Goal: Task Accomplishment & Management: Manage account settings

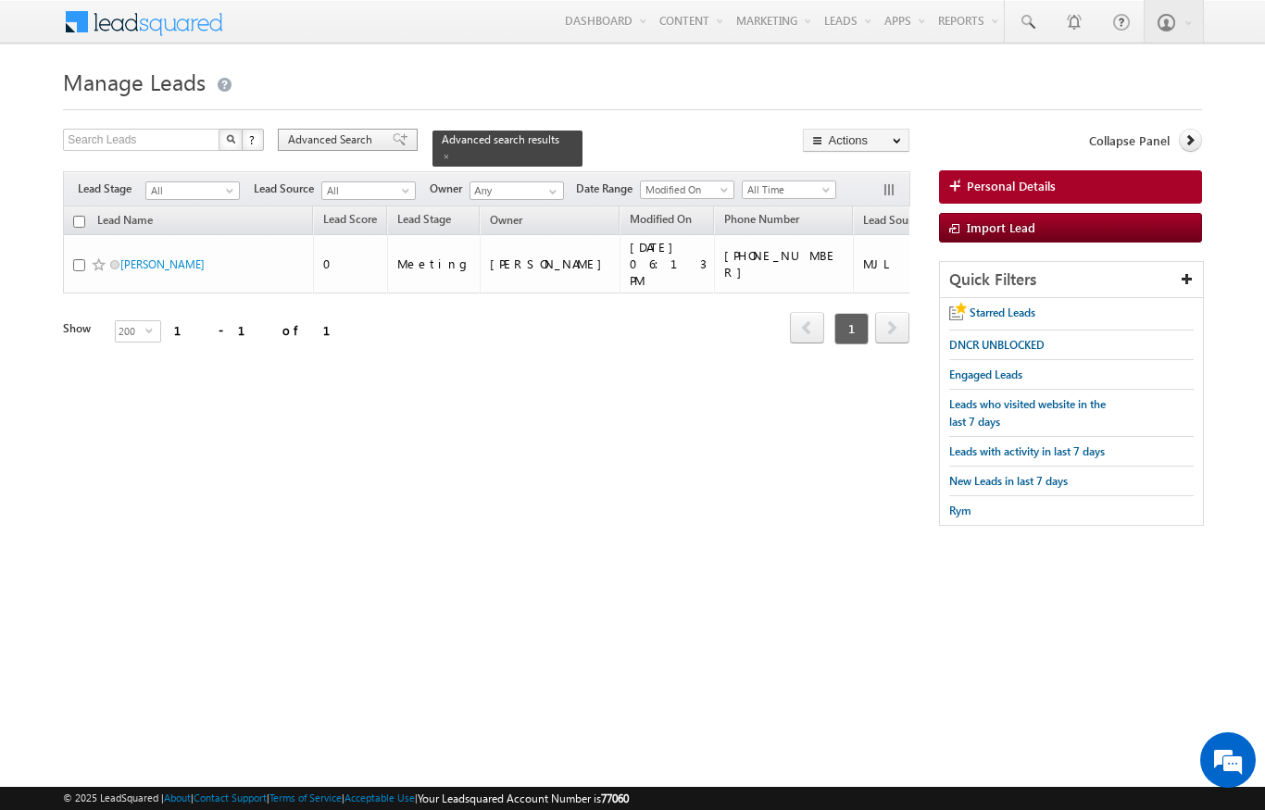
click at [357, 135] on span "Advanced Search" at bounding box center [333, 139] width 90 height 17
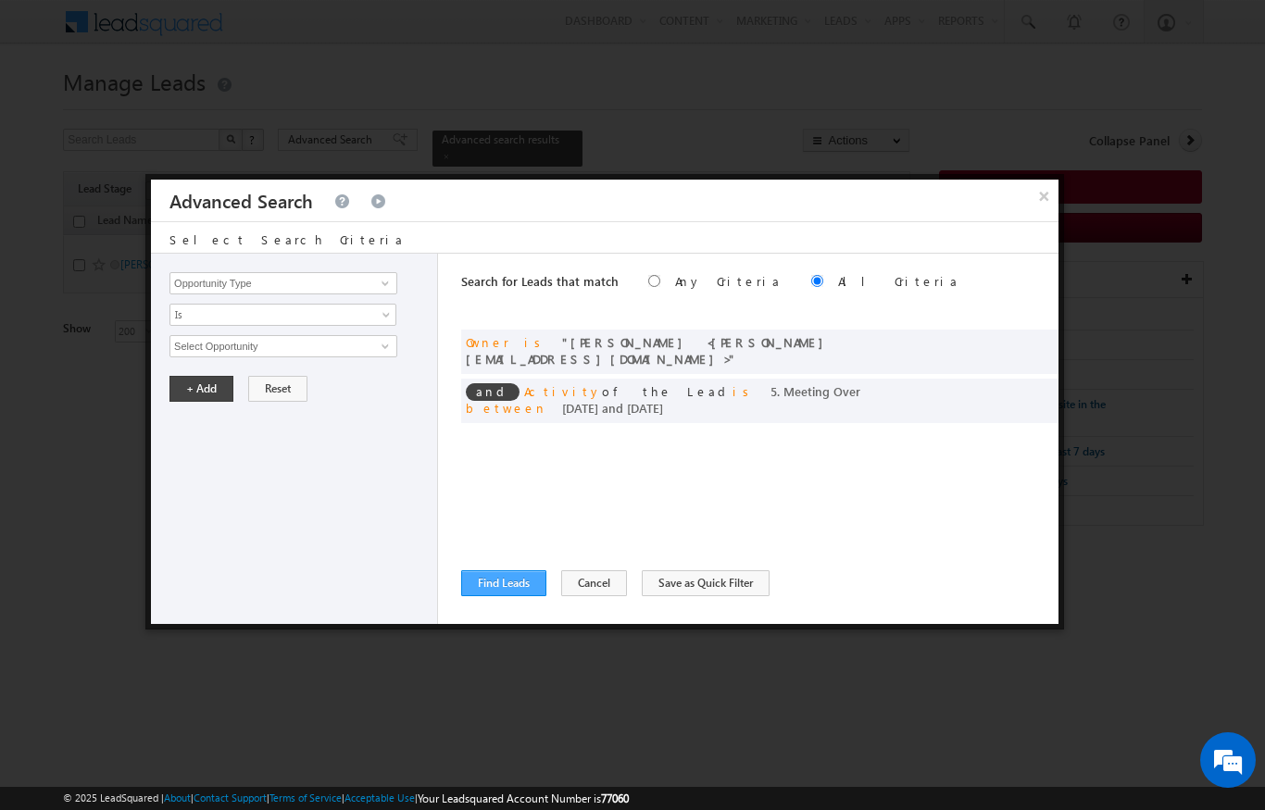
click at [510, 591] on button "Find Leads" at bounding box center [503, 583] width 85 height 26
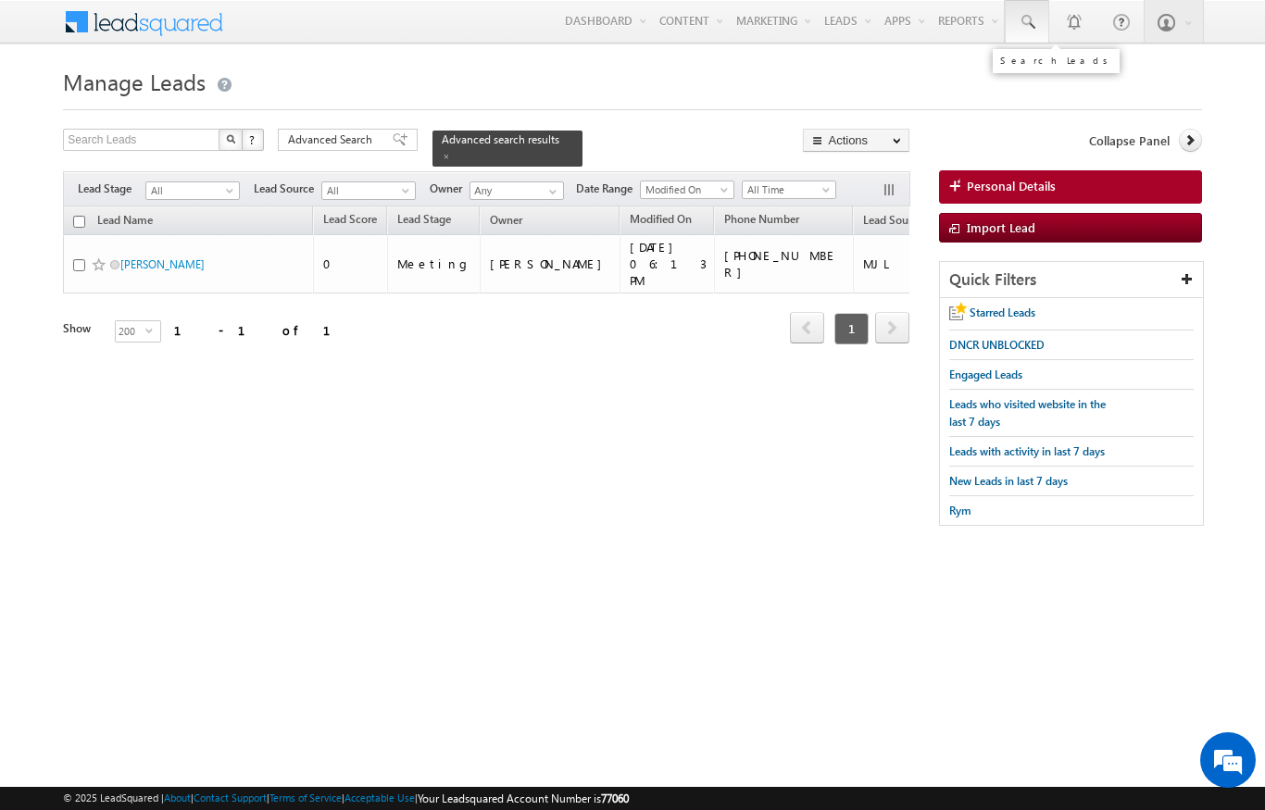
click at [1025, 13] on span at bounding box center [1027, 22] width 19 height 19
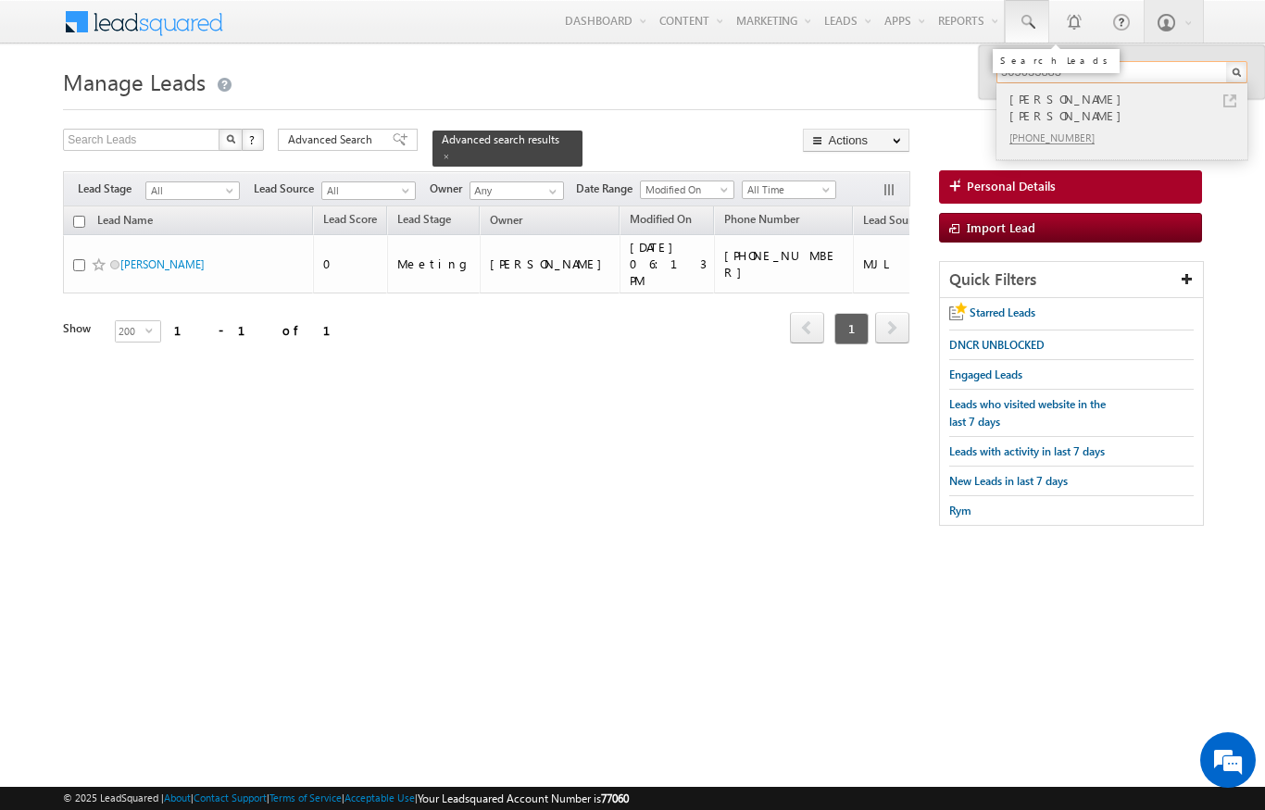
type input "505033883"
click at [1225, 105] on link at bounding box center [1229, 100] width 13 height 13
click at [451, 152] on span at bounding box center [446, 156] width 9 height 9
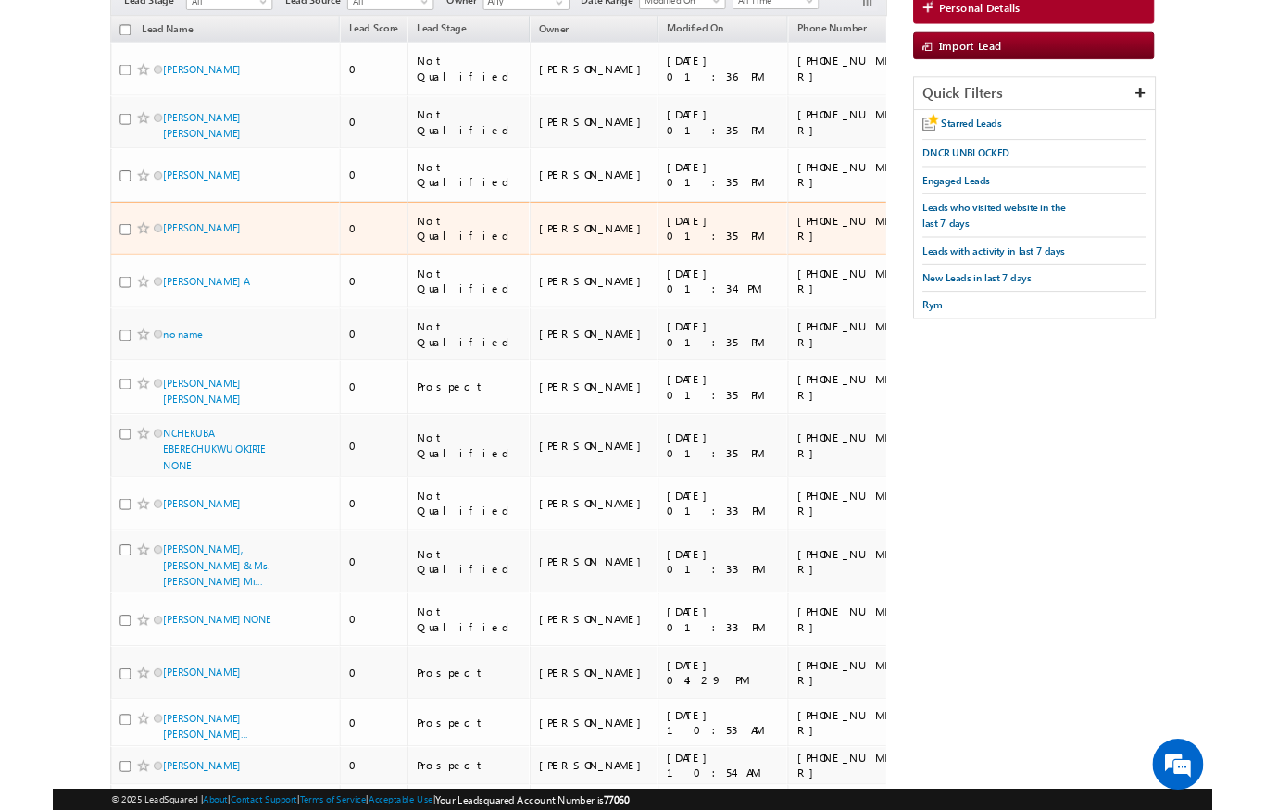
scroll to position [17, 0]
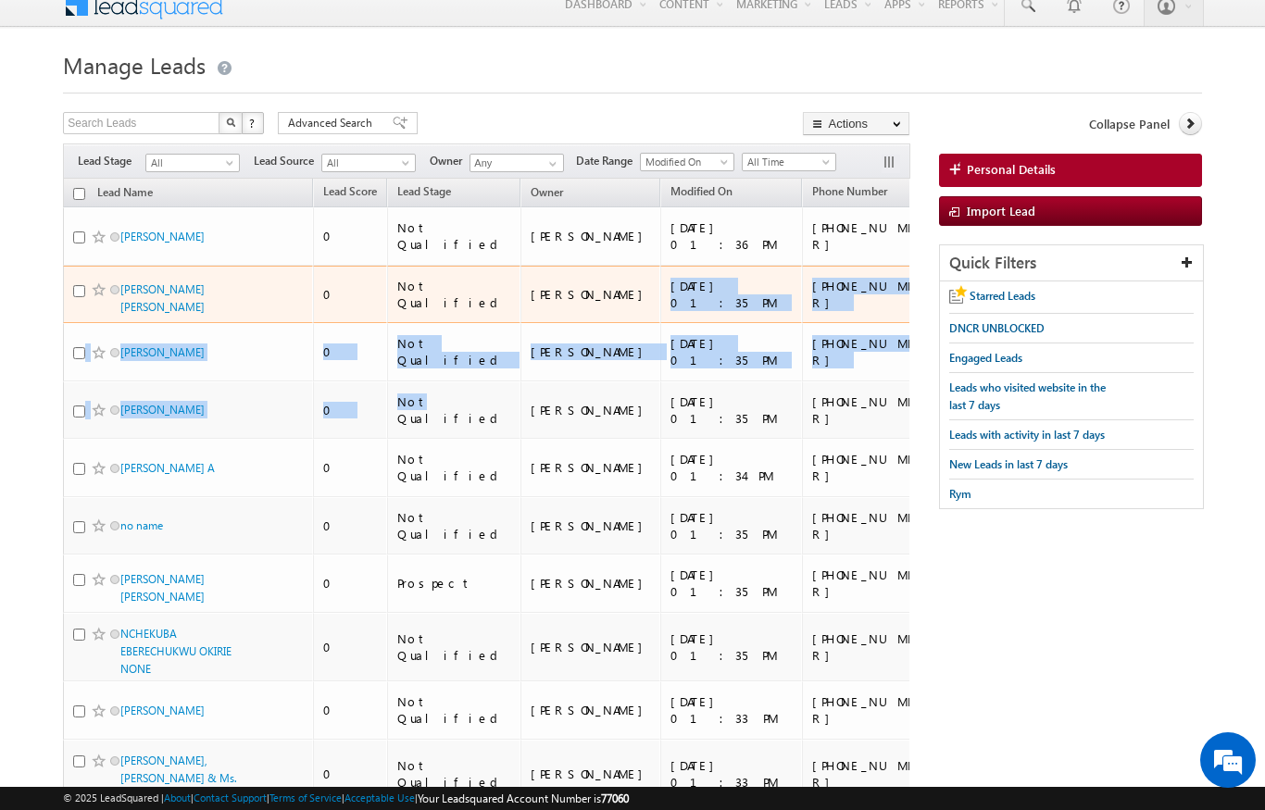
drag, startPoint x: 447, startPoint y: 378, endPoint x: 561, endPoint y: 294, distance: 141.1
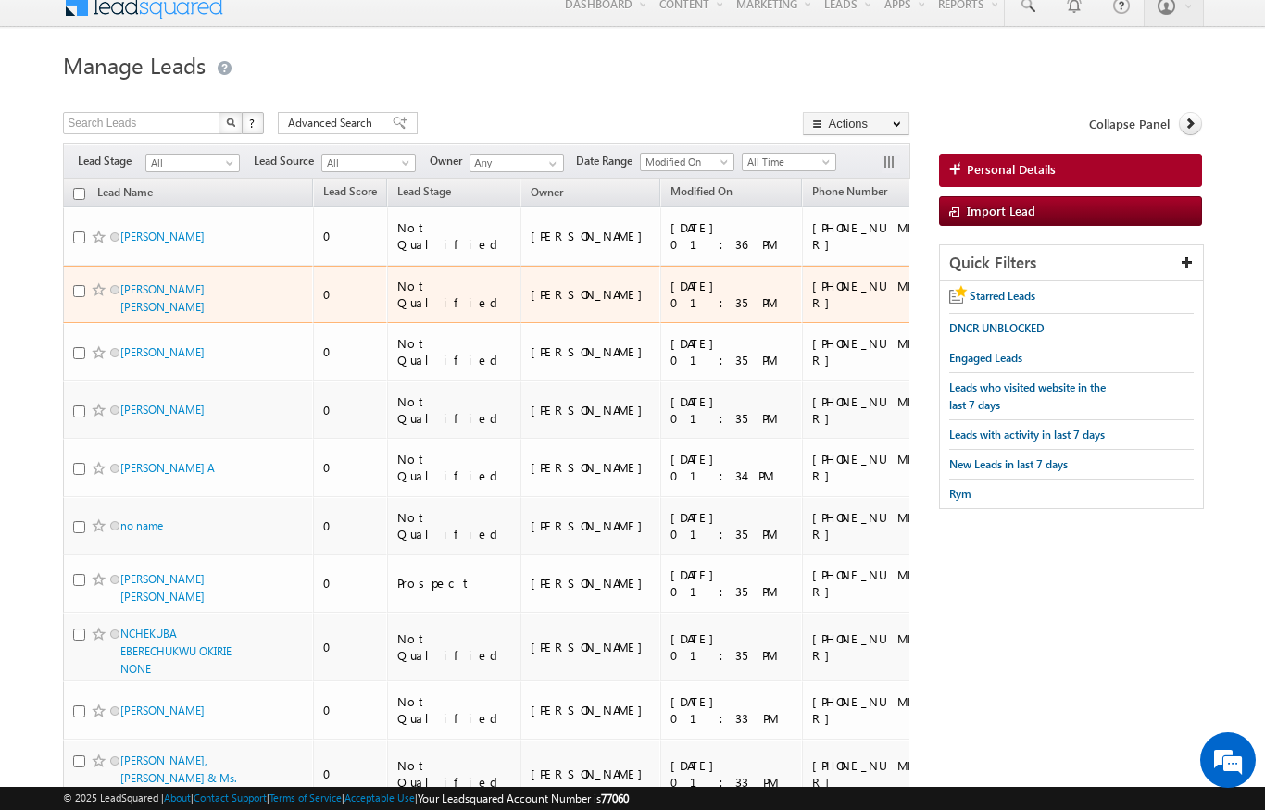
click at [304, 285] on td "Paul Nader Abbosh" at bounding box center [188, 295] width 250 height 58
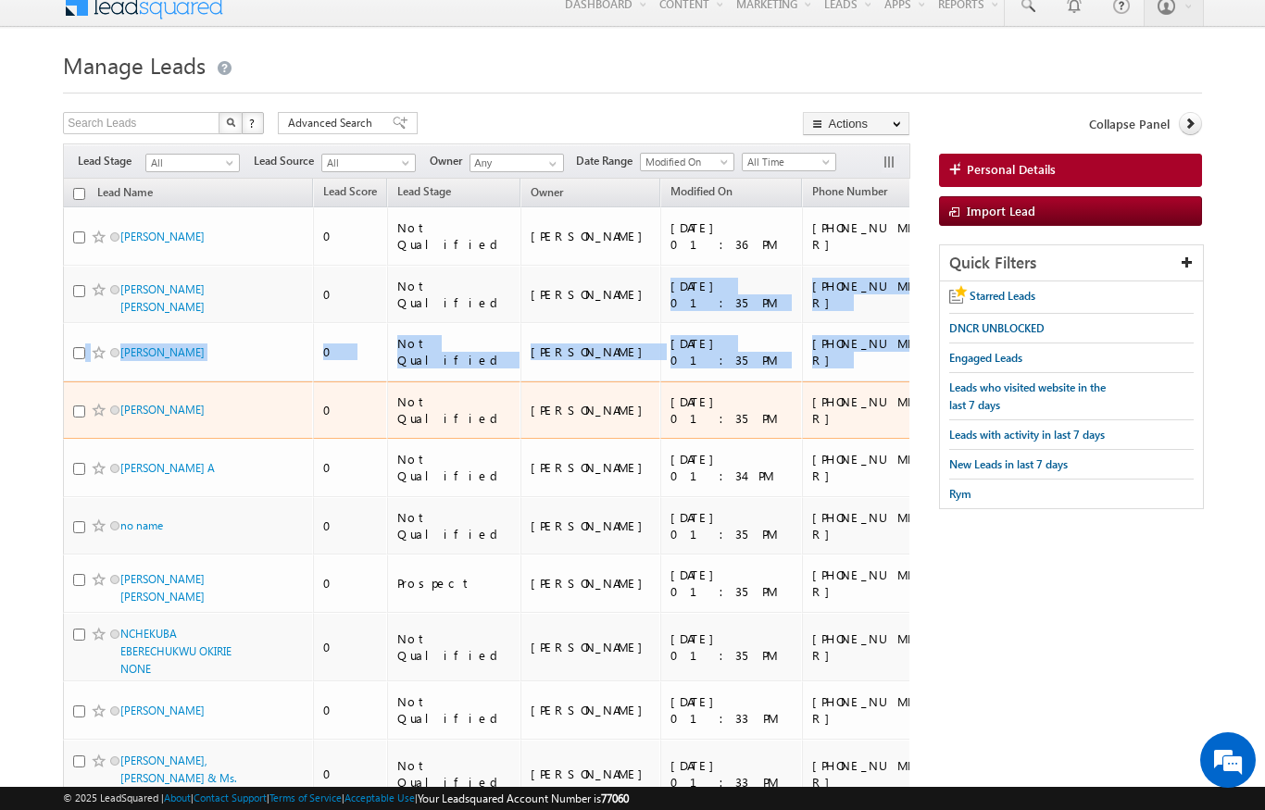
drag, startPoint x: 613, startPoint y: 298, endPoint x: 233, endPoint y: 444, distance: 406.5
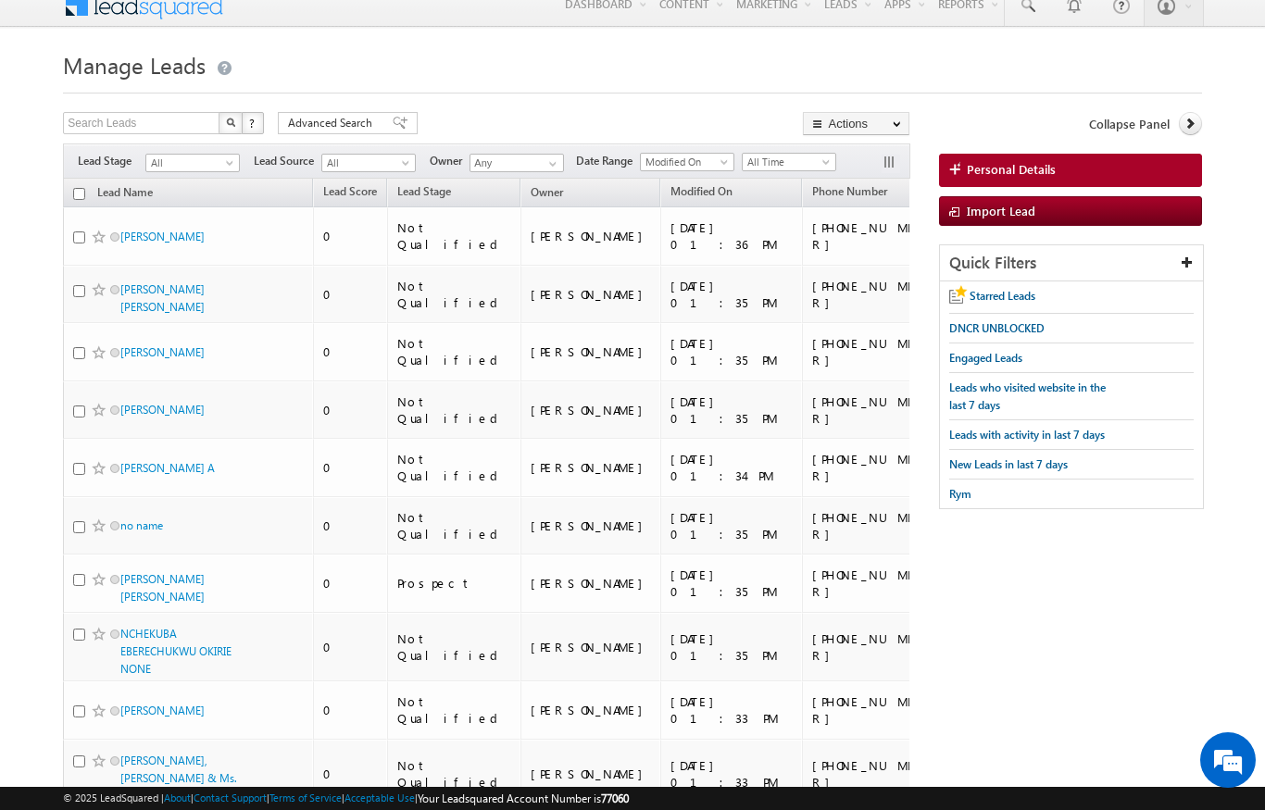
click at [179, 190] on th "Lead Name" at bounding box center [188, 193] width 250 height 29
click at [135, 199] on link "Lead Name" at bounding box center [125, 194] width 74 height 24
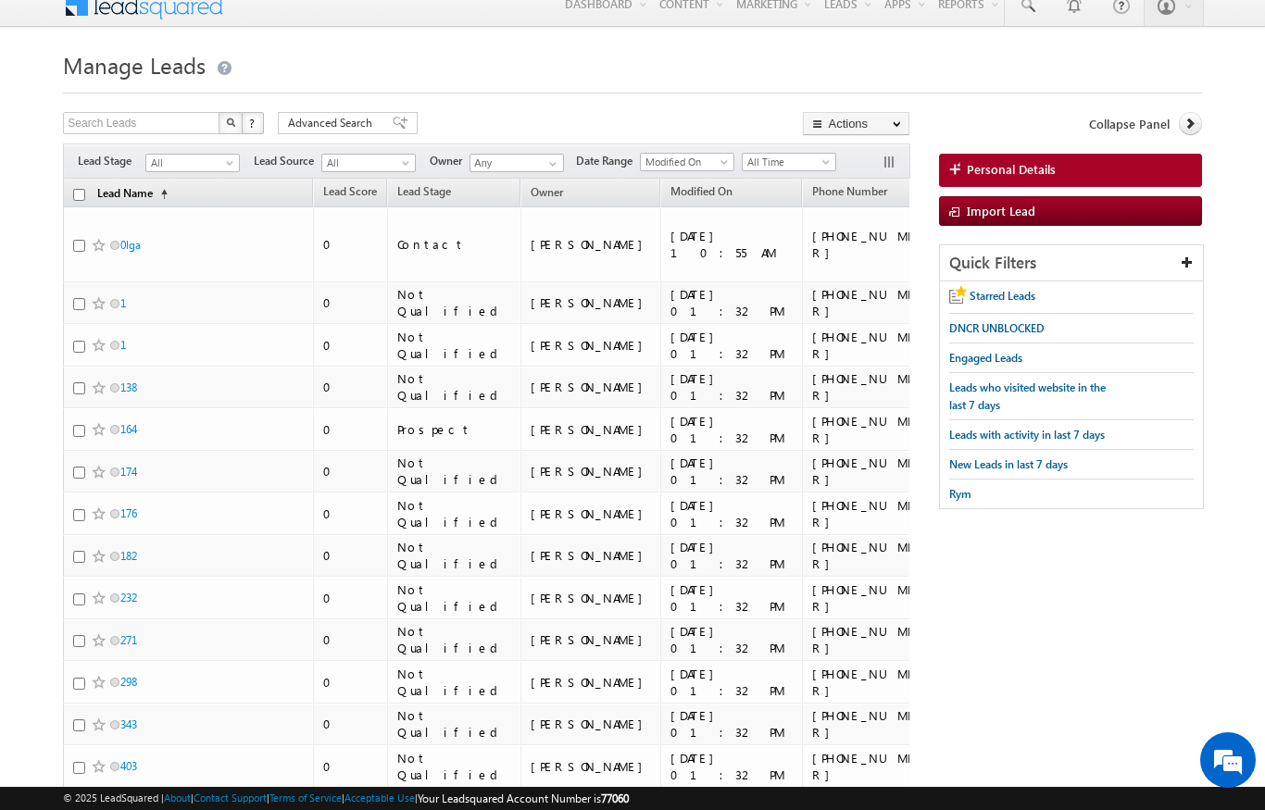
click at [147, 199] on link "Lead Name (sorted ascending)" at bounding box center [132, 194] width 89 height 24
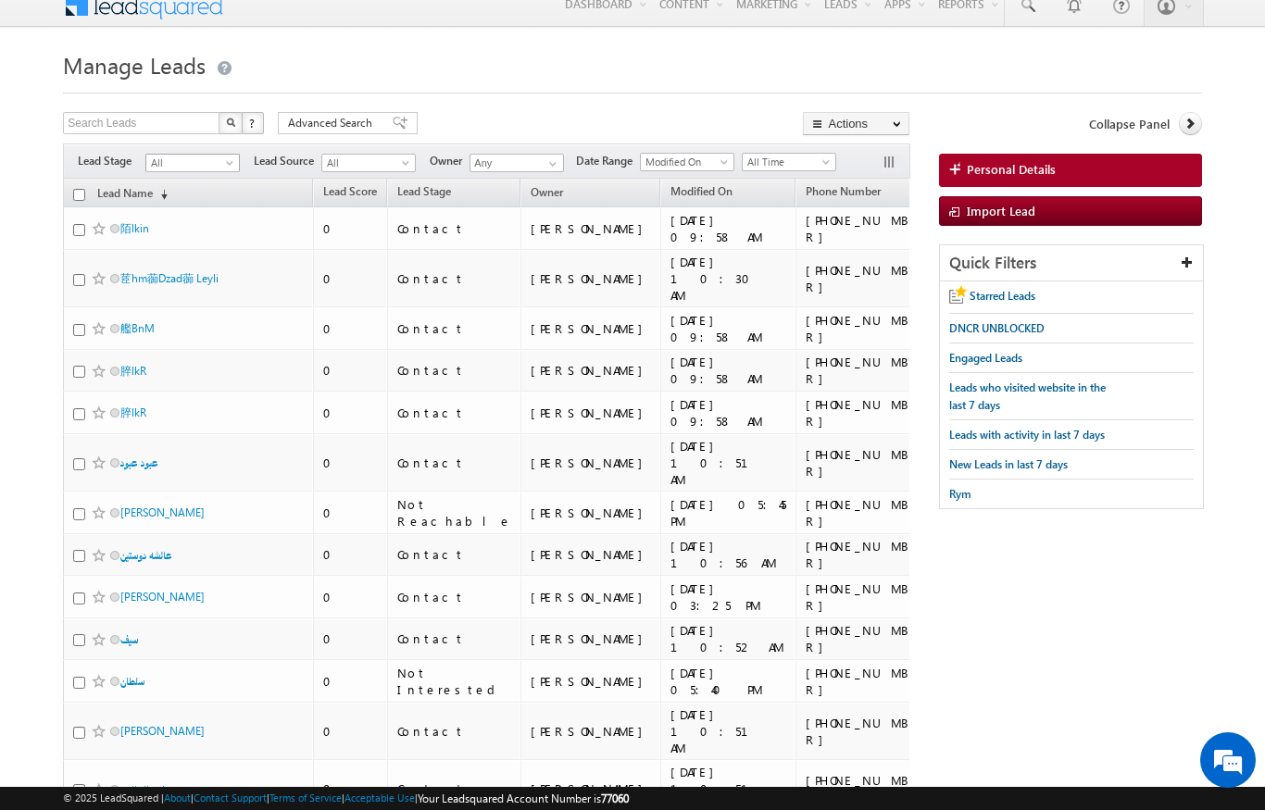
click at [227, 168] on span at bounding box center [231, 166] width 15 height 15
click at [232, 160] on span at bounding box center [231, 166] width 15 height 15
click at [236, 162] on span at bounding box center [231, 166] width 15 height 15
click at [238, 167] on span at bounding box center [231, 166] width 15 height 15
click at [166, 205] on link "Contact" at bounding box center [193, 202] width 94 height 17
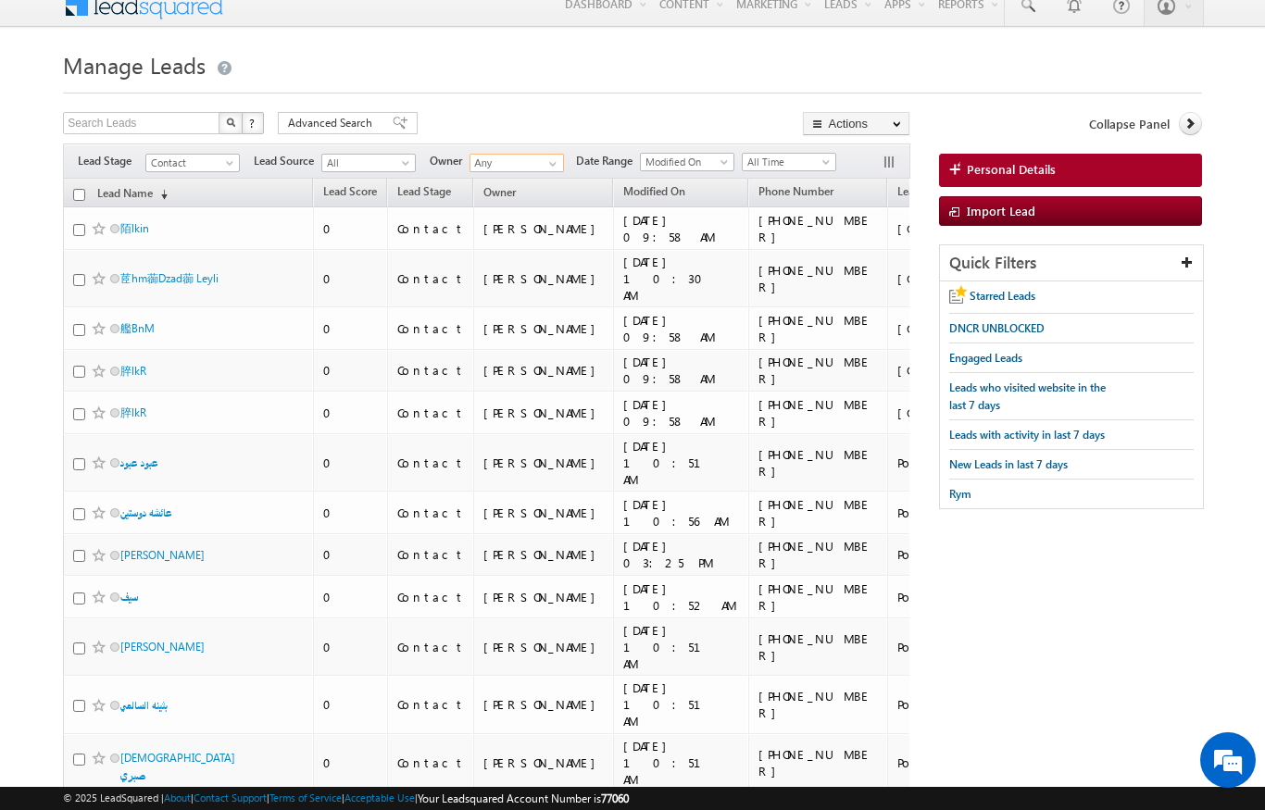
click at [537, 167] on input "Any" at bounding box center [516, 163] width 94 height 19
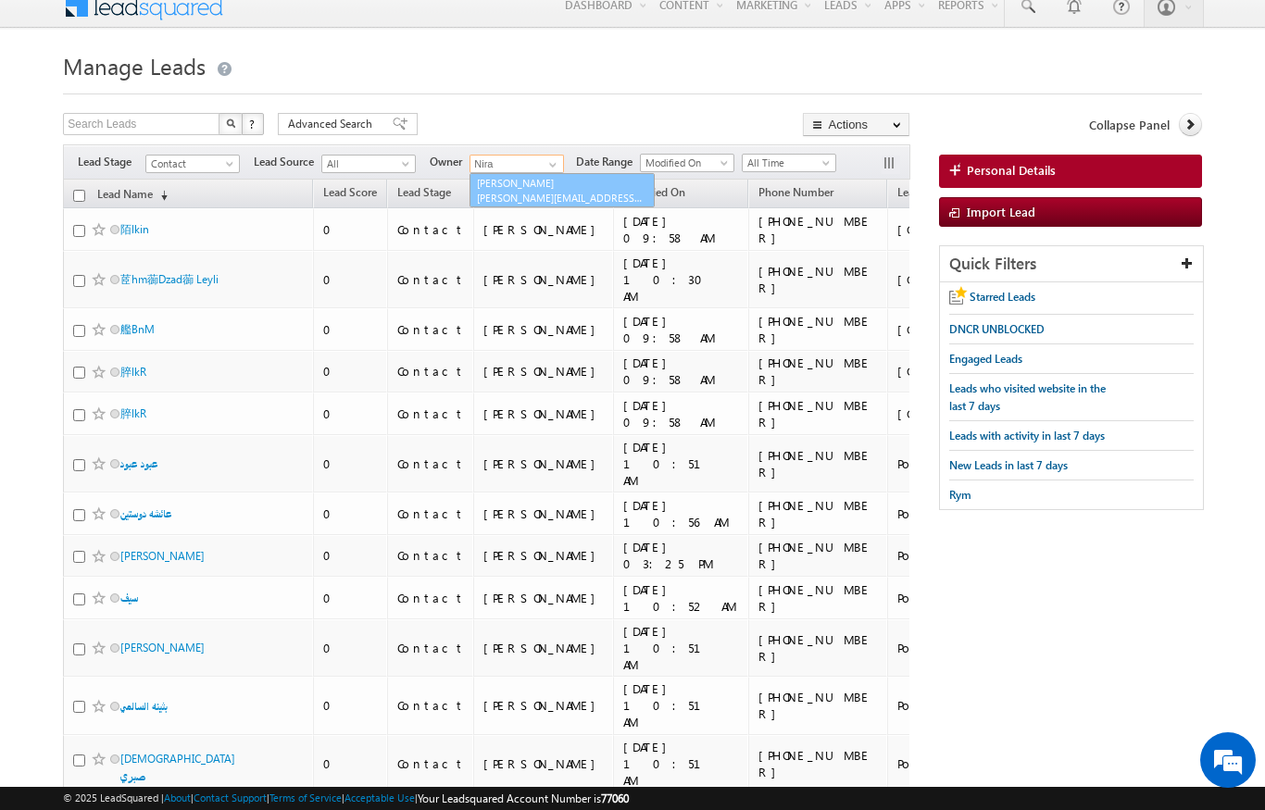
click at [580, 198] on span "niraj.upadhyay@indglobal.ae" at bounding box center [560, 198] width 167 height 14
type input "[PERSON_NAME]"
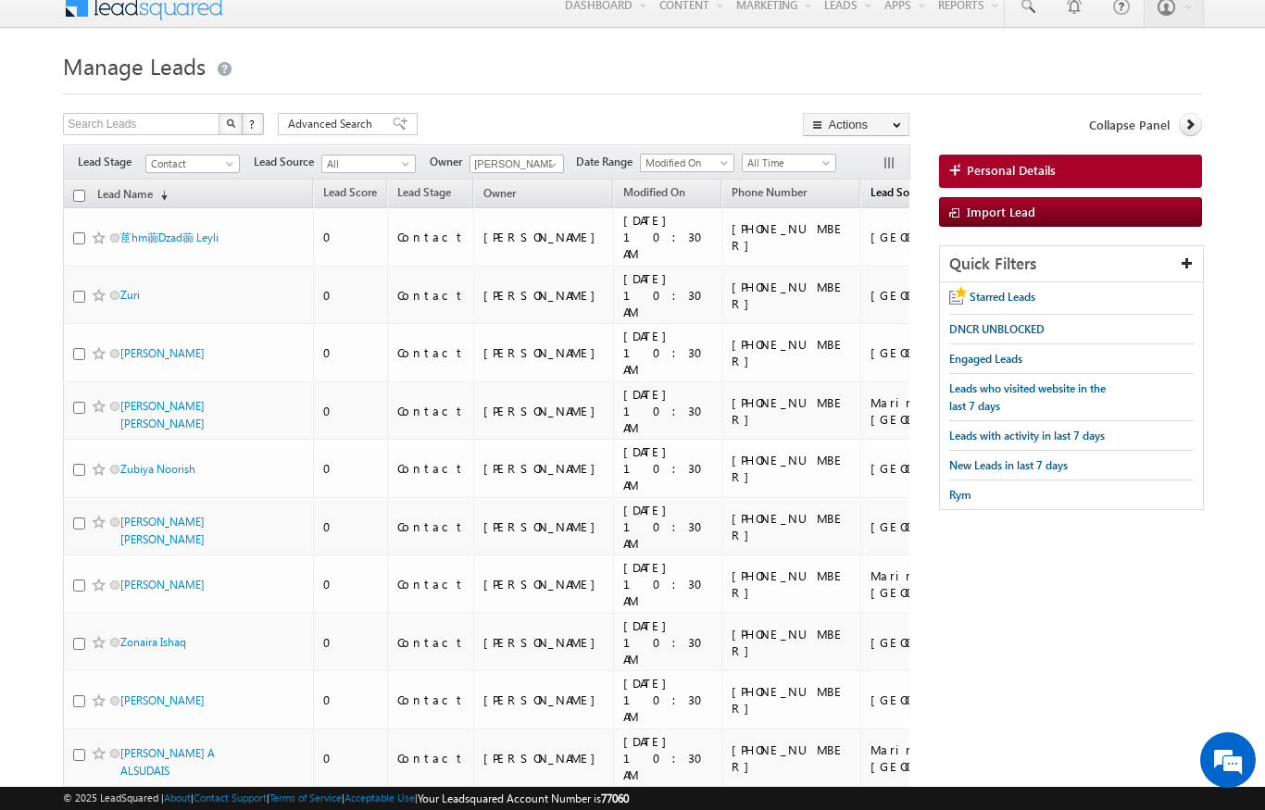
click at [870, 185] on span "Lead Source" at bounding box center [900, 192] width 60 height 14
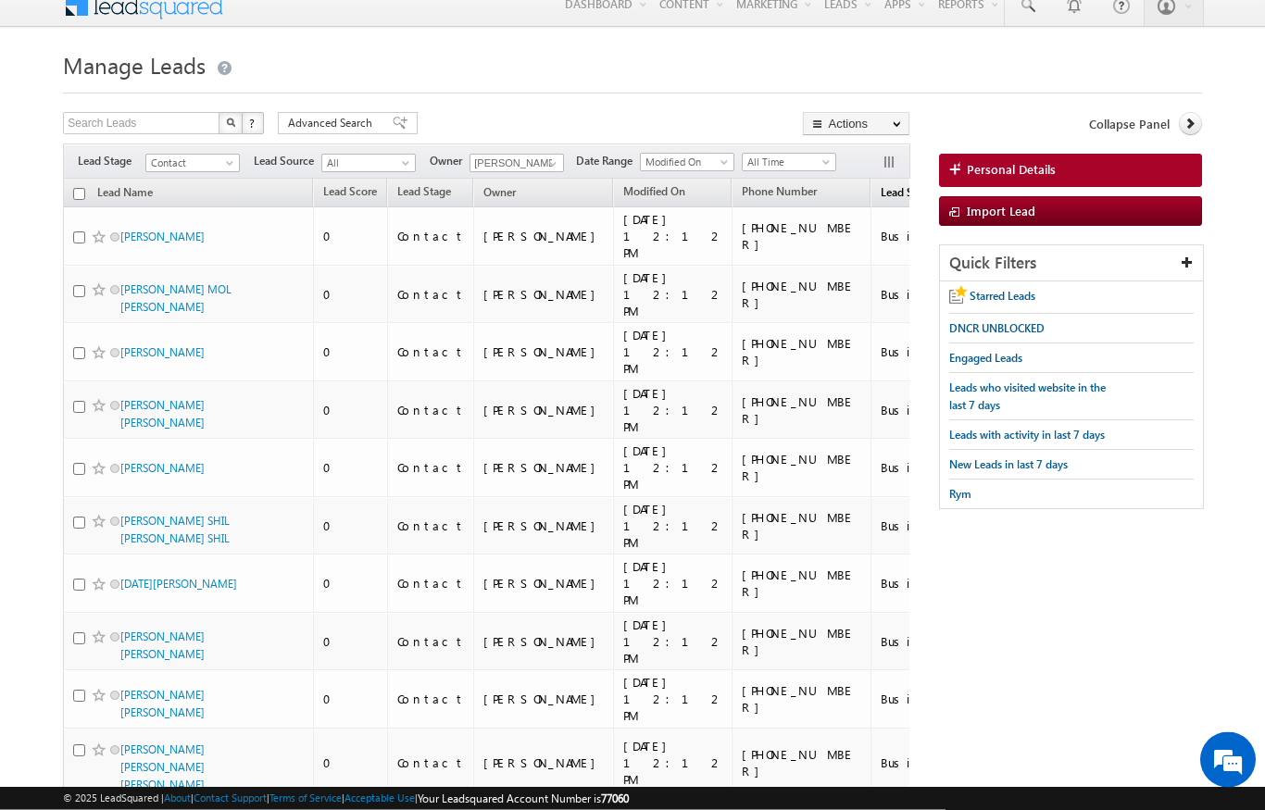
scroll to position [17, 0]
click at [89, 192] on link "Lead Name (sorted descending)" at bounding box center [125, 194] width 74 height 24
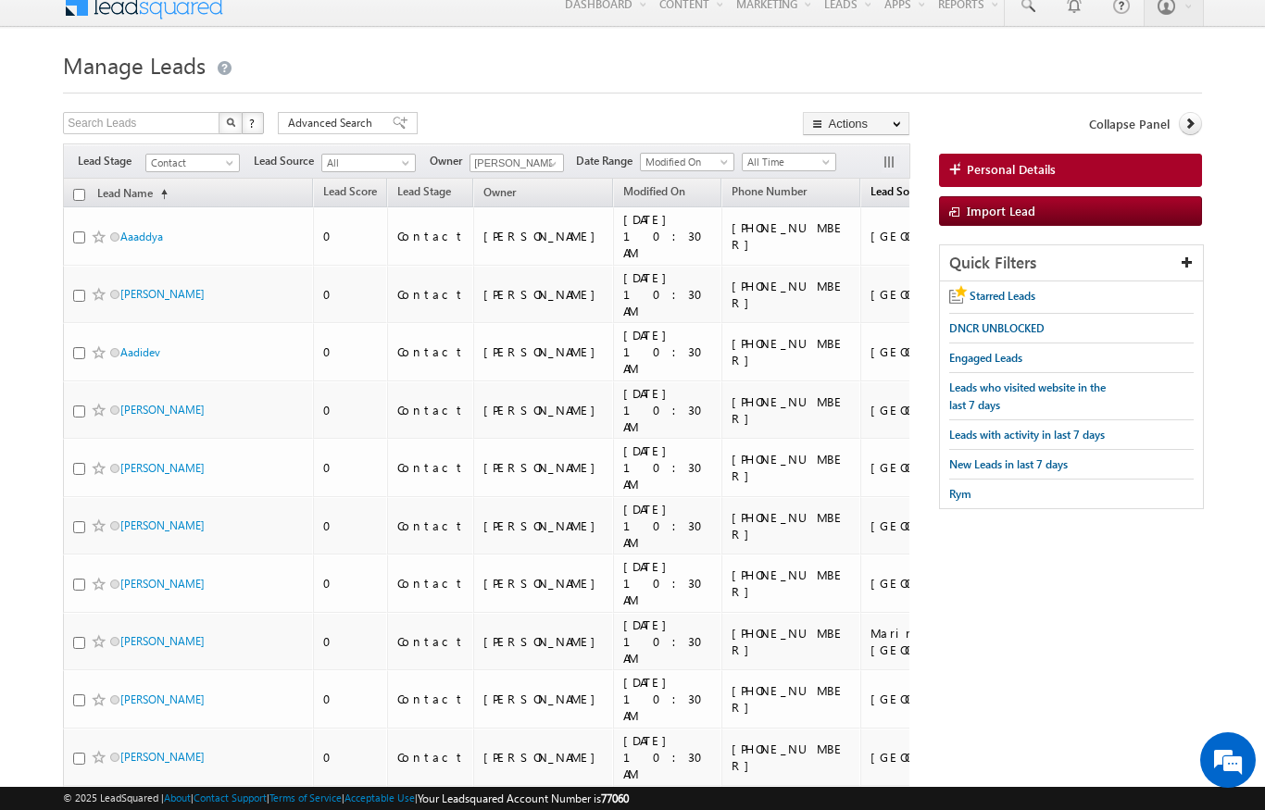
click at [870, 198] on span "Lead Source" at bounding box center [900, 191] width 60 height 14
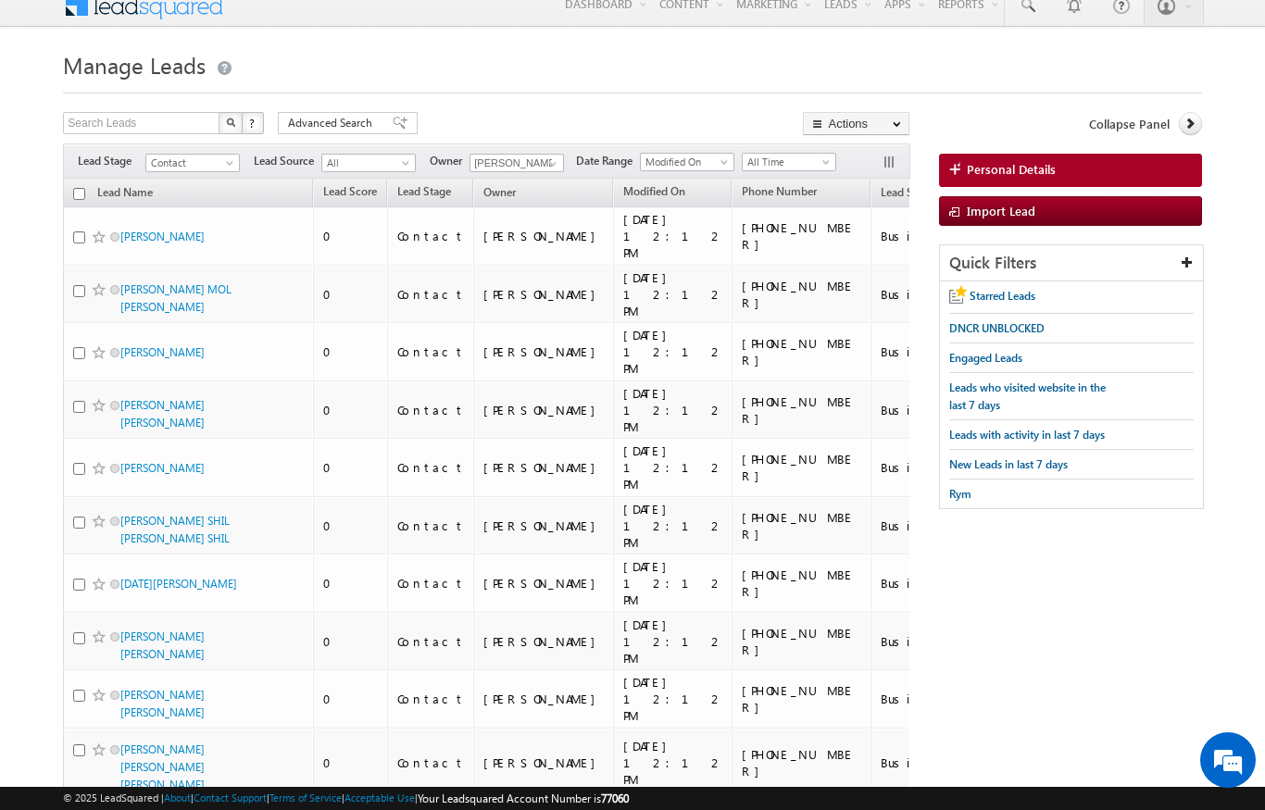
click at [83, 194] on input "checkbox" at bounding box center [79, 194] width 12 height 12
checkbox input "true"
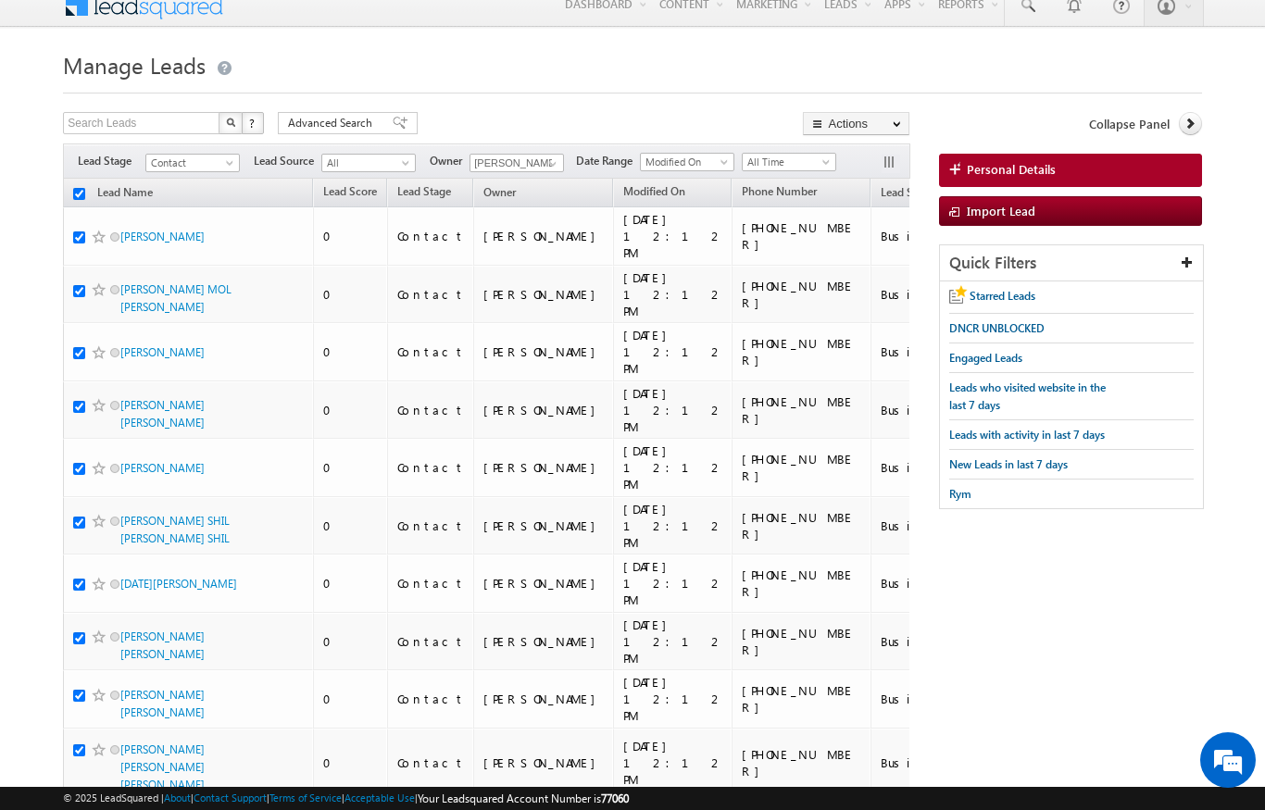
checkbox input "true"
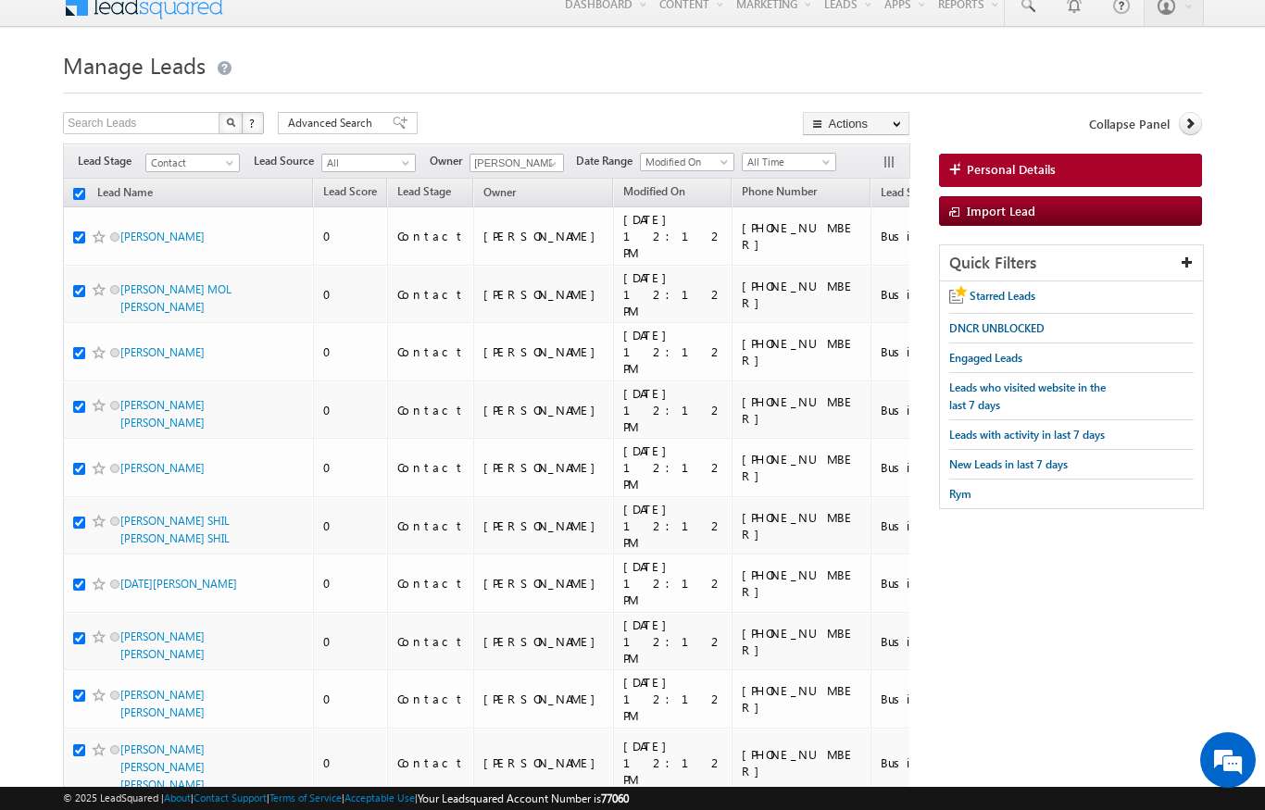
checkbox input "true"
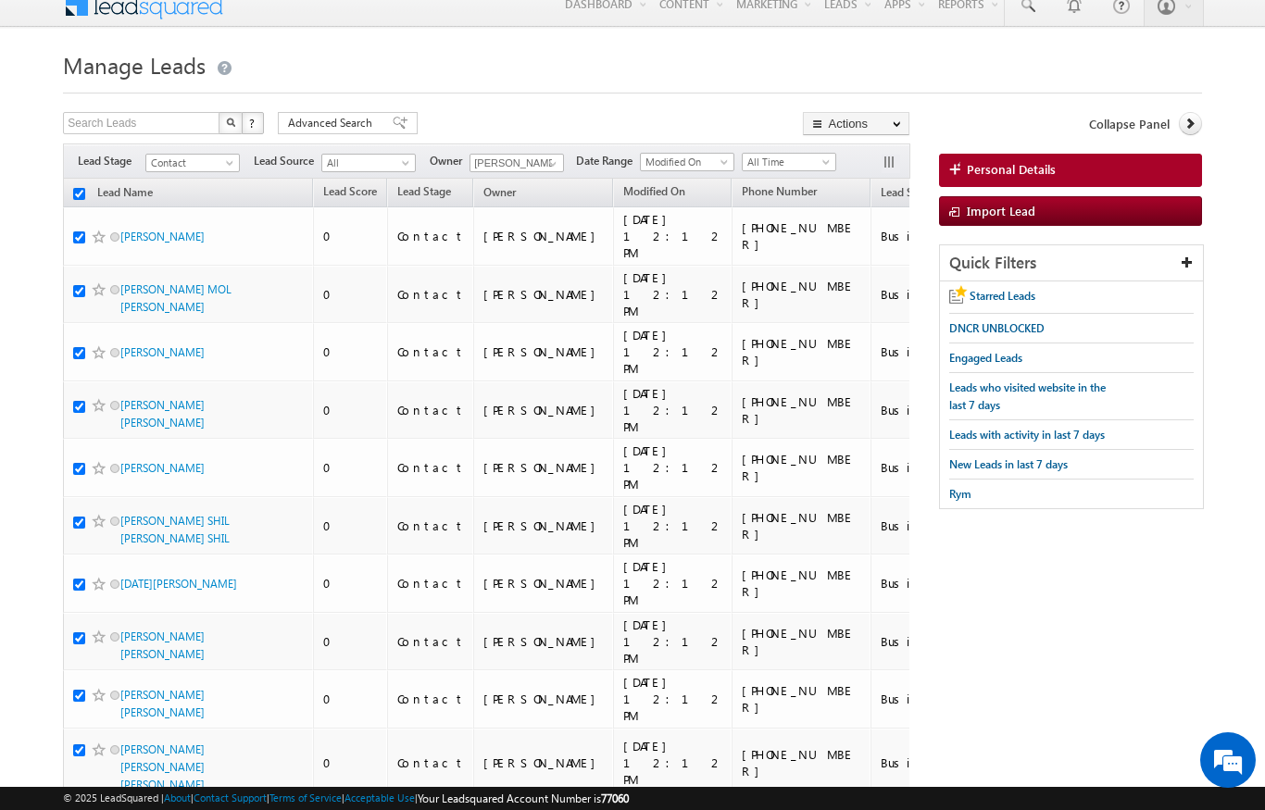
checkbox input "true"
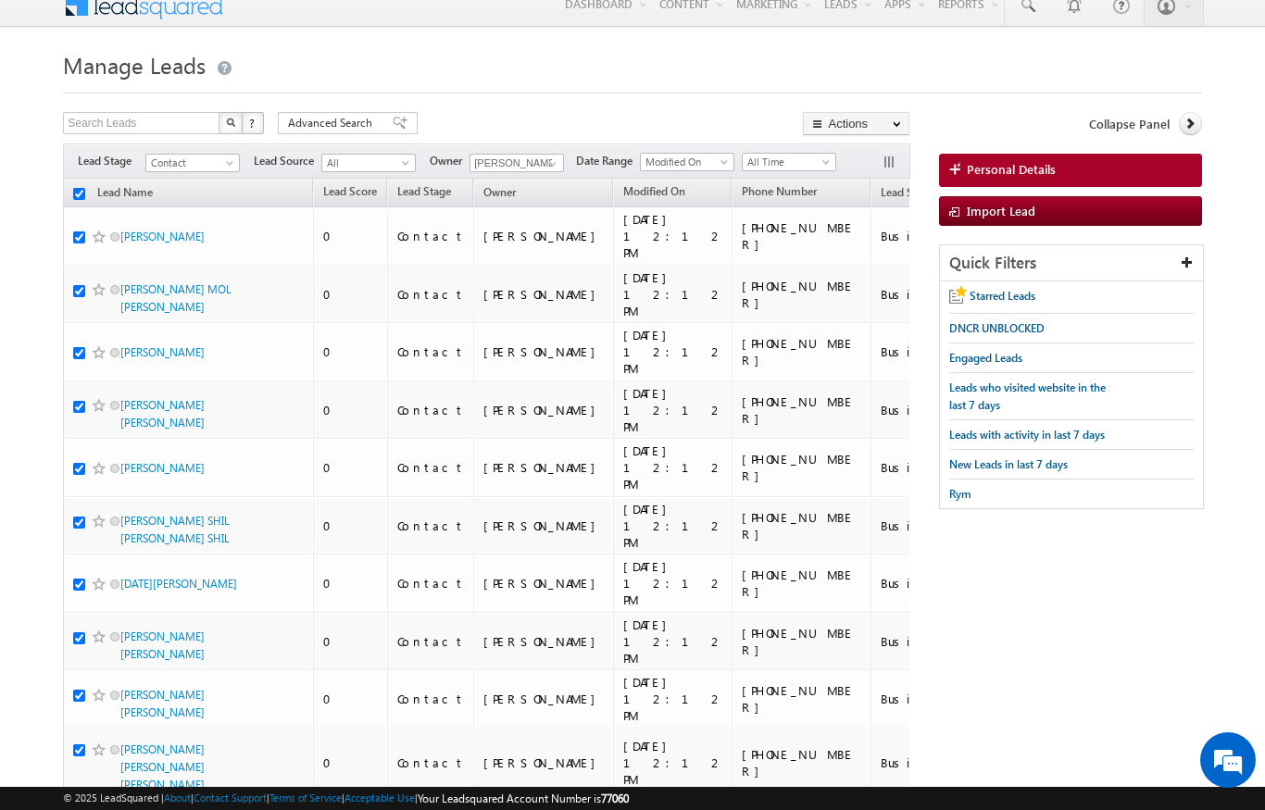
checkbox input "true"
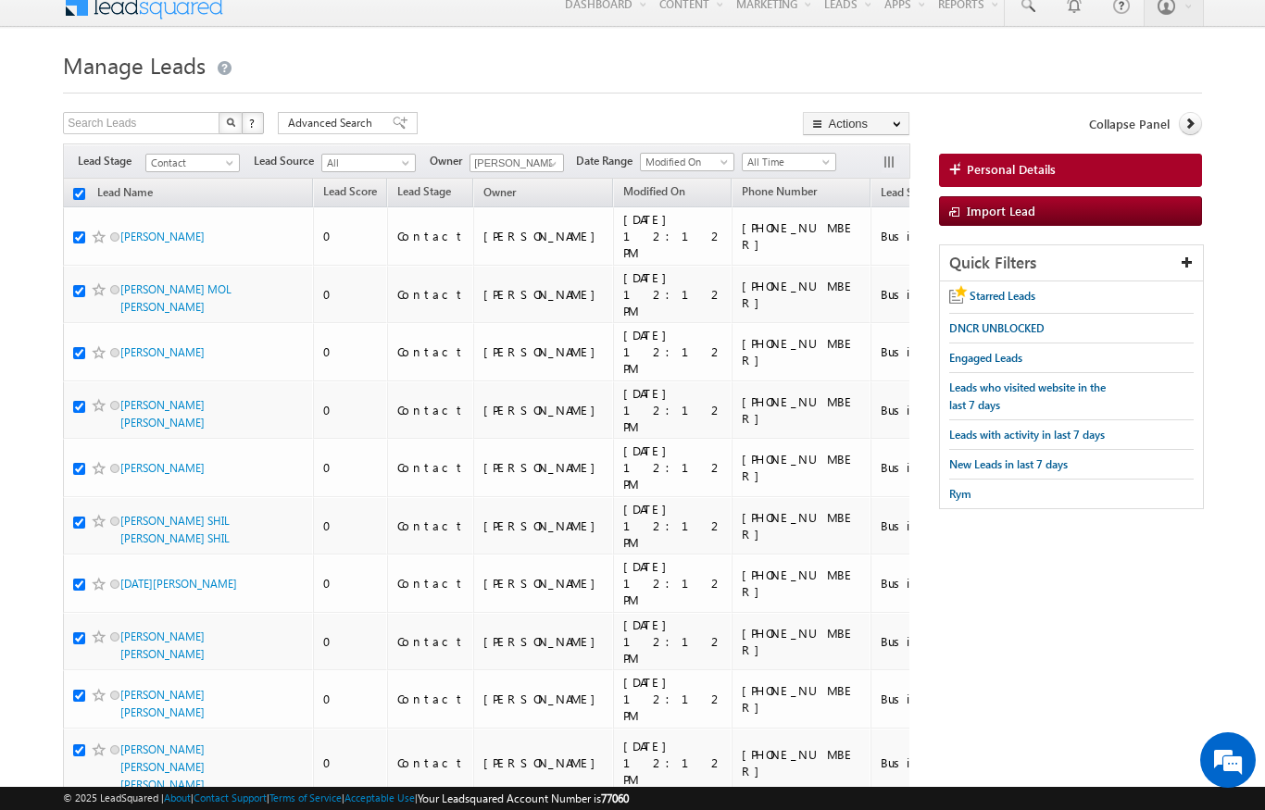
checkbox input "true"
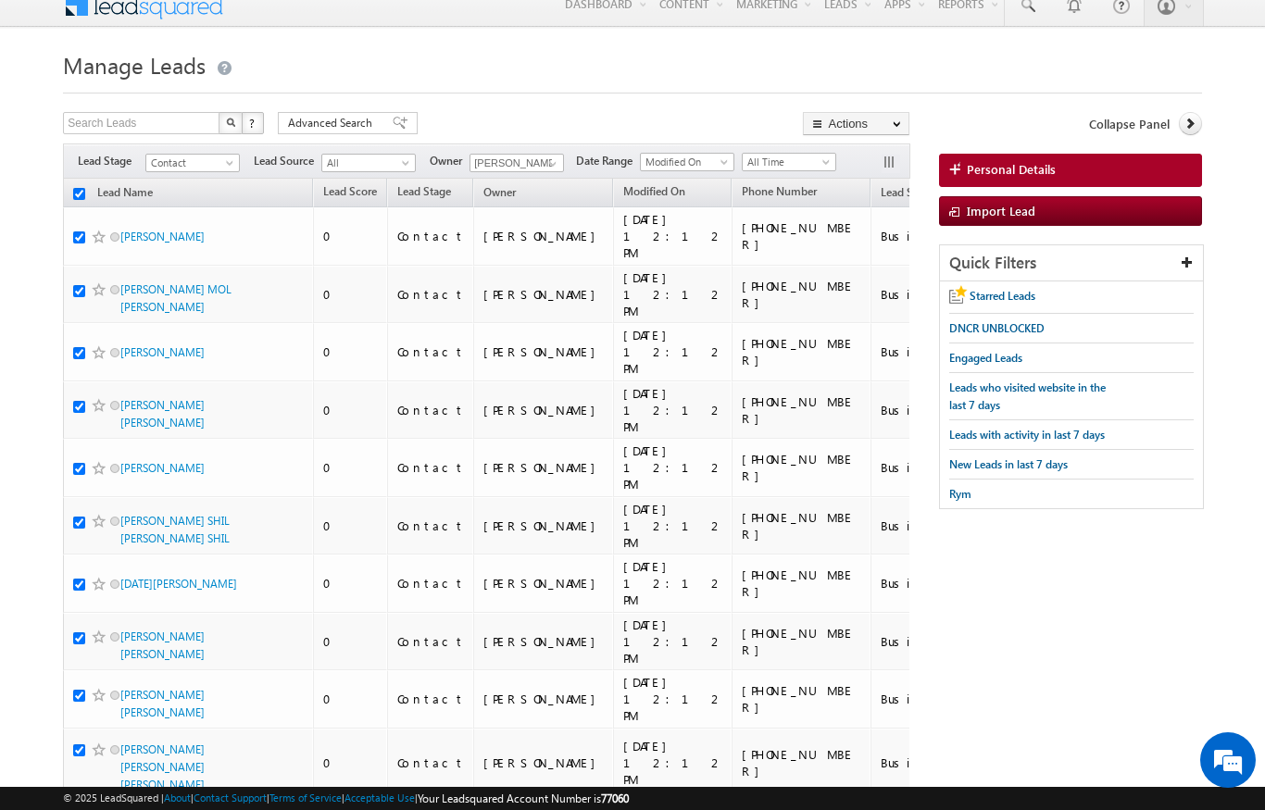
checkbox input "true"
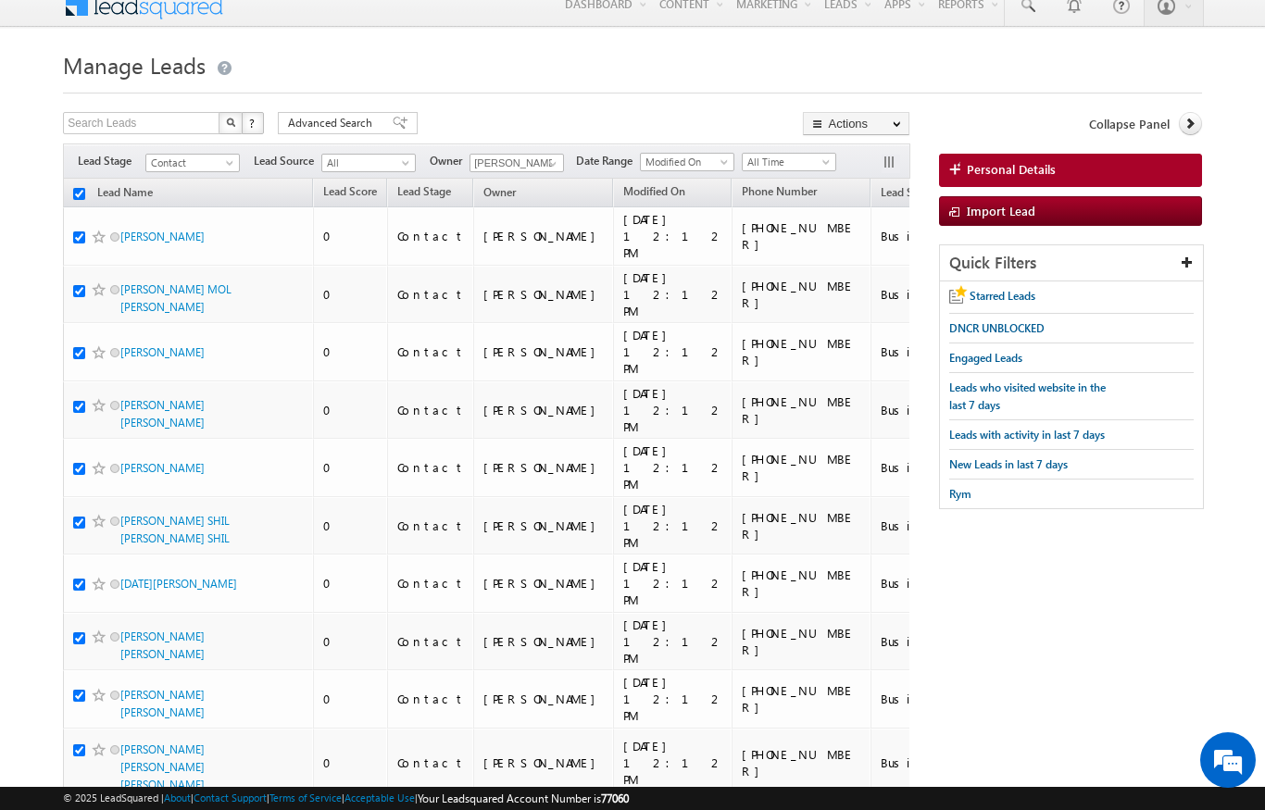
checkbox input "true"
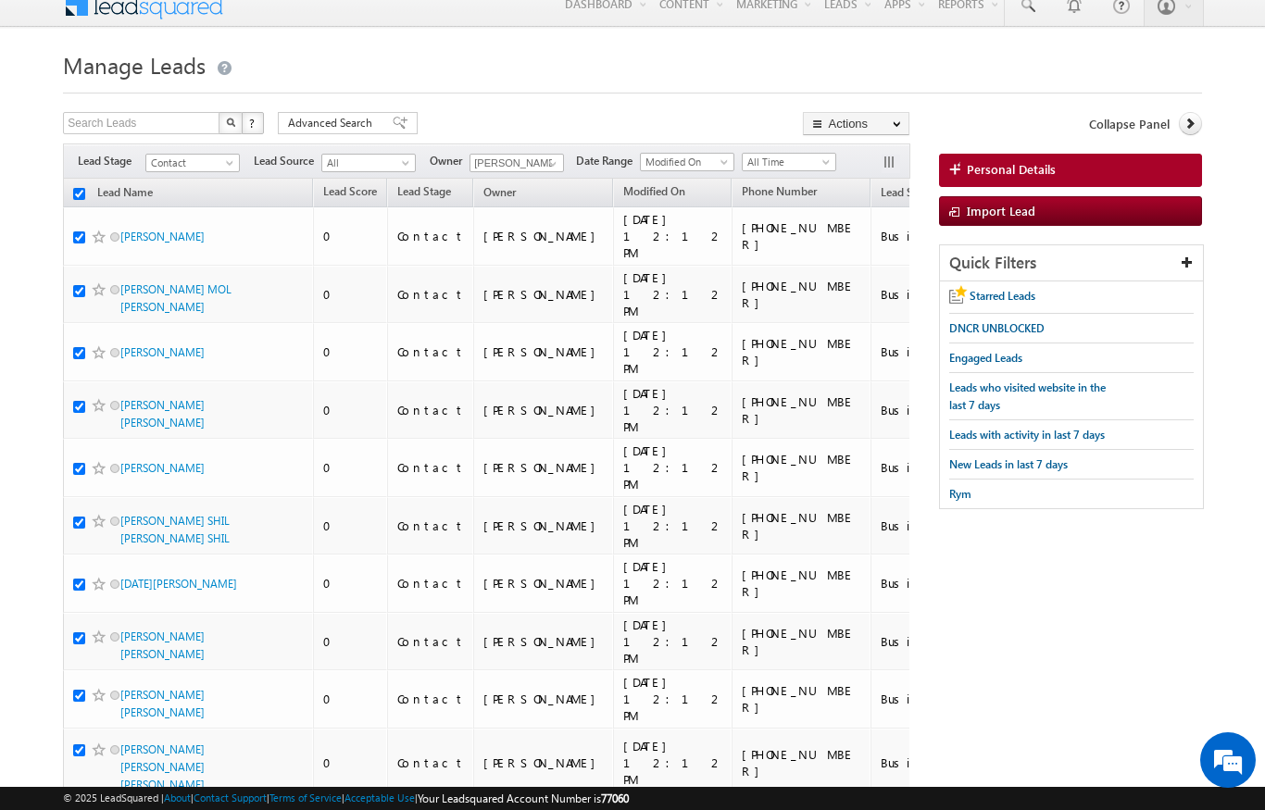
checkbox input "true"
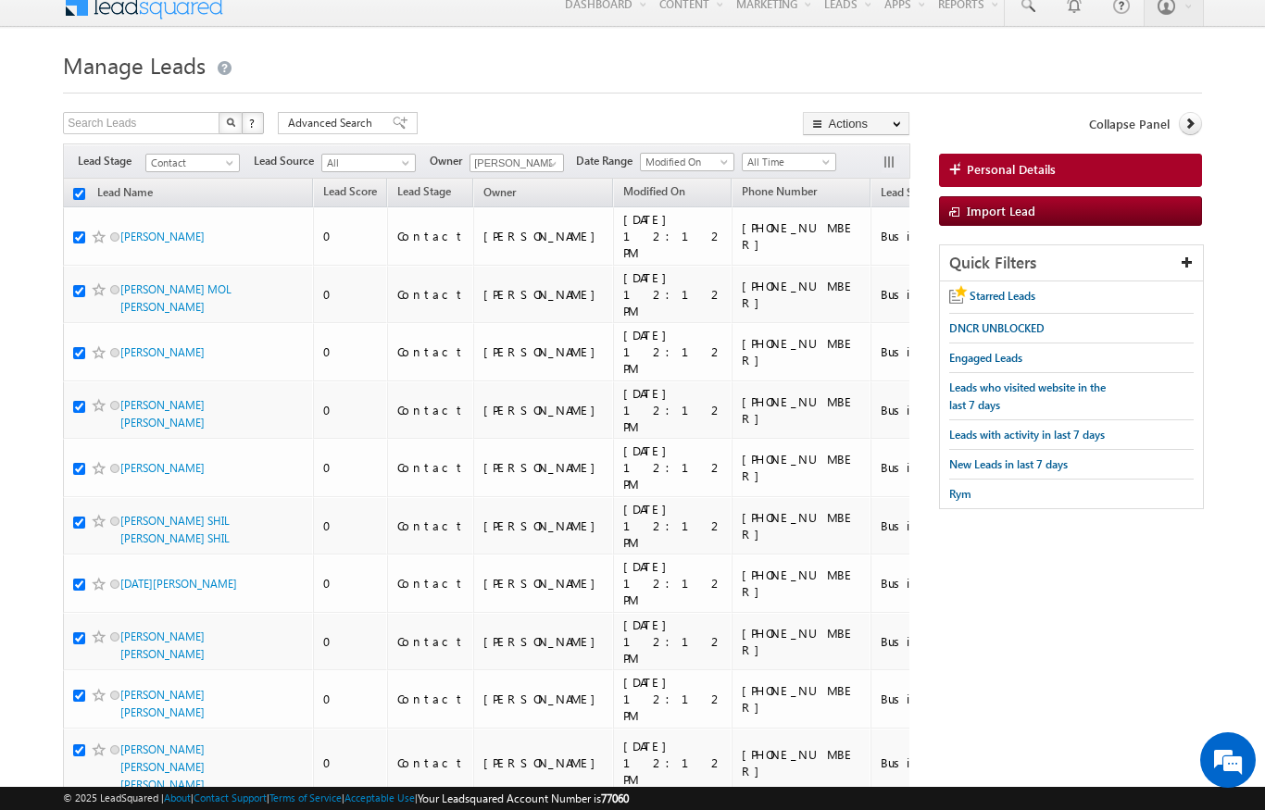
checkbox input "true"
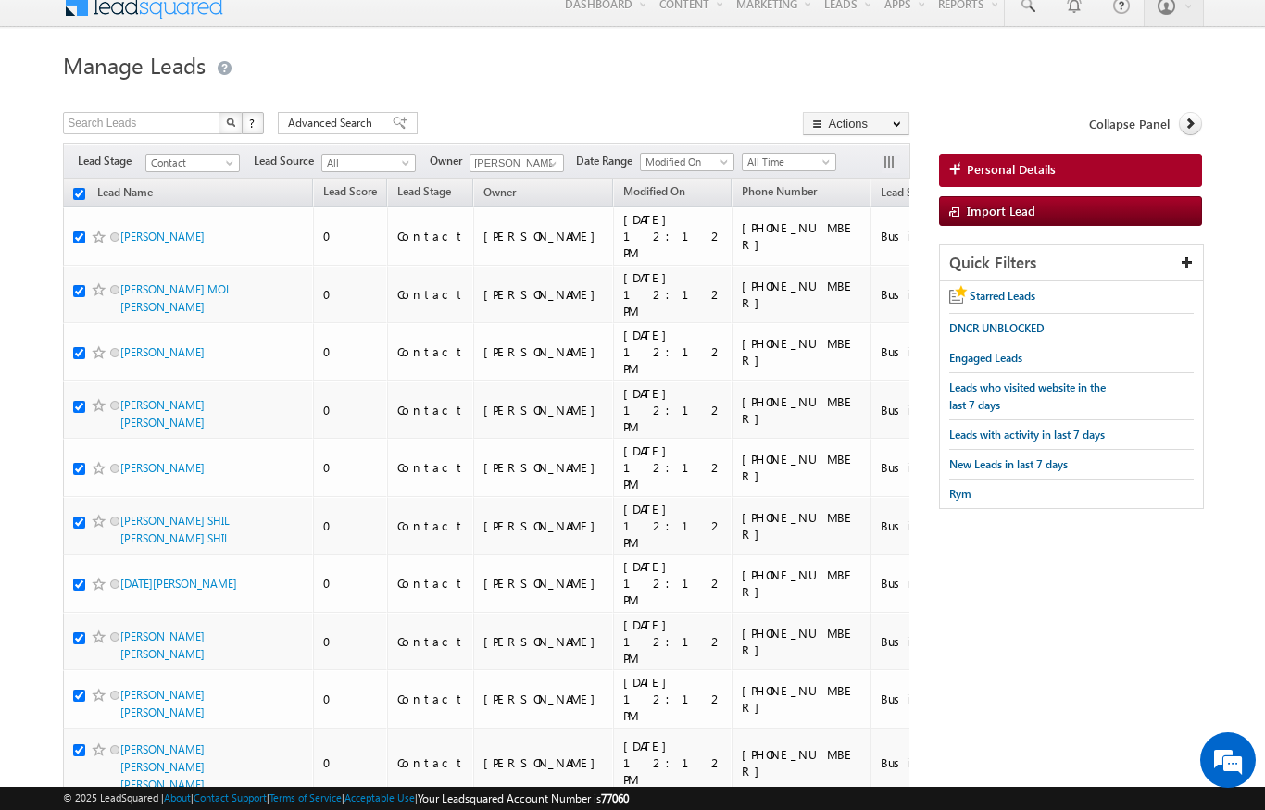
checkbox input "true"
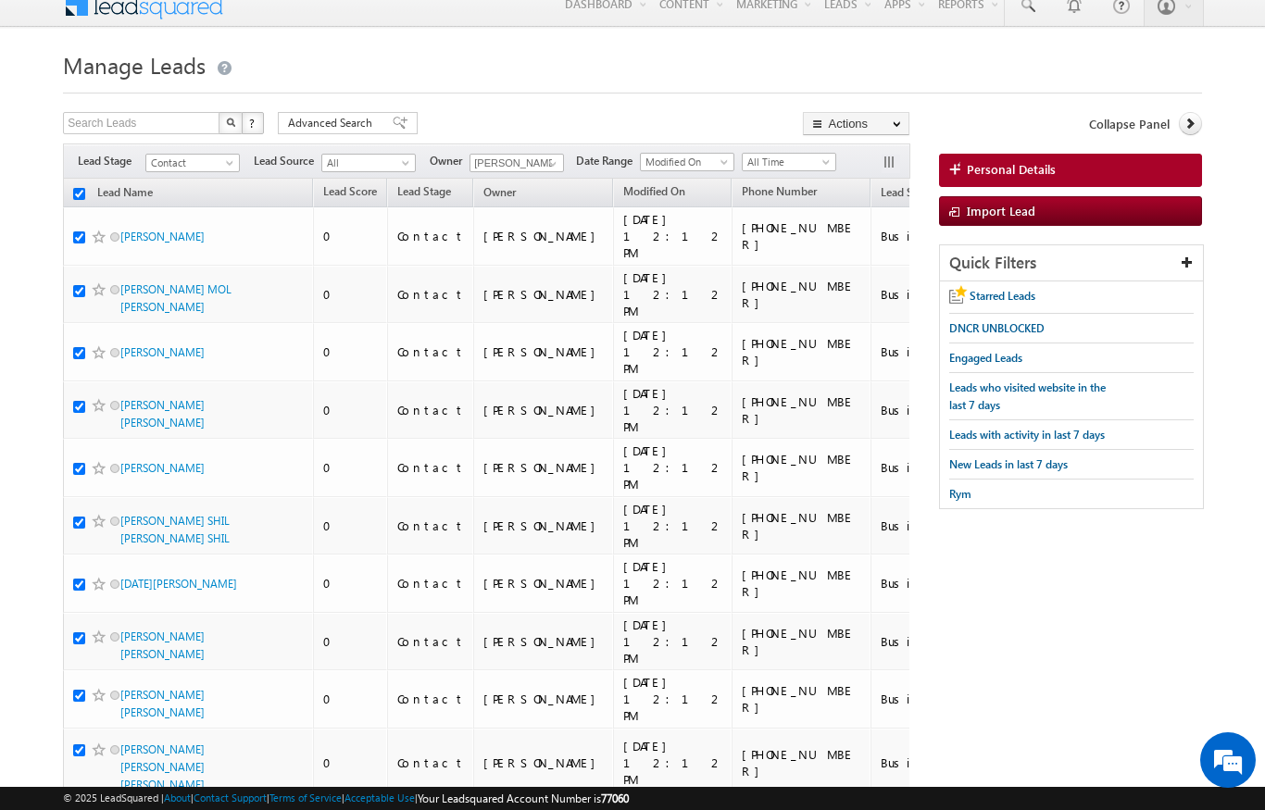
checkbox input "true"
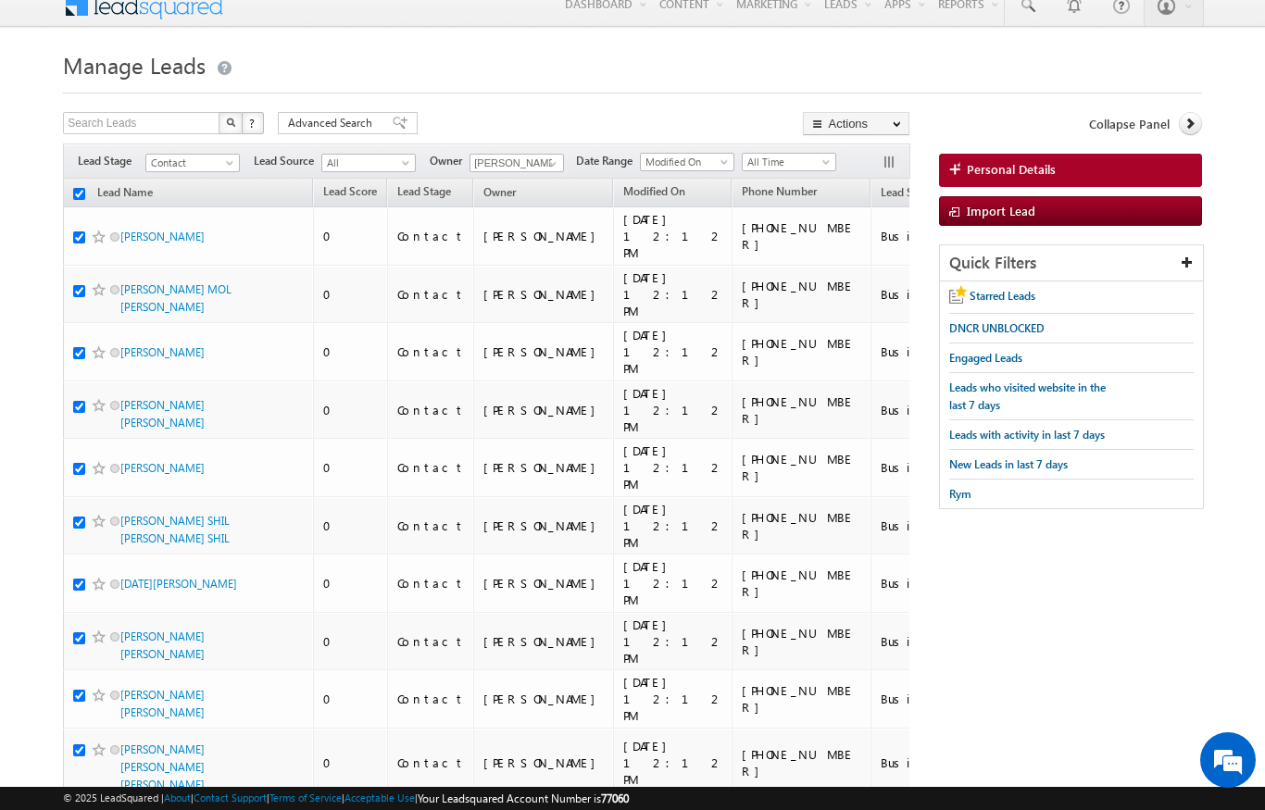
checkbox input "true"
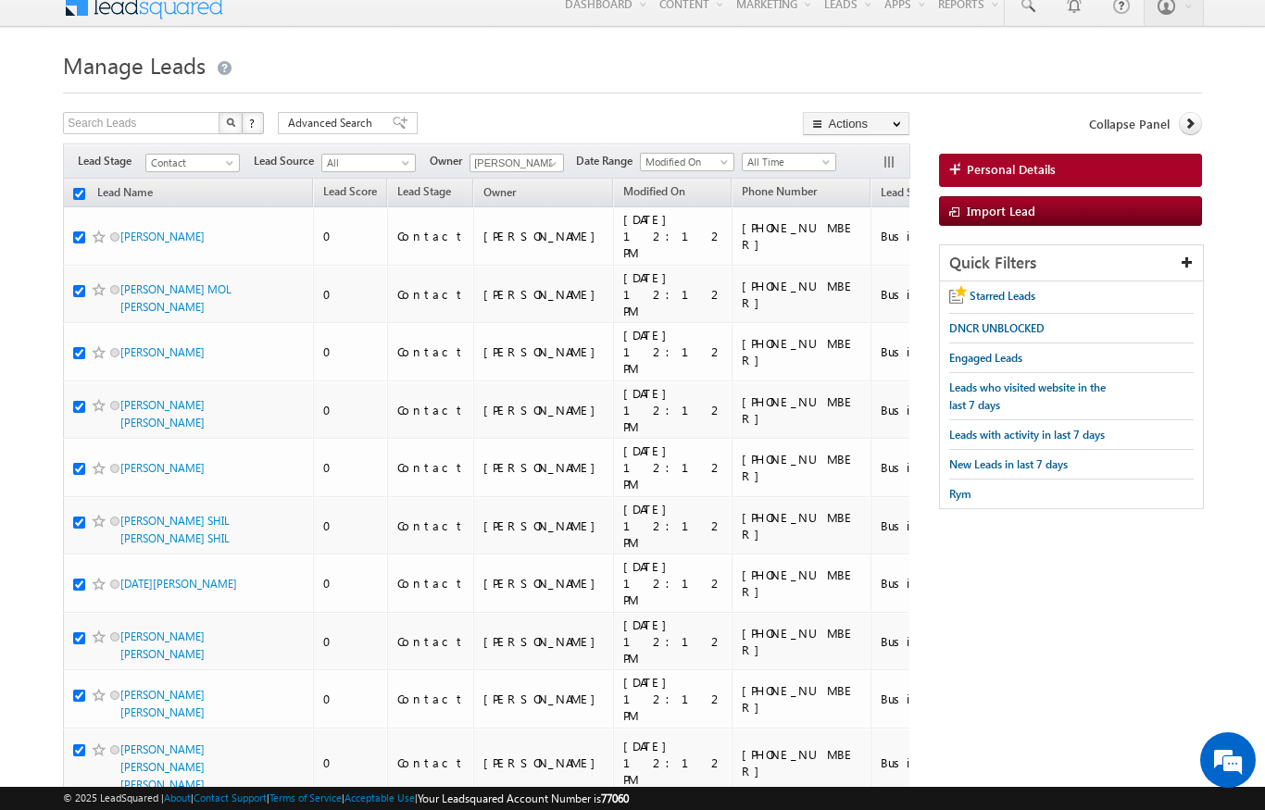
checkbox input "true"
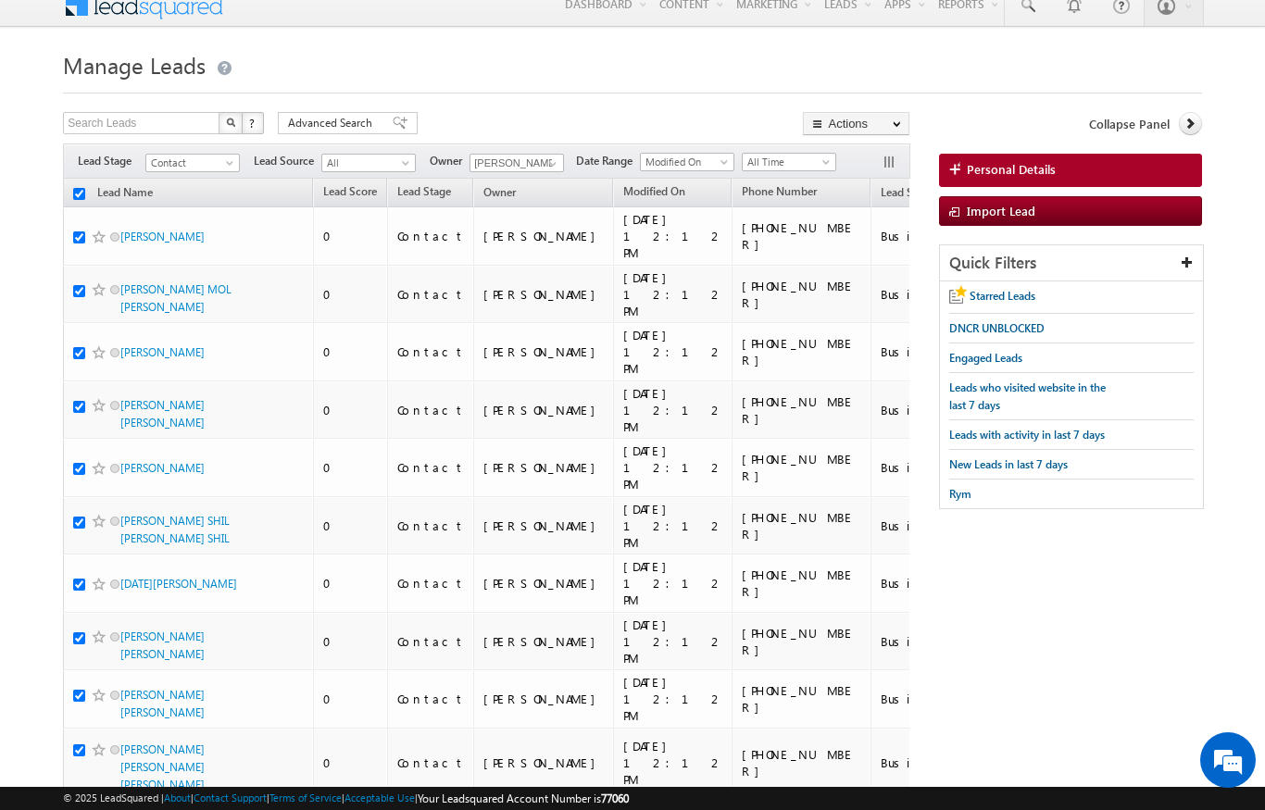
checkbox input "true"
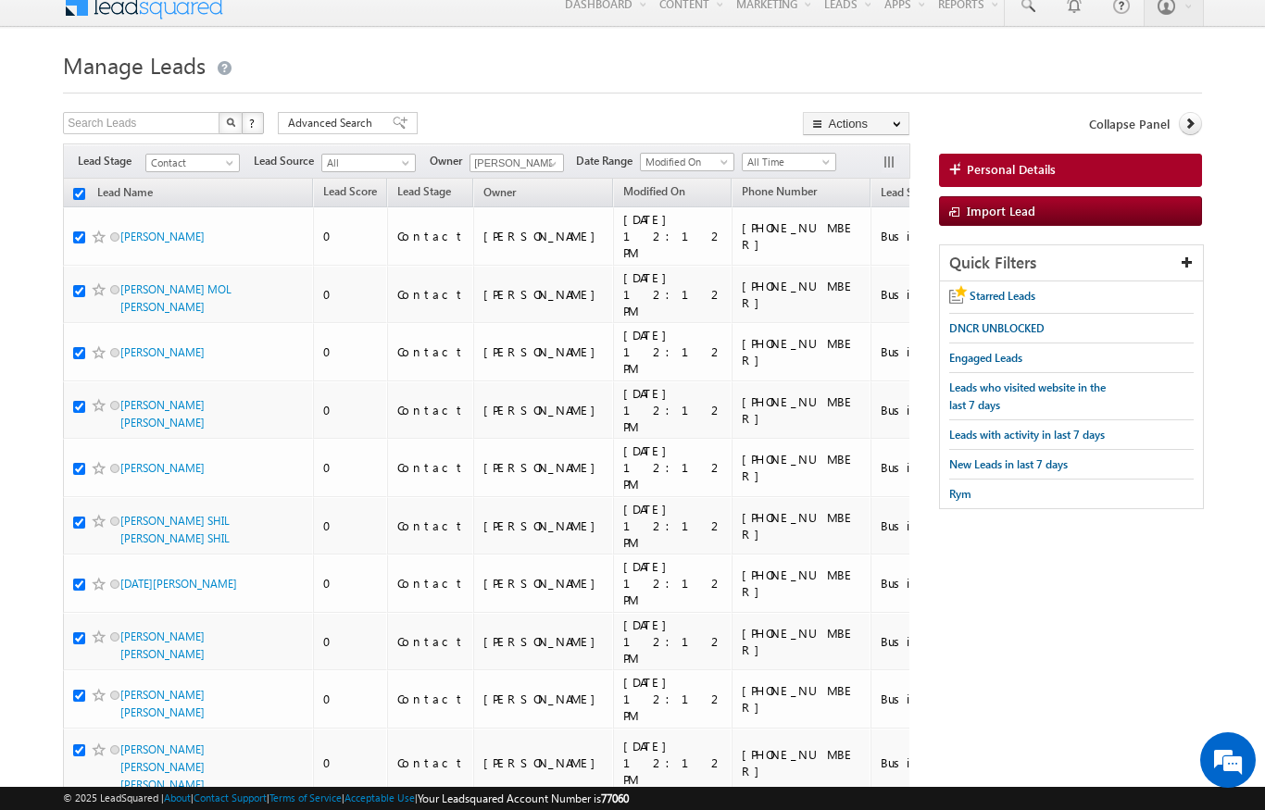
checkbox input "true"
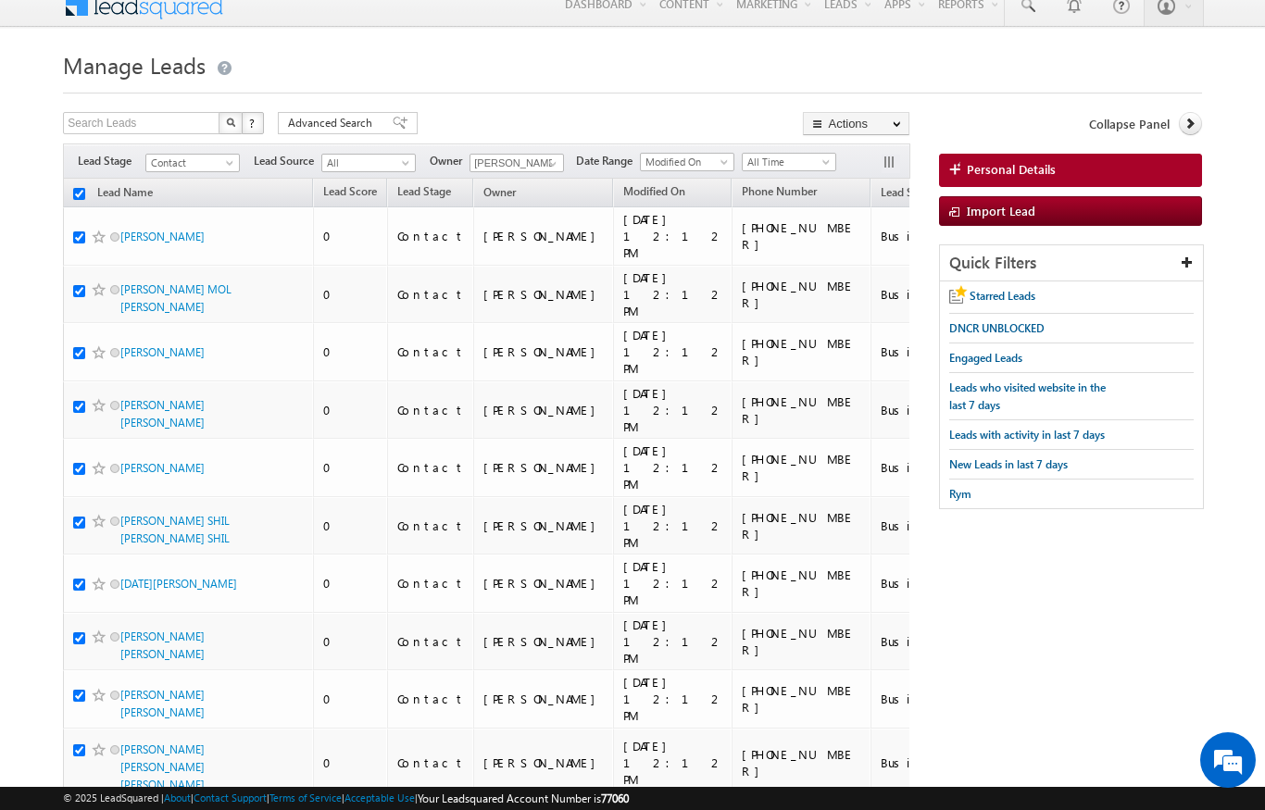
checkbox input "true"
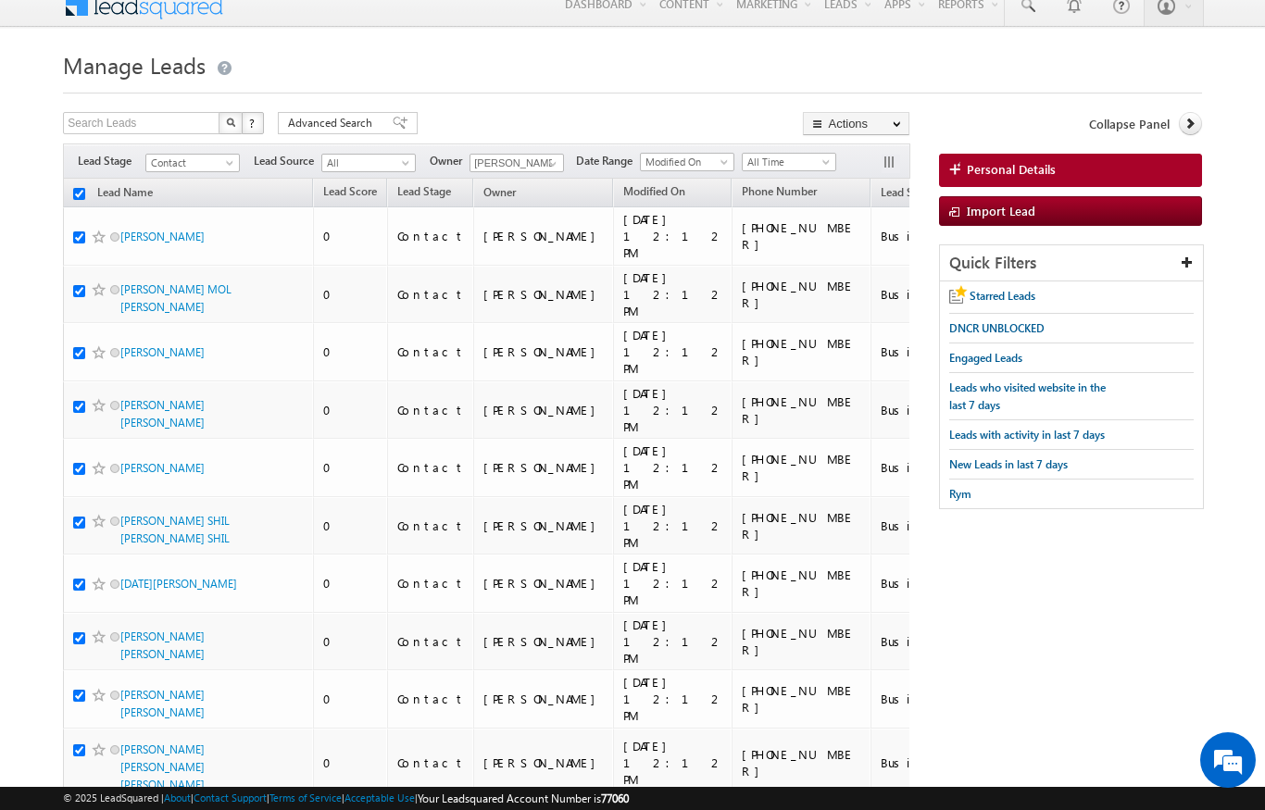
checkbox input "true"
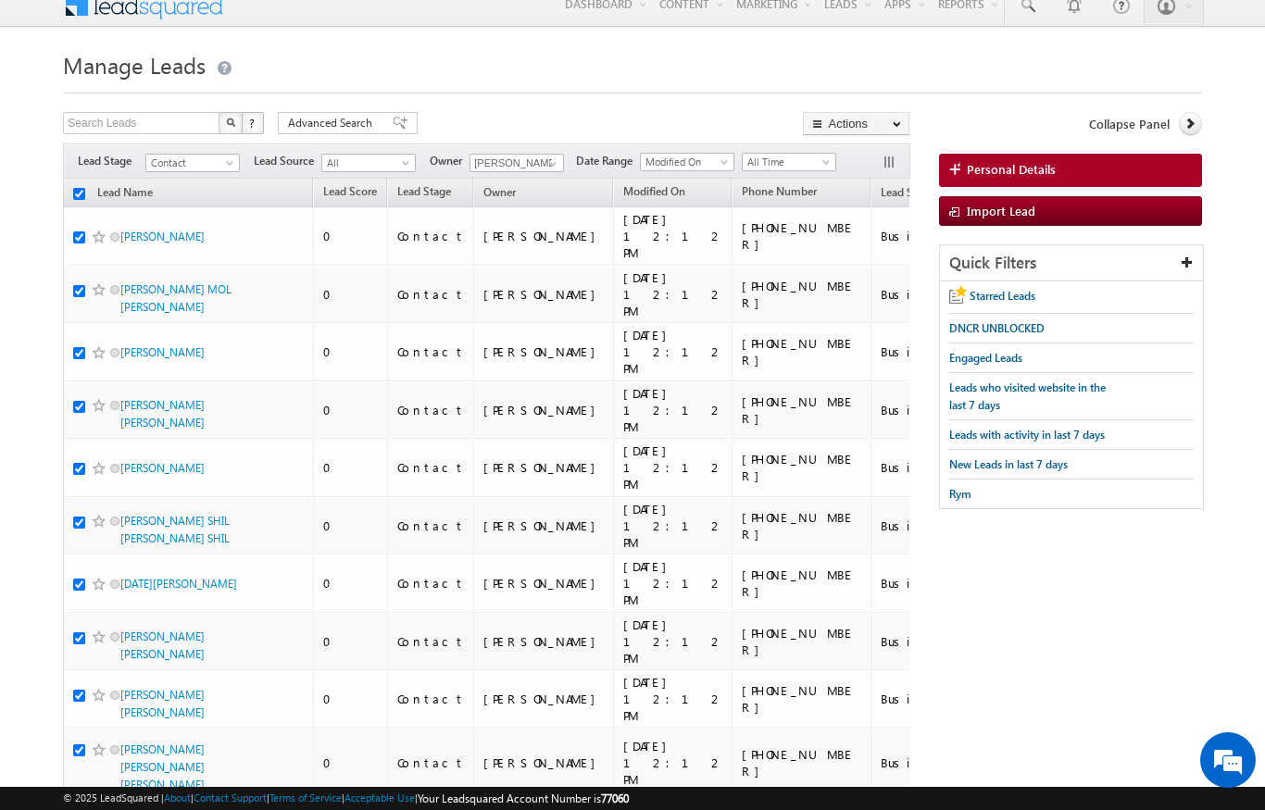
checkbox input "true"
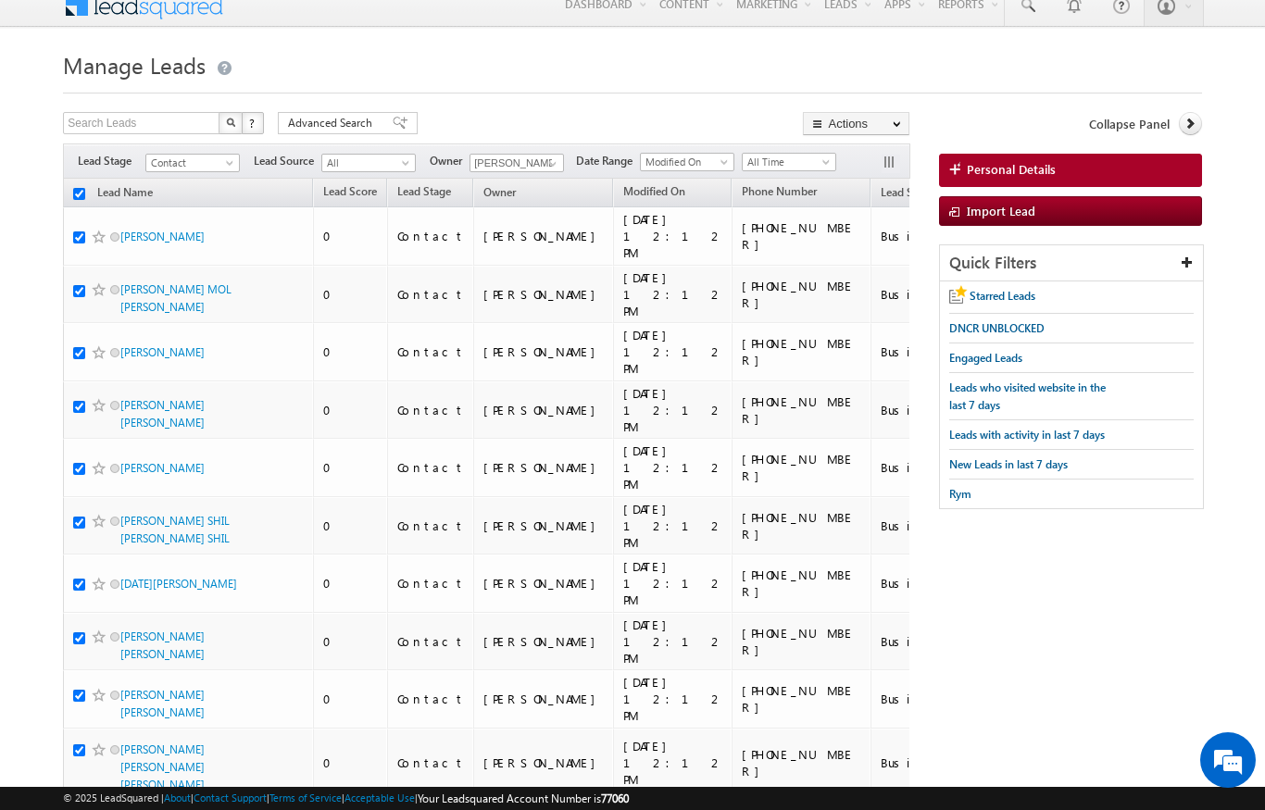
checkbox input "true"
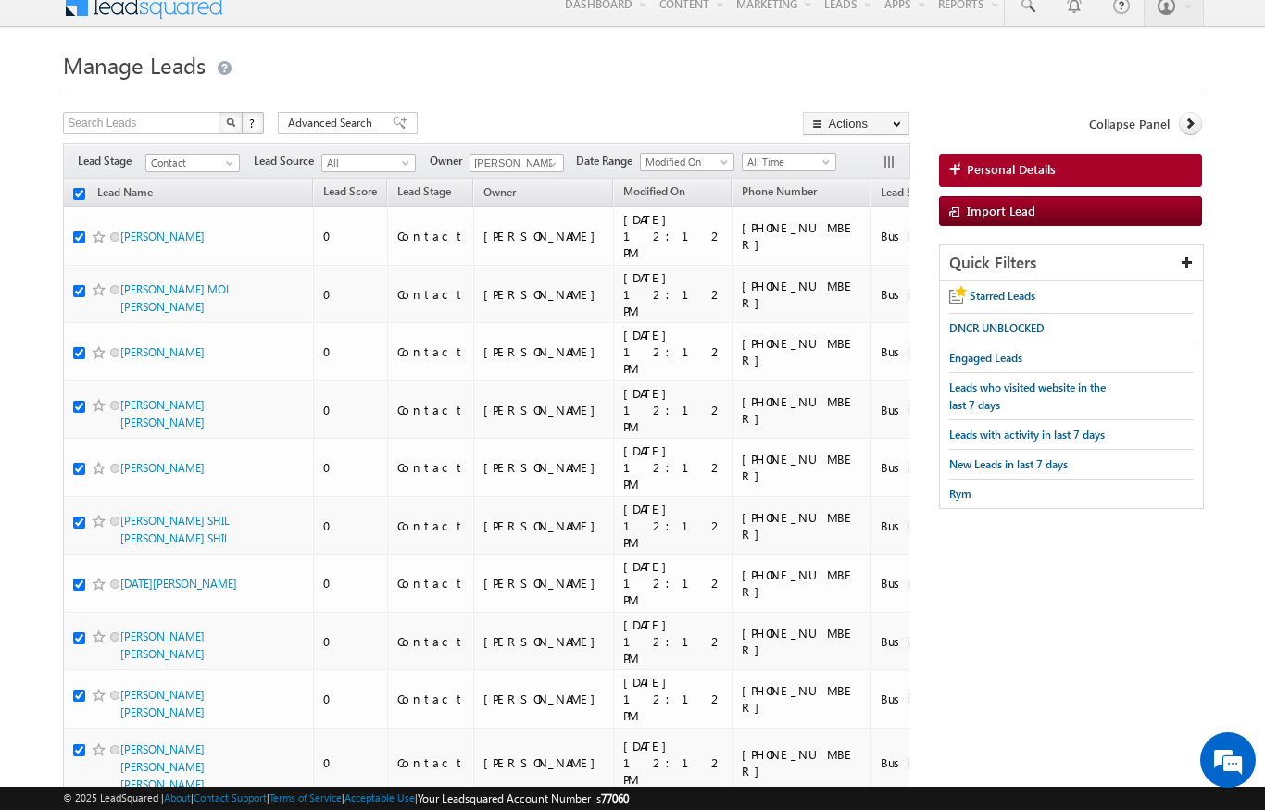
checkbox input "true"
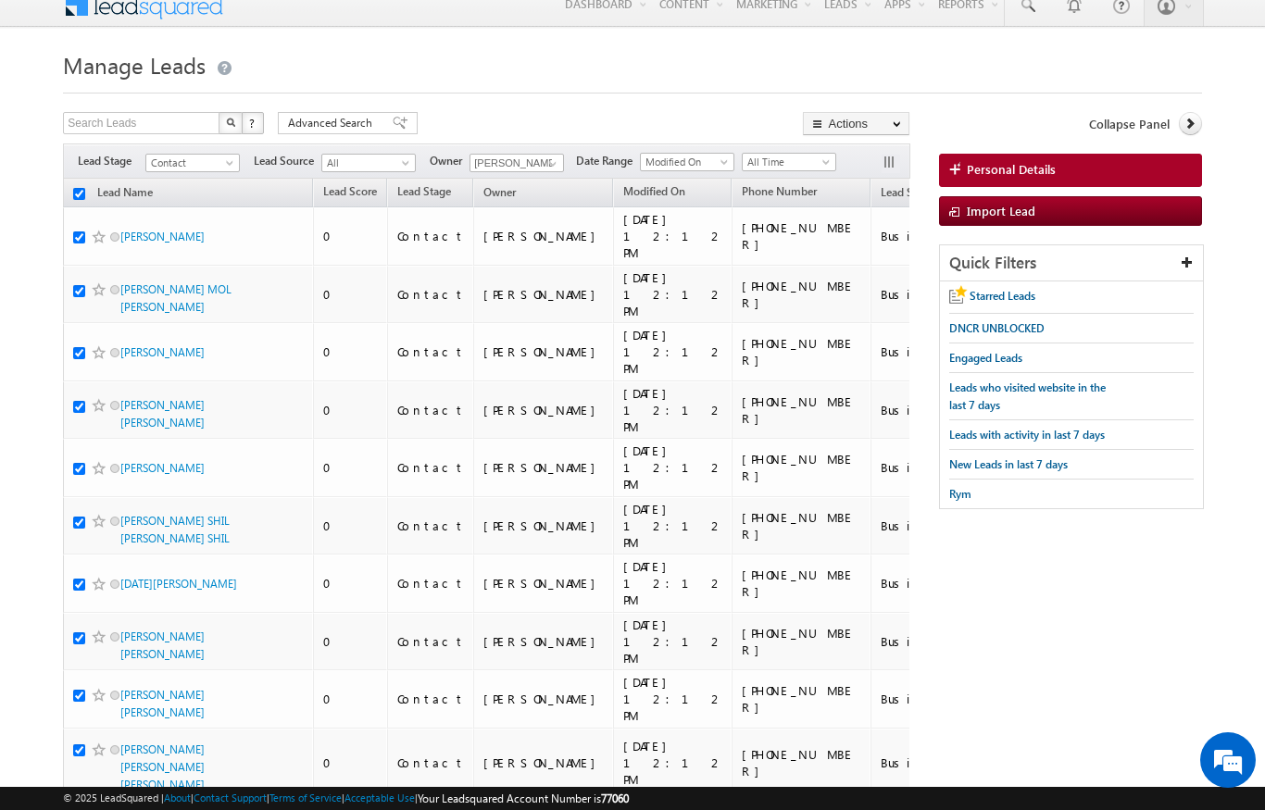
checkbox input "true"
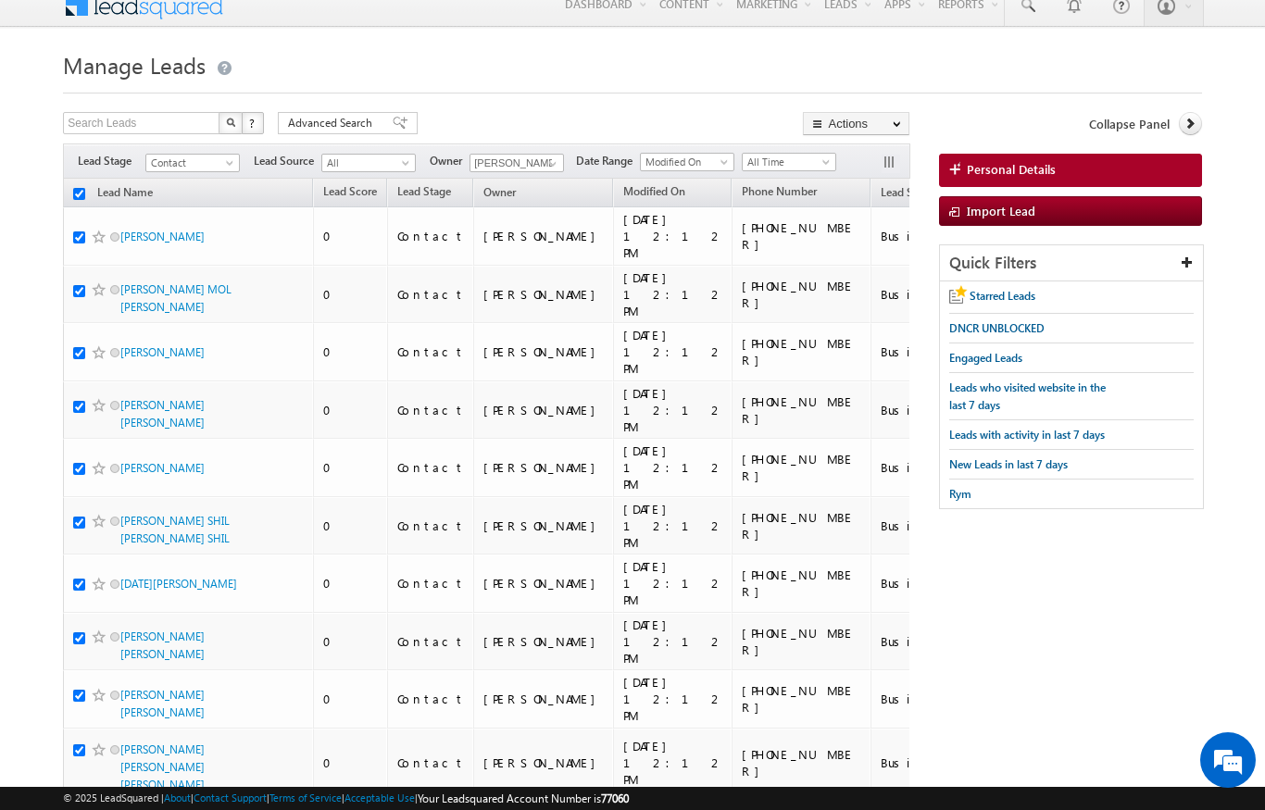
checkbox input "true"
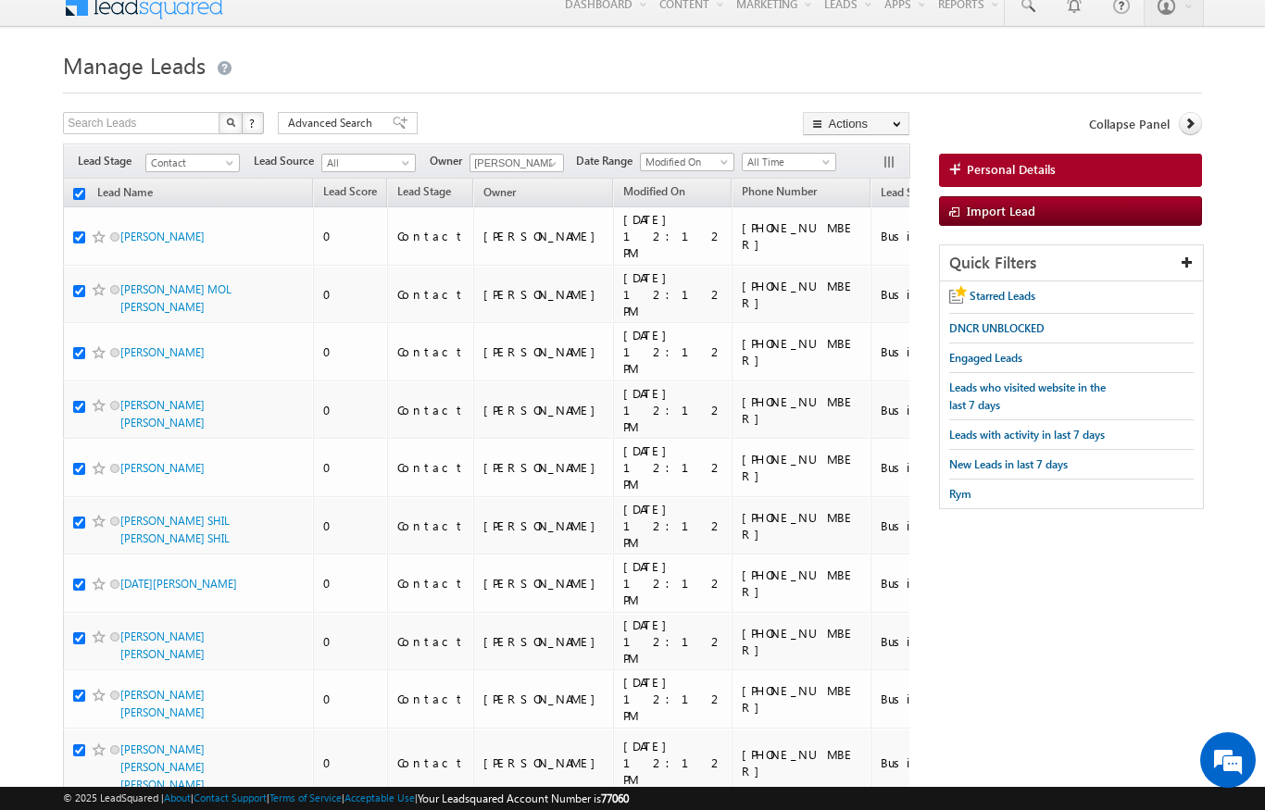
checkbox input "true"
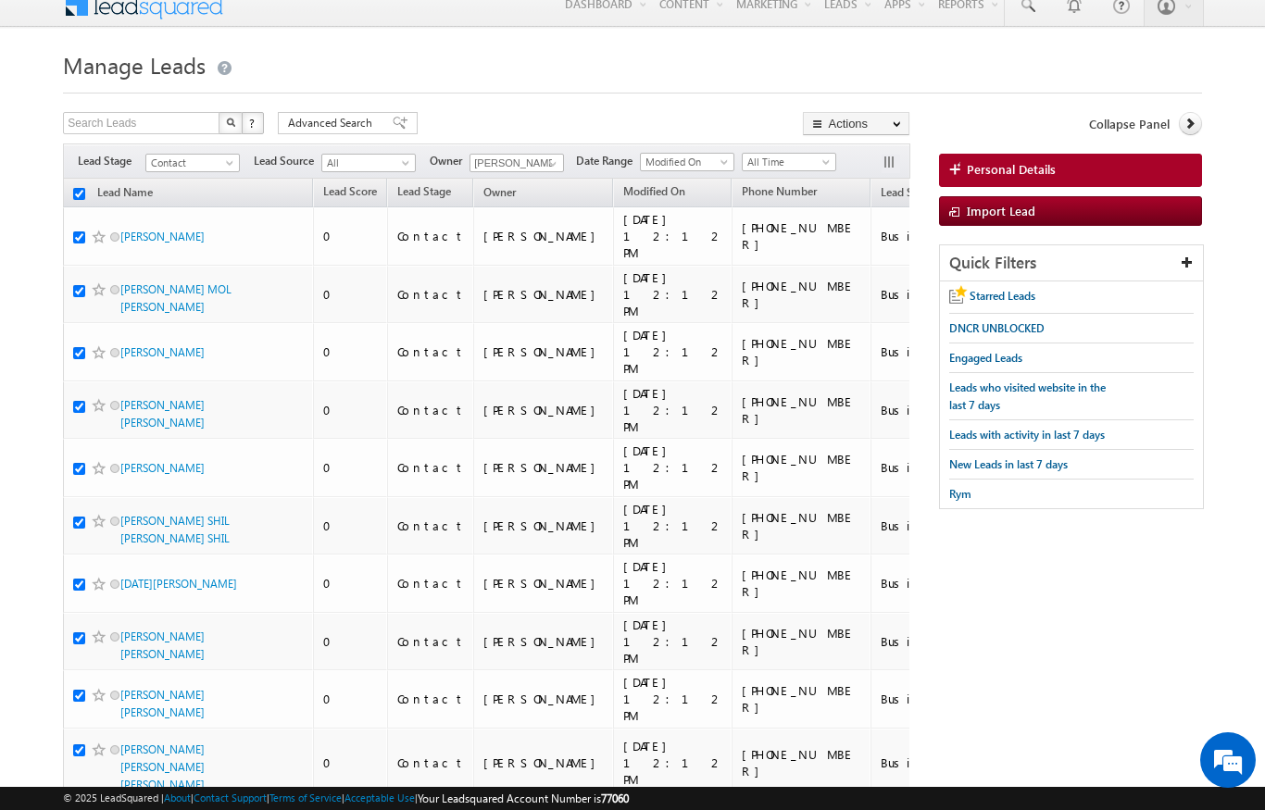
checkbox input "true"
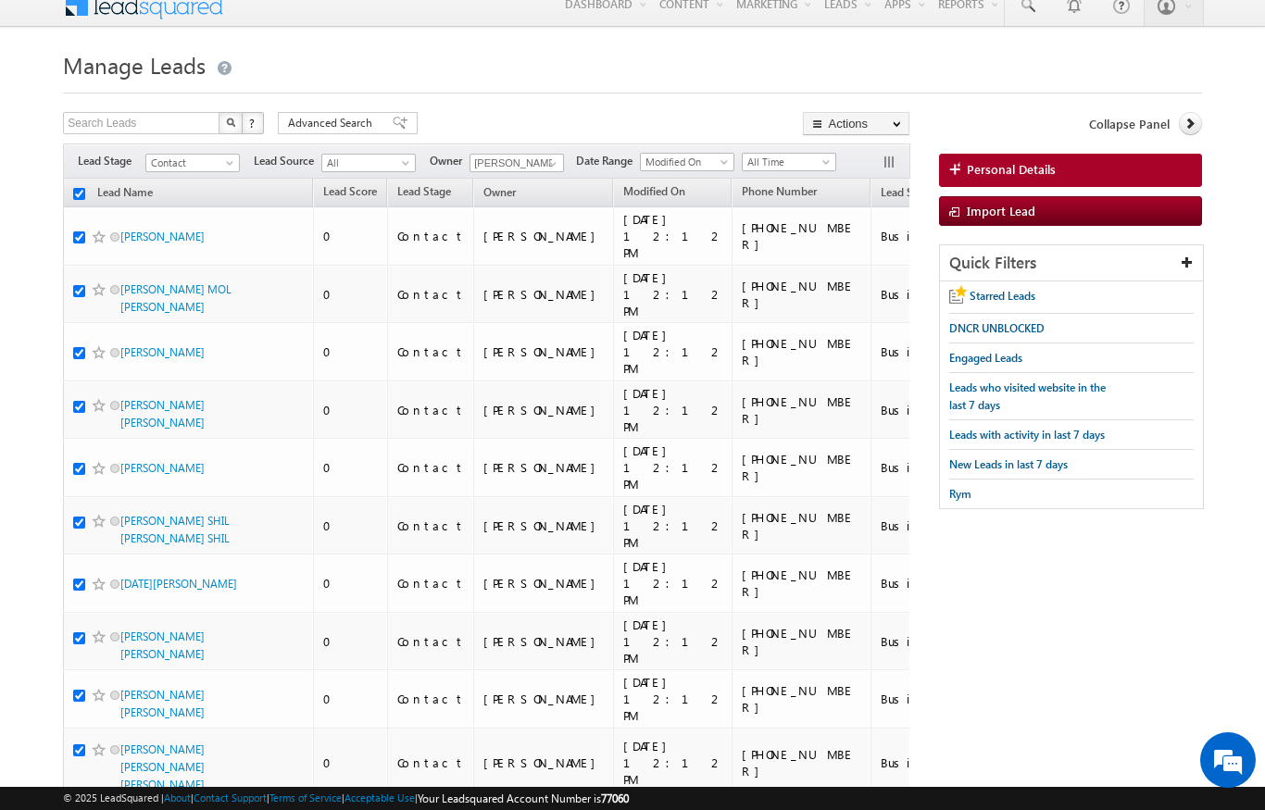
checkbox input "true"
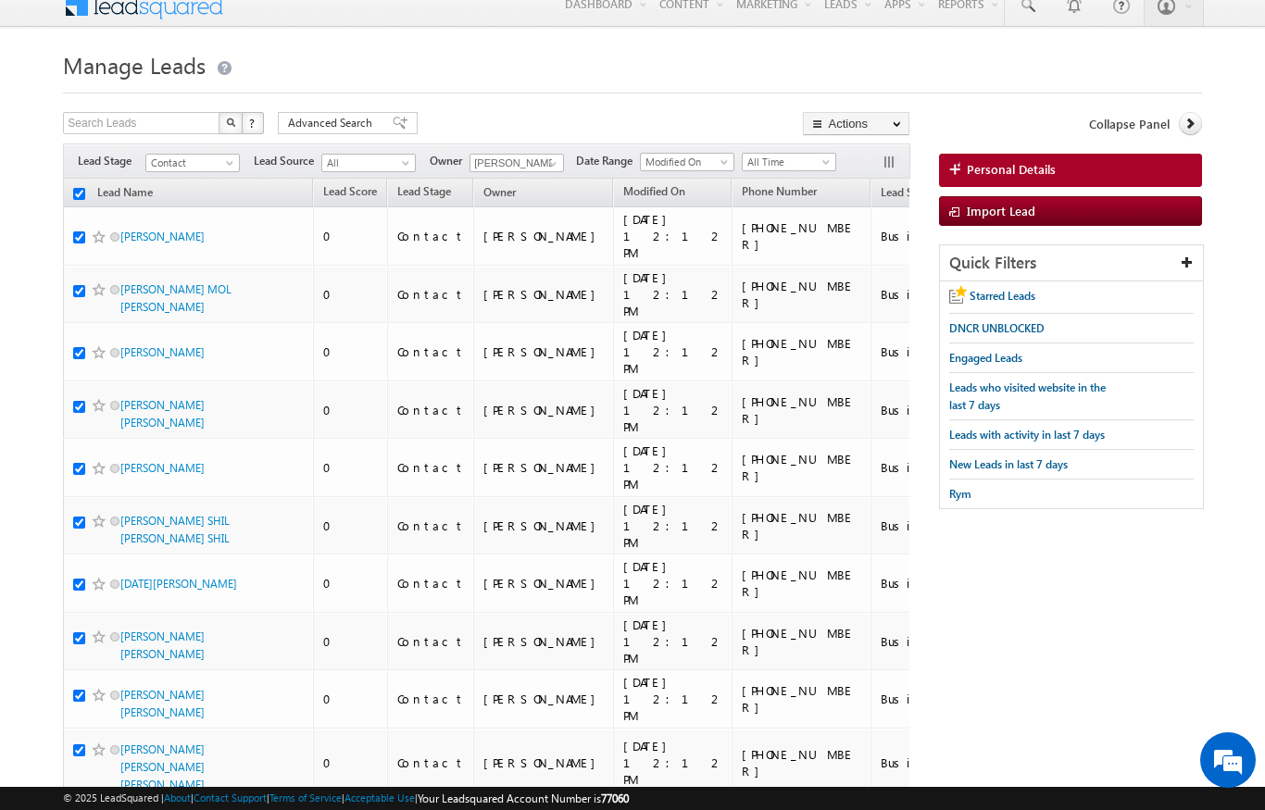
checkbox input "true"
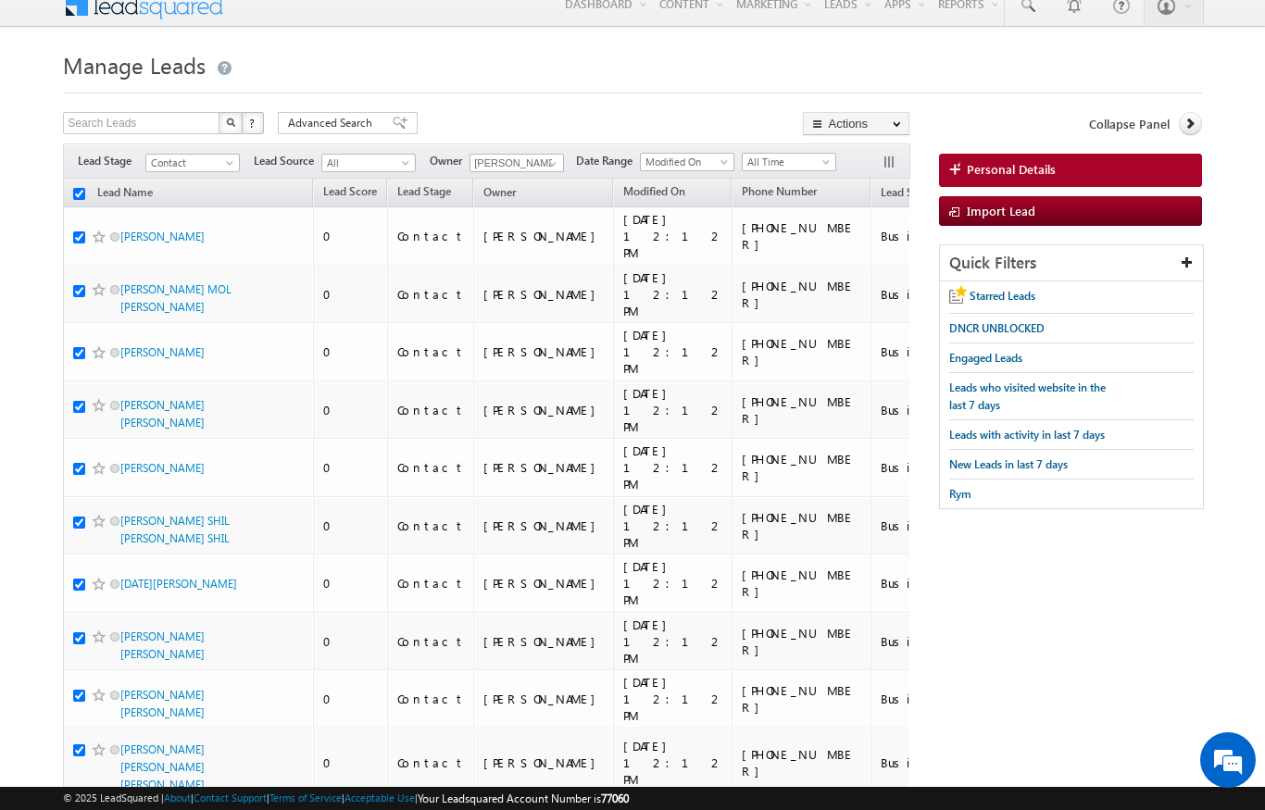
checkbox input "true"
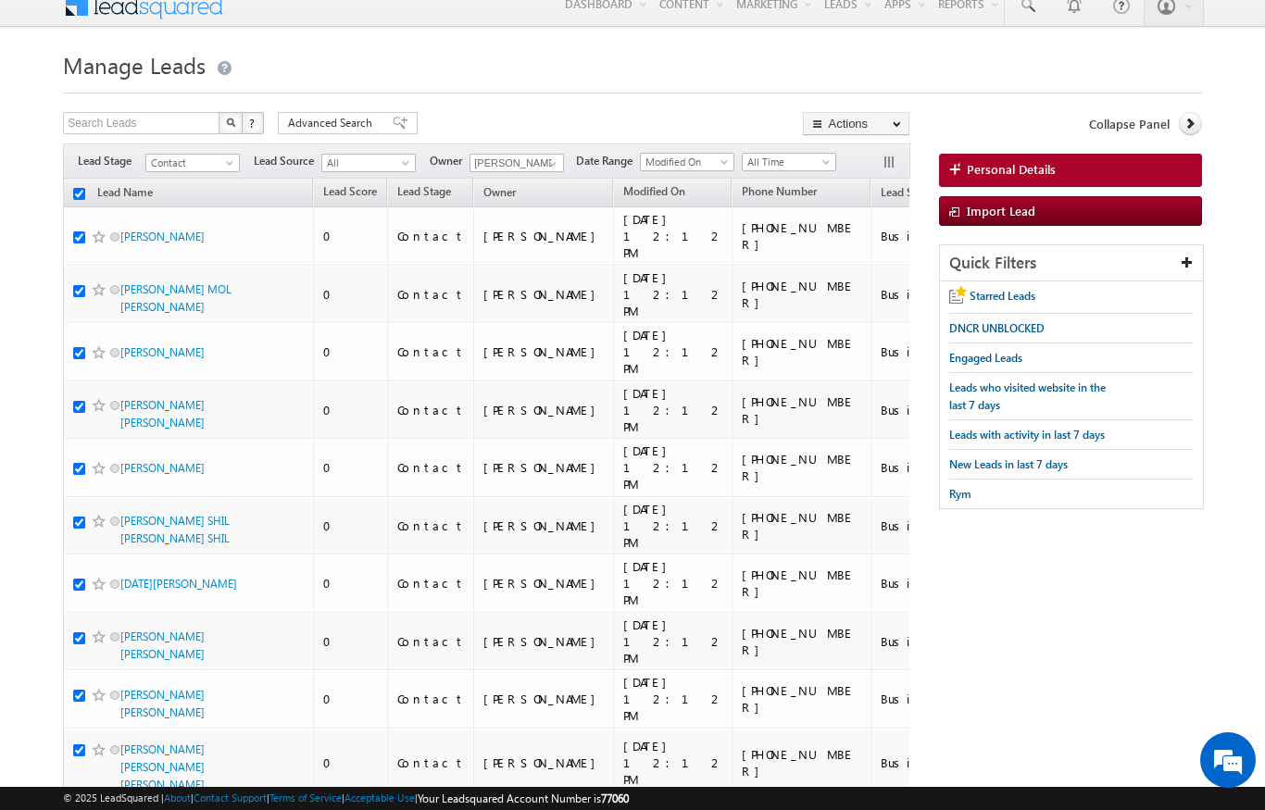
checkbox input "true"
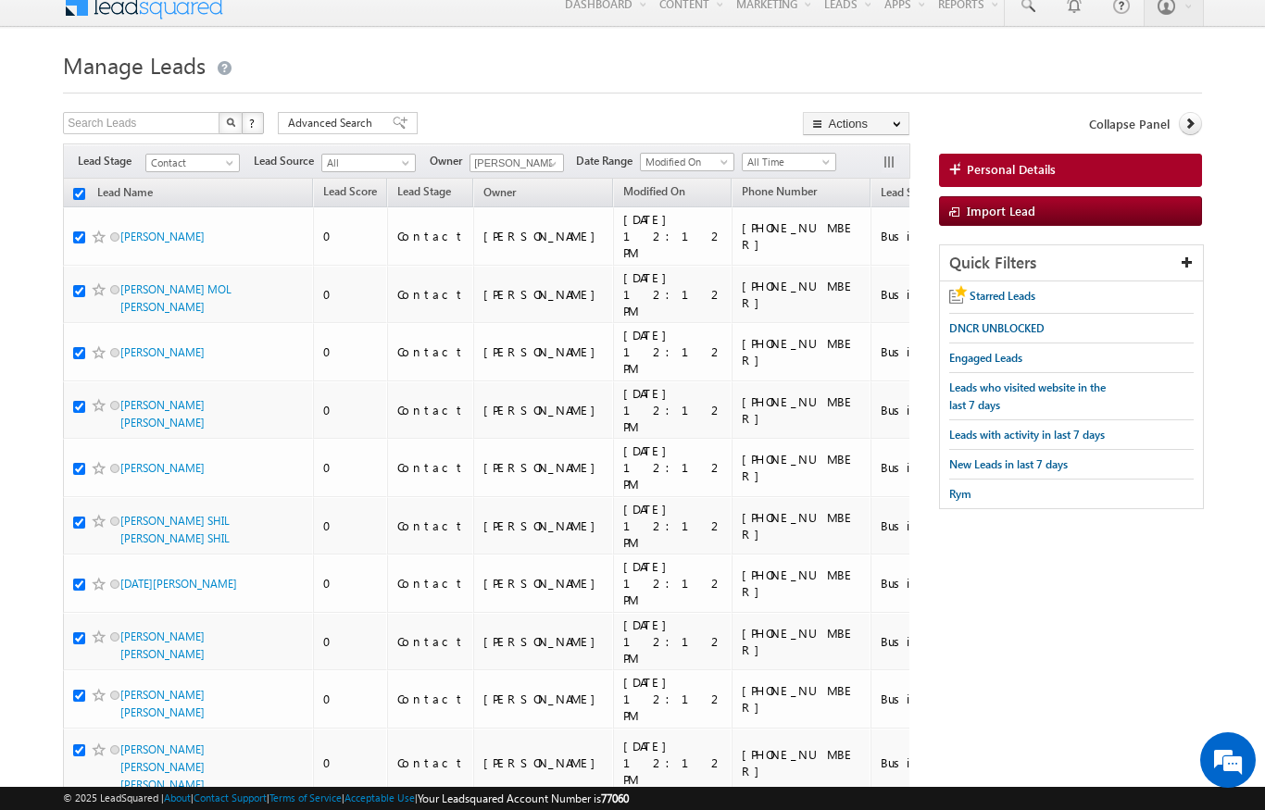
checkbox input "true"
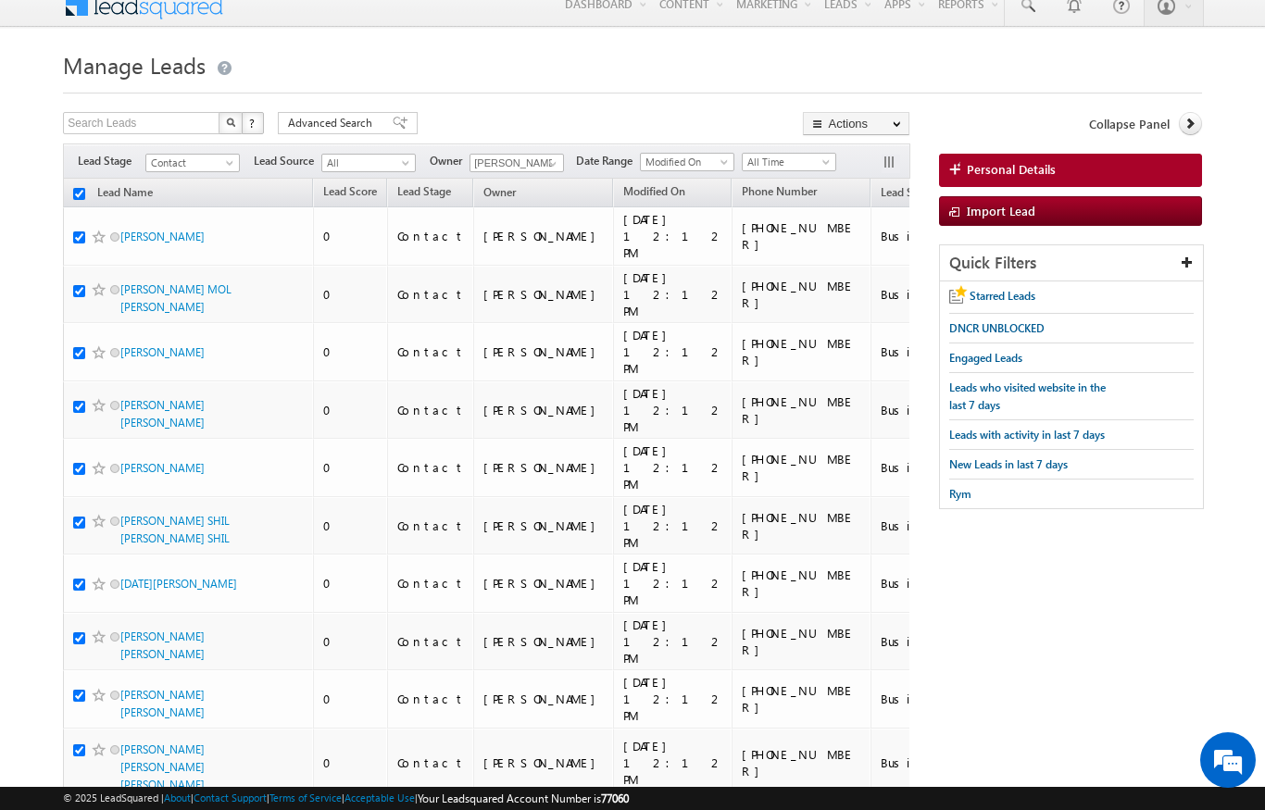
checkbox input "true"
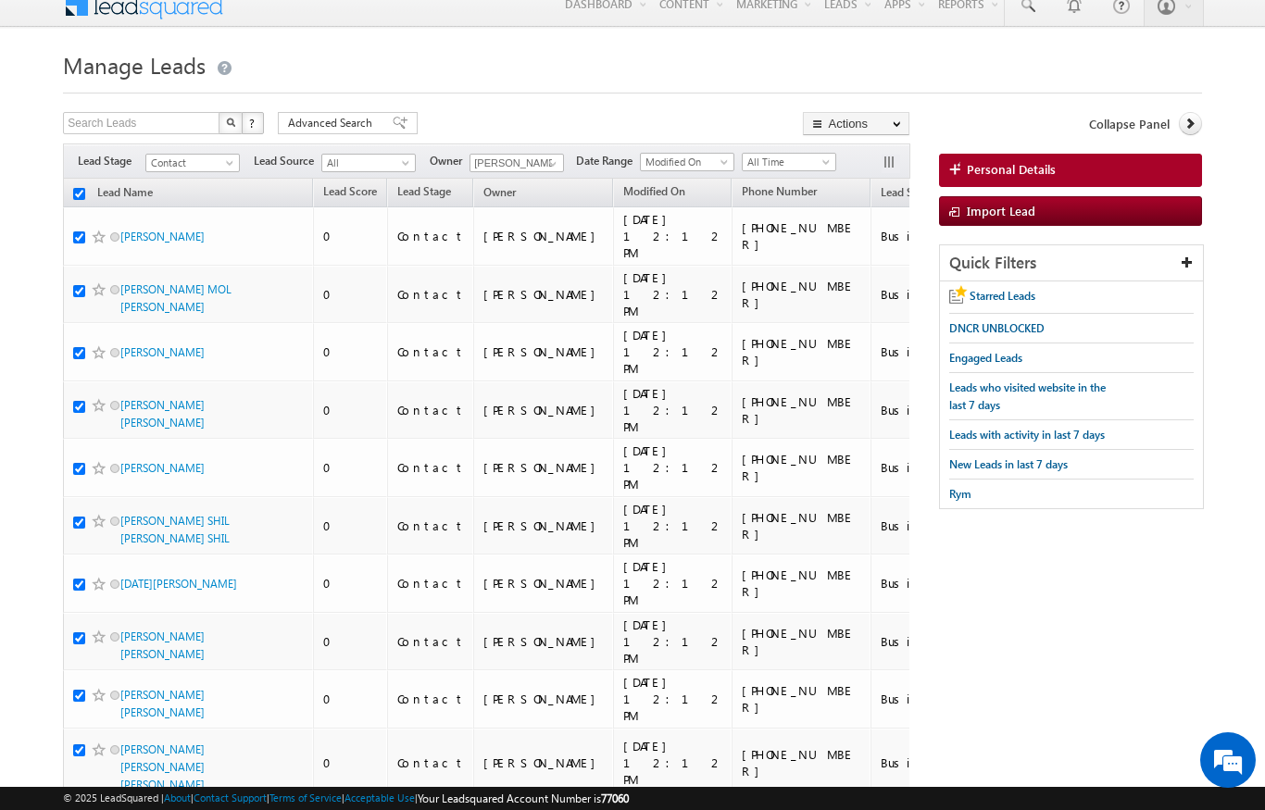
checkbox input "true"
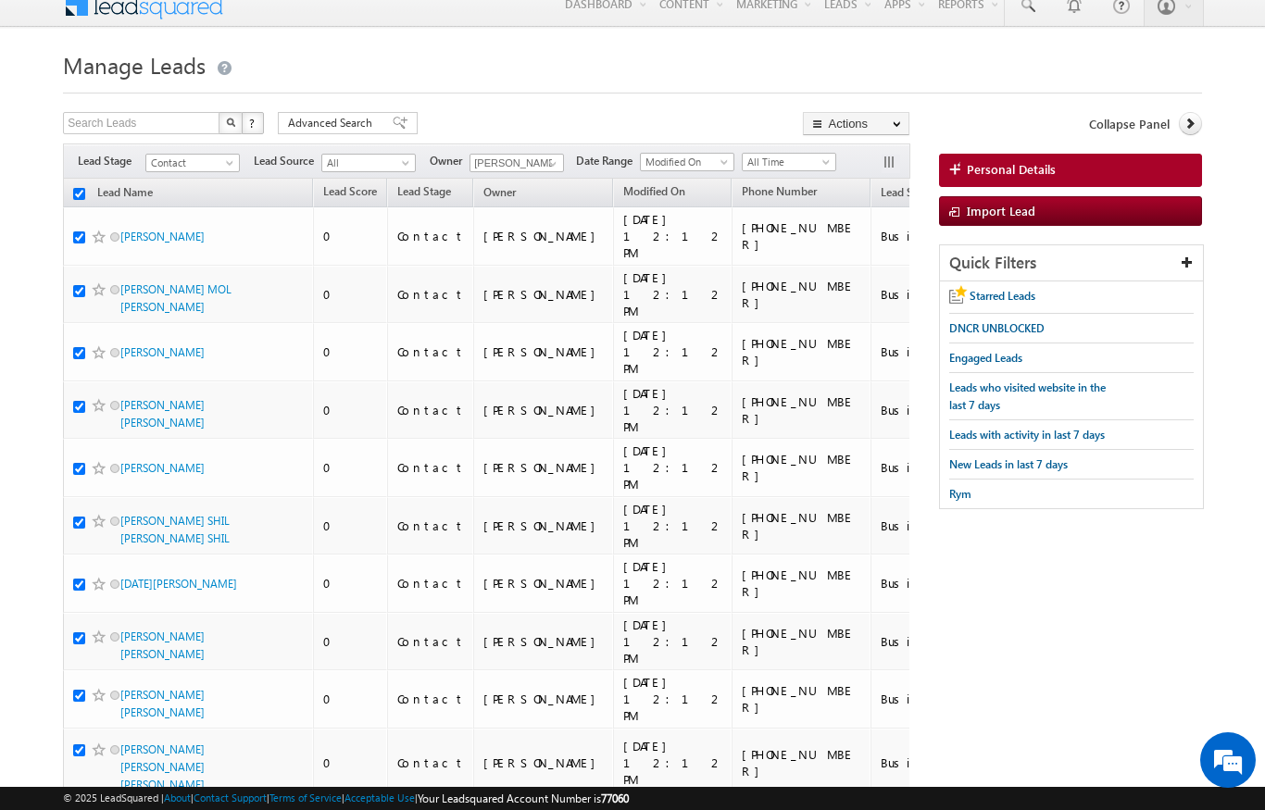
checkbox input "true"
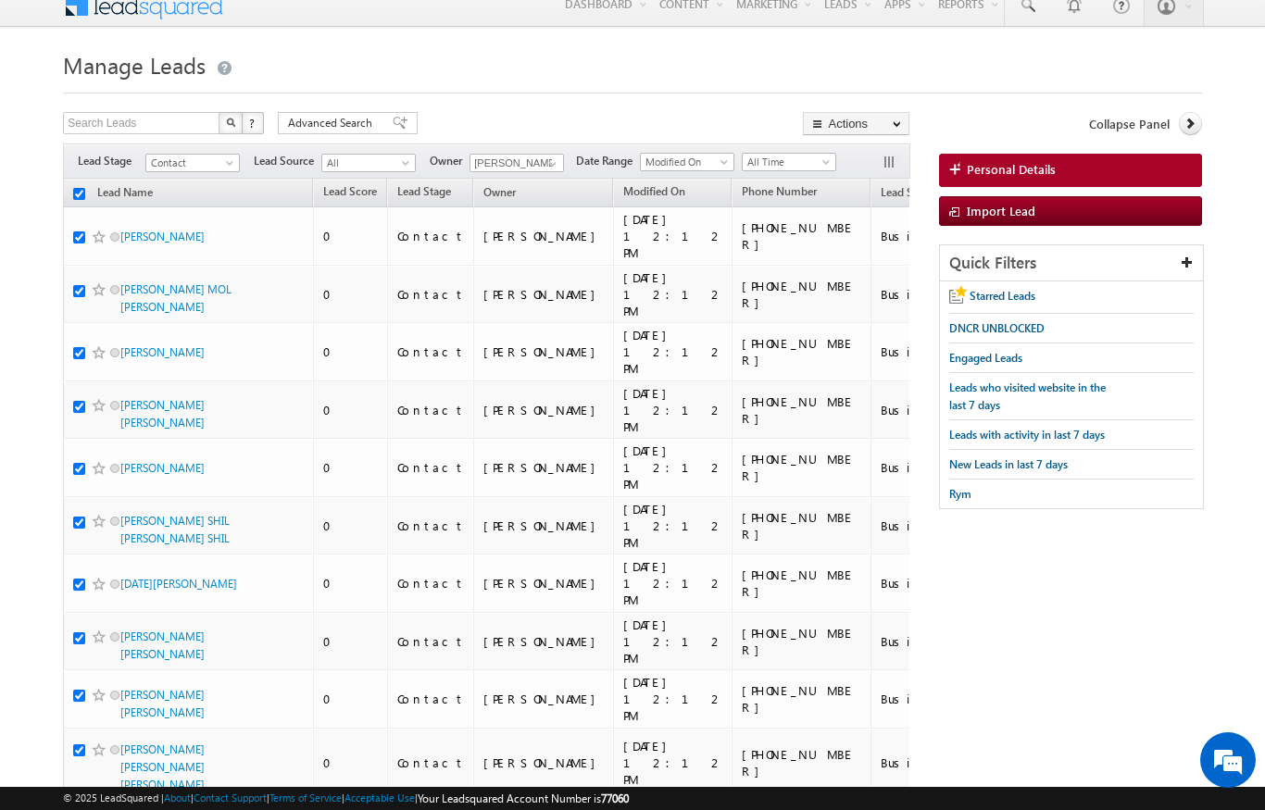
checkbox input "true"
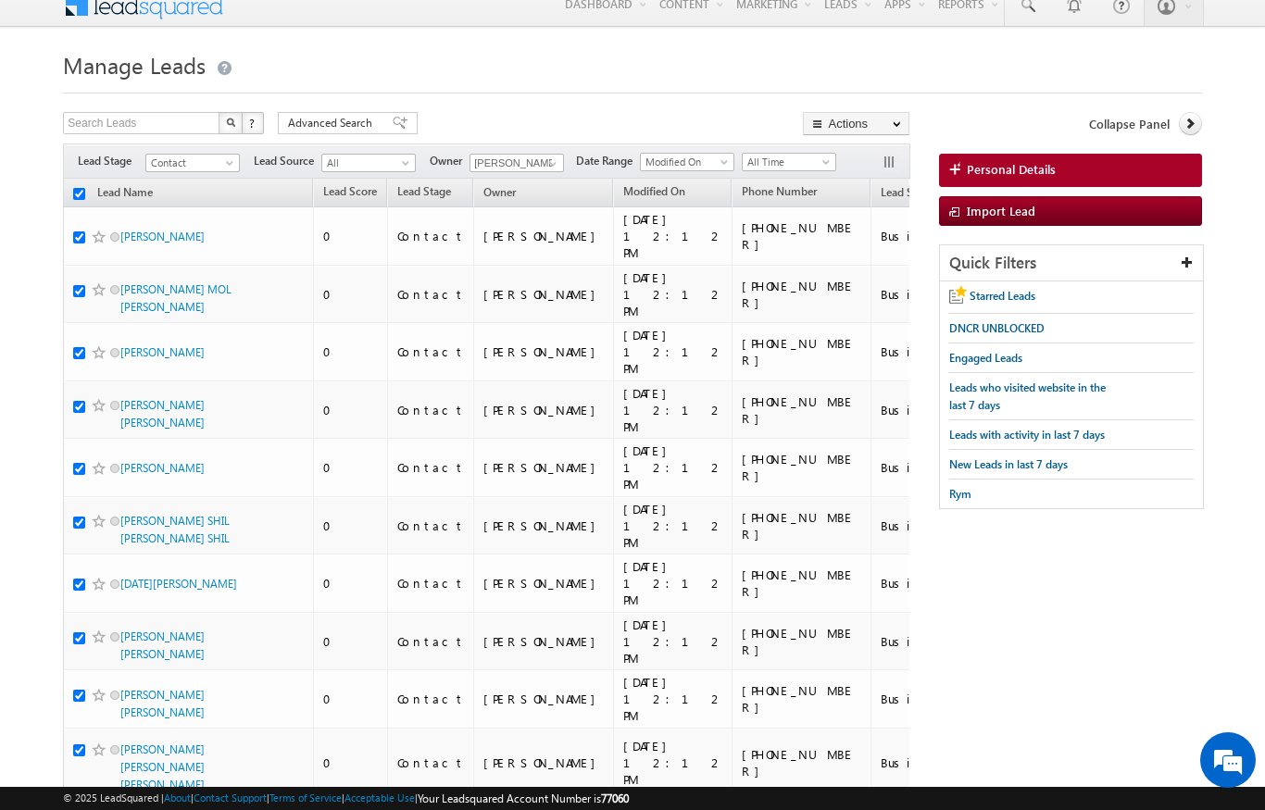
checkbox input "true"
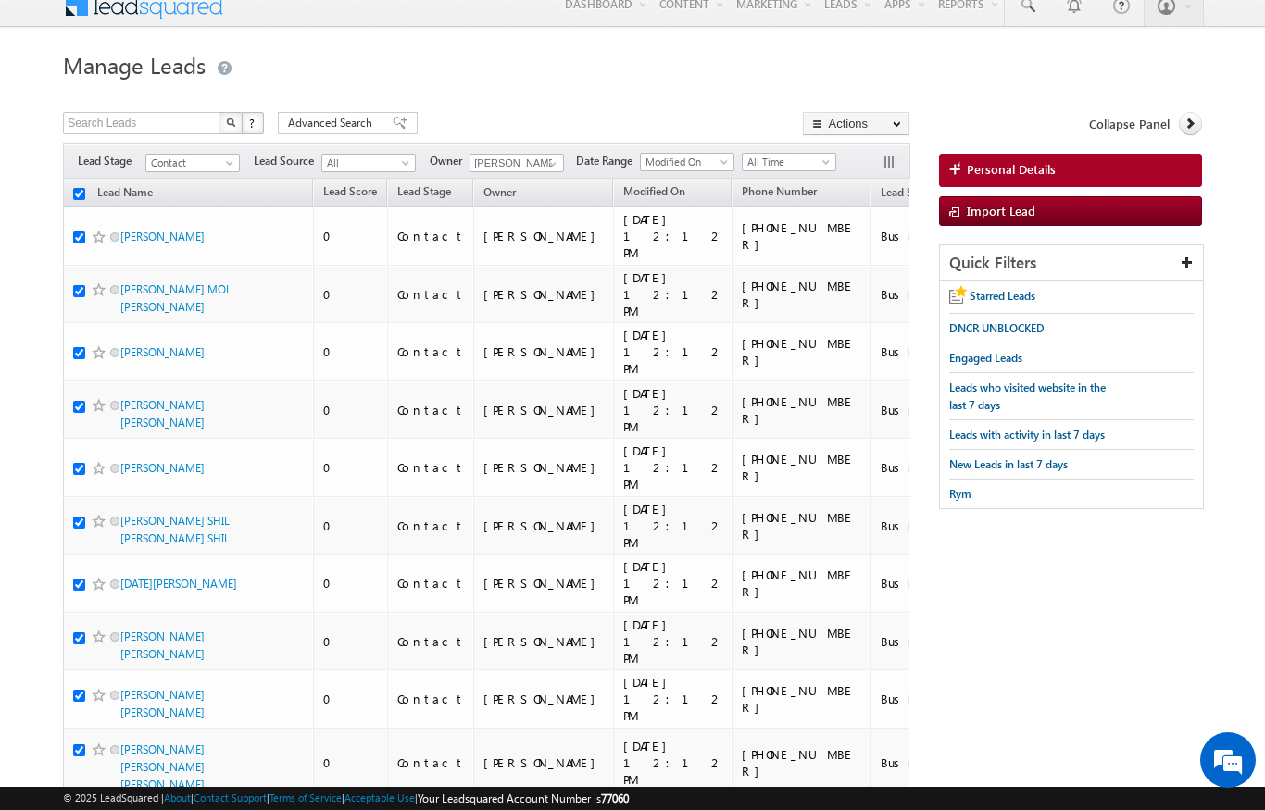
checkbox input "true"
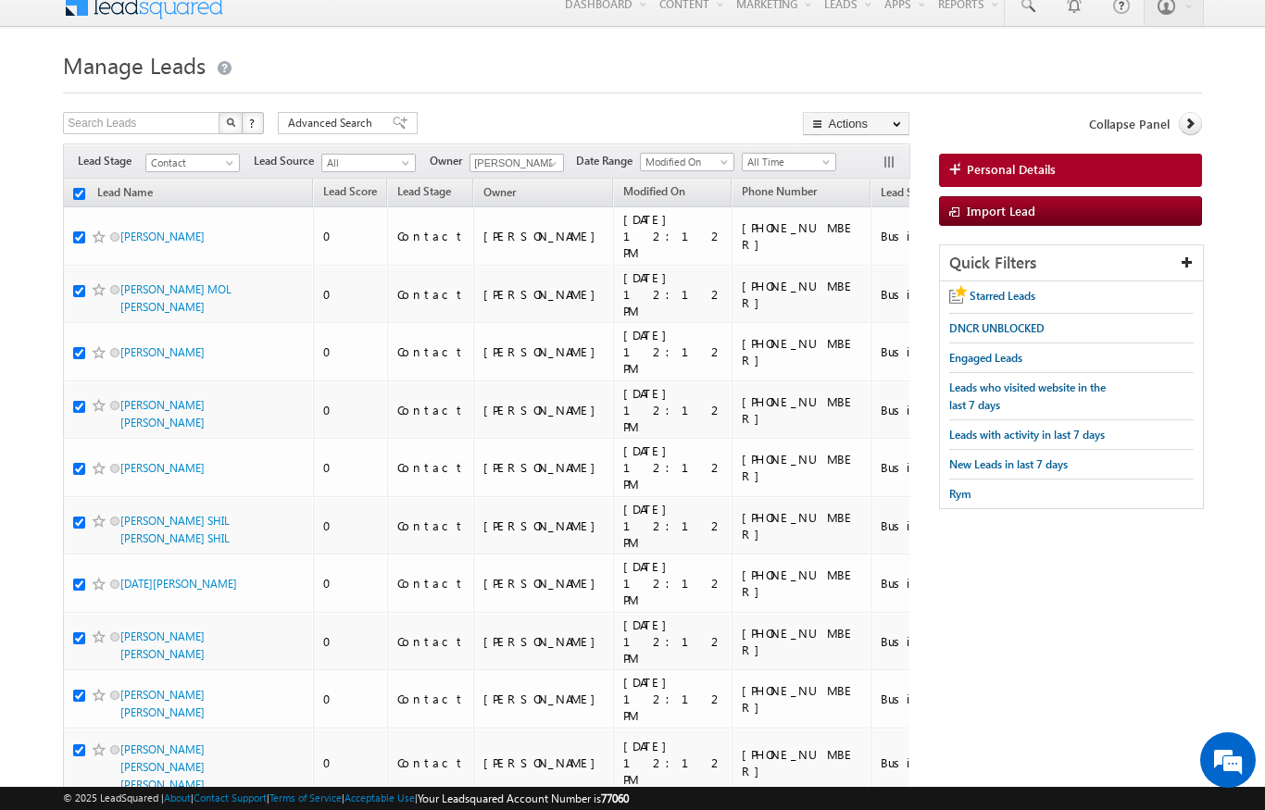
checkbox input "true"
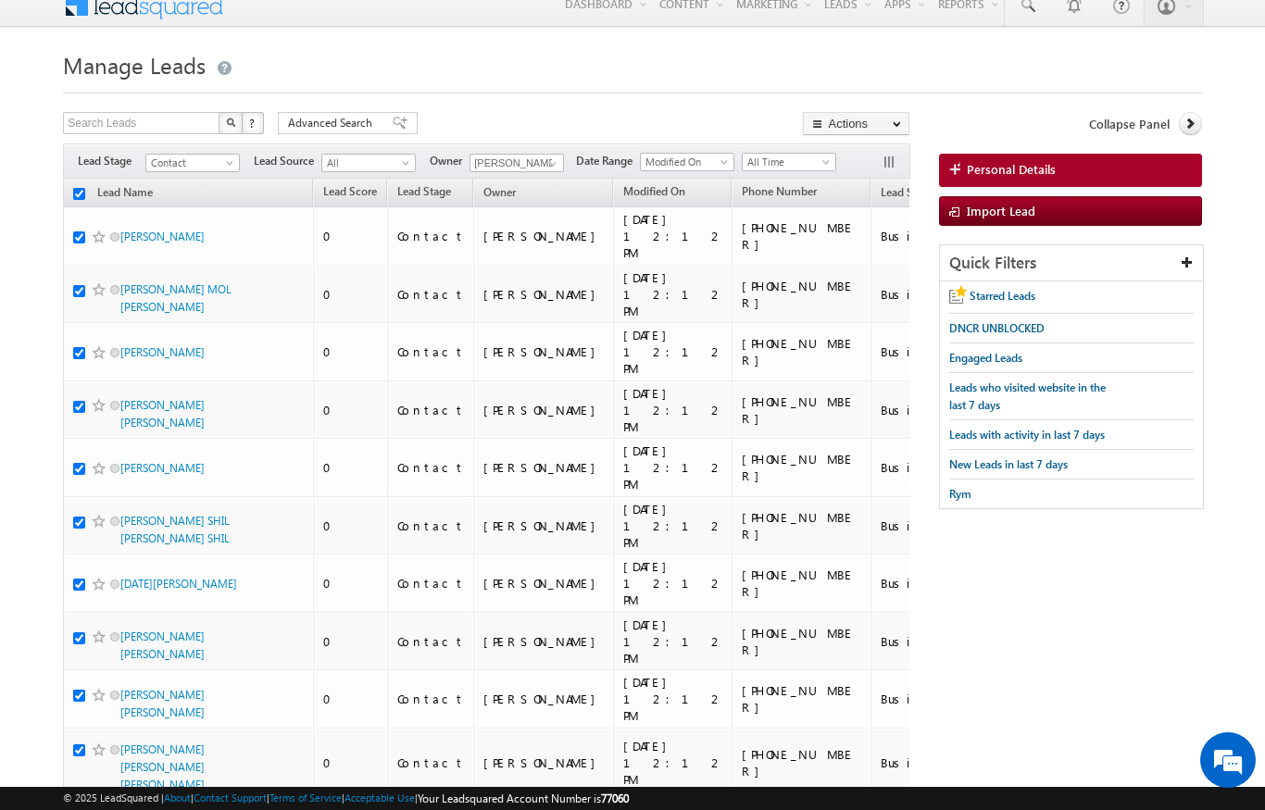
checkbox input "true"
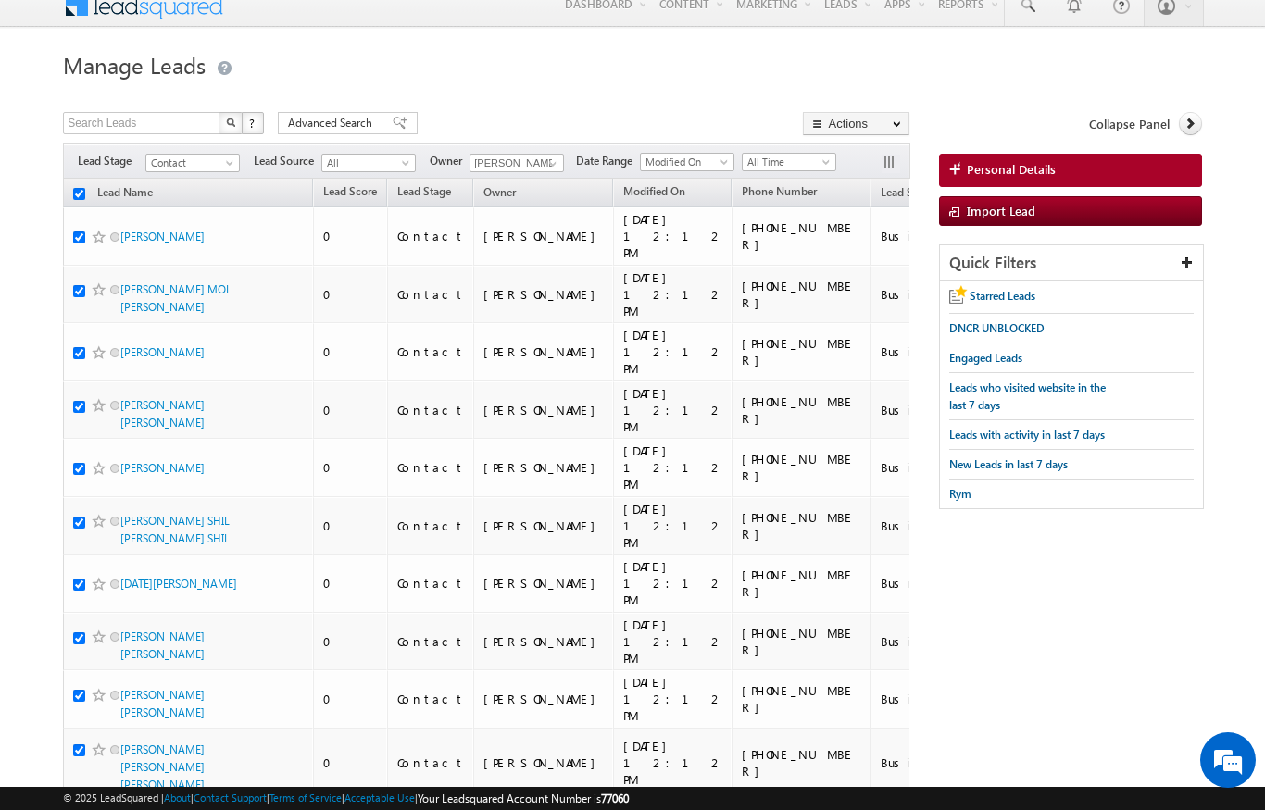
checkbox input "true"
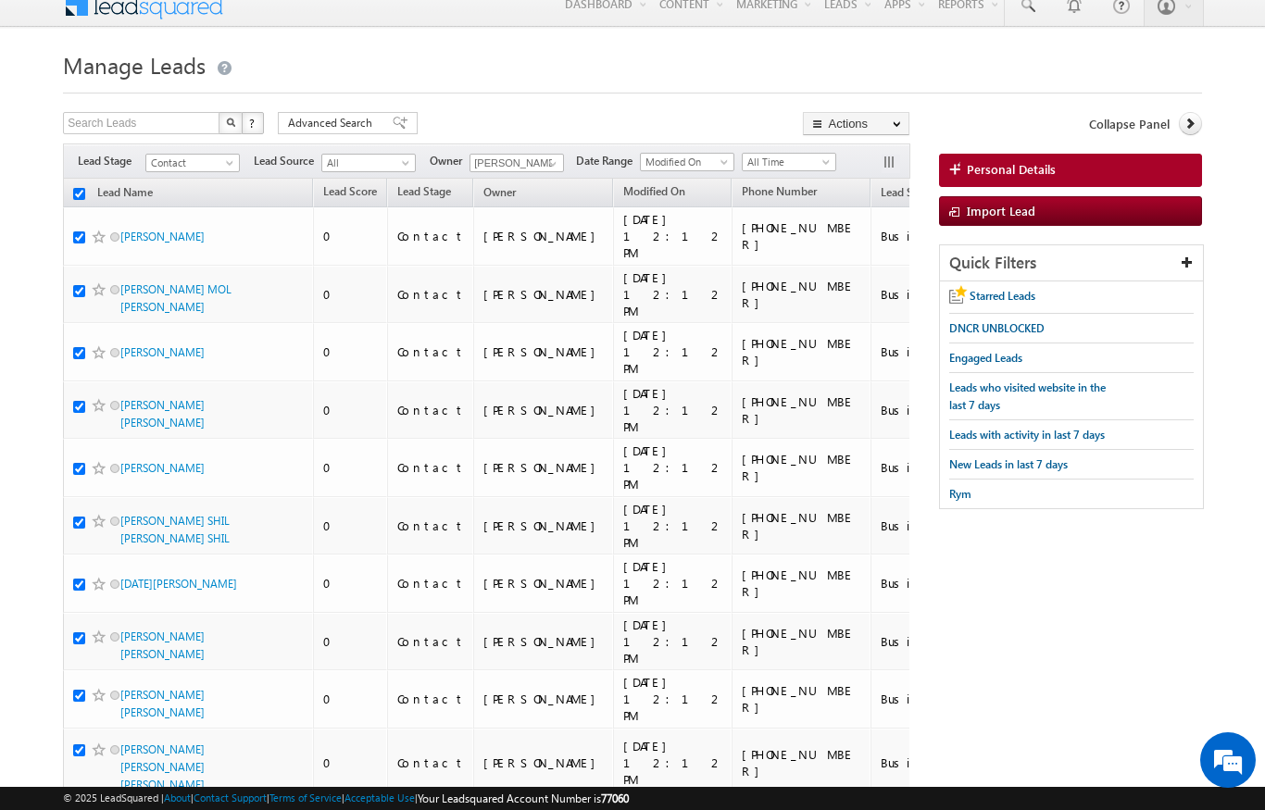
checkbox input "true"
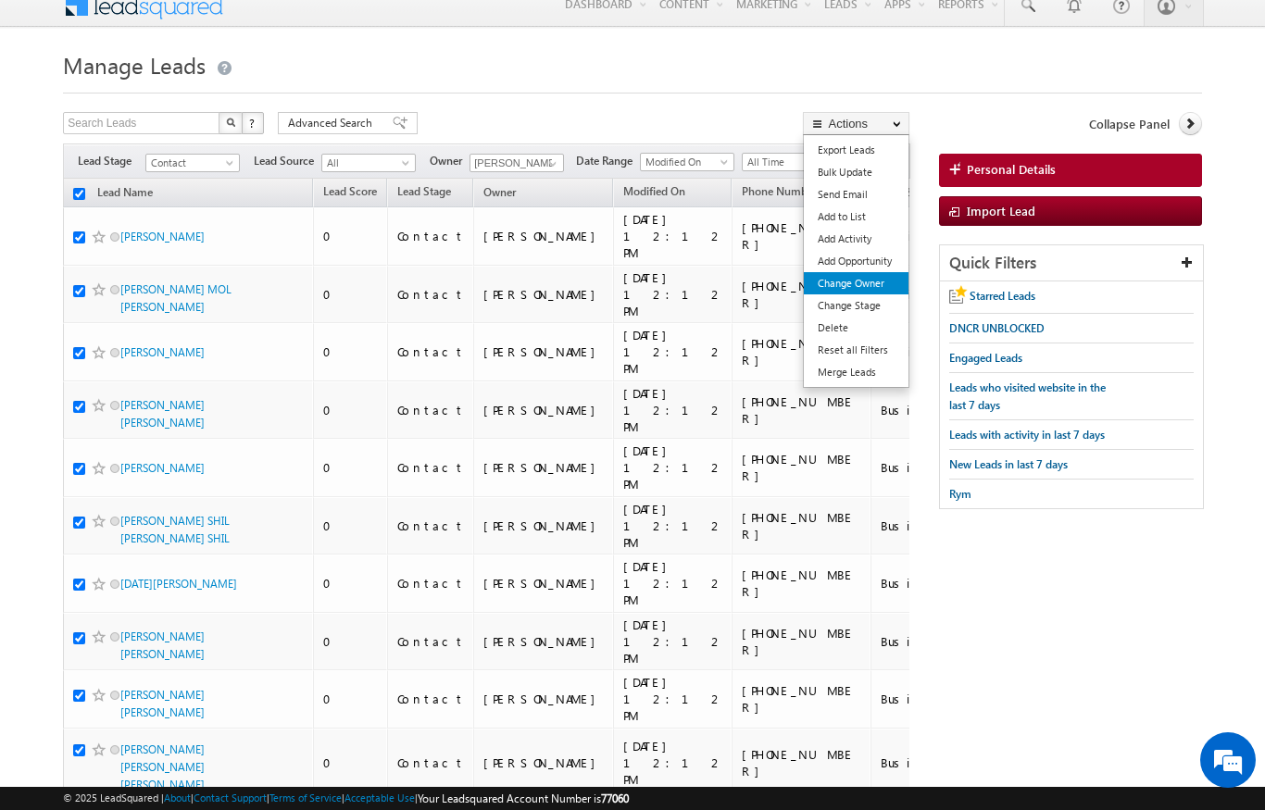
click at [857, 283] on link "Change Owner" at bounding box center [856, 283] width 105 height 22
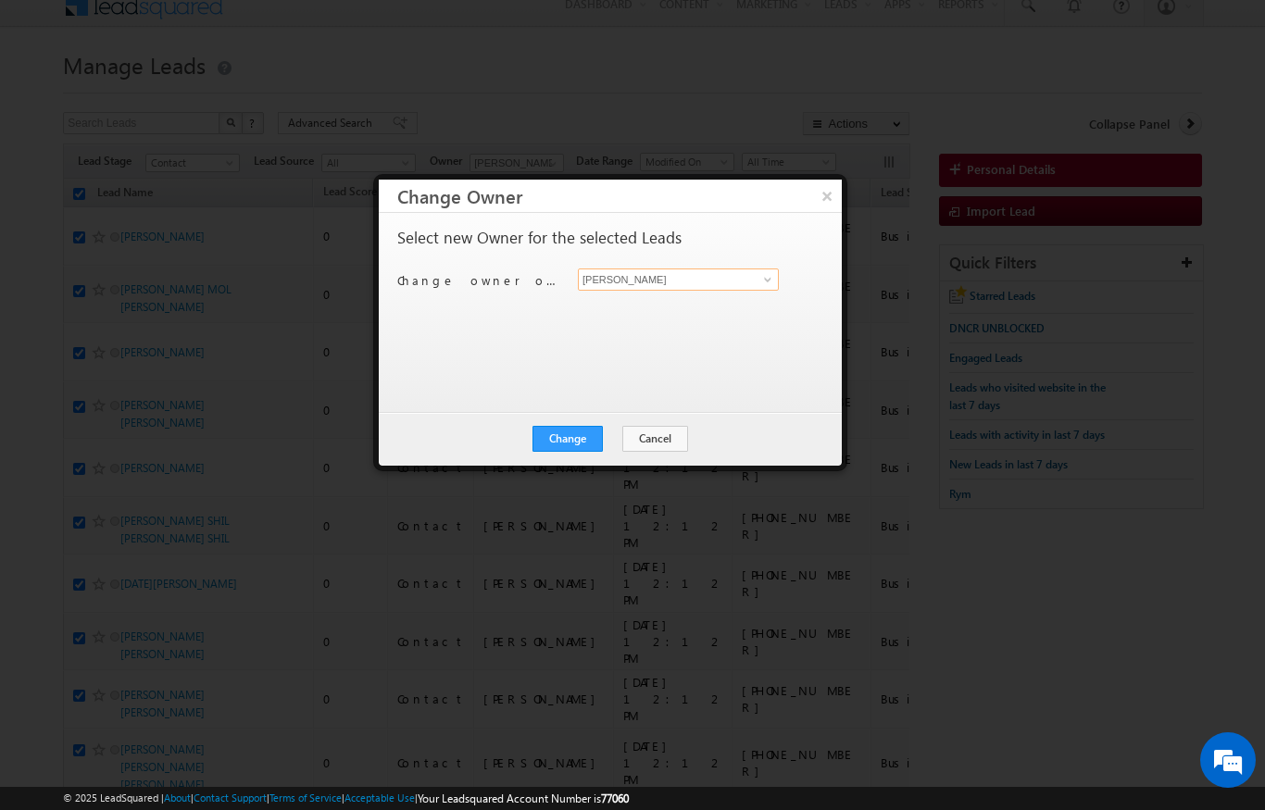
click at [706, 277] on input "[PERSON_NAME]" at bounding box center [678, 280] width 201 height 22
click at [699, 309] on span "bhargav.nayak@indglobal.ae" at bounding box center [668, 315] width 167 height 14
click at [567, 438] on button "Change" at bounding box center [567, 439] width 70 height 26
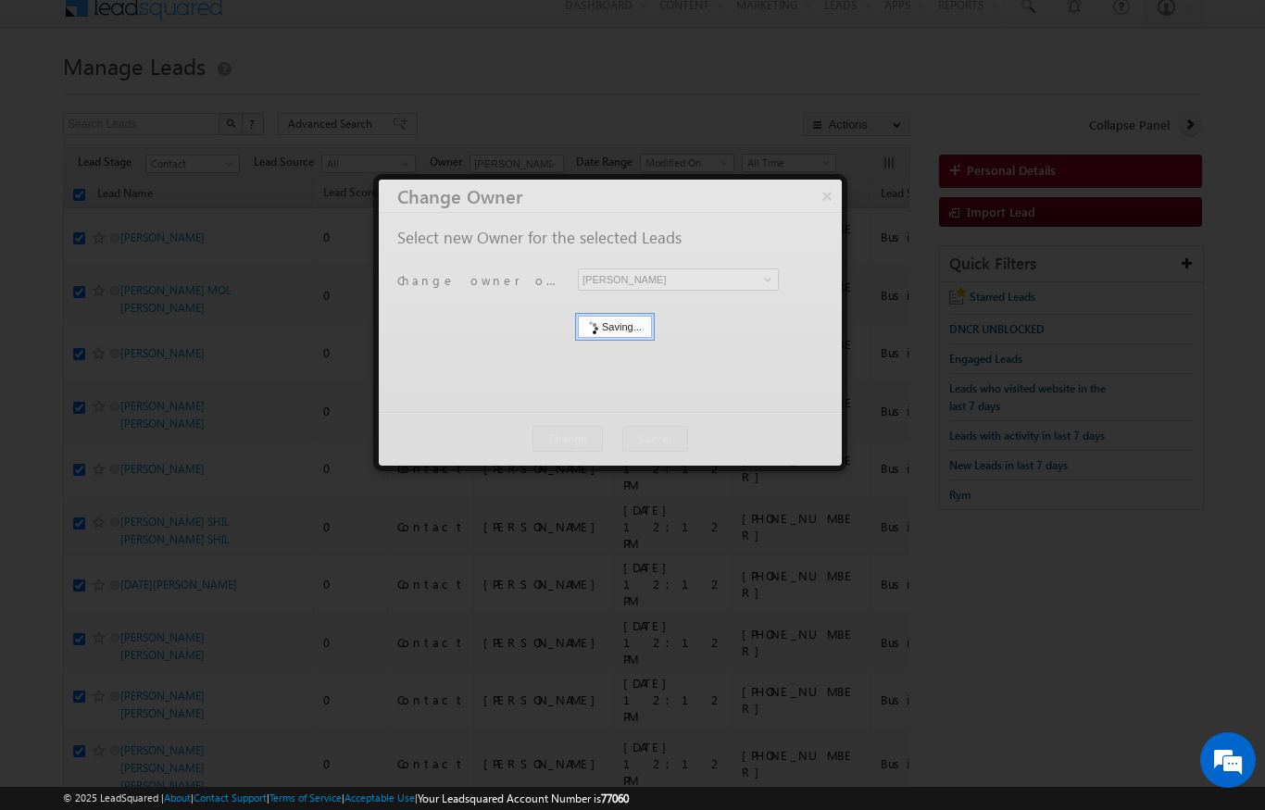
scroll to position [17, 0]
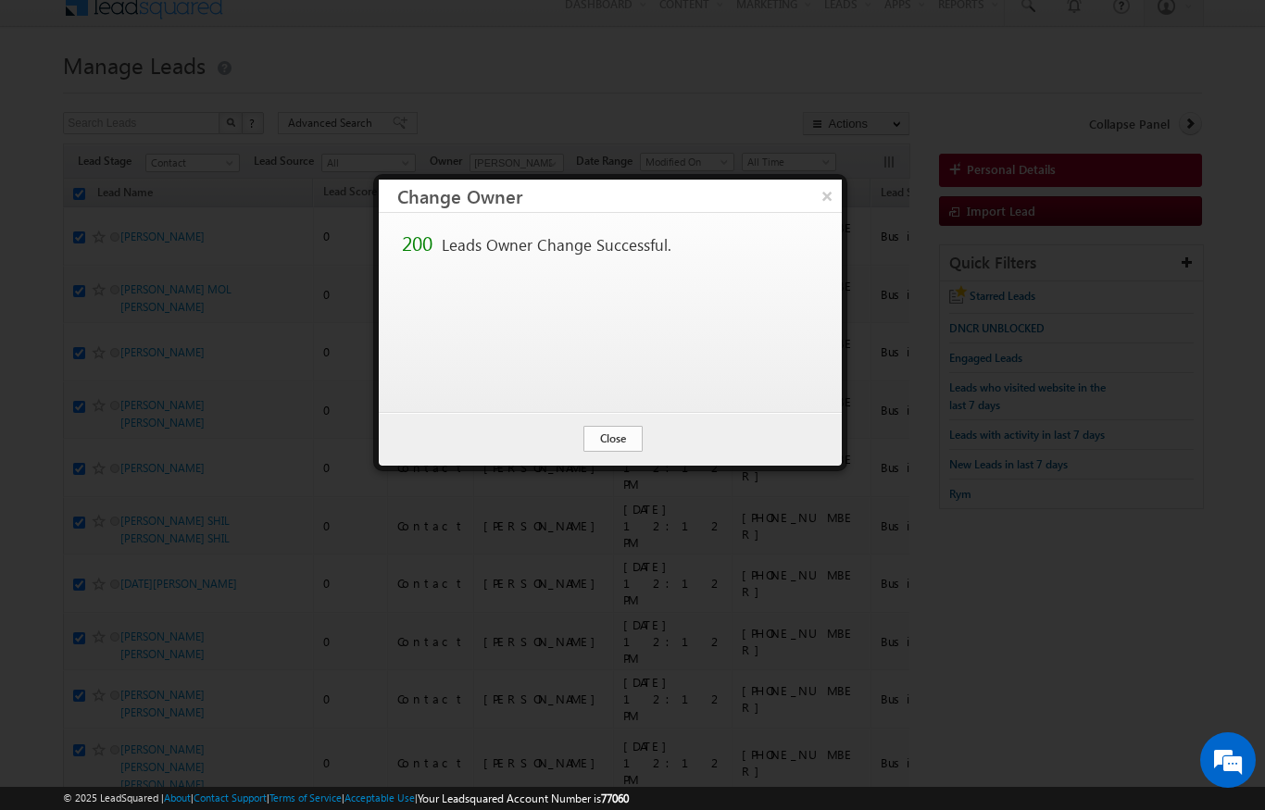
click at [602, 436] on button "Close" at bounding box center [612, 439] width 59 height 26
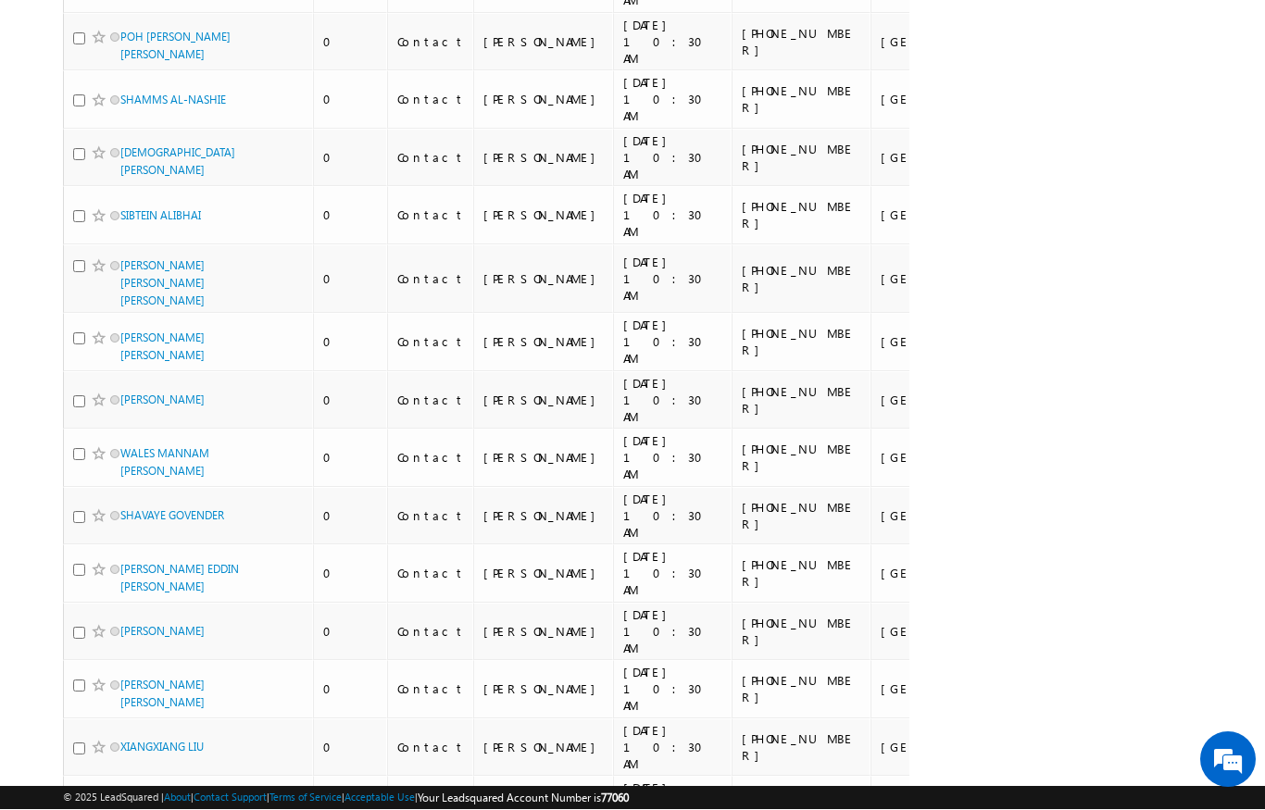
scroll to position [9087, 0]
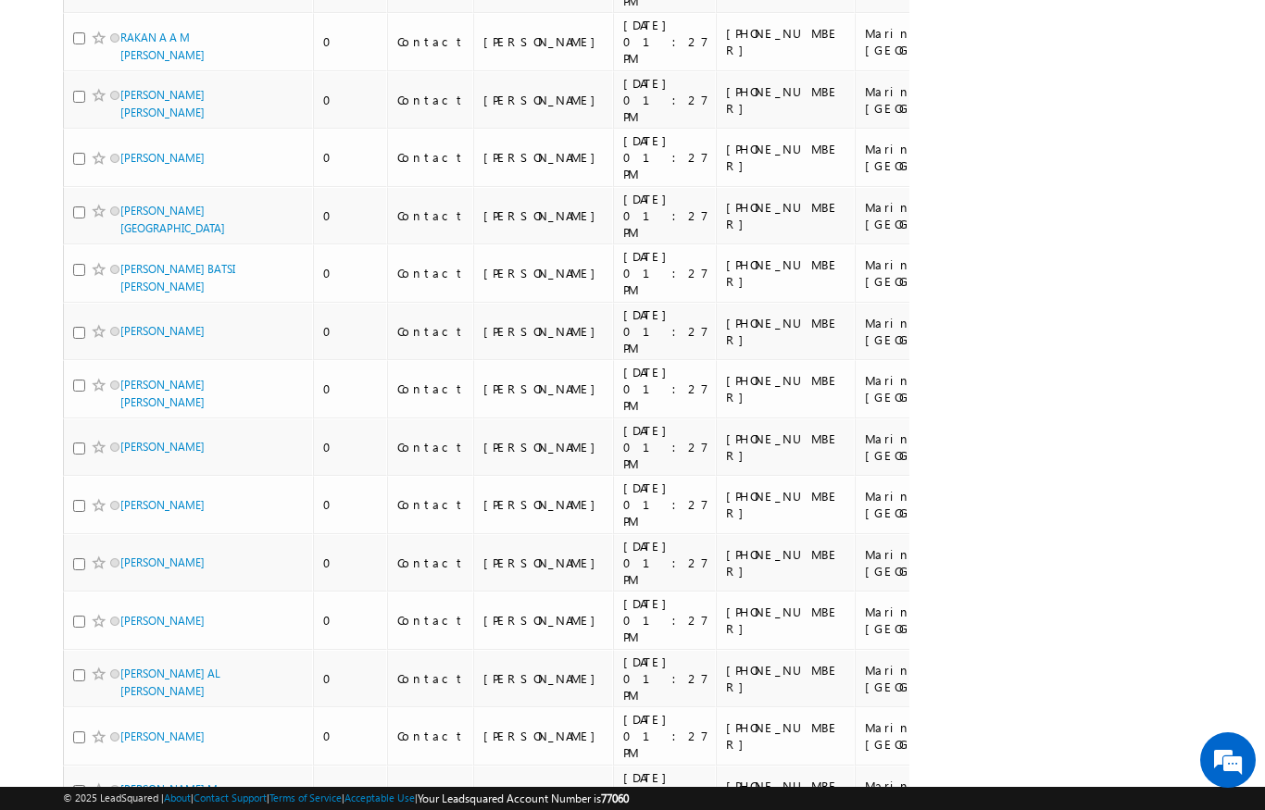
scroll to position [8934, 0]
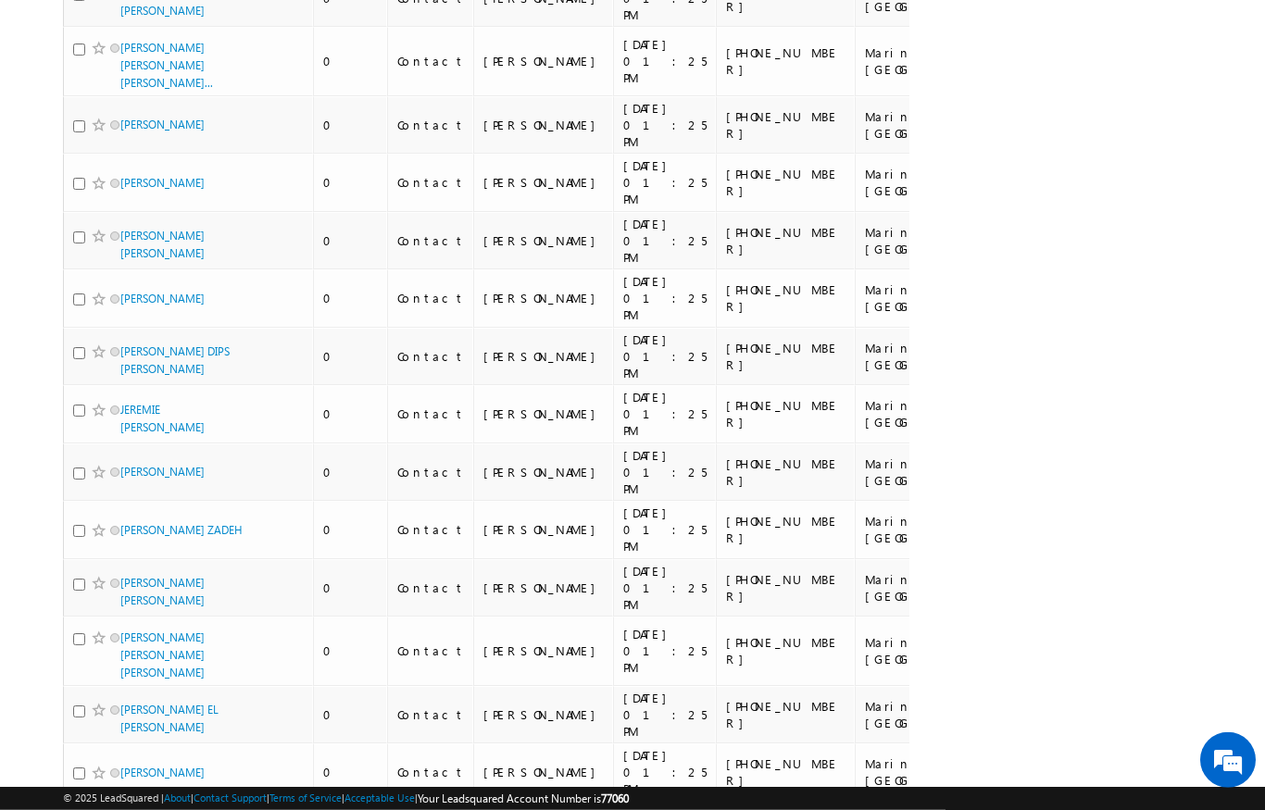
scroll to position [9272, 0]
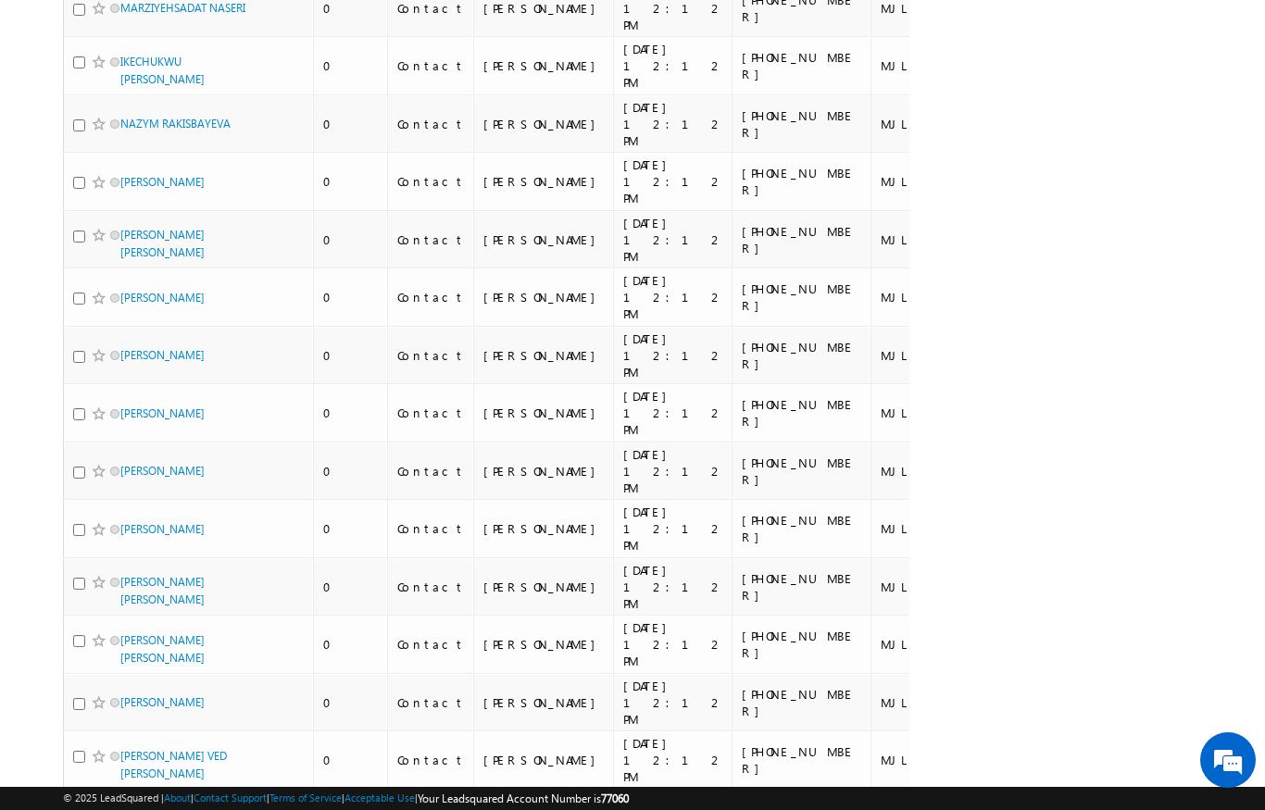
scroll to position [8968, 0]
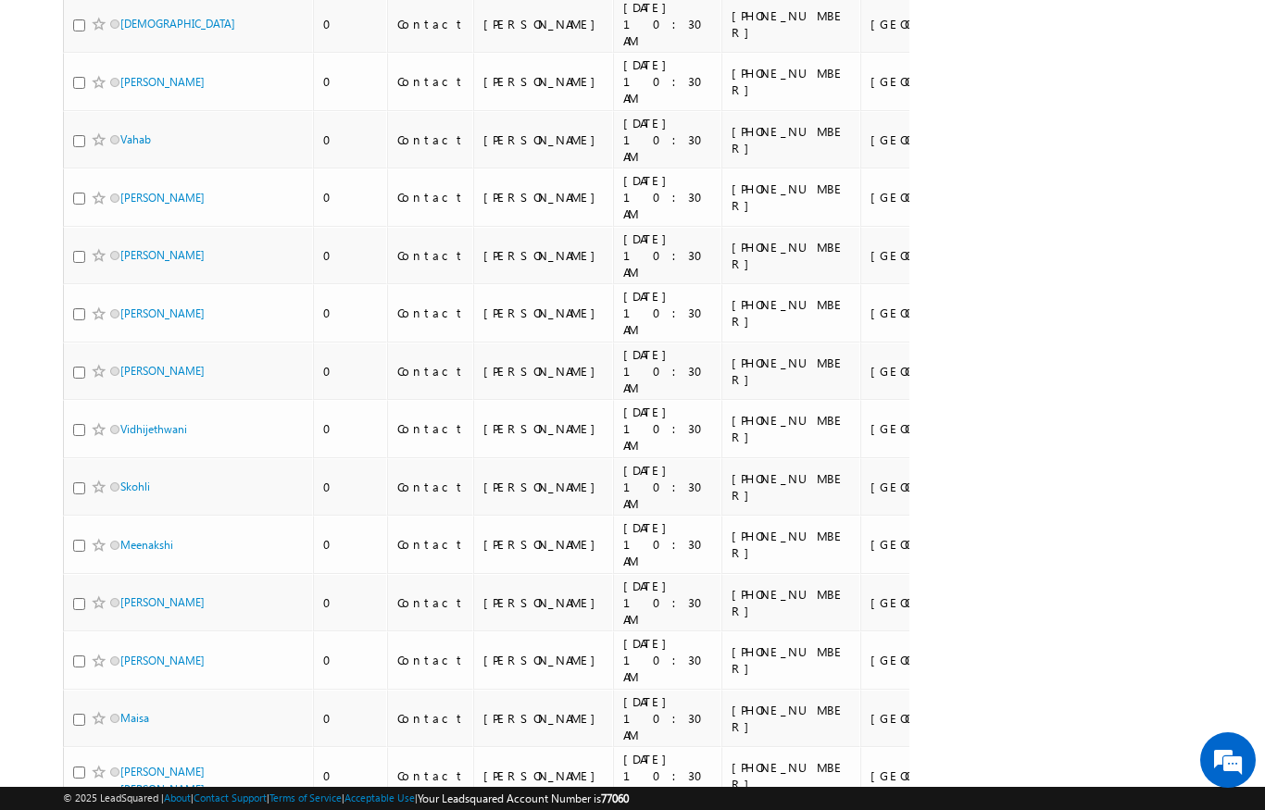
scroll to position [8137, 0]
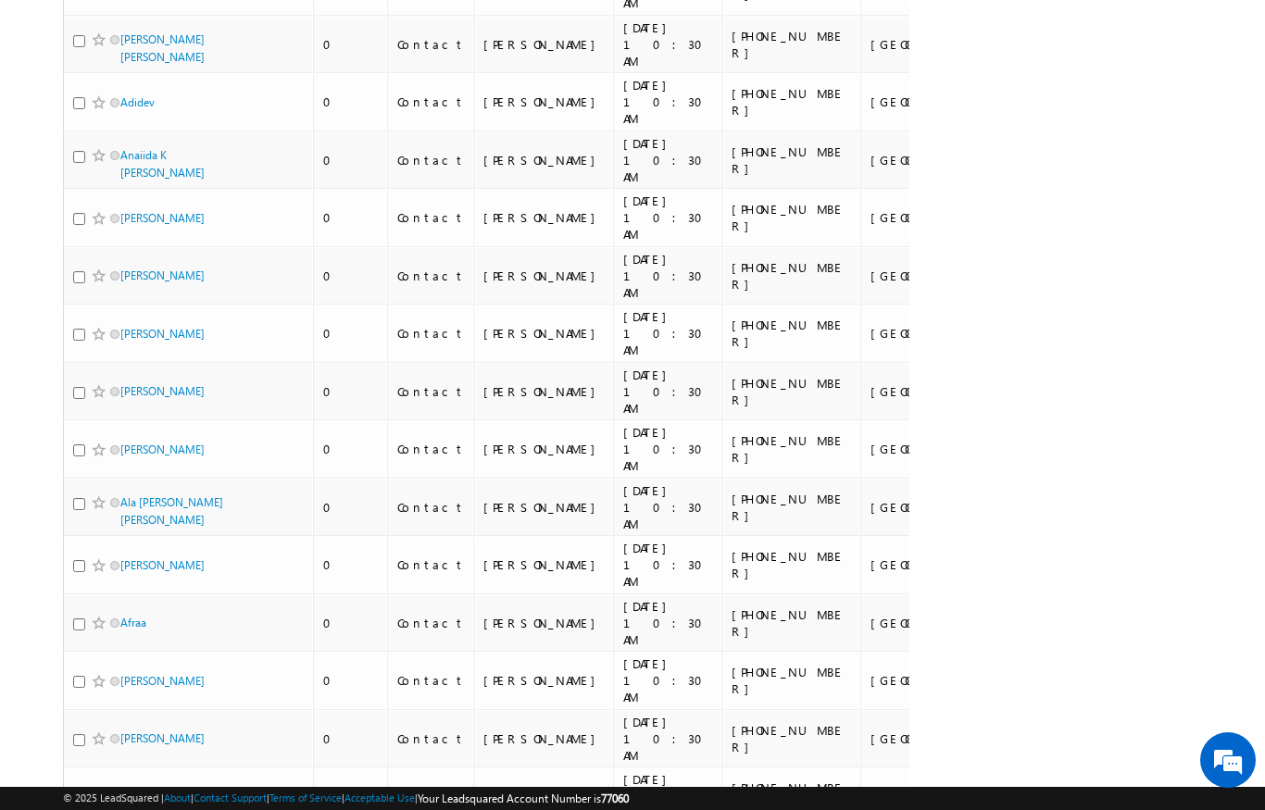
scroll to position [8091, 0]
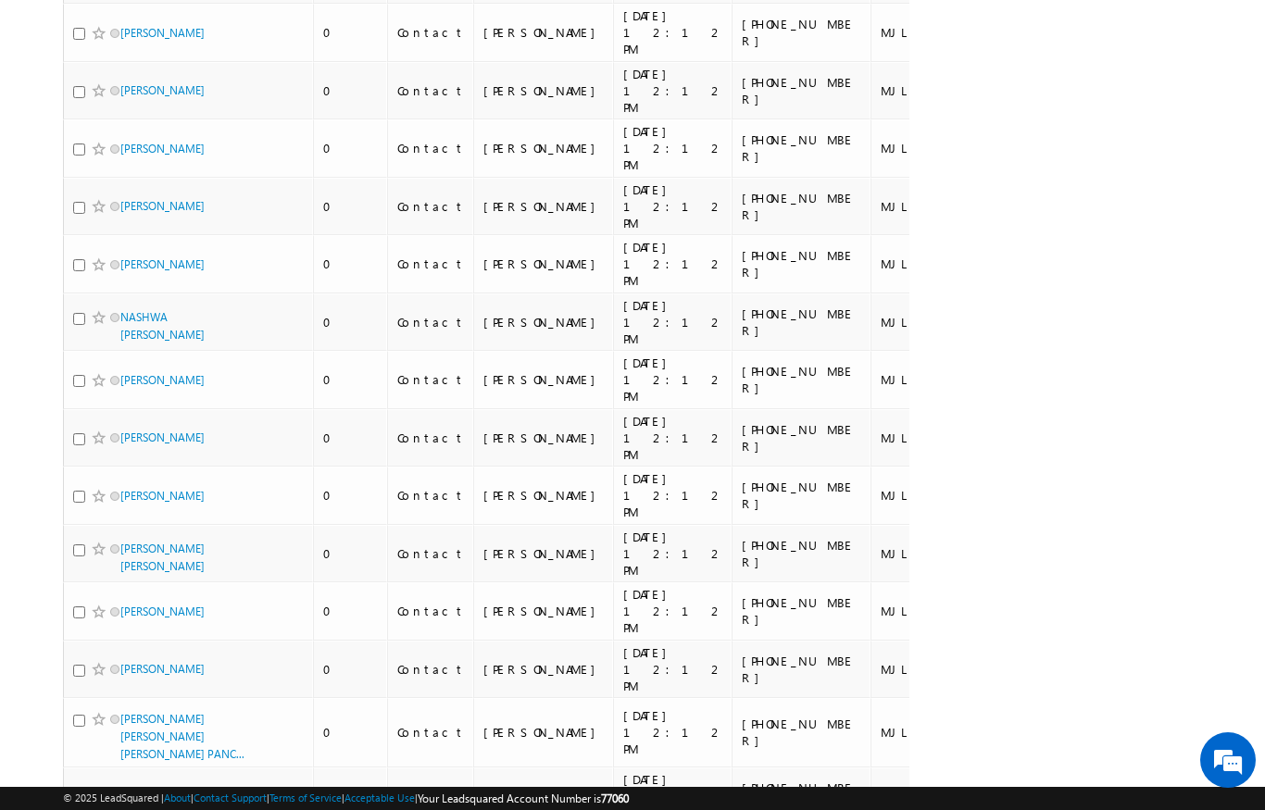
scroll to position [4117, 0]
click at [76, 790] on span "© 2025 LeadSquared | About | Contact Support | Terms of Service | Acceptable Us…" at bounding box center [346, 799] width 566 height 18
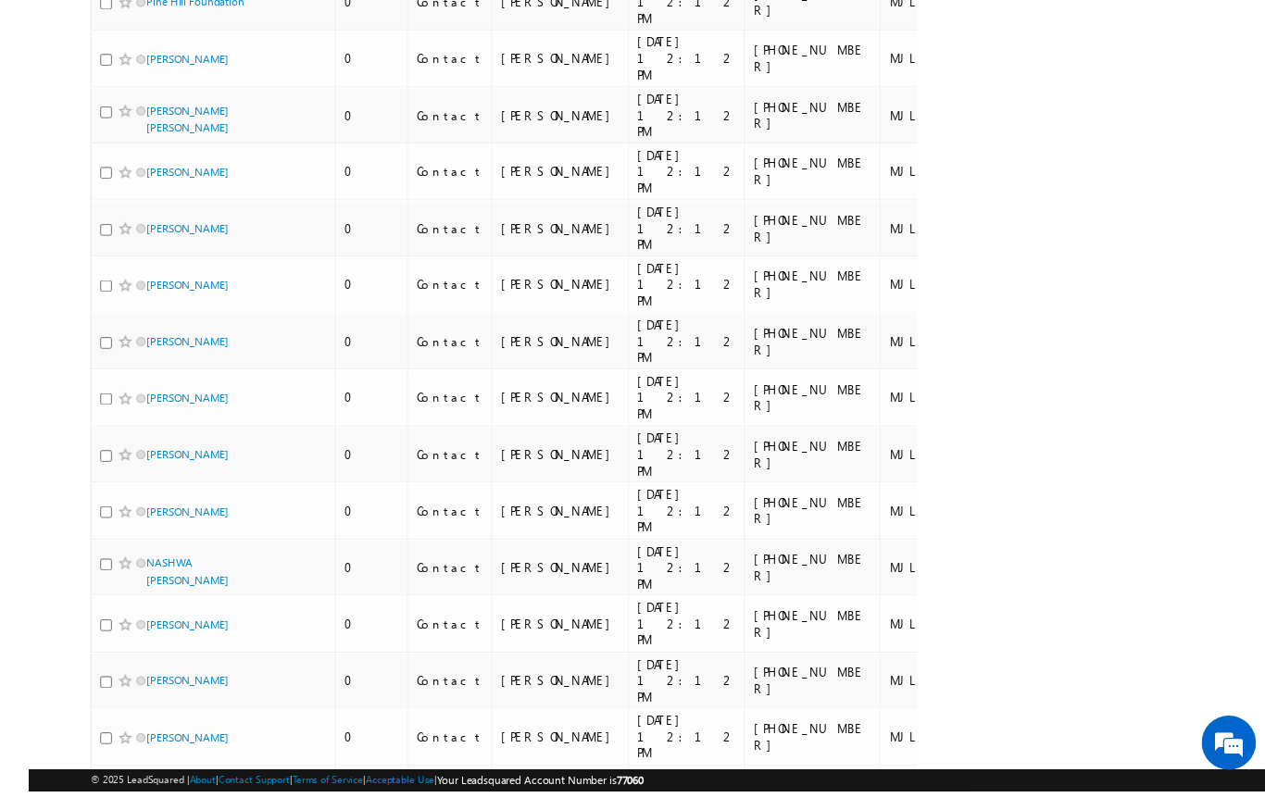
scroll to position [3826, 0]
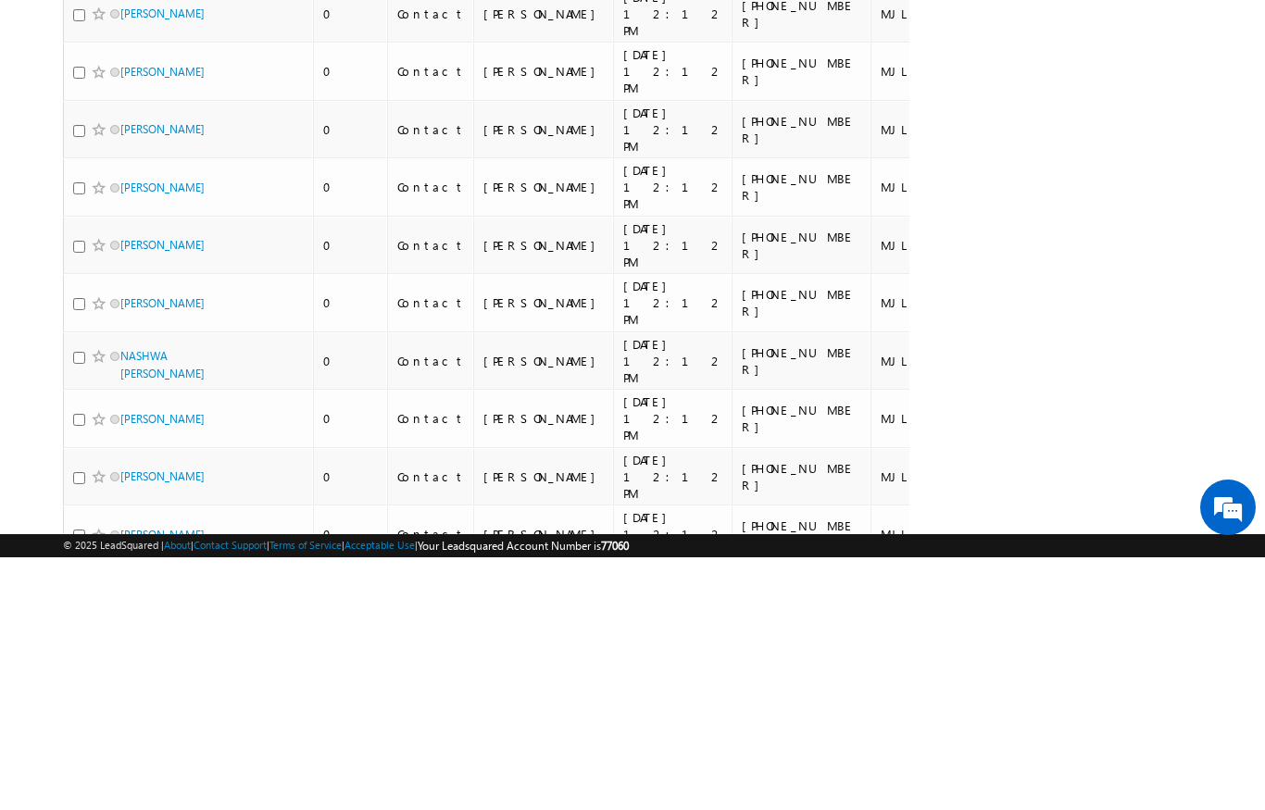
drag, startPoint x: 645, startPoint y: 131, endPoint x: 696, endPoint y: 136, distance: 51.1
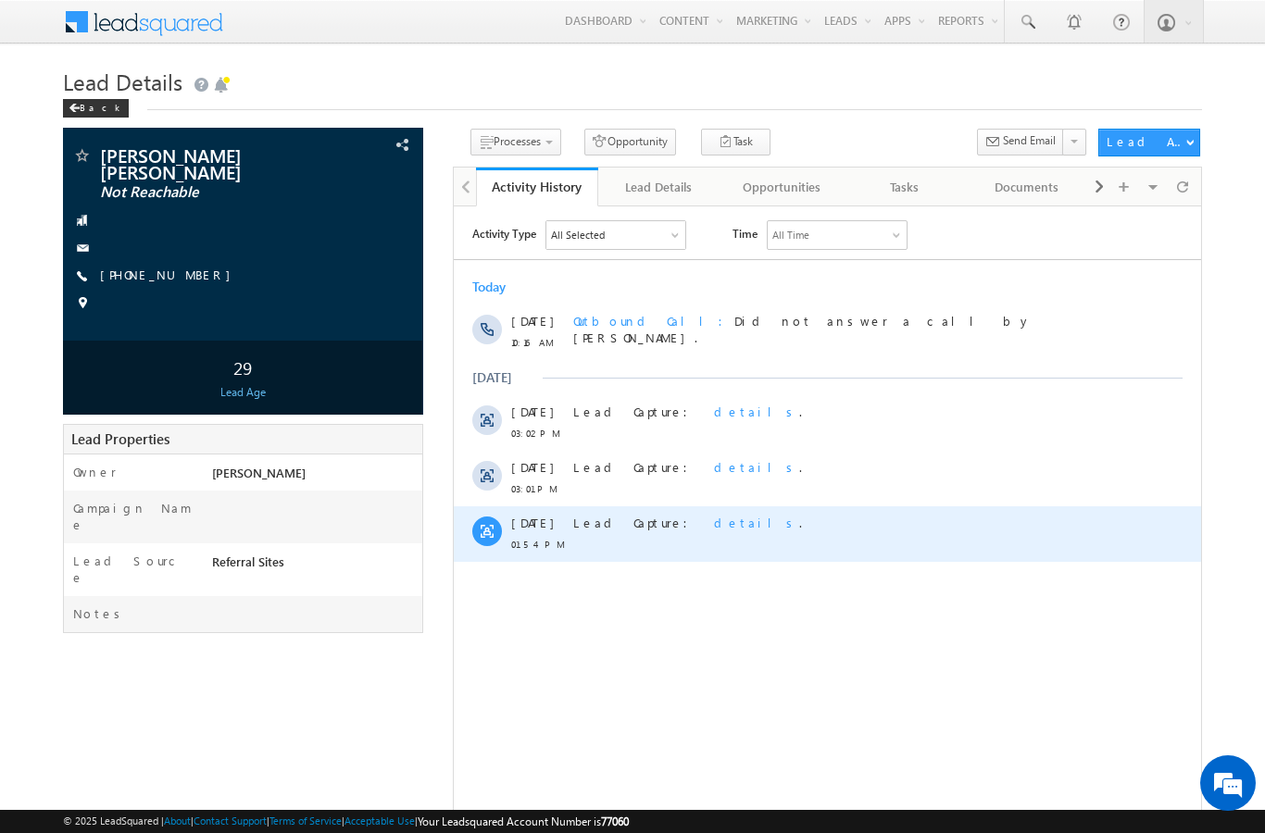
click at [713, 519] on span "details" at bounding box center [755, 522] width 85 height 16
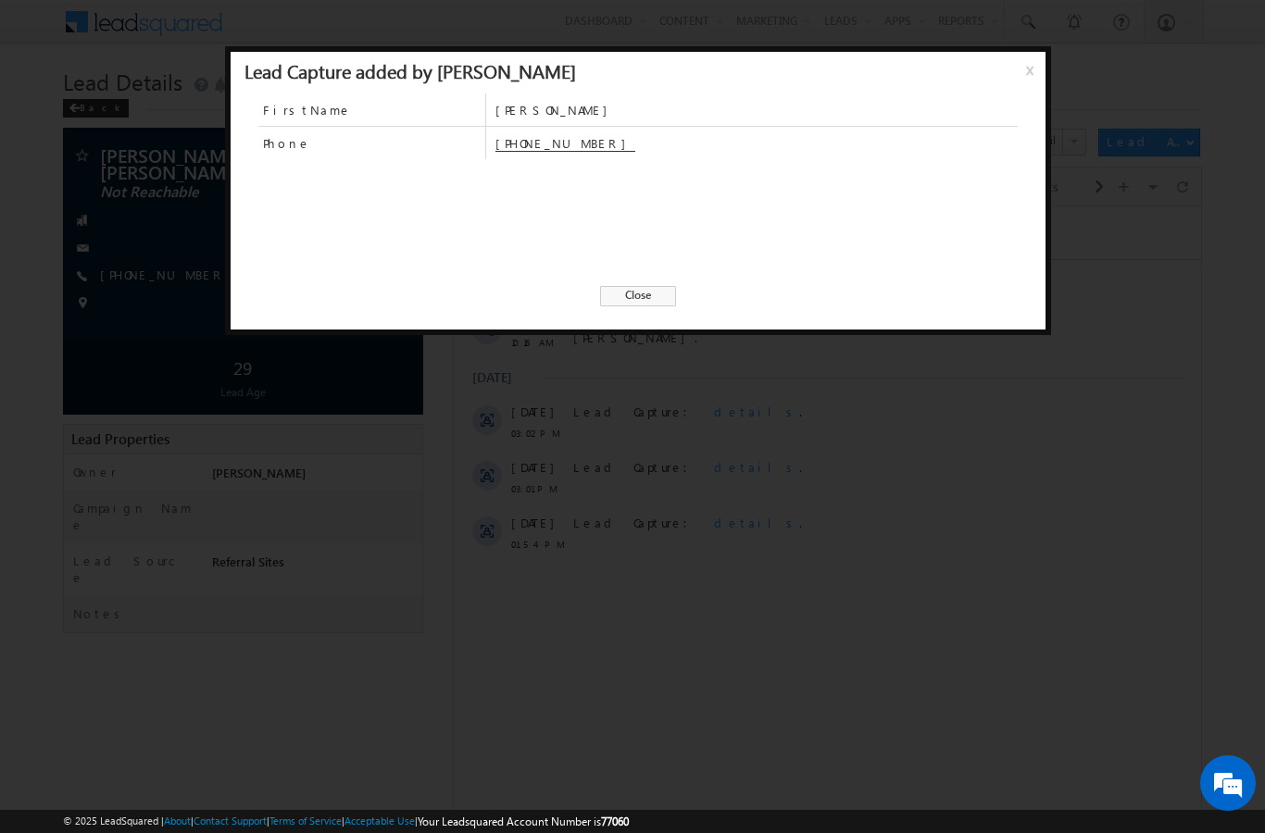
click at [652, 306] on div "FirstName [PERSON_NAME] Phone [PHONE_NUMBER] Close" at bounding box center [638, 209] width 815 height 231
click at [676, 289] on div "FirstName [PERSON_NAME] Phone [PHONE_NUMBER] Close" at bounding box center [638, 209] width 815 height 231
click at [662, 297] on span "Close" at bounding box center [638, 296] width 76 height 20
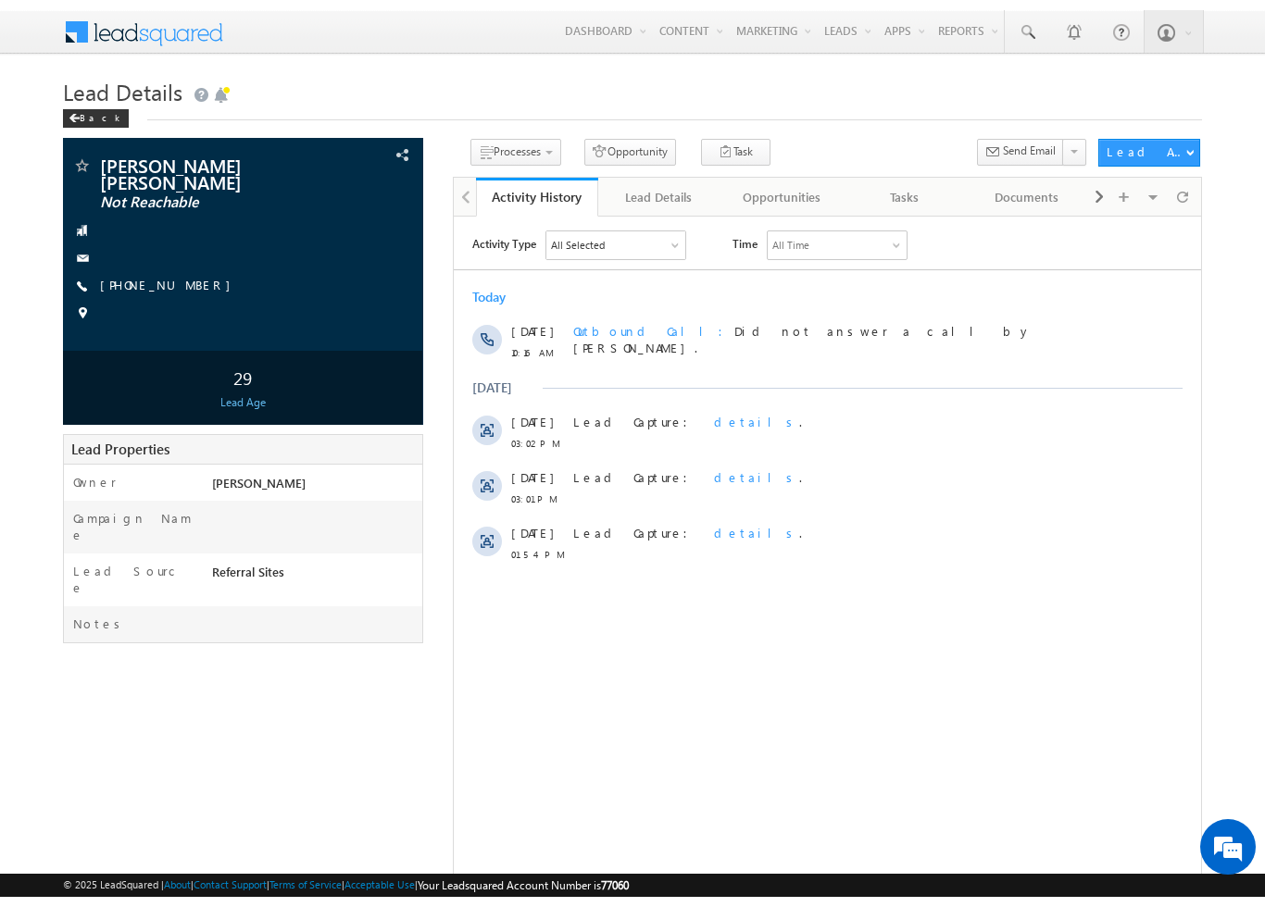
scroll to position [11, 0]
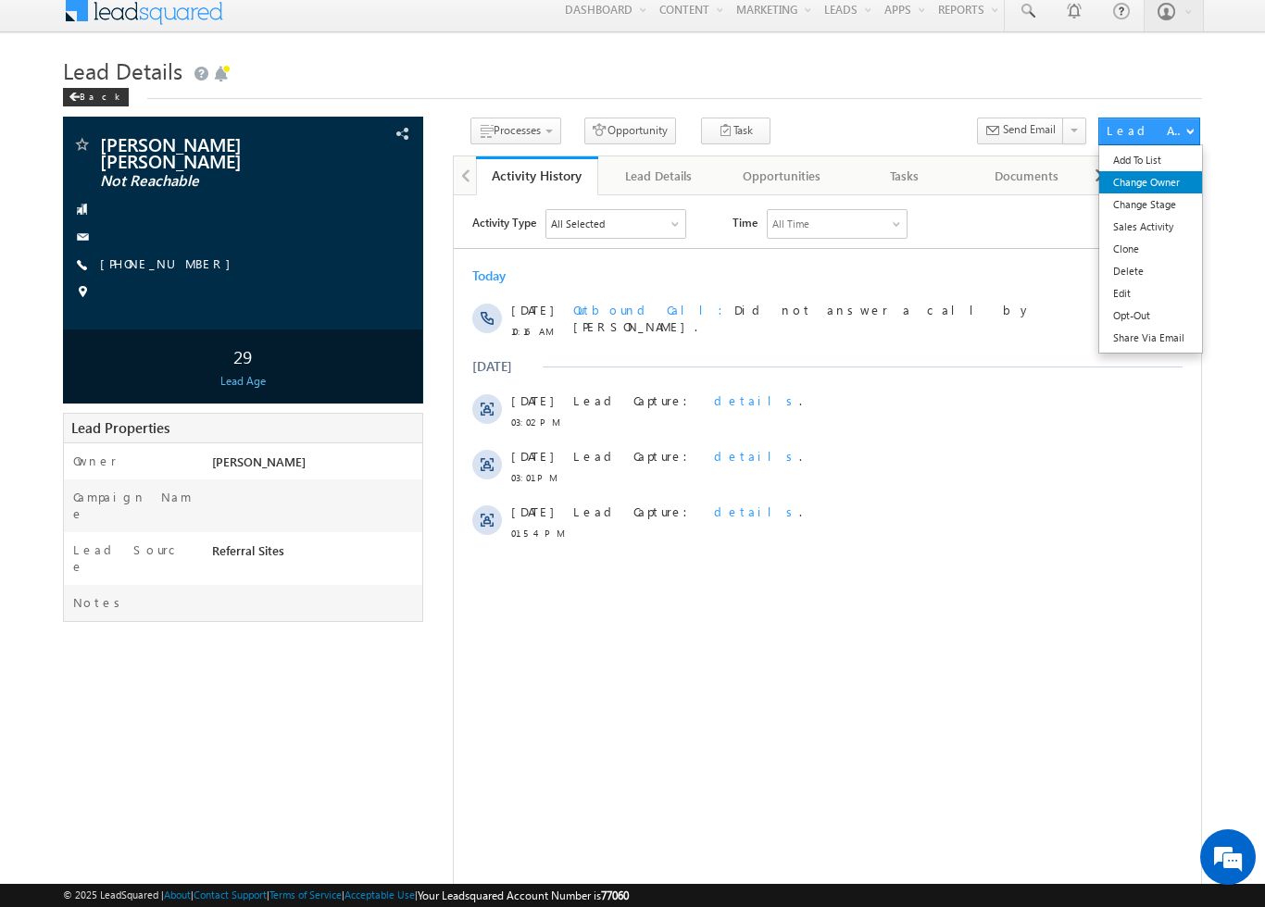
click at [1178, 180] on link "Change Owner" at bounding box center [1150, 182] width 103 height 22
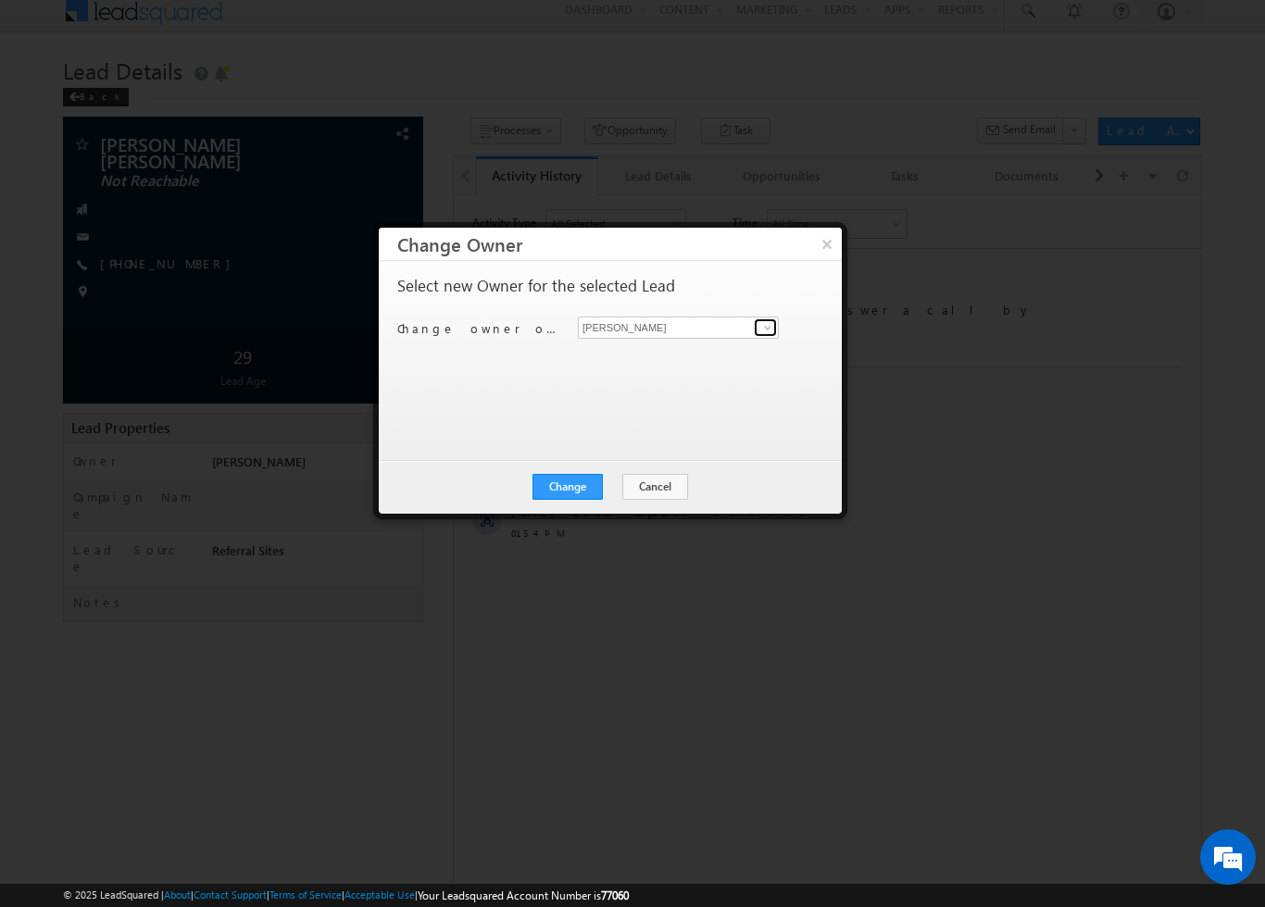
click at [766, 322] on span at bounding box center [767, 327] width 15 height 15
click at [706, 359] on span "[PERSON_NAME][EMAIL_ADDRESS][DOMAIN_NAME]" at bounding box center [668, 364] width 167 height 14
type input "Ankita Dua"
click at [588, 494] on button "Change" at bounding box center [567, 487] width 70 height 26
click at [628, 495] on button "Close" at bounding box center [612, 487] width 59 height 26
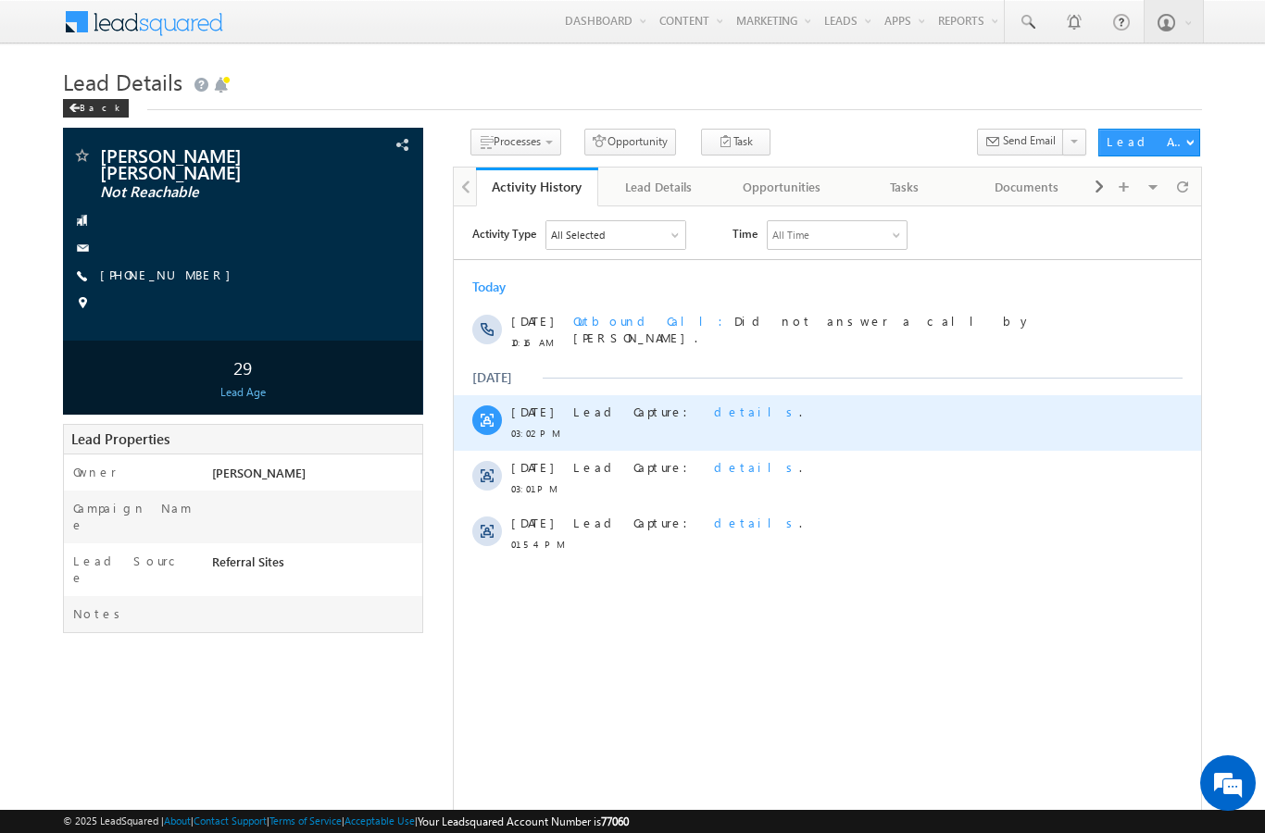
click at [713, 403] on span "details" at bounding box center [755, 411] width 85 height 16
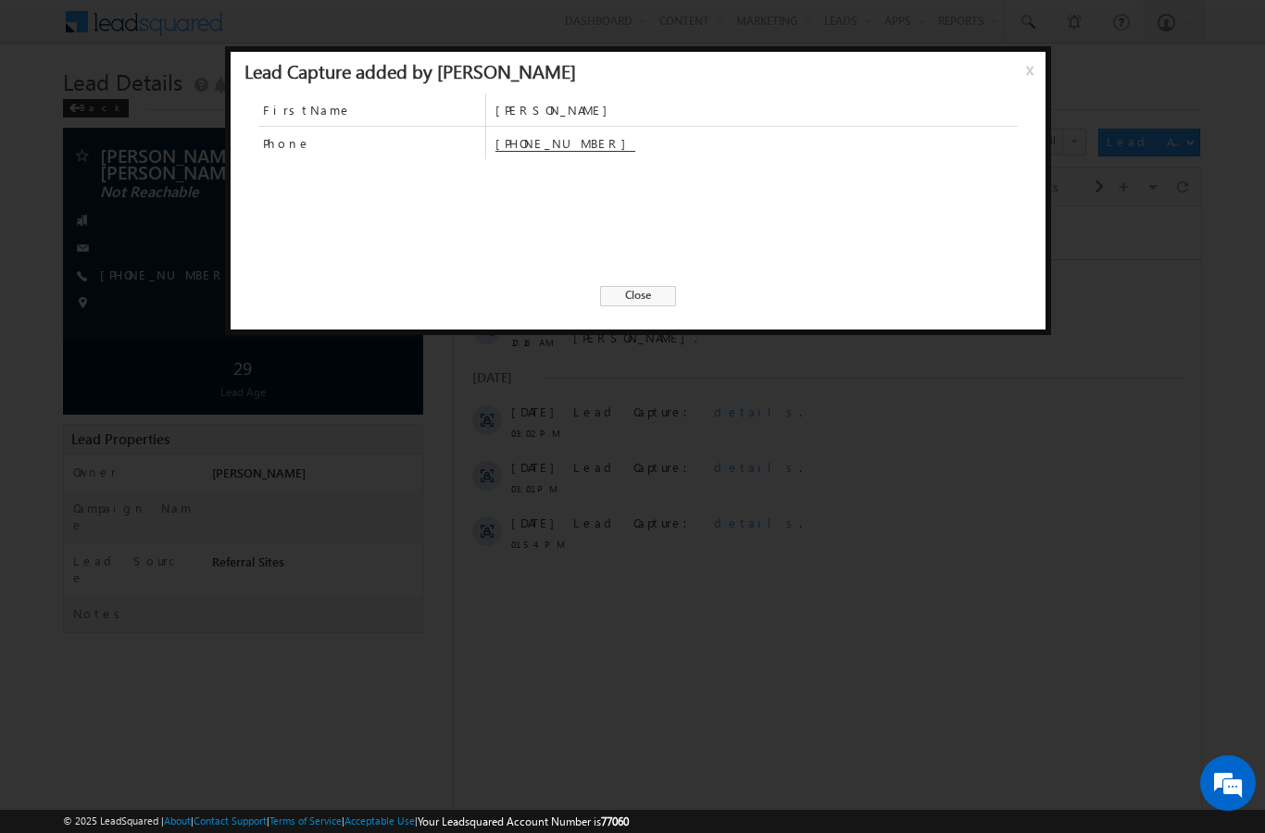
click at [662, 314] on div "FirstName [PERSON_NAME] Phone [PHONE_NUMBER] Close" at bounding box center [638, 209] width 815 height 231
click at [667, 277] on div "FirstName [PERSON_NAME] Phone [PHONE_NUMBER] Close" at bounding box center [638, 209] width 815 height 231
click at [644, 306] on span "Close" at bounding box center [638, 296] width 76 height 20
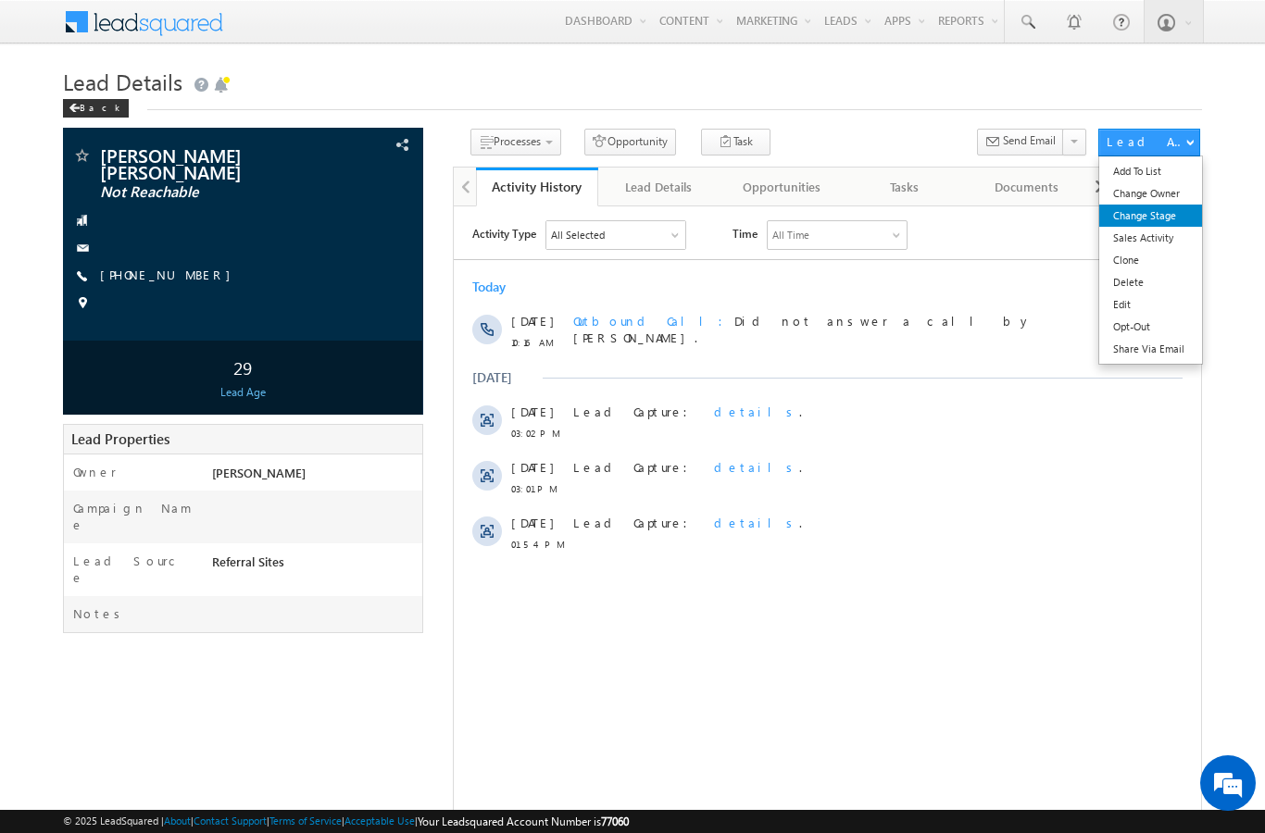
click at [1167, 221] on link "Change Stage" at bounding box center [1150, 216] width 103 height 22
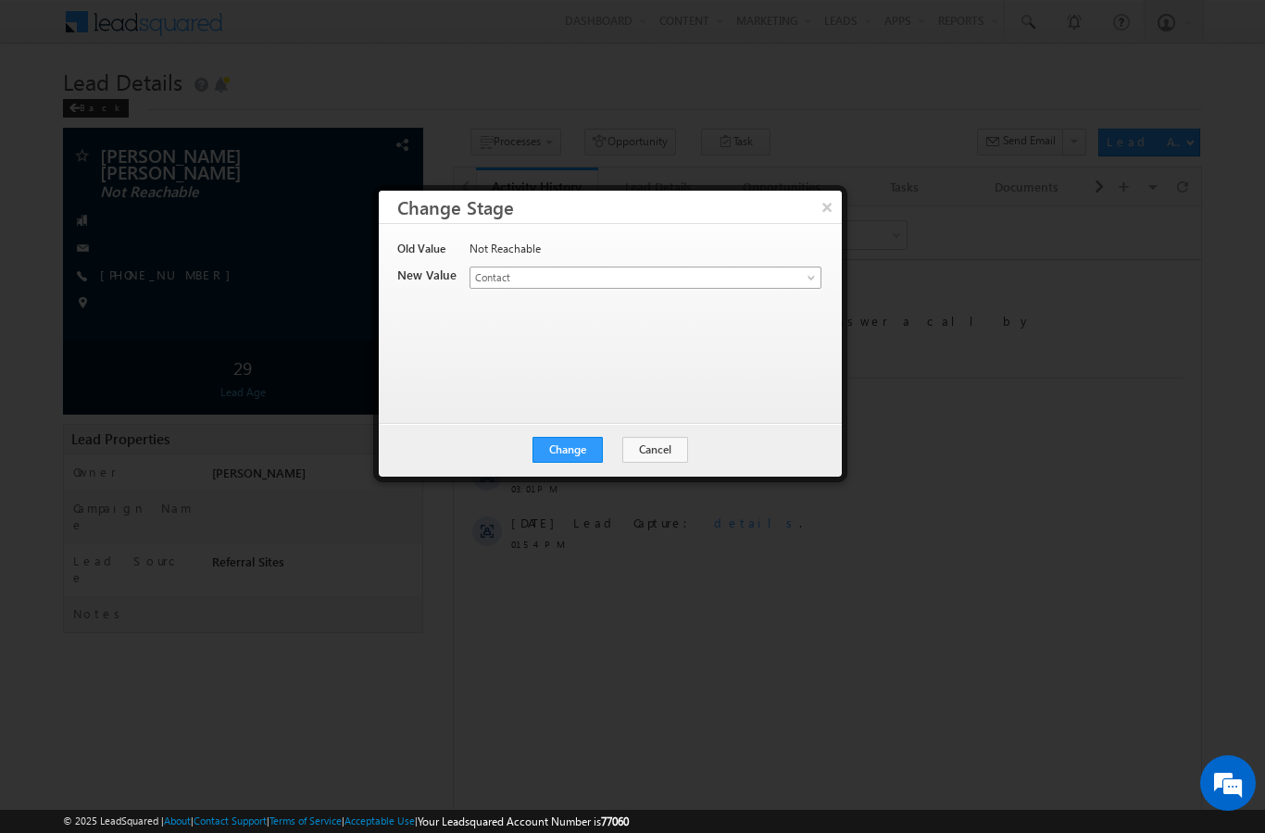
click at [742, 281] on span "Contact" at bounding box center [614, 277] width 289 height 17
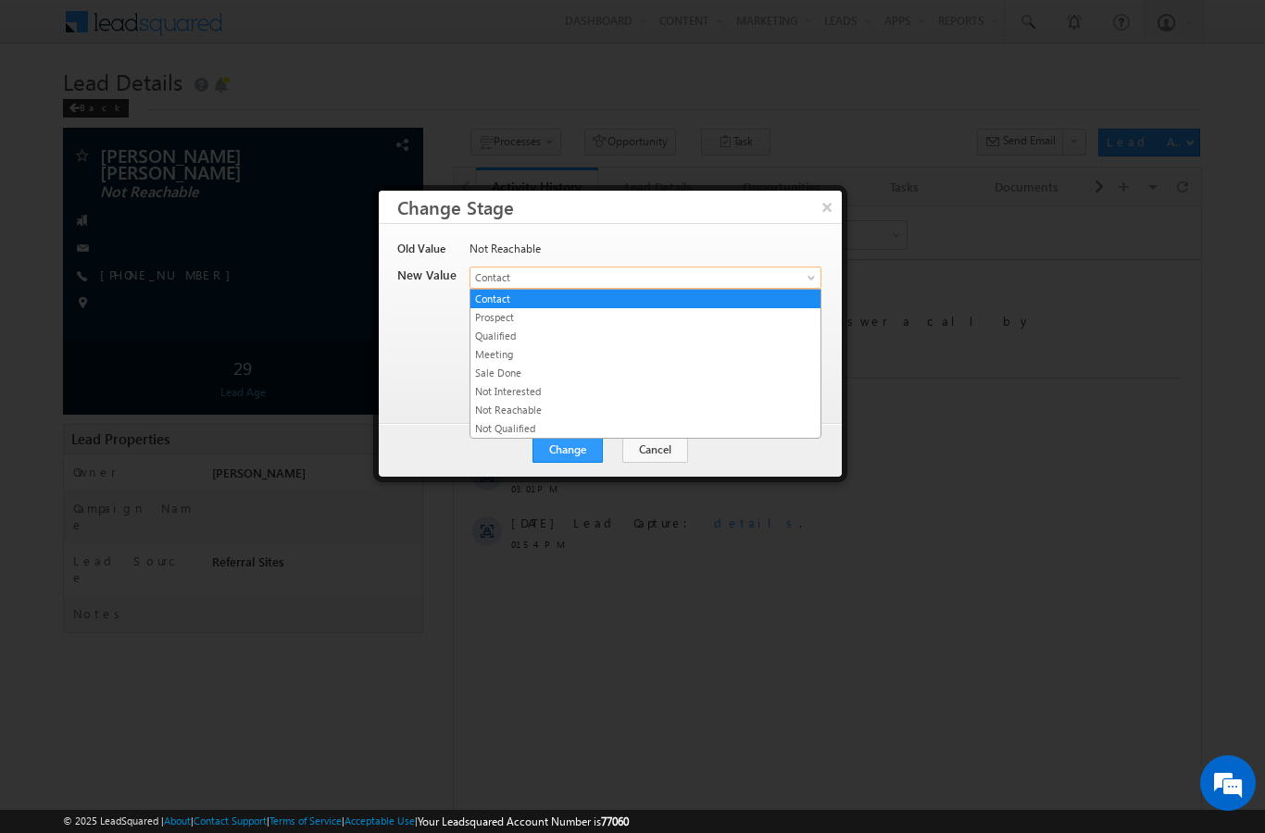
click at [516, 320] on link "Prospect" at bounding box center [645, 317] width 350 height 17
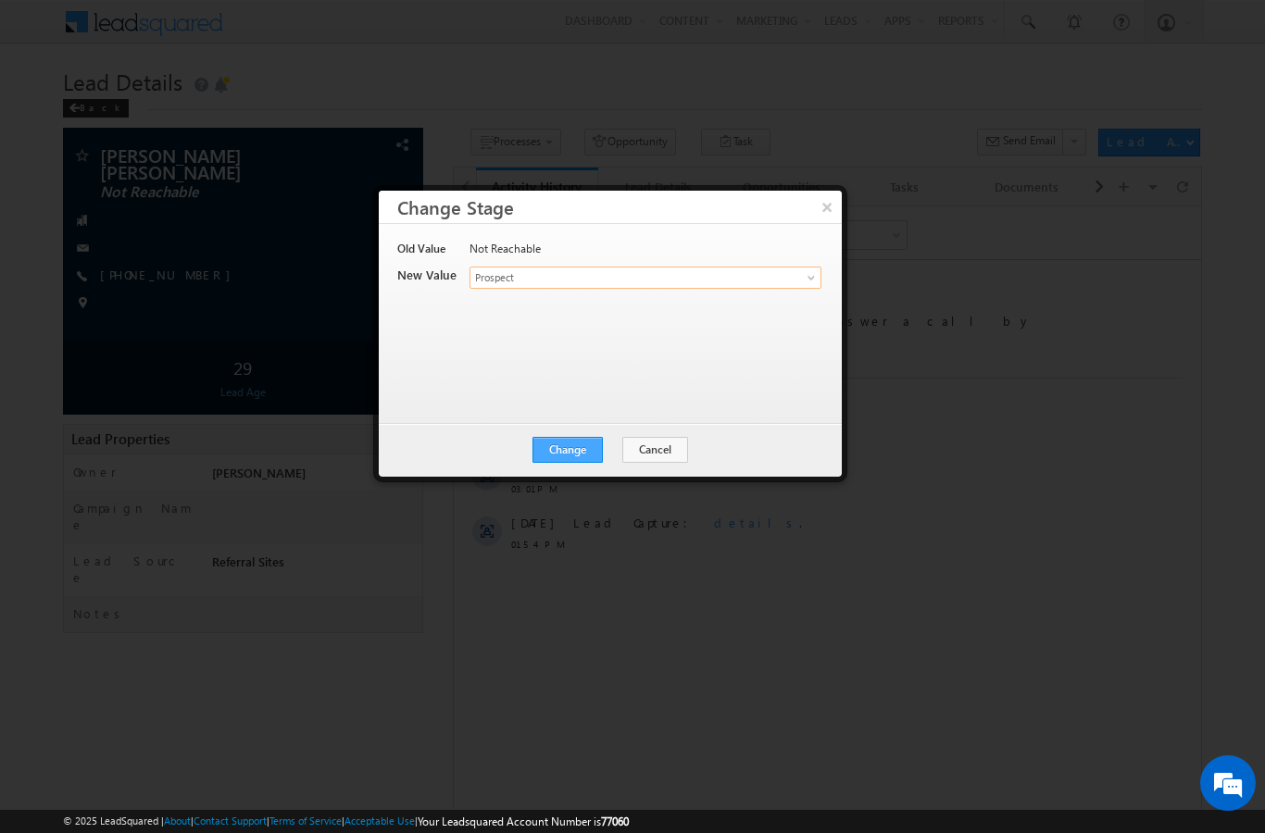
click at [584, 445] on button "Change" at bounding box center [567, 450] width 70 height 26
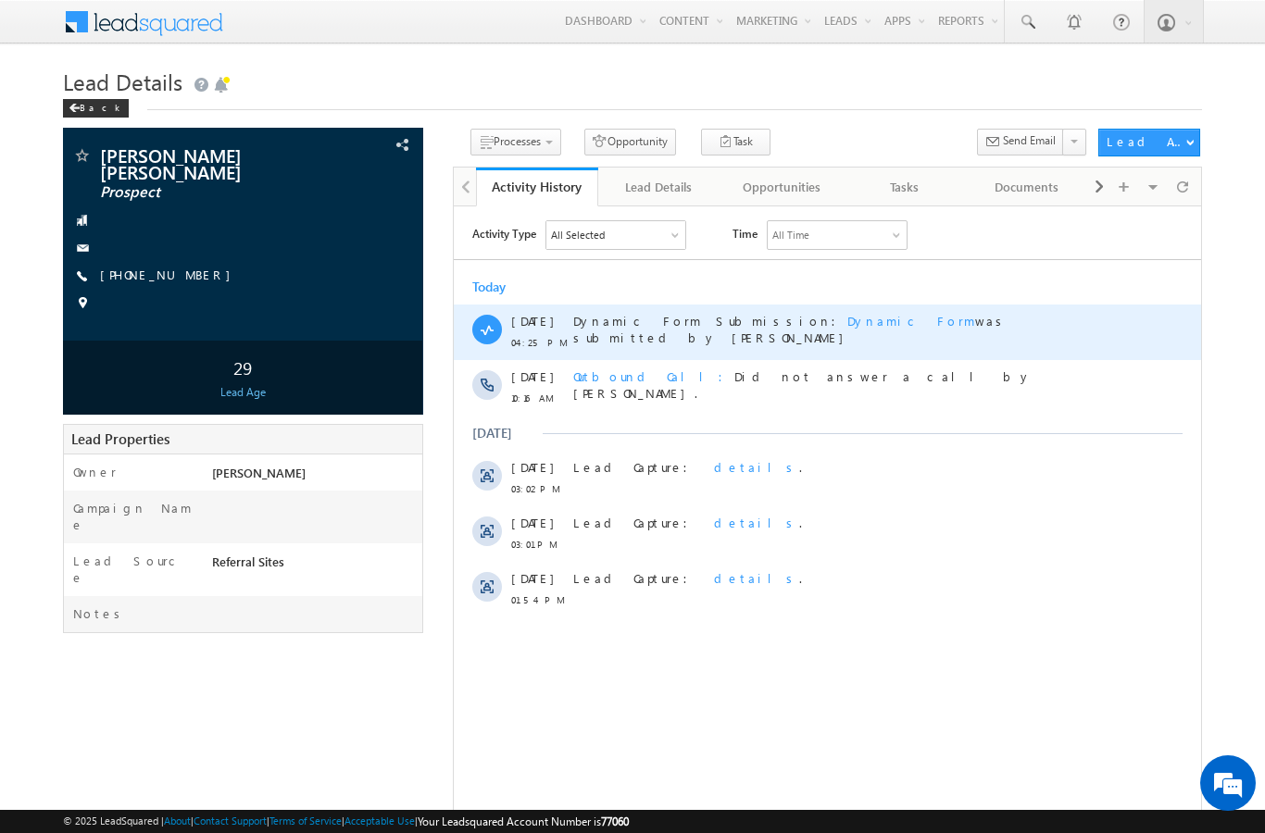
click at [846, 324] on span "Dynamic Form" at bounding box center [910, 320] width 128 height 16
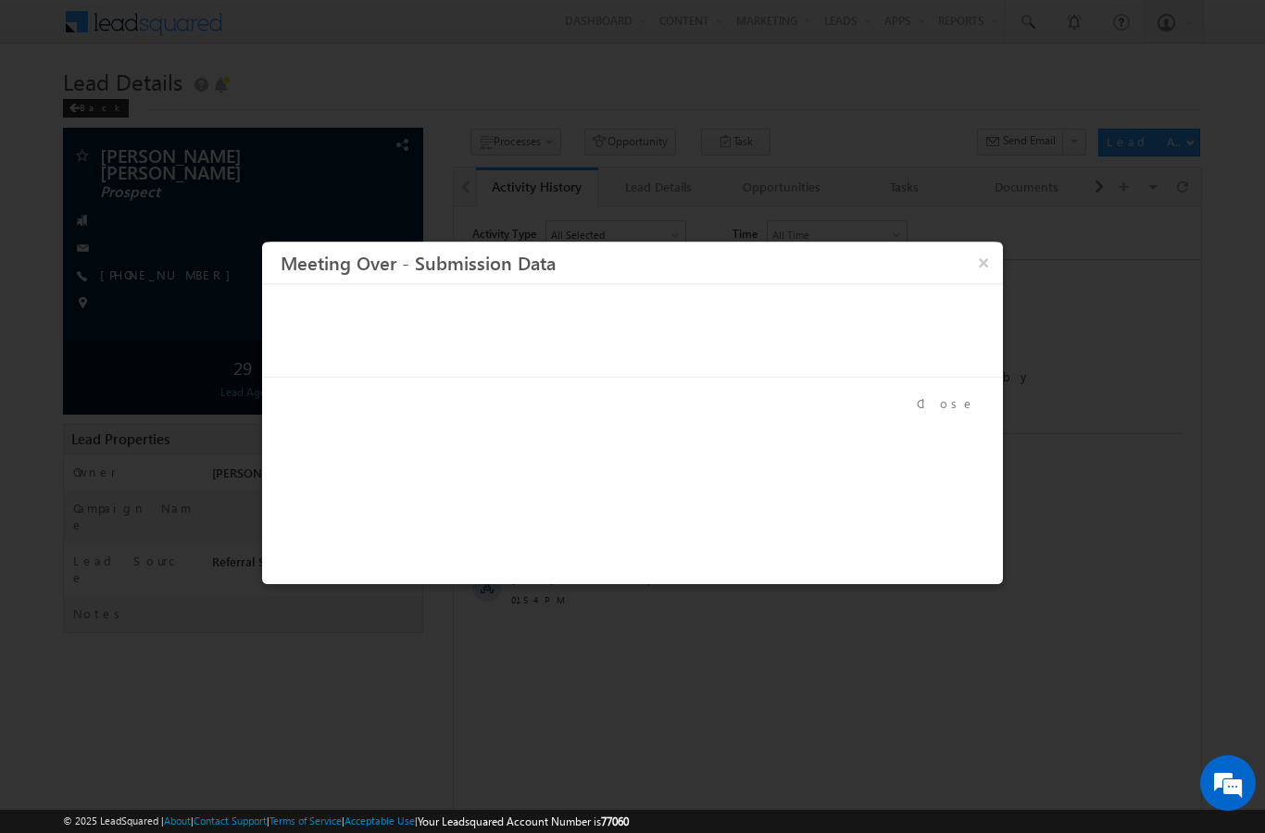
click at [851, 84] on div at bounding box center [632, 416] width 1265 height 833
click at [977, 273] on button "×" at bounding box center [983, 262] width 31 height 32
click at [976, 272] on div "Today 14 Aug 04:25 PM Dynamic Form Submission: Dynamic Form was submitted by An…" at bounding box center [826, 443] width 747 height 348
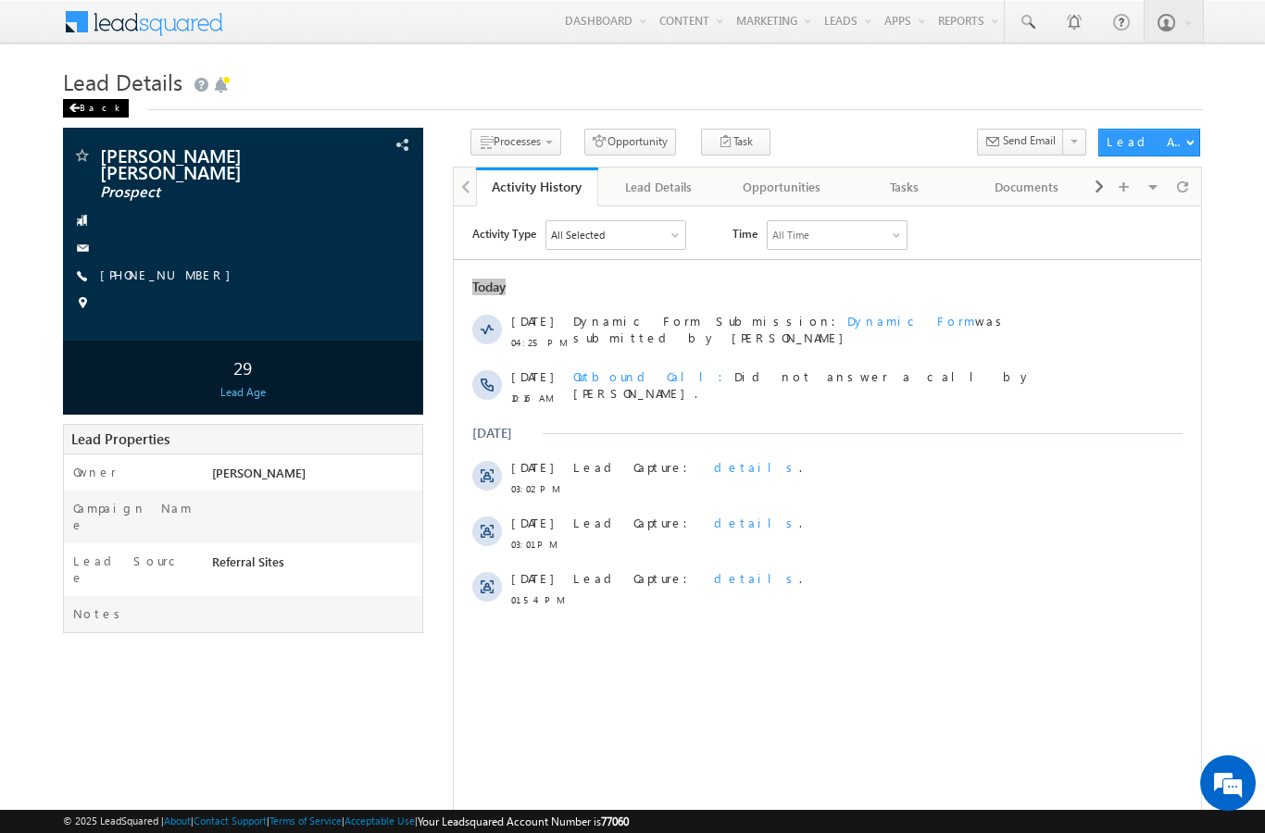
click at [98, 108] on div "Back" at bounding box center [96, 108] width 66 height 19
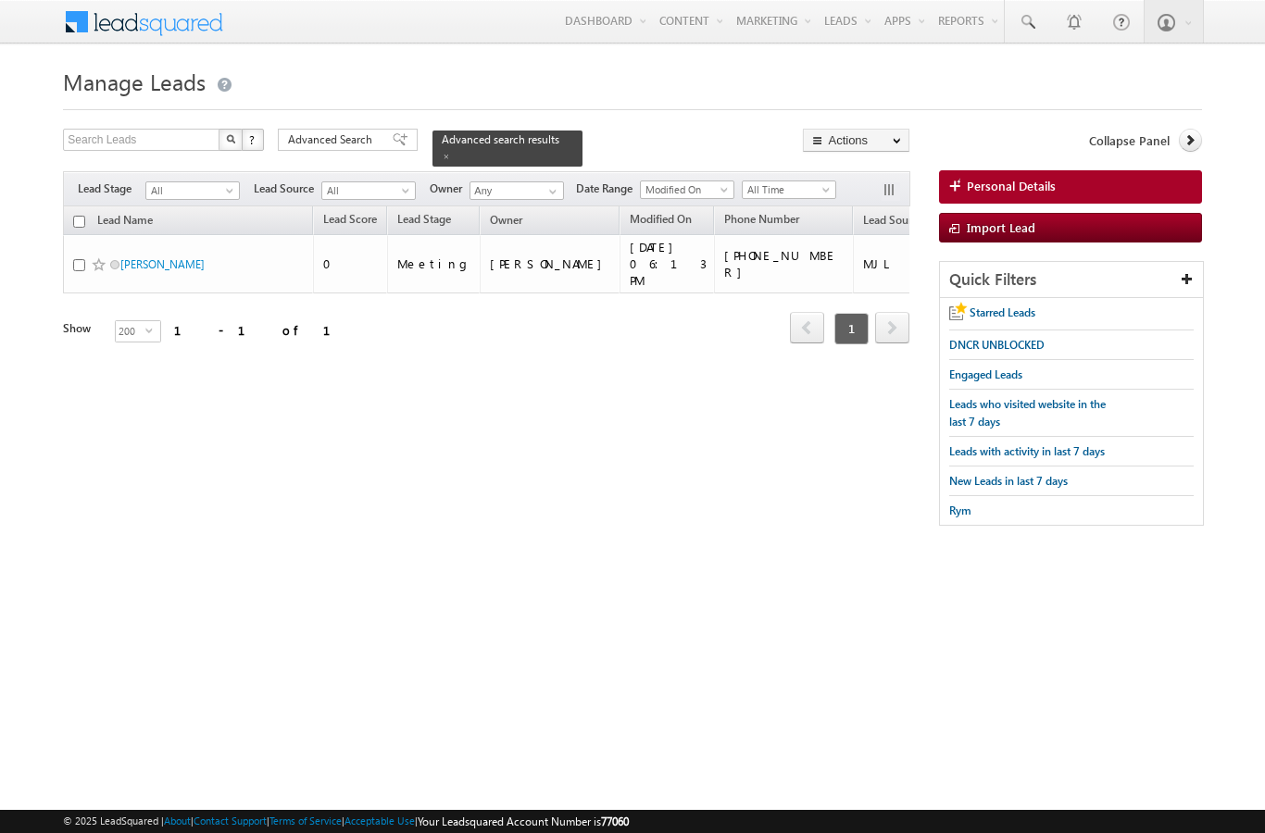
click at [321, 110] on div at bounding box center [632, 104] width 1138 height 12
click at [337, 147] on span "Advanced Search" at bounding box center [333, 139] width 90 height 17
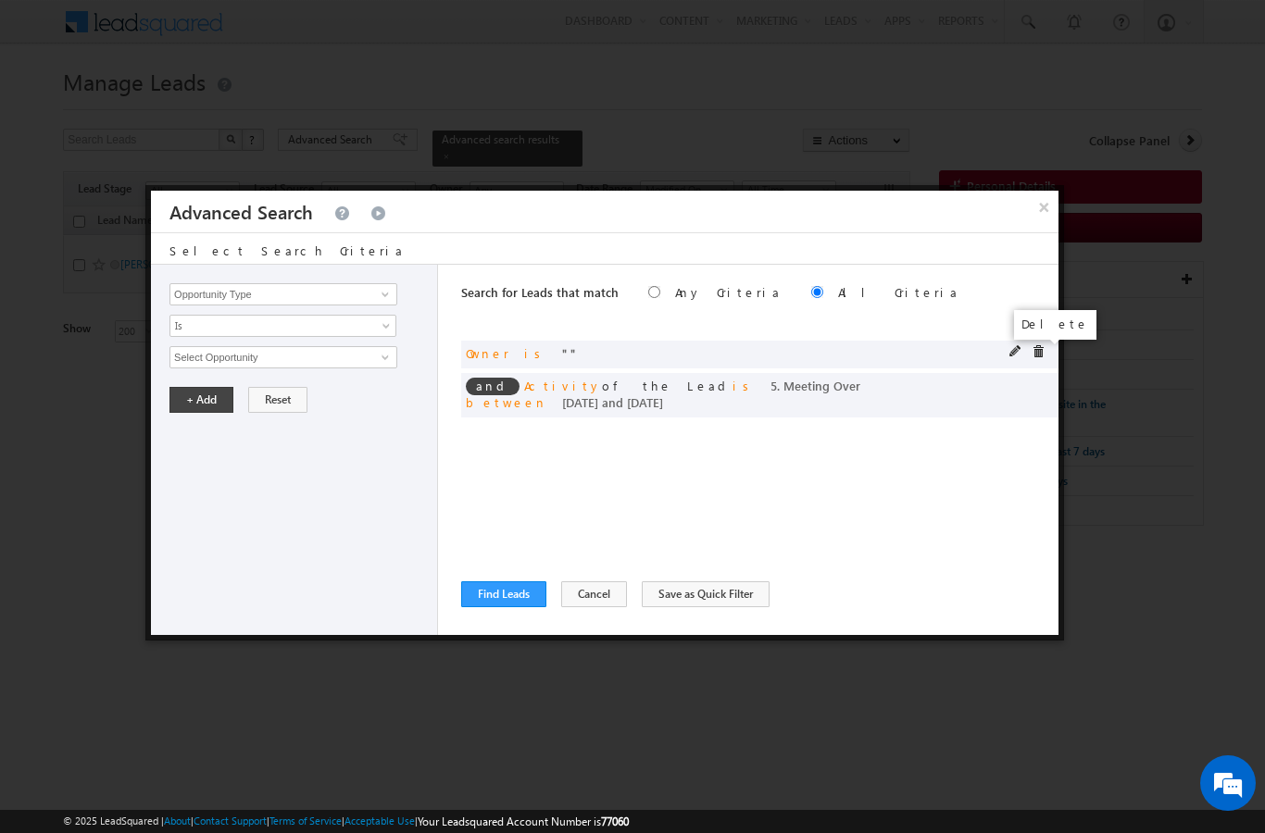
click at [1040, 350] on span at bounding box center [1037, 351] width 13 height 13
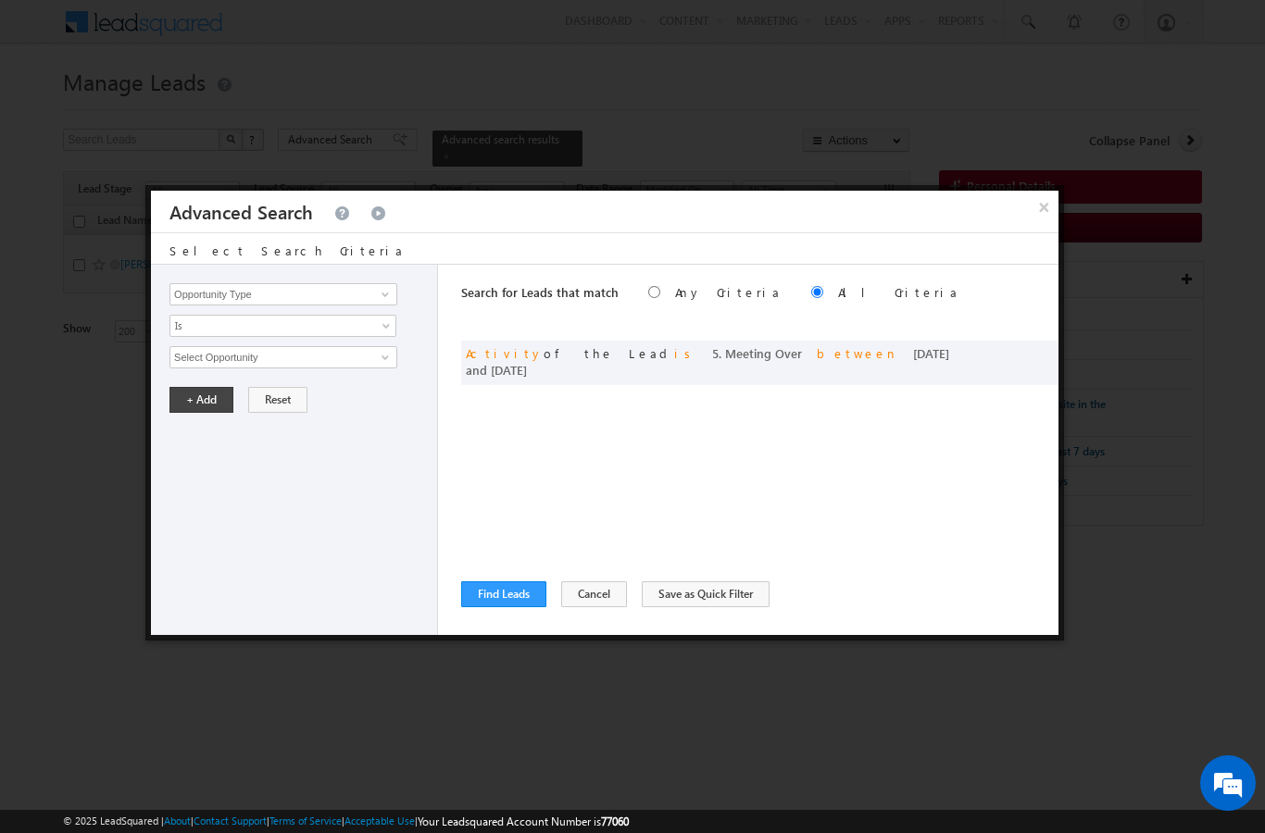
click at [1056, 119] on div at bounding box center [632, 416] width 1265 height 833
click at [514, 618] on div "Search for Leads that match Any Criteria All Criteria Note that the current tri…" at bounding box center [759, 450] width 597 height 370
click at [514, 617] on div "Search for Leads that match Any Criteria All Criteria Note that the current tri…" at bounding box center [759, 450] width 597 height 370
click at [521, 584] on button "Find Leads" at bounding box center [503, 594] width 85 height 26
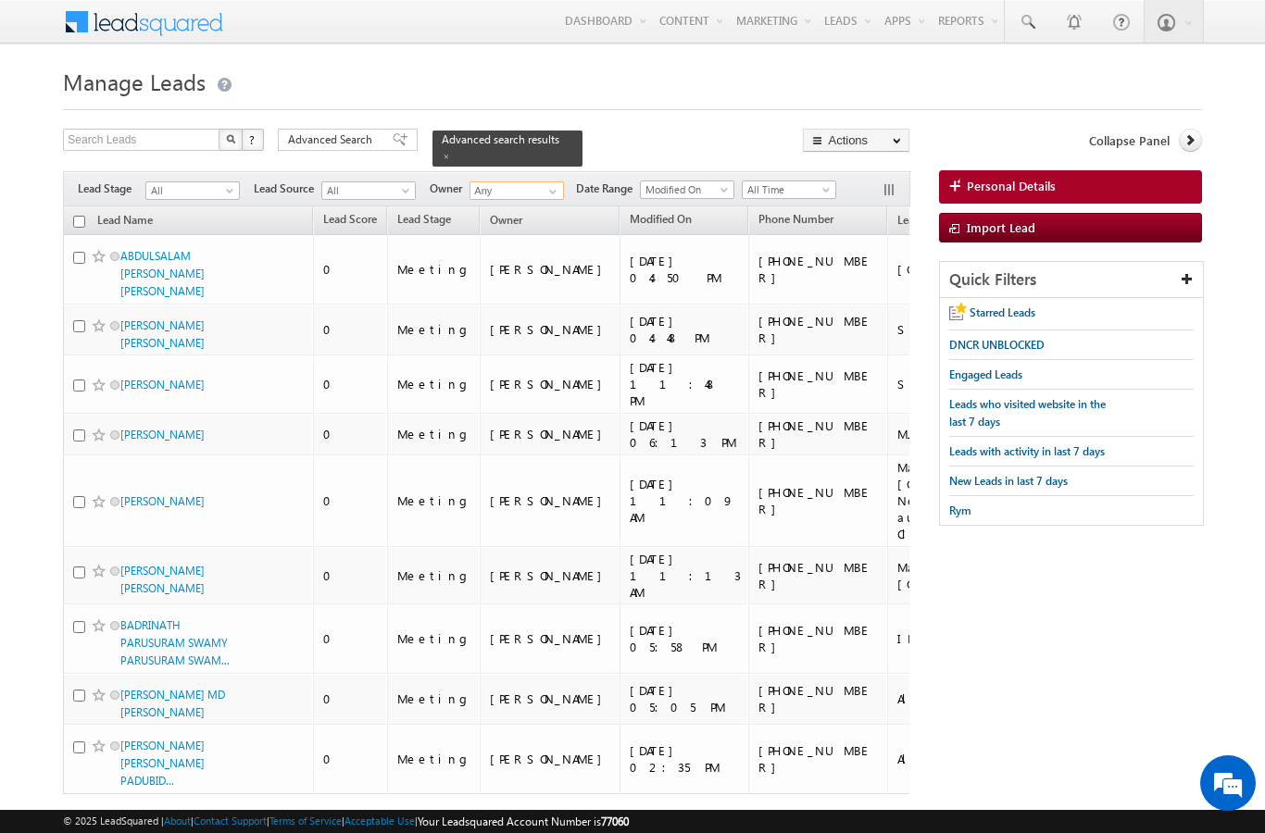
click at [523, 181] on input "Any" at bounding box center [516, 190] width 94 height 19
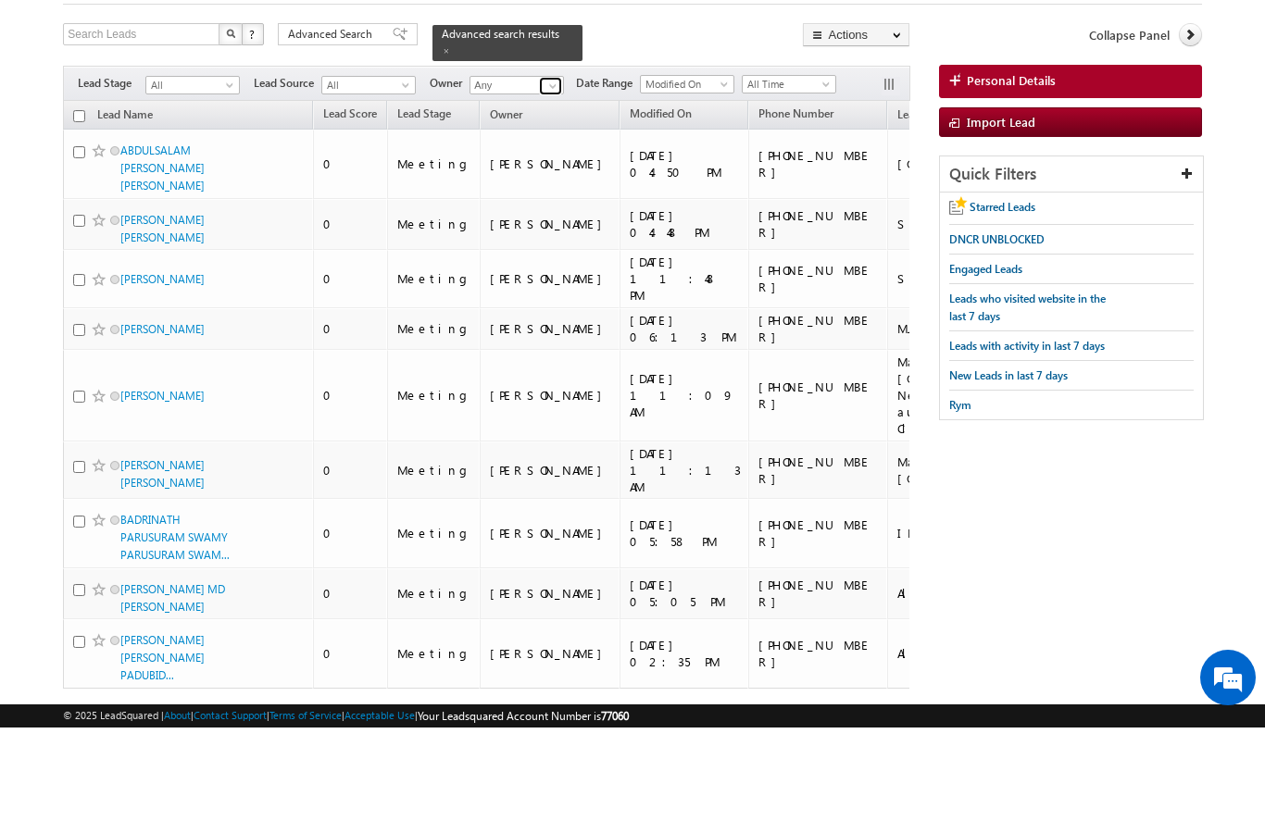
click at [556, 184] on span at bounding box center [552, 191] width 15 height 15
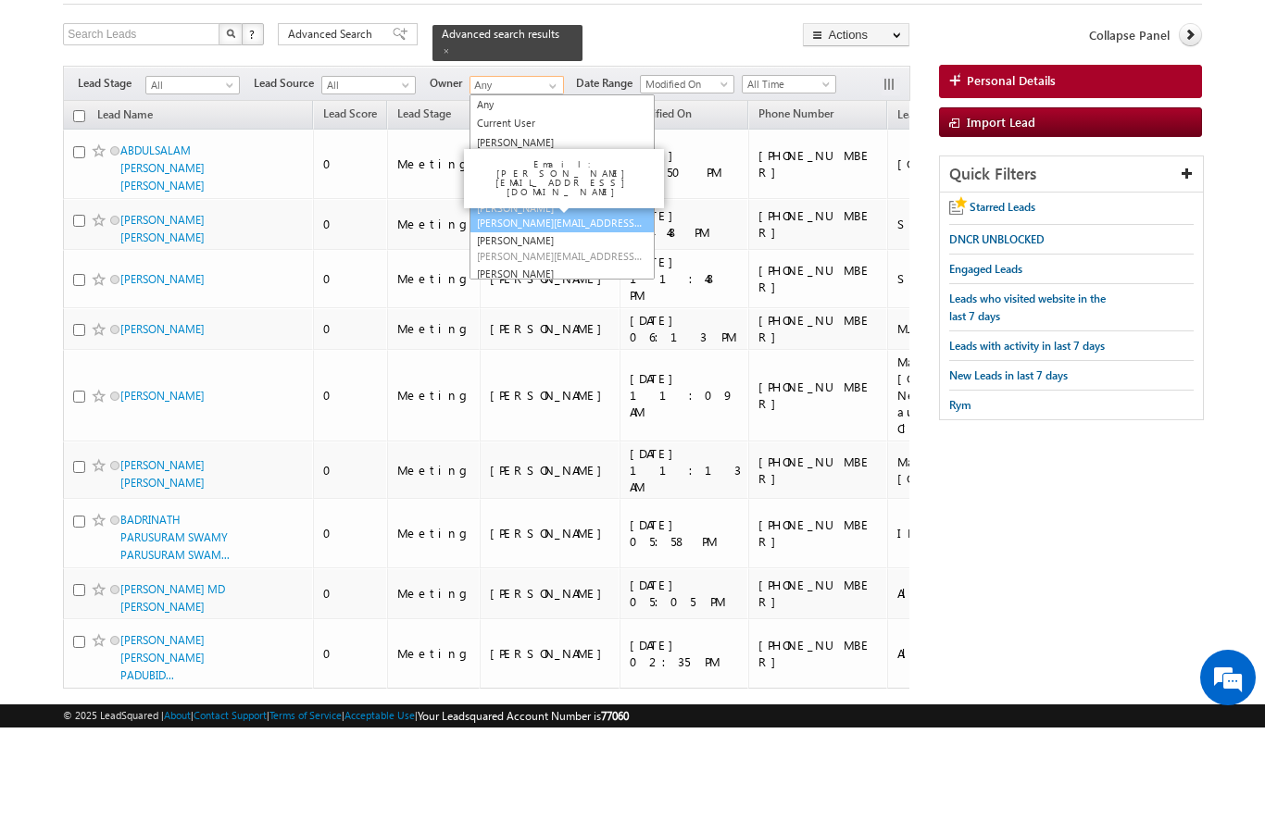
click at [605, 321] on span "[PERSON_NAME][EMAIL_ADDRESS][DOMAIN_NAME]" at bounding box center [560, 328] width 167 height 14
type input "[PERSON_NAME]"
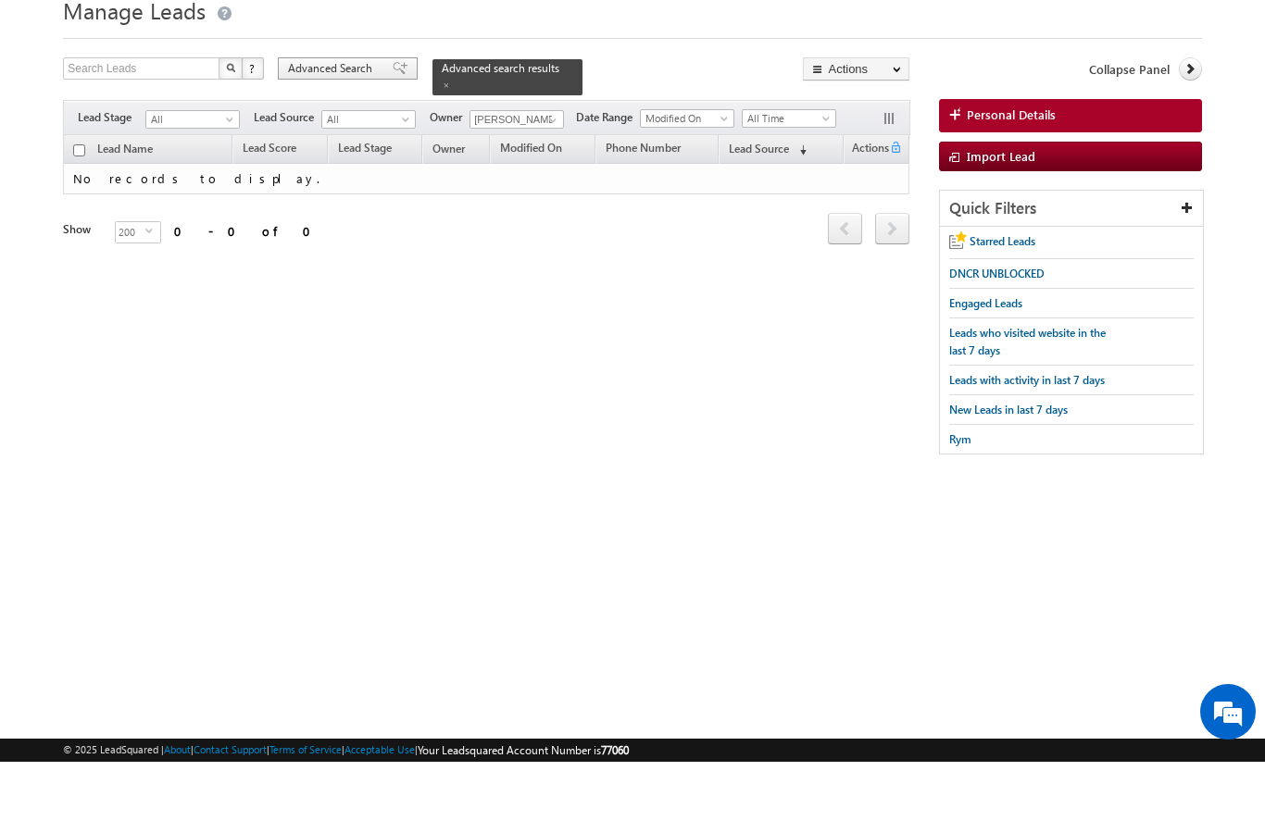
click at [333, 131] on span "Advanced Search" at bounding box center [333, 139] width 90 height 17
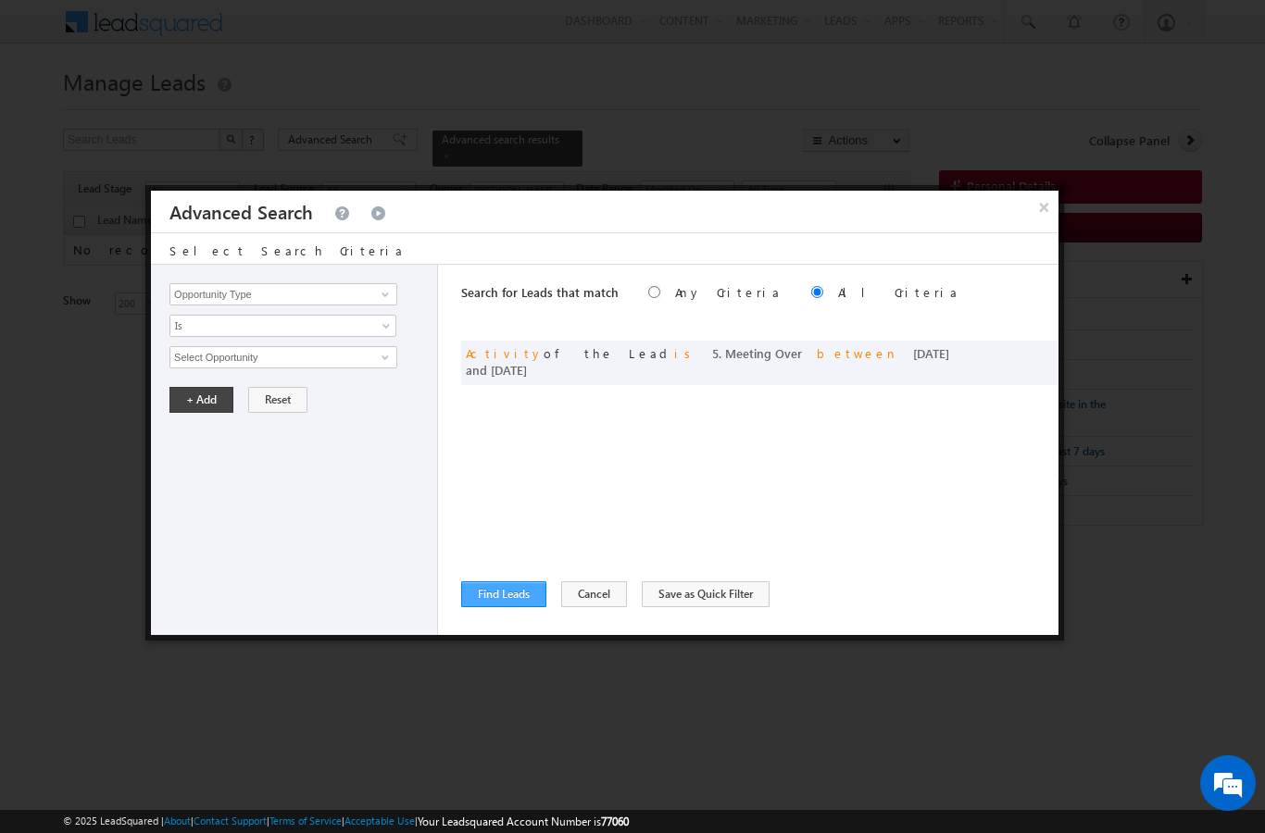
click at [509, 600] on button "Find Leads" at bounding box center [503, 594] width 85 height 26
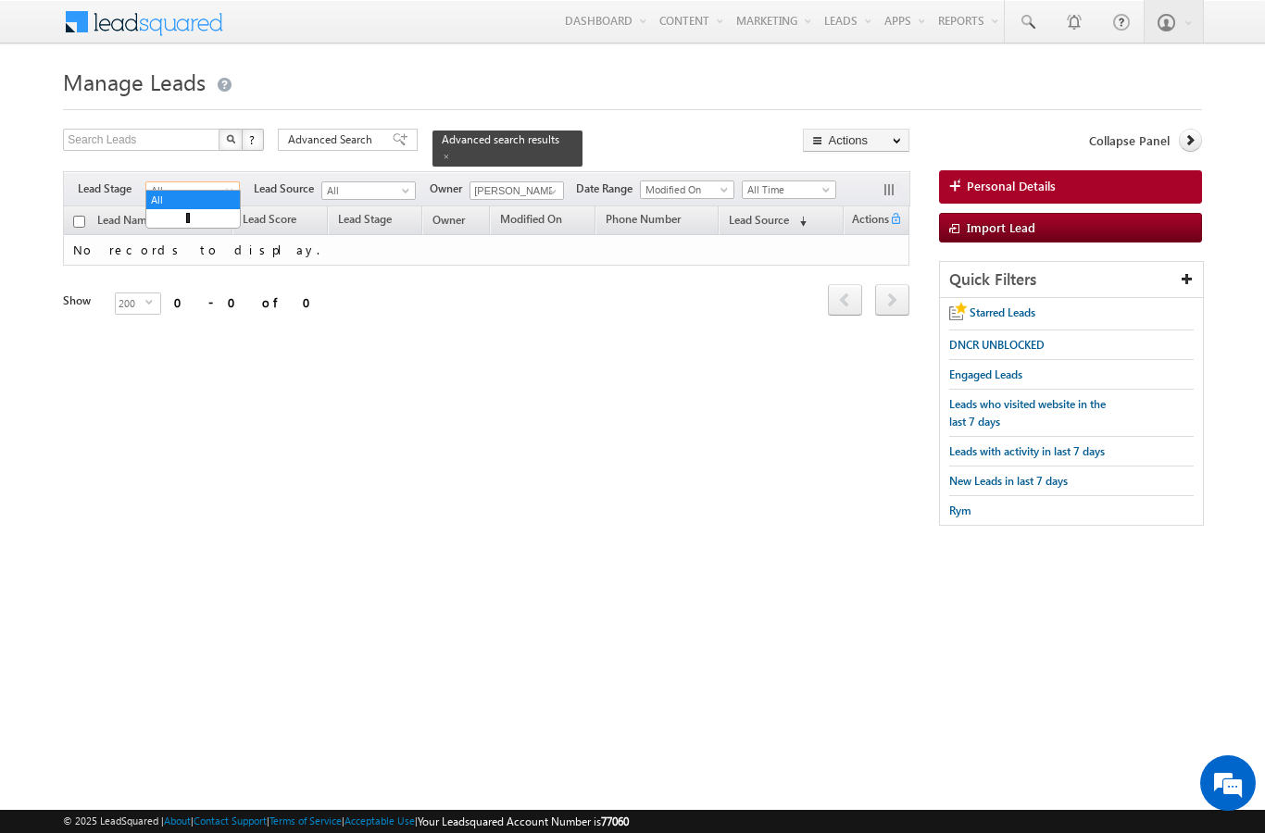
click at [226, 187] on span at bounding box center [231, 194] width 15 height 15
click at [201, 274] on link "Meeting" at bounding box center [193, 274] width 94 height 17
click at [232, 187] on span at bounding box center [231, 194] width 15 height 15
click at [191, 235] on link "Prospect" at bounding box center [193, 237] width 94 height 17
click at [239, 187] on span at bounding box center [231, 194] width 15 height 15
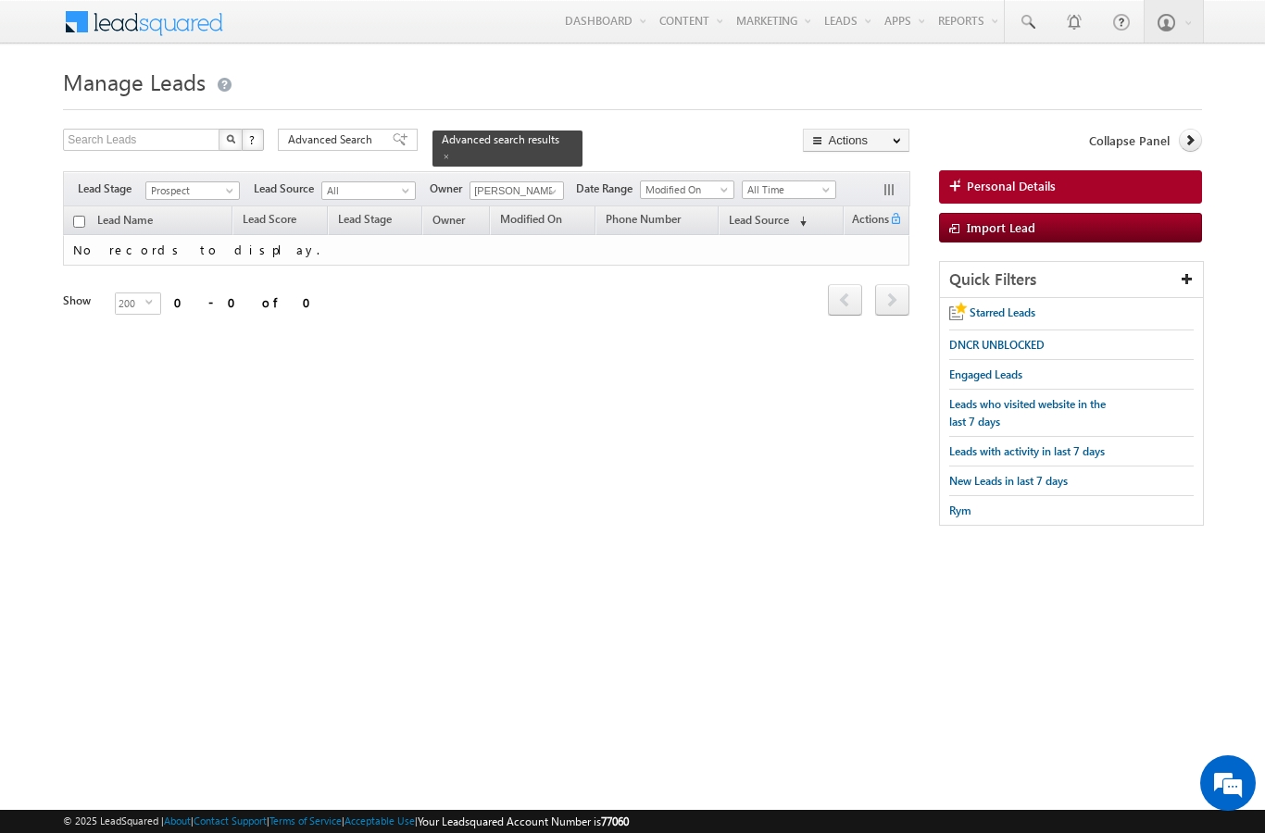
click at [444, 67] on h1 "Manage Leads" at bounding box center [632, 80] width 1138 height 36
drag, startPoint x: 250, startPoint y: 230, endPoint x: 392, endPoint y: 236, distance: 141.8
click at [401, 235] on td "No records to display." at bounding box center [486, 250] width 846 height 31
click at [1030, 35] on link at bounding box center [1027, 21] width 44 height 43
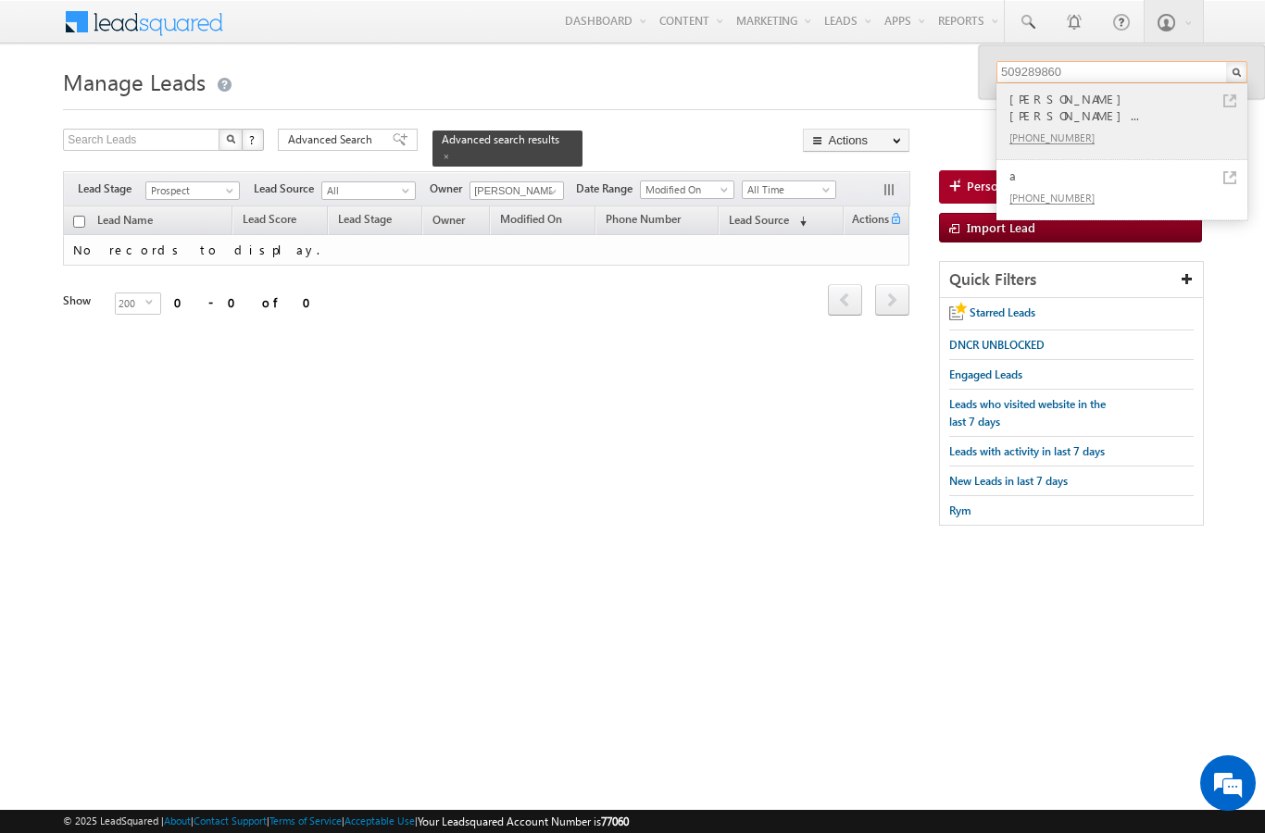
type input "509289860"
click at [1164, 126] on div "[PHONE_NUMBER]" at bounding box center [1130, 137] width 248 height 22
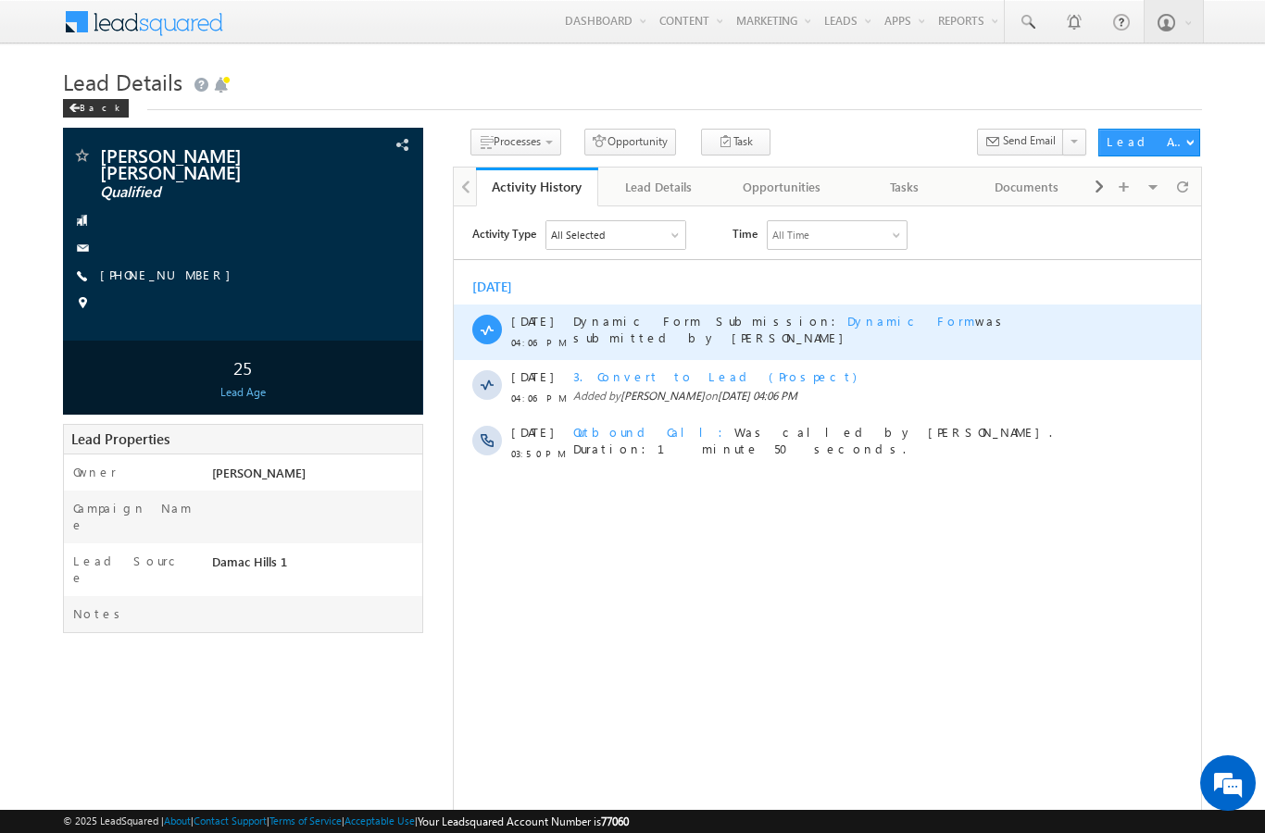
click at [846, 318] on span "Dynamic Form" at bounding box center [910, 320] width 128 height 16
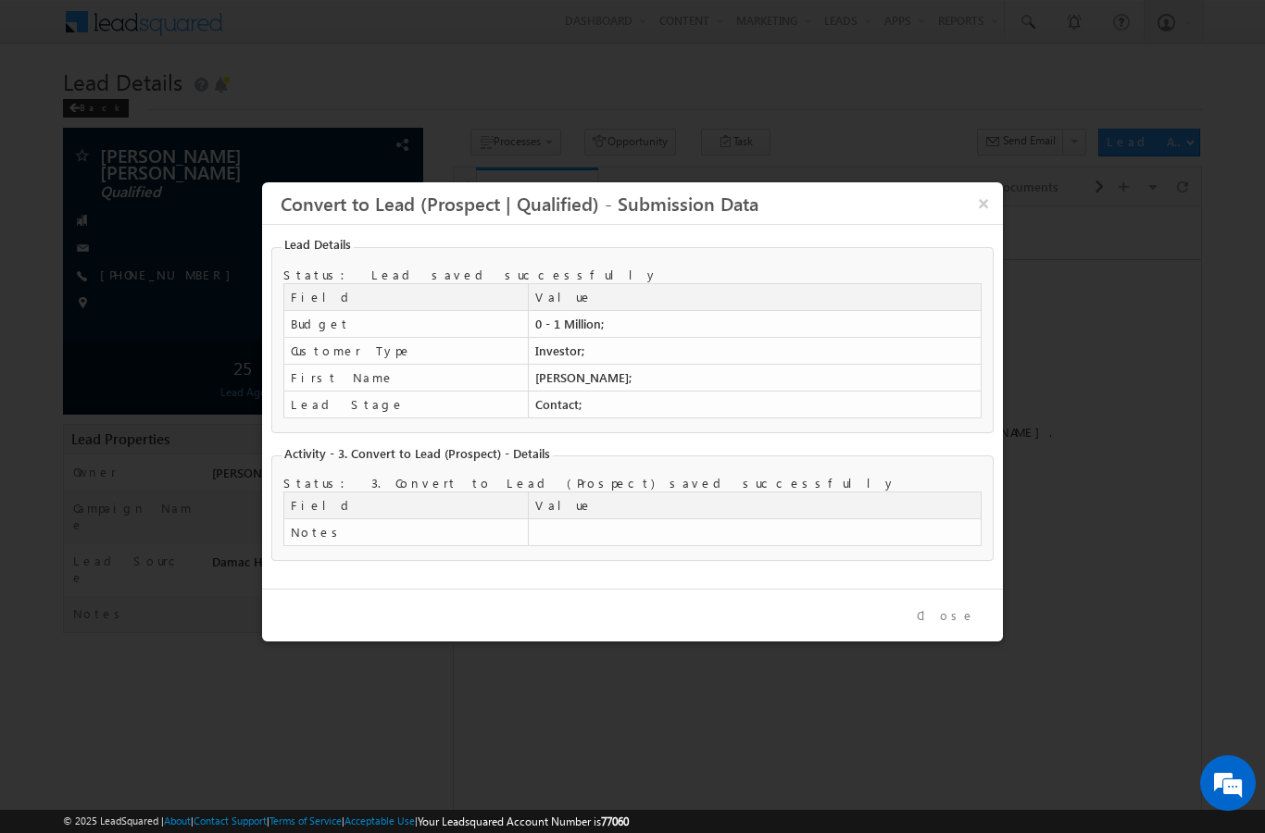
click at [969, 630] on button "Close" at bounding box center [946, 616] width 86 height 27
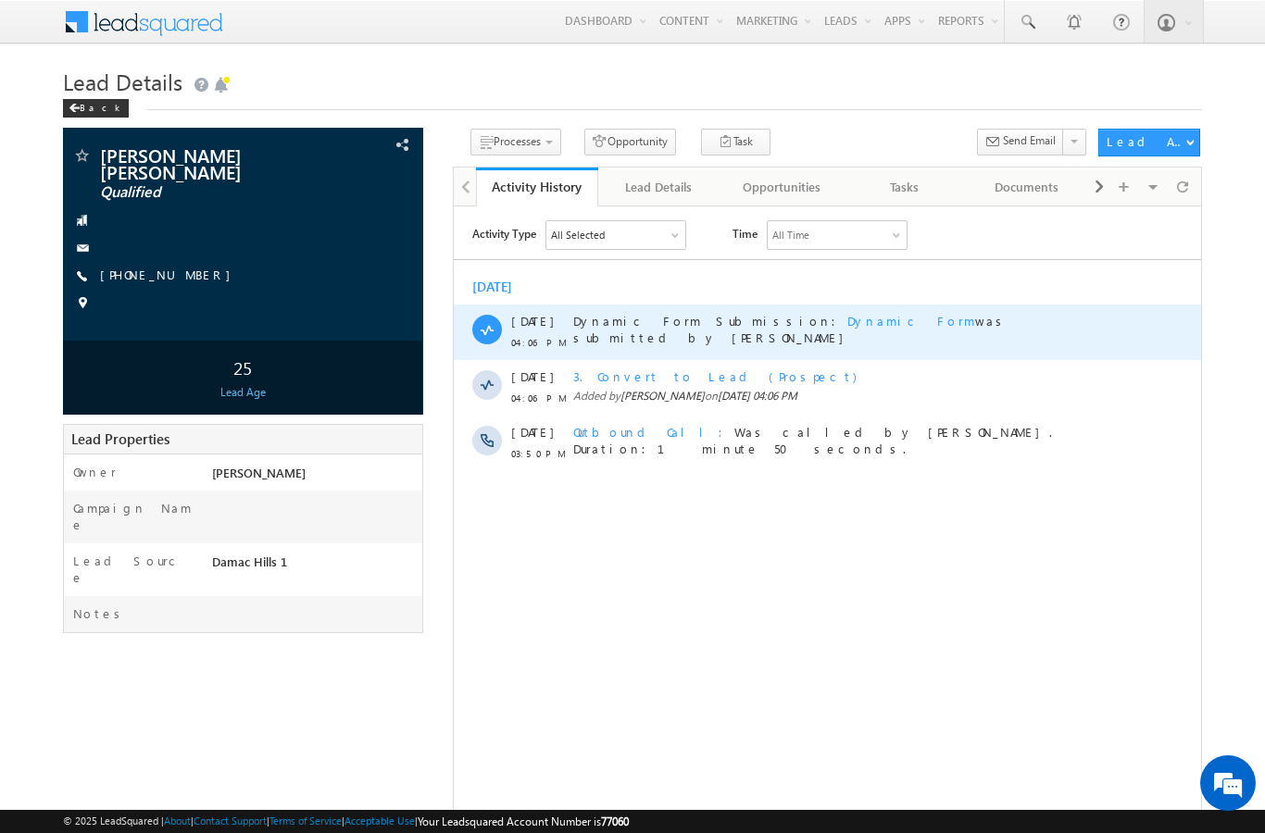
click at [846, 326] on span "Dynamic Form" at bounding box center [910, 320] width 128 height 16
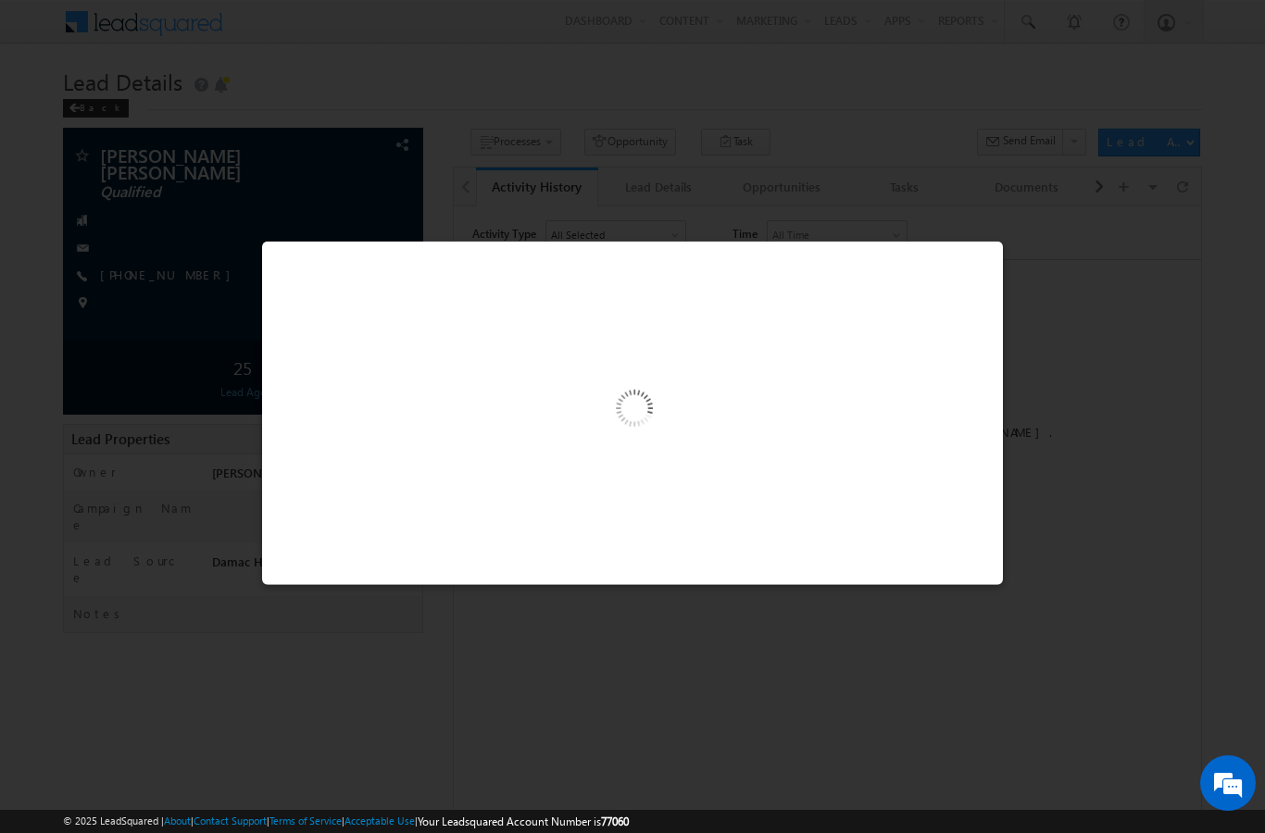
click at [1075, 231] on div at bounding box center [632, 416] width 1265 height 833
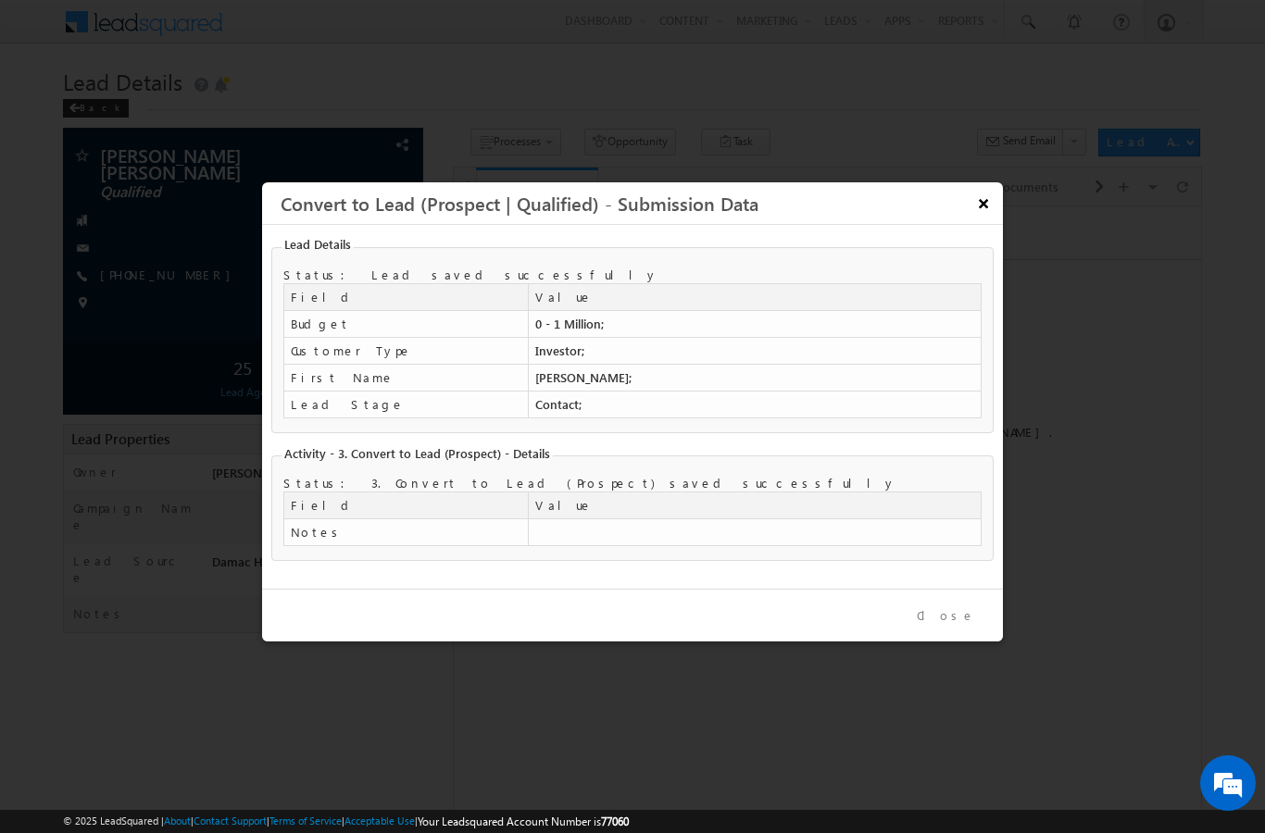
click at [981, 194] on button "×" at bounding box center [983, 203] width 31 height 32
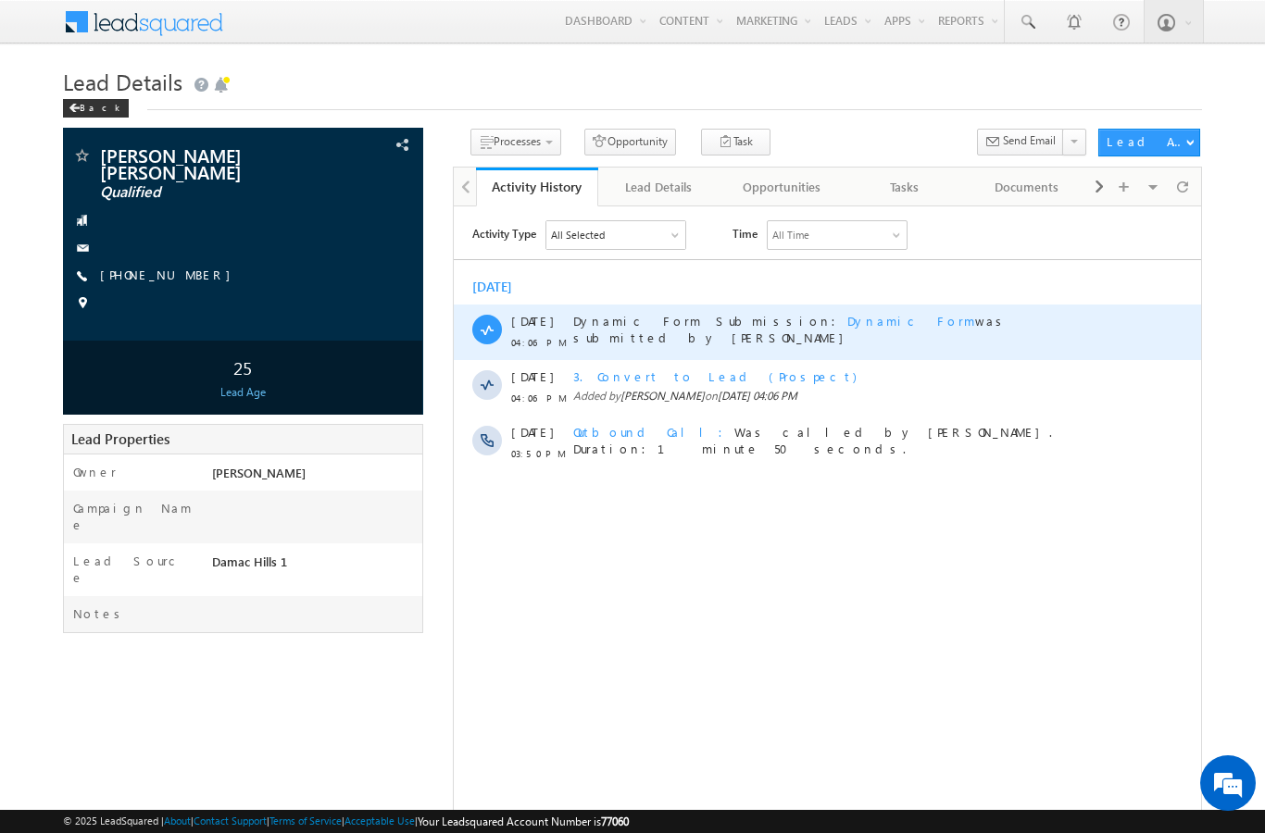
click at [846, 319] on span "Dynamic Form" at bounding box center [910, 320] width 128 height 16
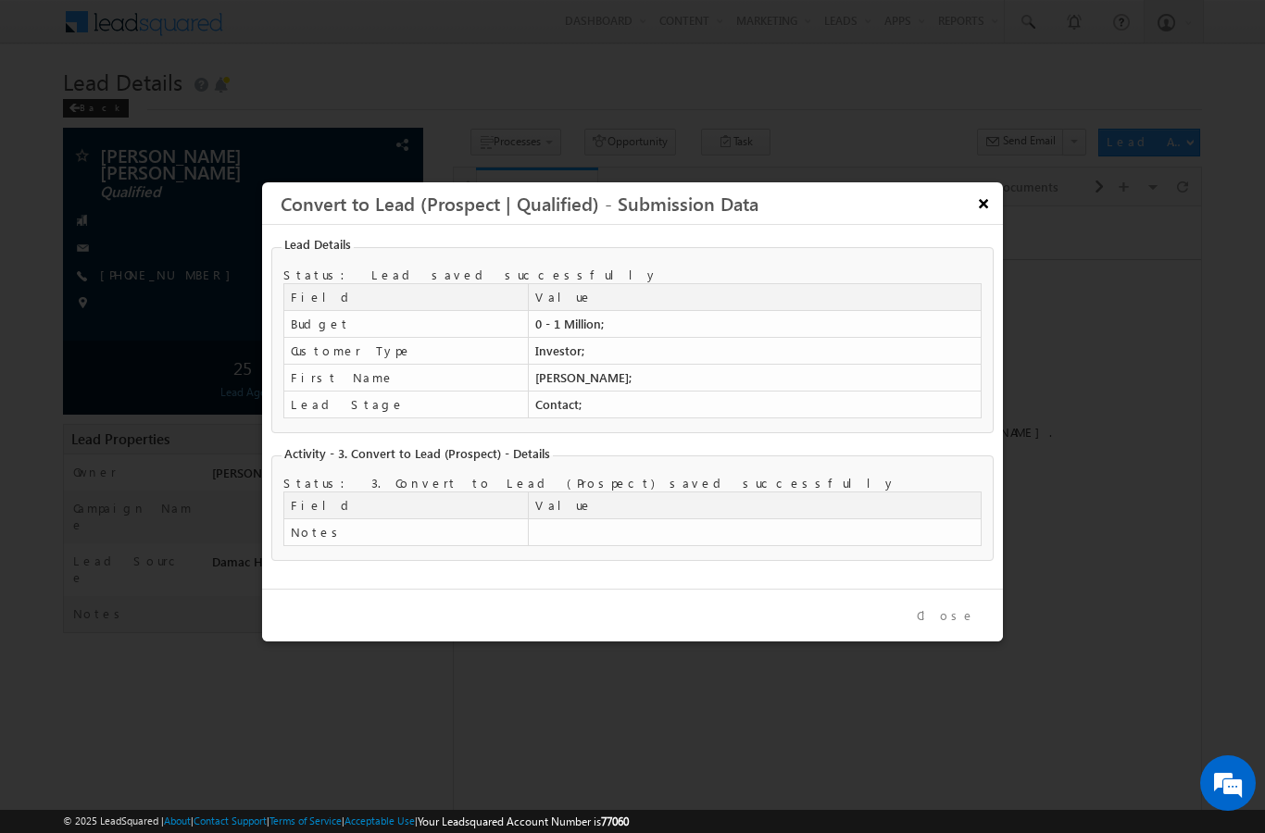
click at [978, 199] on button "×" at bounding box center [983, 203] width 31 height 32
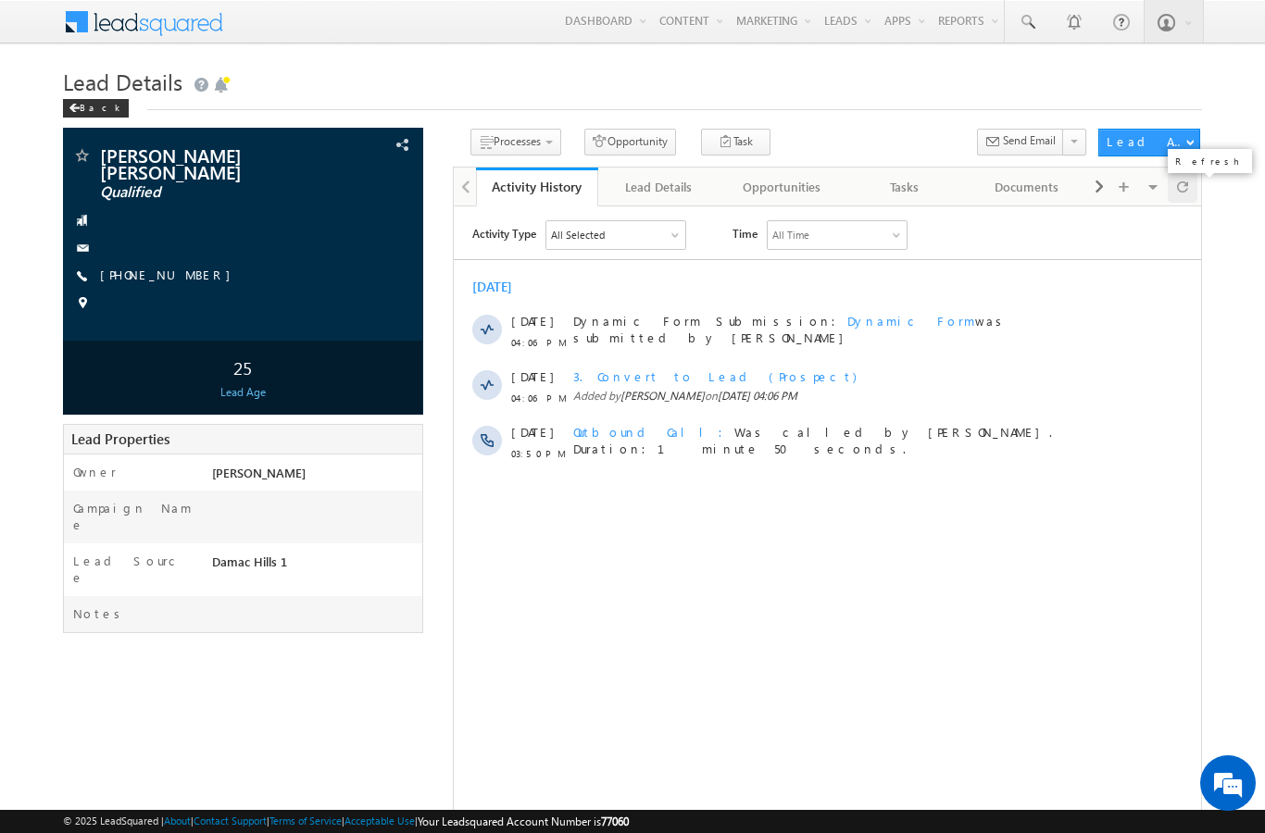
click at [1186, 183] on span at bounding box center [1182, 186] width 11 height 32
click at [1177, 202] on span at bounding box center [1182, 186] width 11 height 32
click at [1172, 187] on div at bounding box center [1183, 186] width 30 height 32
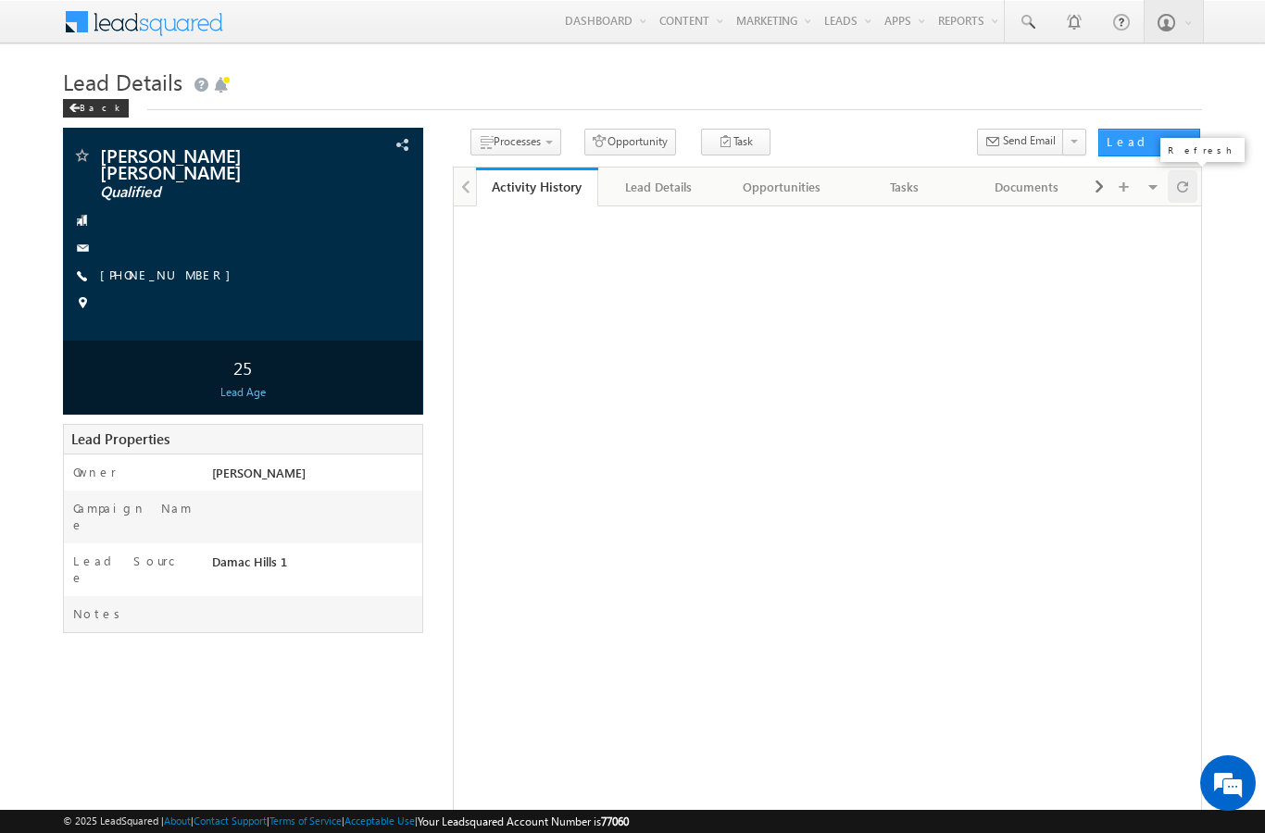
click at [1169, 186] on div at bounding box center [1183, 186] width 30 height 32
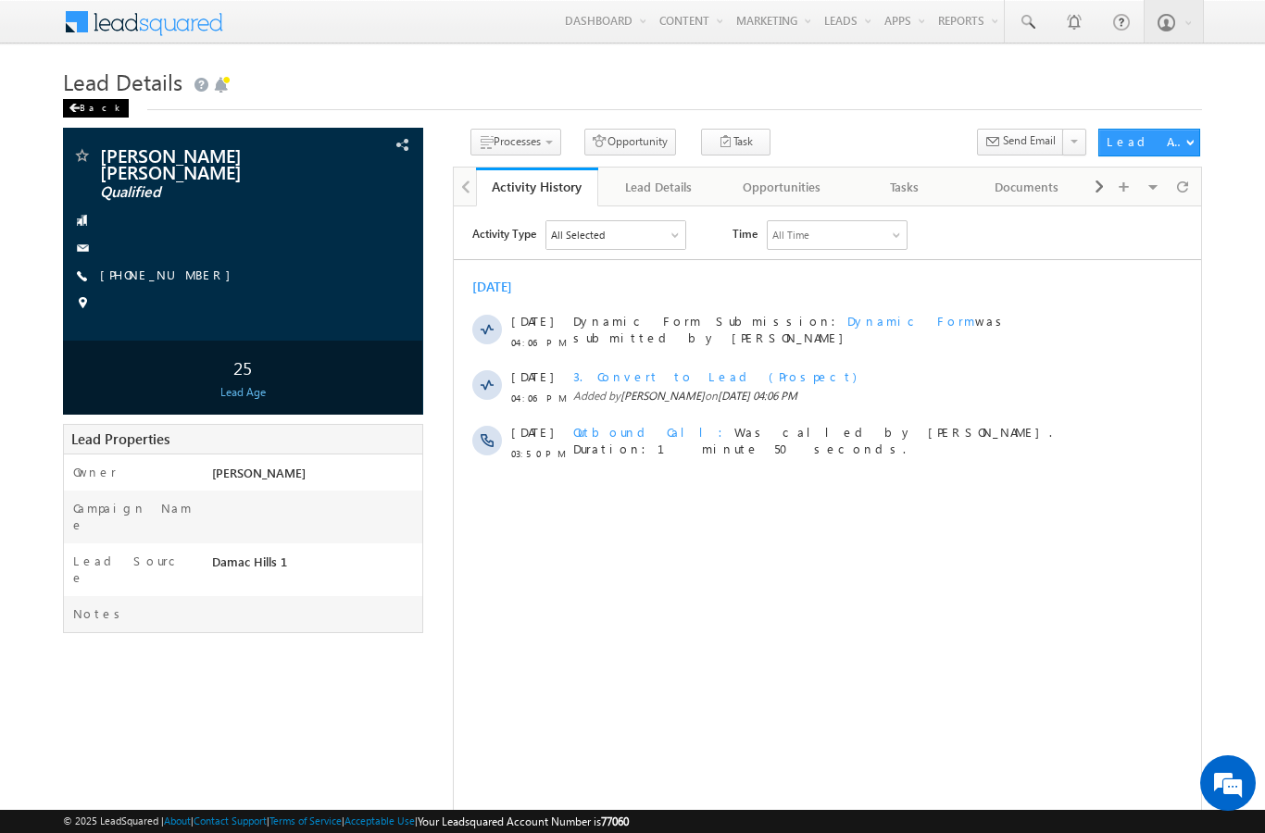
drag, startPoint x: 101, startPoint y: 122, endPoint x: 86, endPoint y: 112, distance: 18.0
click at [86, 112] on div "Lead Details Back" at bounding box center [632, 95] width 1138 height 67
click at [86, 112] on div "Back" at bounding box center [96, 108] width 66 height 19
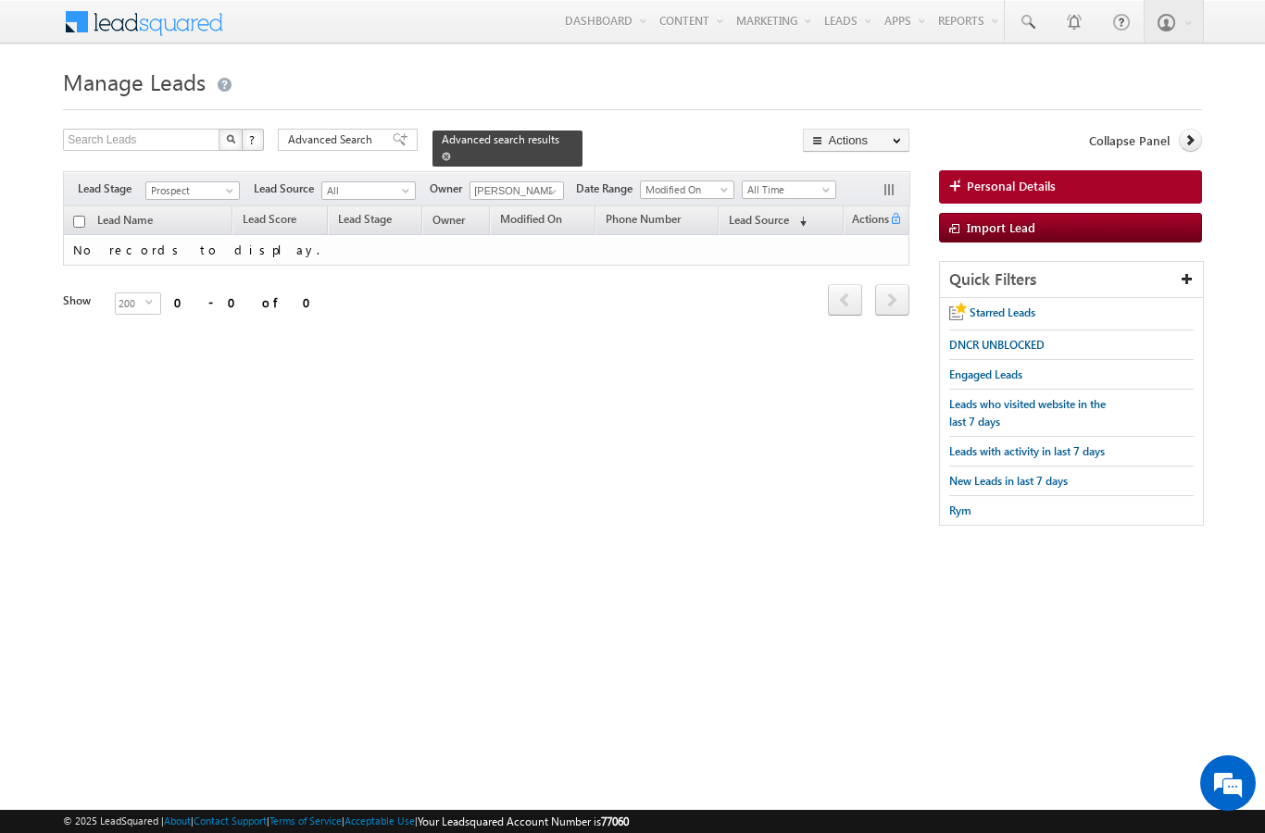
click at [451, 152] on span at bounding box center [446, 156] width 9 height 9
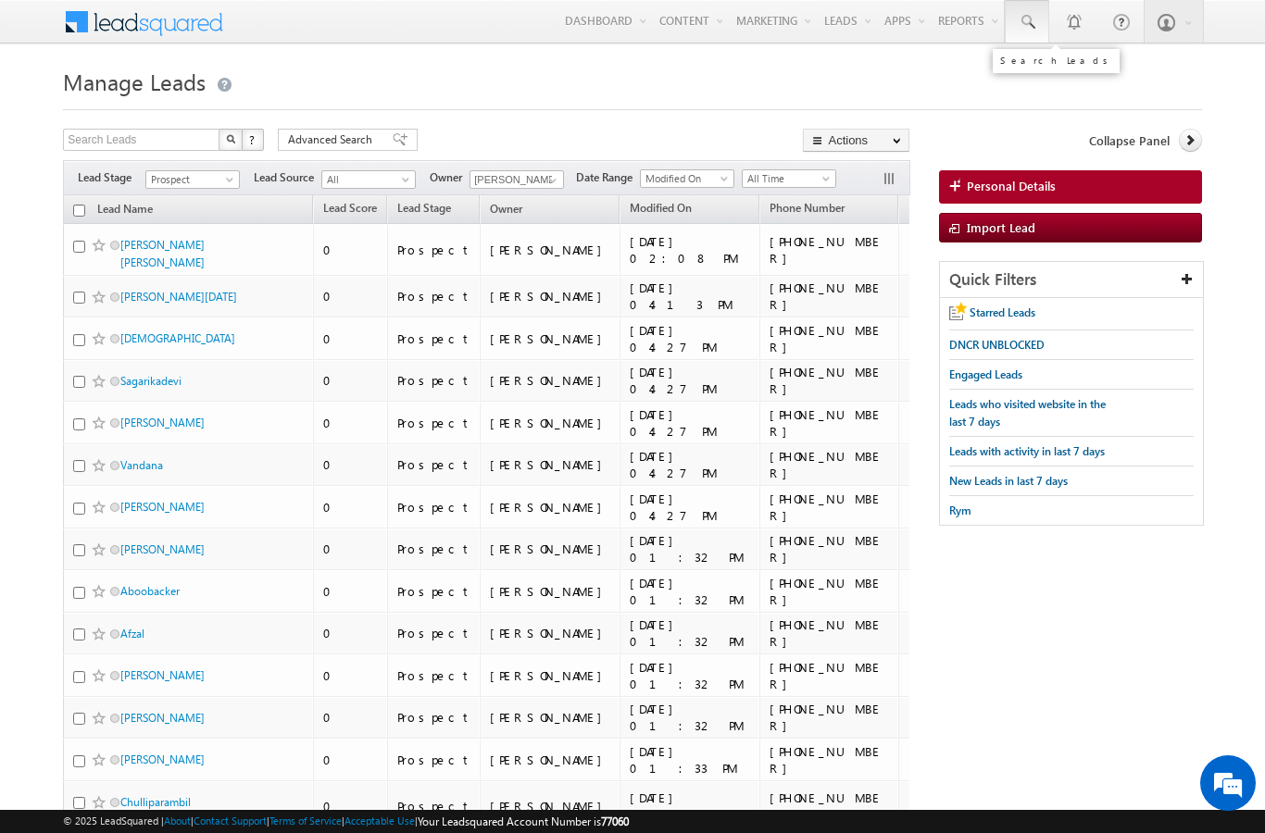
click at [1035, 24] on span at bounding box center [1027, 22] width 19 height 19
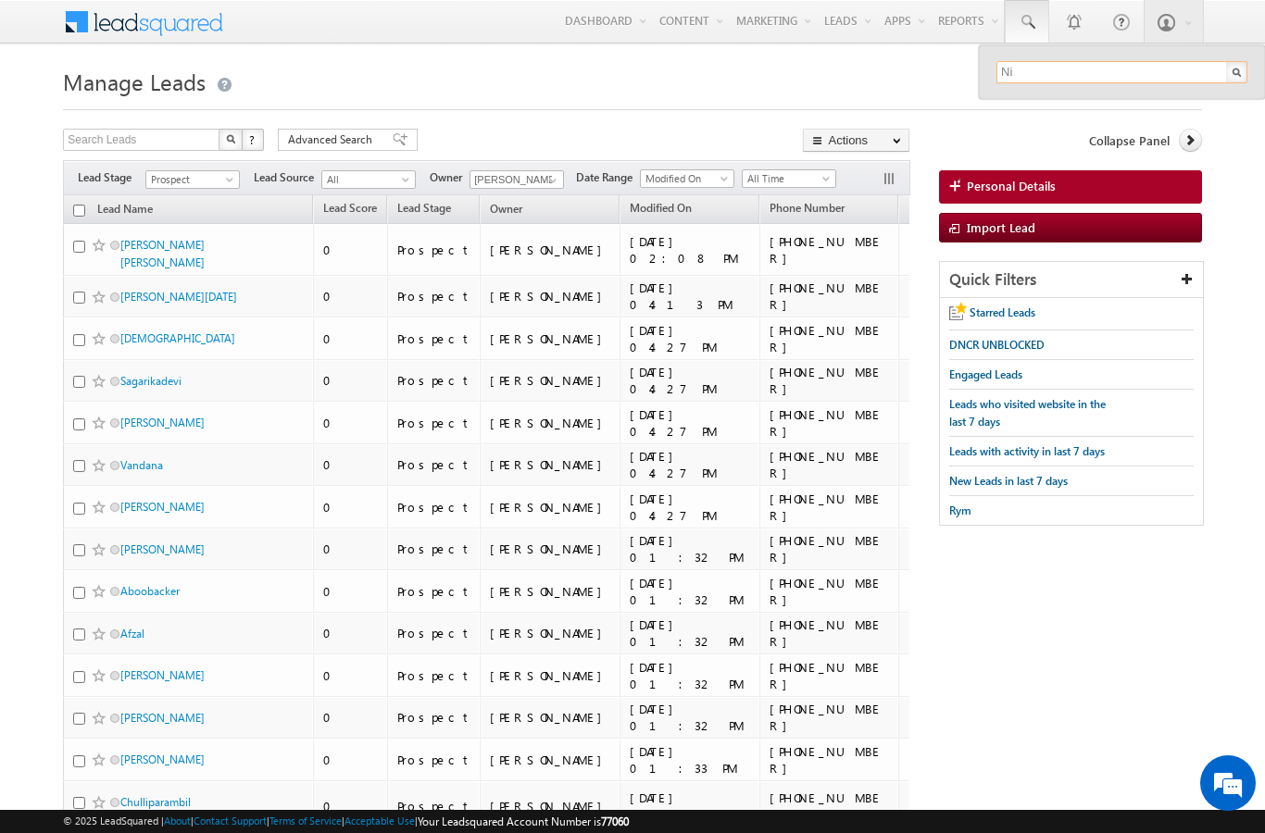
type input "N"
type input "502105412"
drag, startPoint x: 1094, startPoint y: 91, endPoint x: 1084, endPoint y: 82, distance: 12.5
click at [1084, 82] on input "502105412" at bounding box center [1121, 72] width 251 height 22
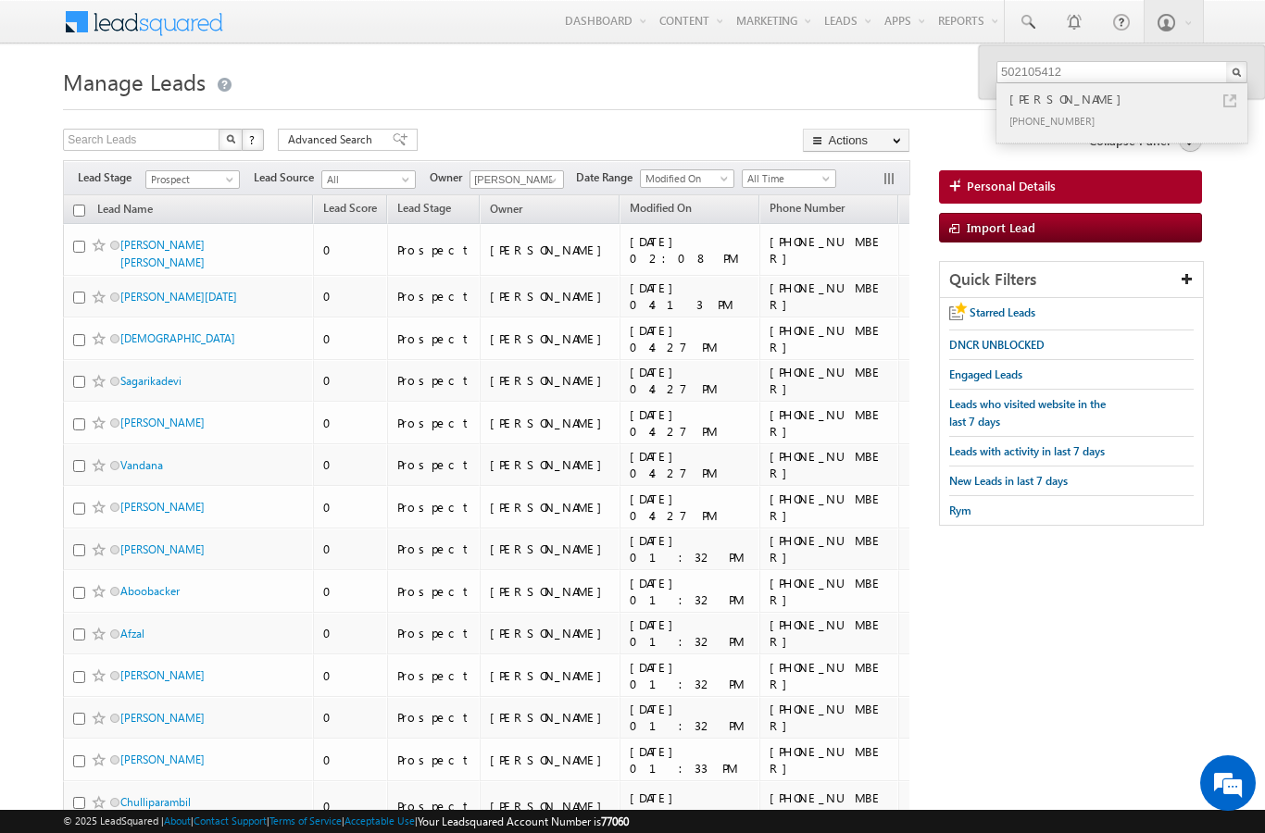
click at [1096, 92] on div "VIJAYAN RAMAN" at bounding box center [1130, 99] width 248 height 20
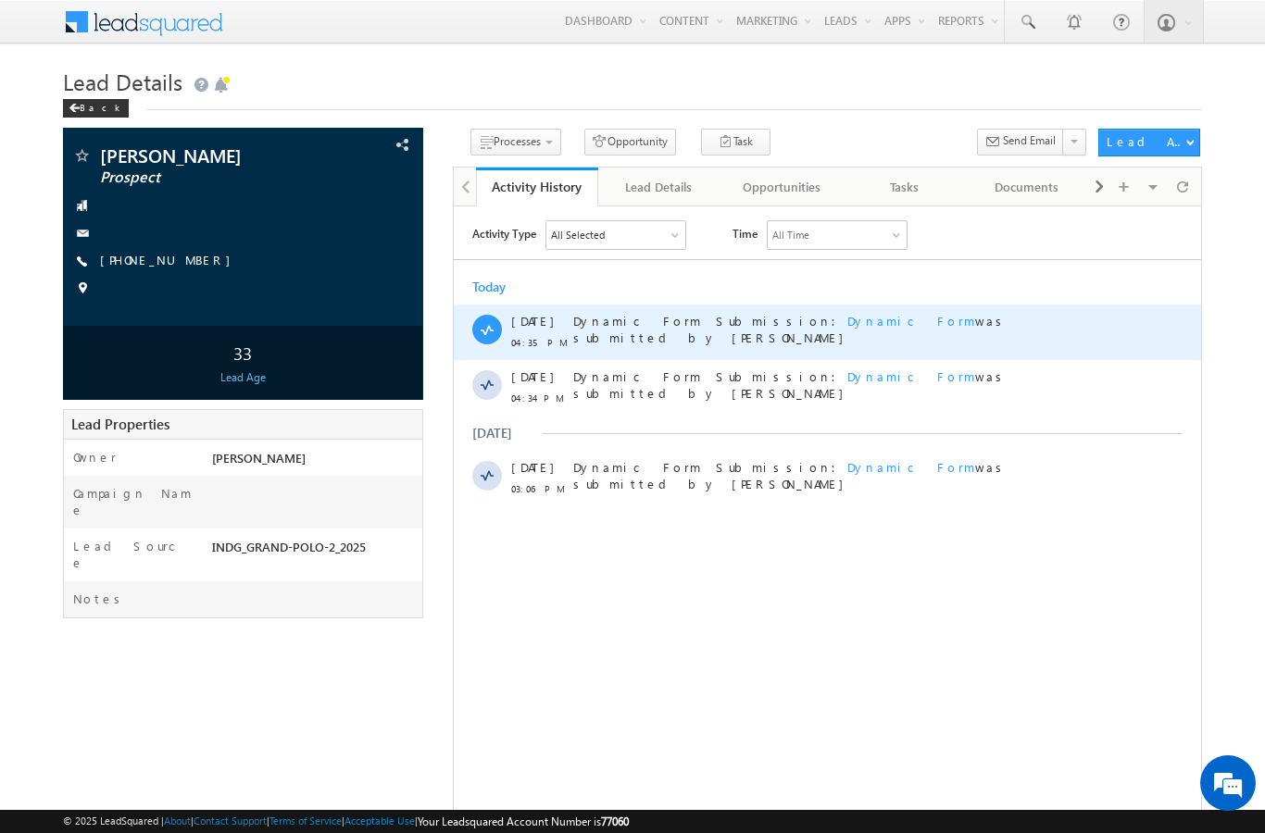
click at [846, 319] on span "Dynamic Form" at bounding box center [910, 320] width 128 height 16
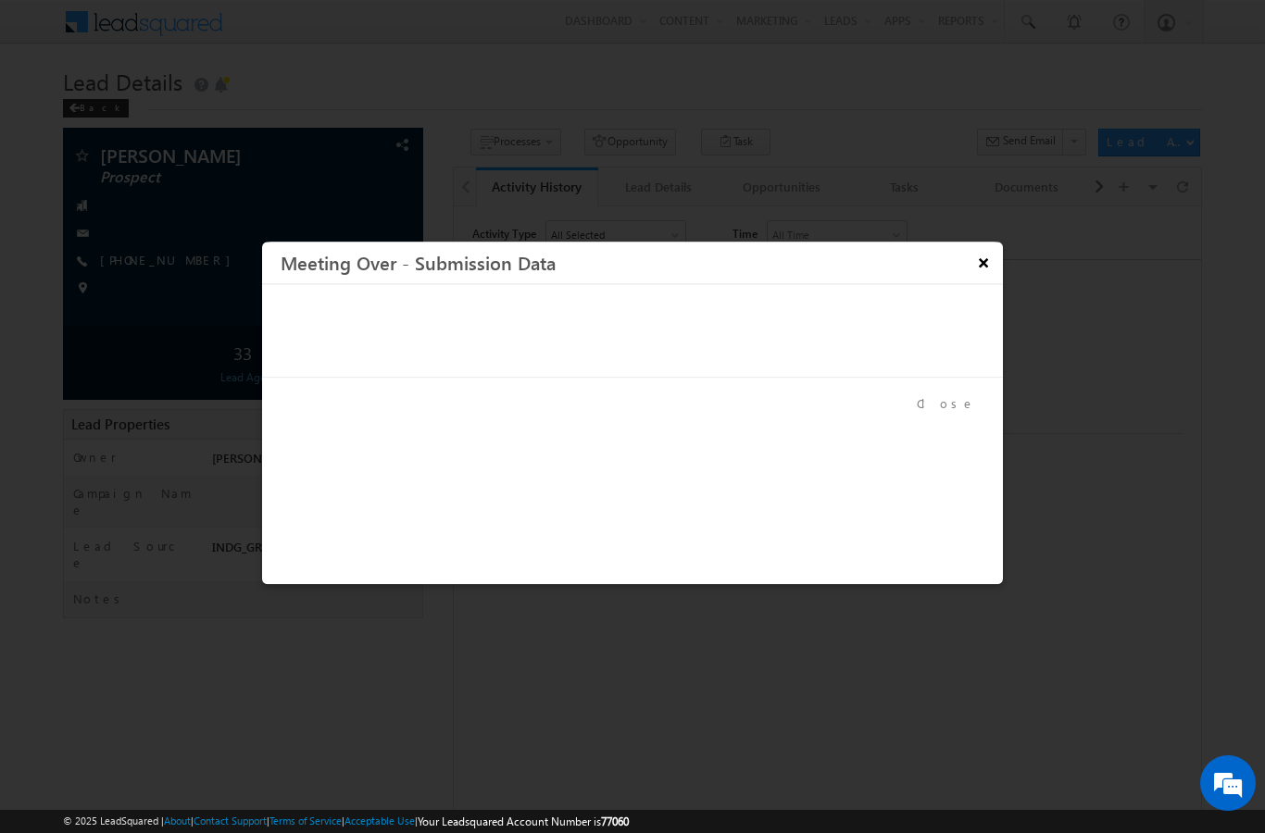
click at [982, 269] on button "×" at bounding box center [983, 262] width 31 height 32
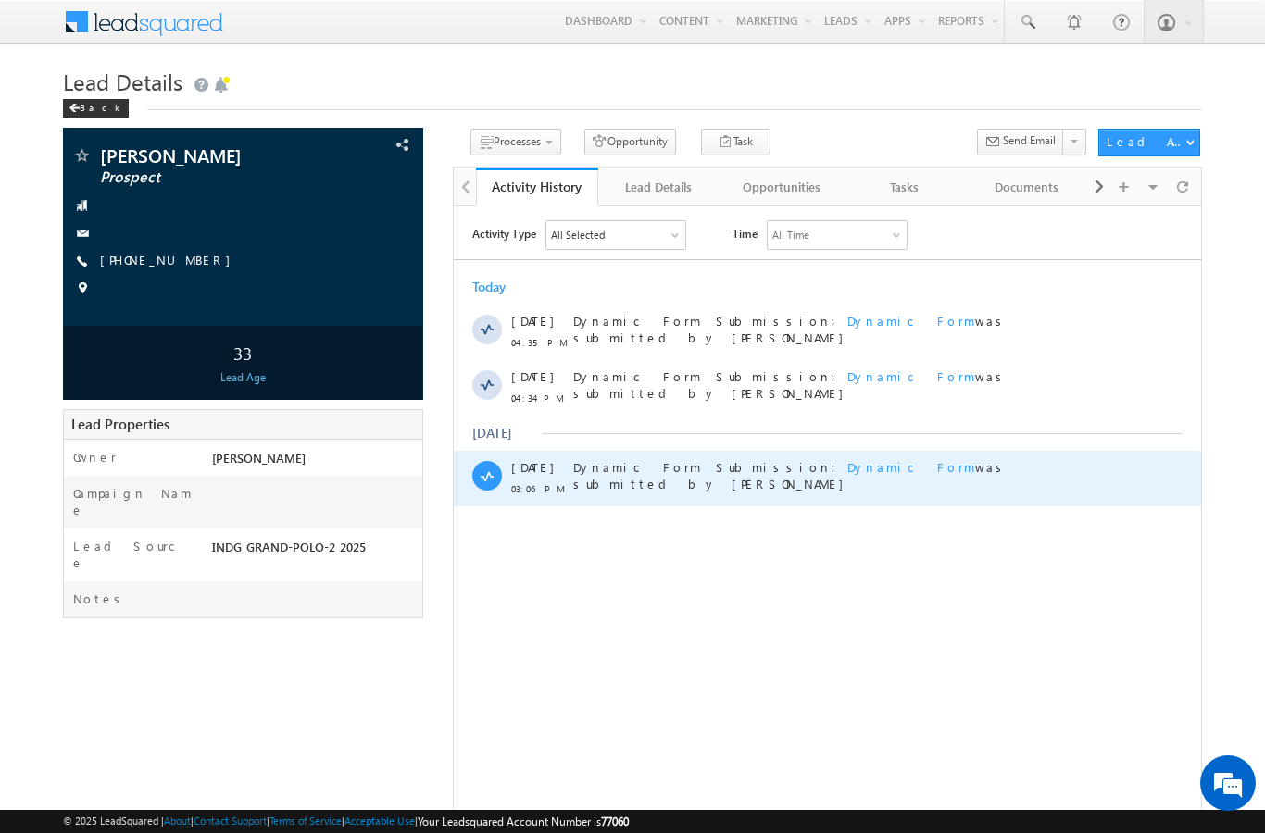
click at [846, 472] on span "Dynamic Form" at bounding box center [910, 466] width 128 height 16
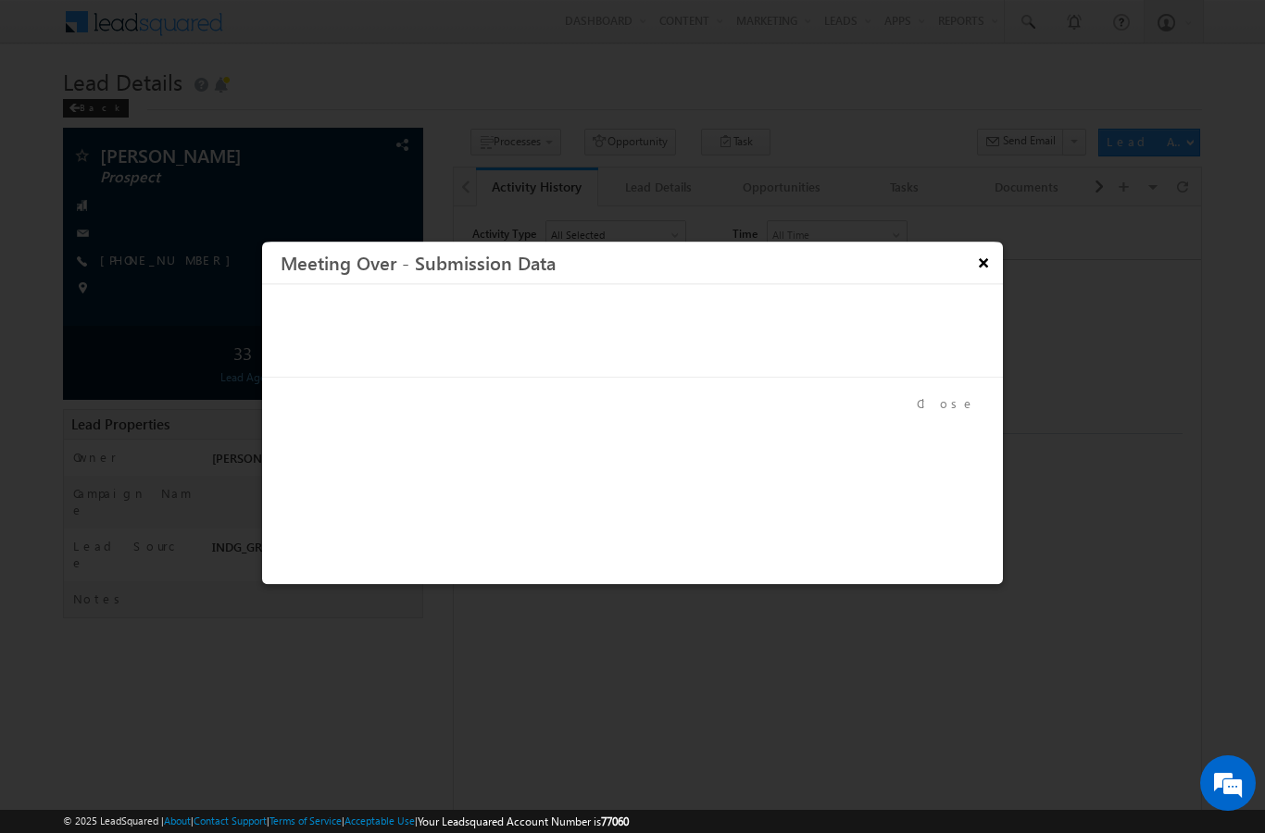
click at [983, 271] on button "×" at bounding box center [983, 262] width 31 height 32
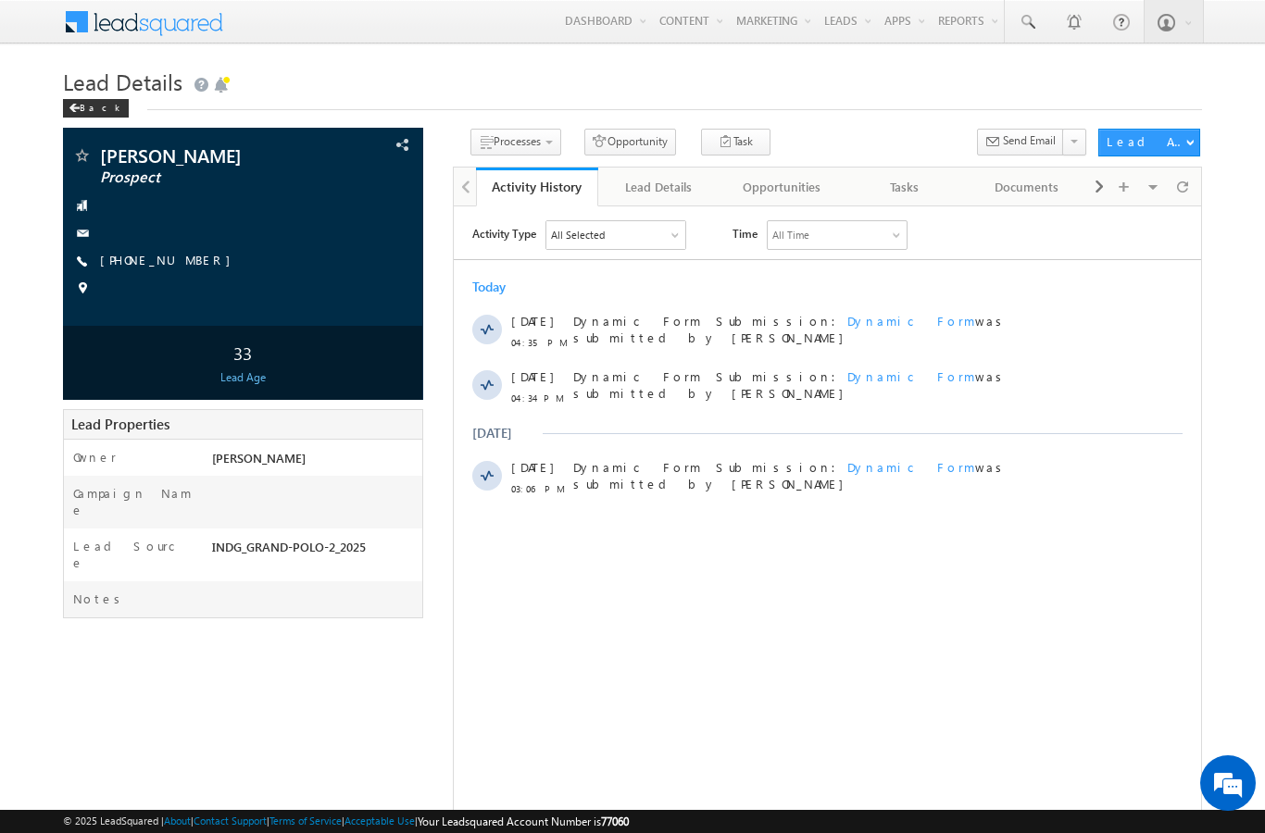
drag, startPoint x: 1436, startPoint y: 477, endPoint x: 905, endPoint y: 260, distance: 574.0
click at [905, 260] on div "Activity Type All Selected Select All Sales Activities 1 Sales Activity Opportu…" at bounding box center [826, 362] width 747 height 286
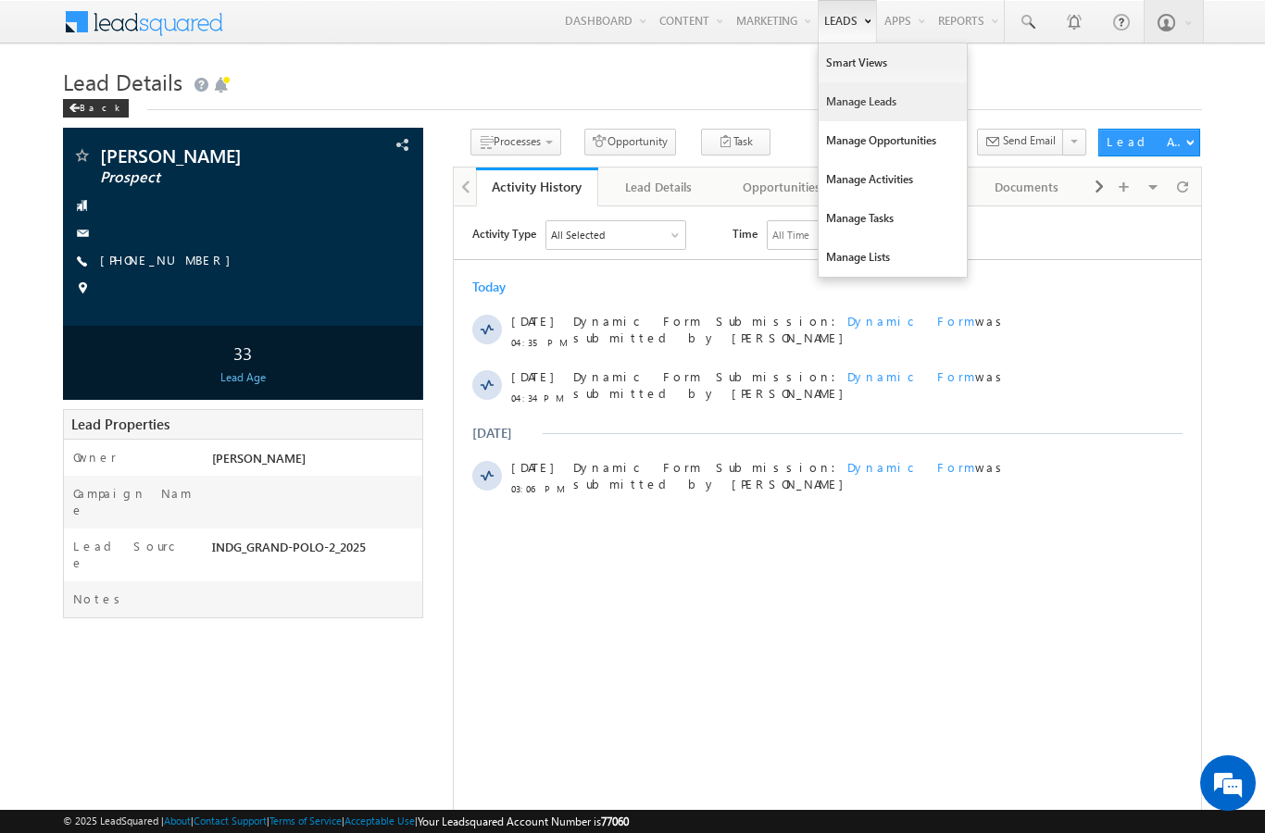
click at [846, 94] on link "Manage Leads" at bounding box center [893, 101] width 148 height 39
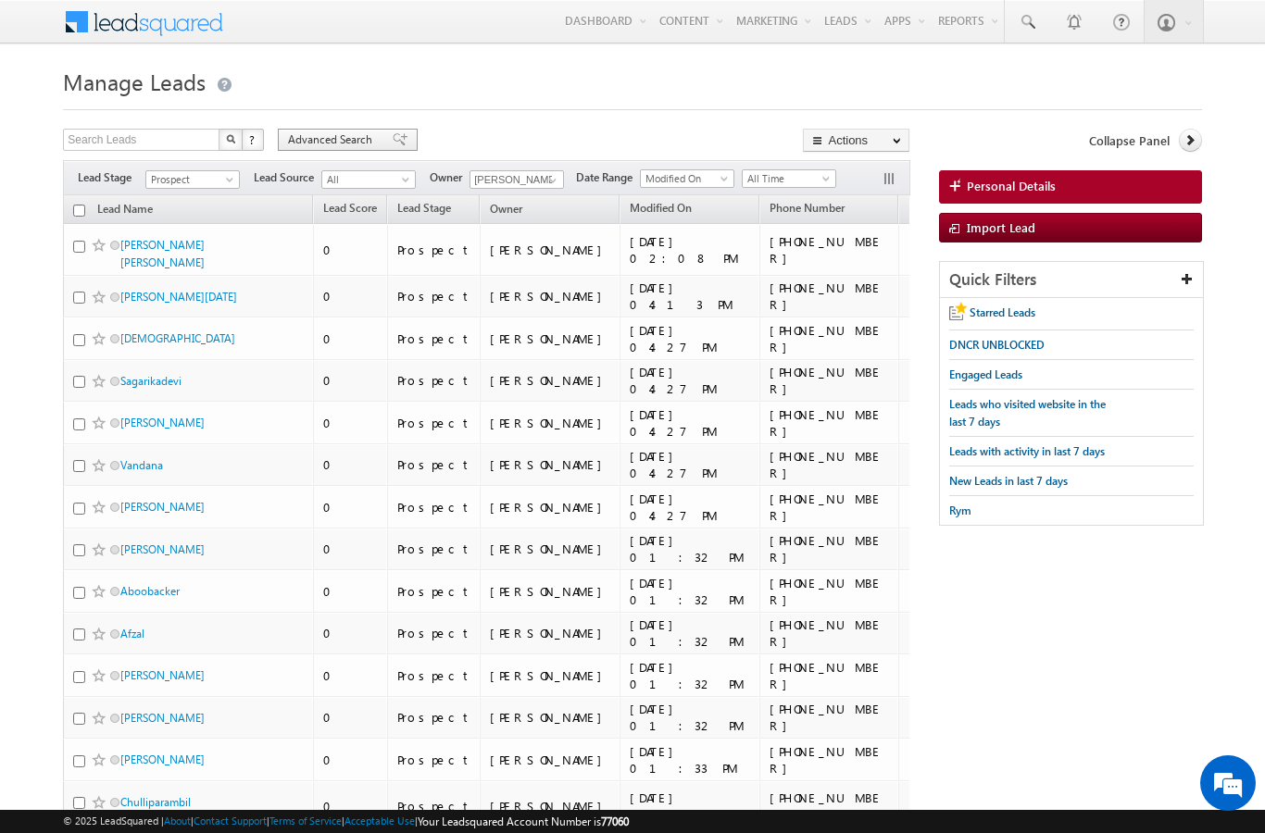
click at [324, 140] on span "Advanced Search" at bounding box center [333, 139] width 90 height 17
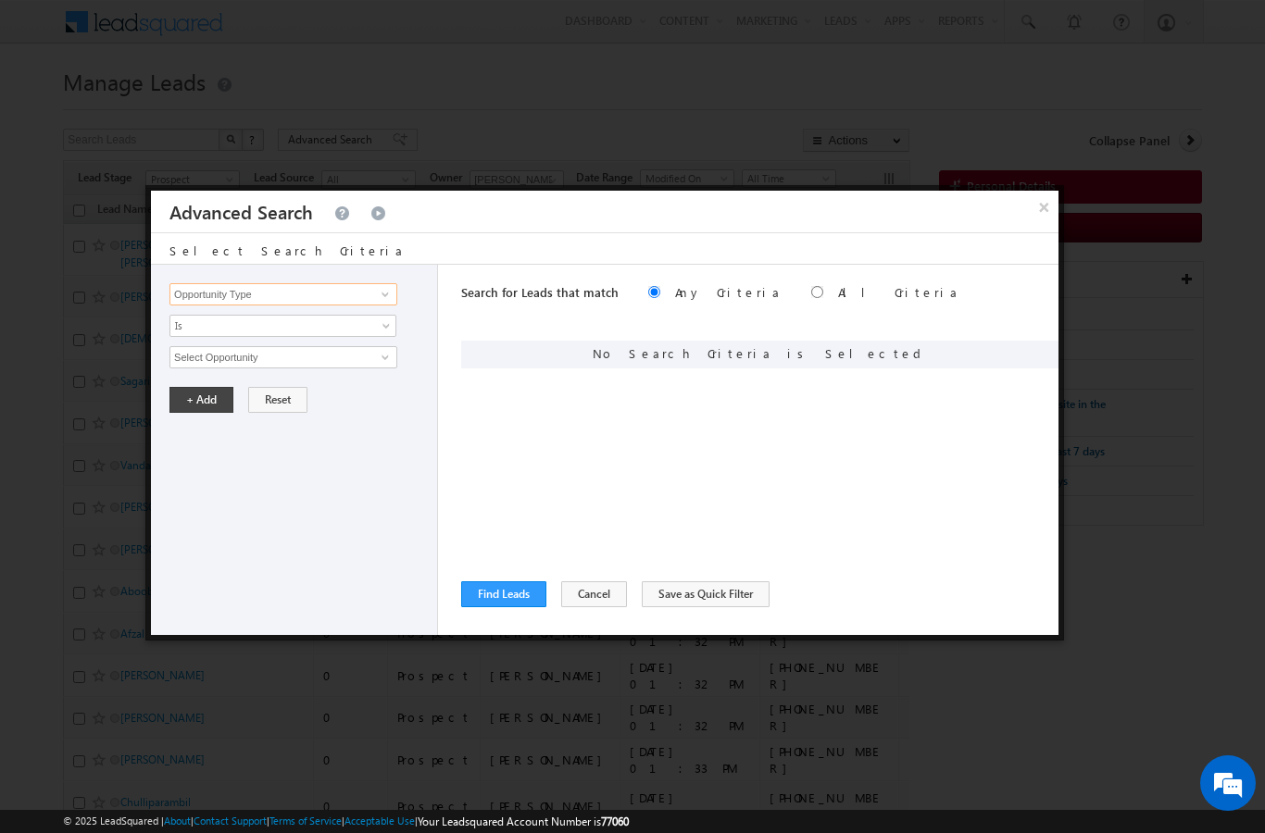
click at [344, 287] on input "Opportunity Type" at bounding box center [283, 294] width 228 height 22
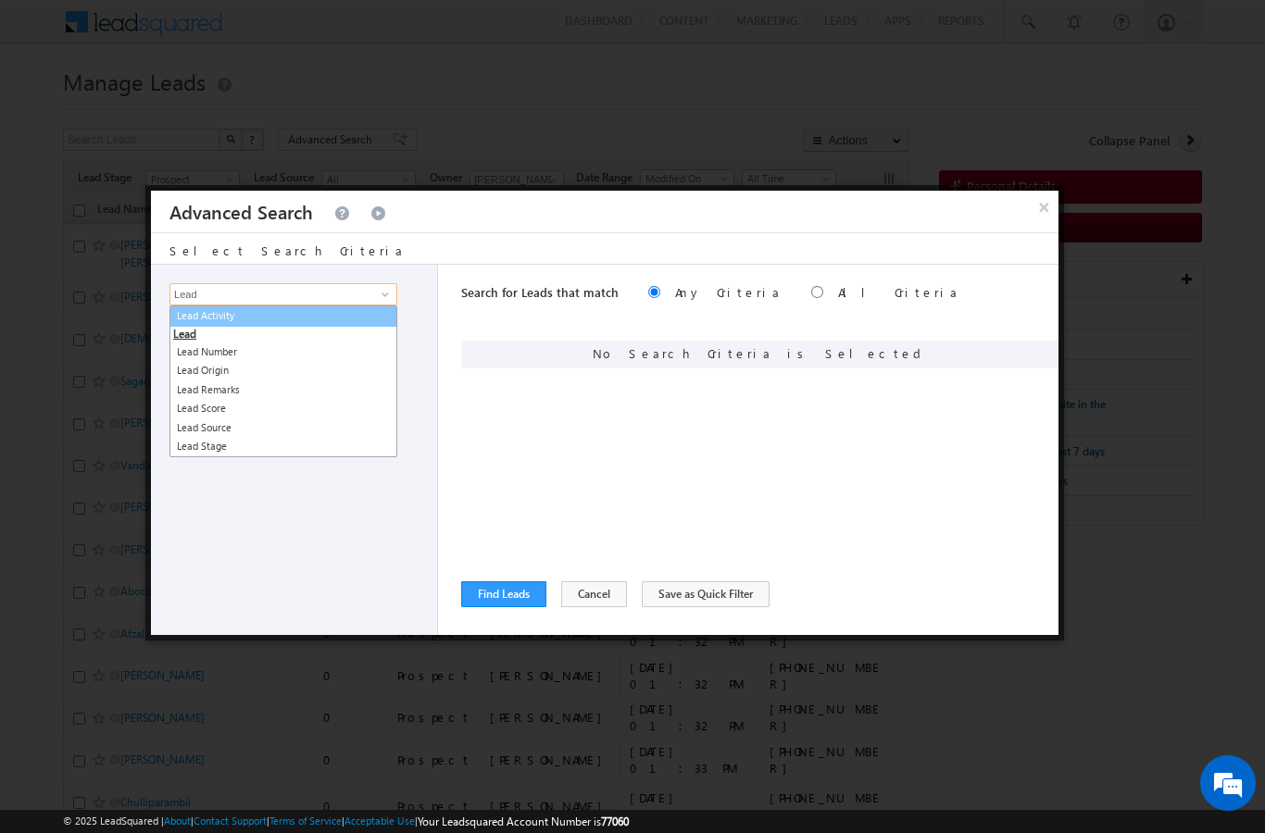
click at [217, 309] on link "Lead Activity" at bounding box center [283, 316] width 228 height 21
type input "Lead Activity"
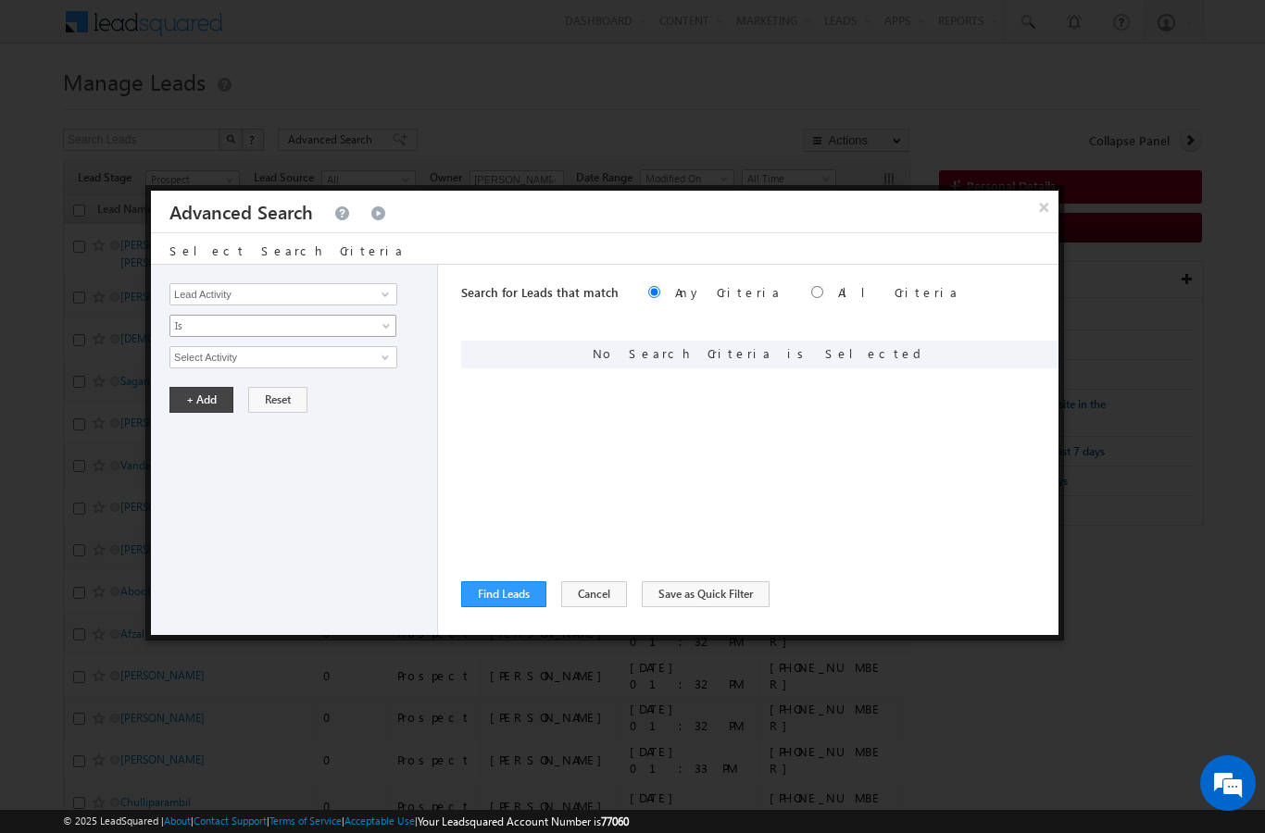
click at [188, 327] on span "Is" at bounding box center [270, 326] width 201 height 17
click at [226, 510] on div "Opportunity Type Lead Activity Task Sales Group Prospect Id Address 1 Address 2…" at bounding box center [294, 450] width 287 height 370
click at [195, 368] on input "Select Activity" at bounding box center [283, 357] width 228 height 22
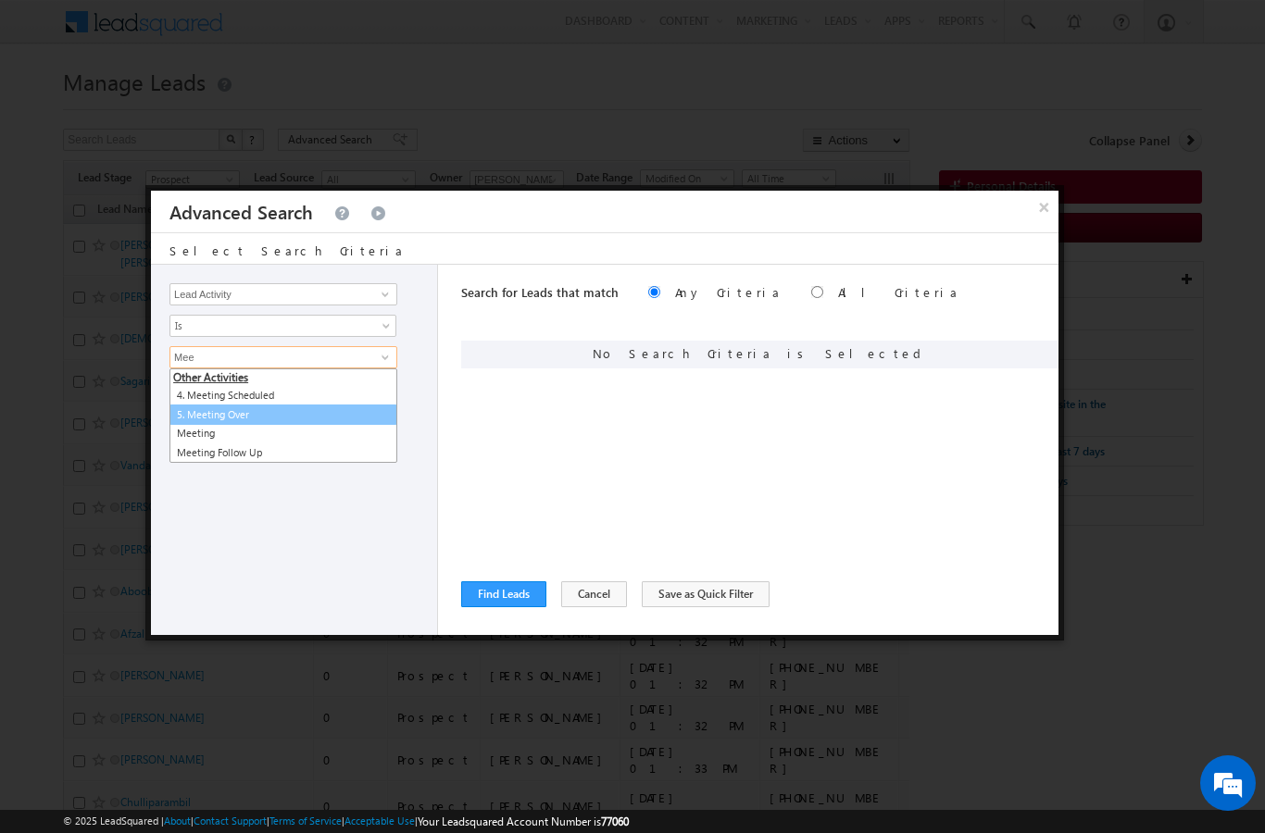
click at [226, 406] on link "5. Meeting Over" at bounding box center [283, 415] width 228 height 21
type input "5. Meeting Over"
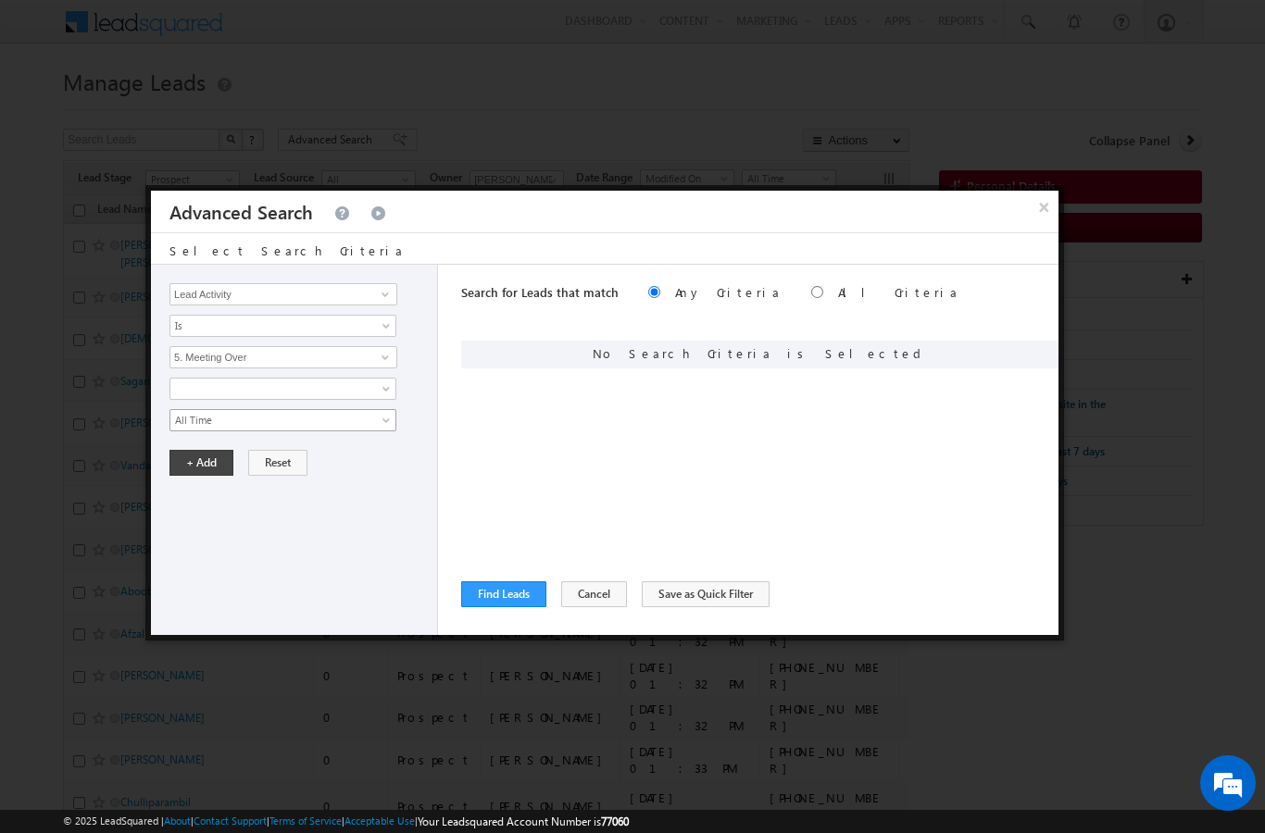
click at [199, 424] on span "All Time" at bounding box center [270, 420] width 201 height 17
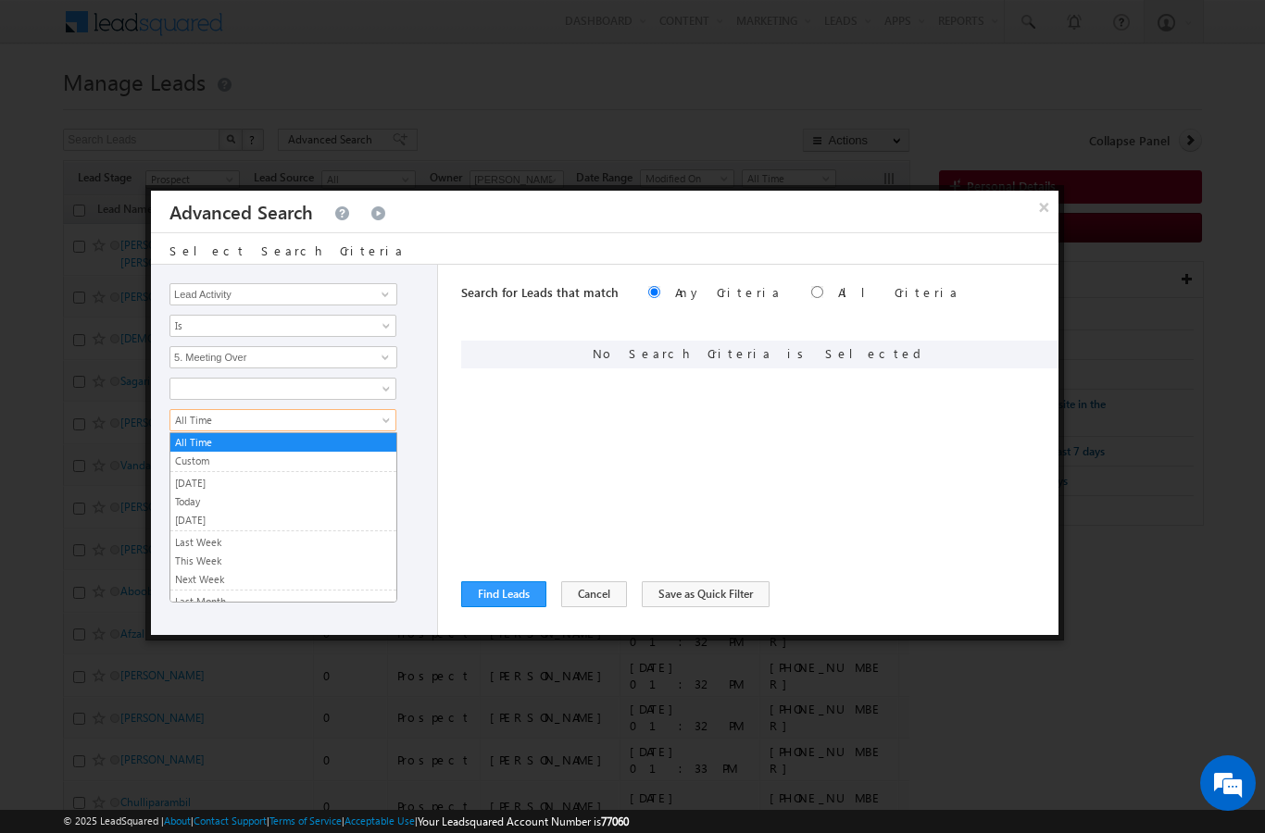
click at [186, 457] on link "Custom" at bounding box center [283, 461] width 226 height 17
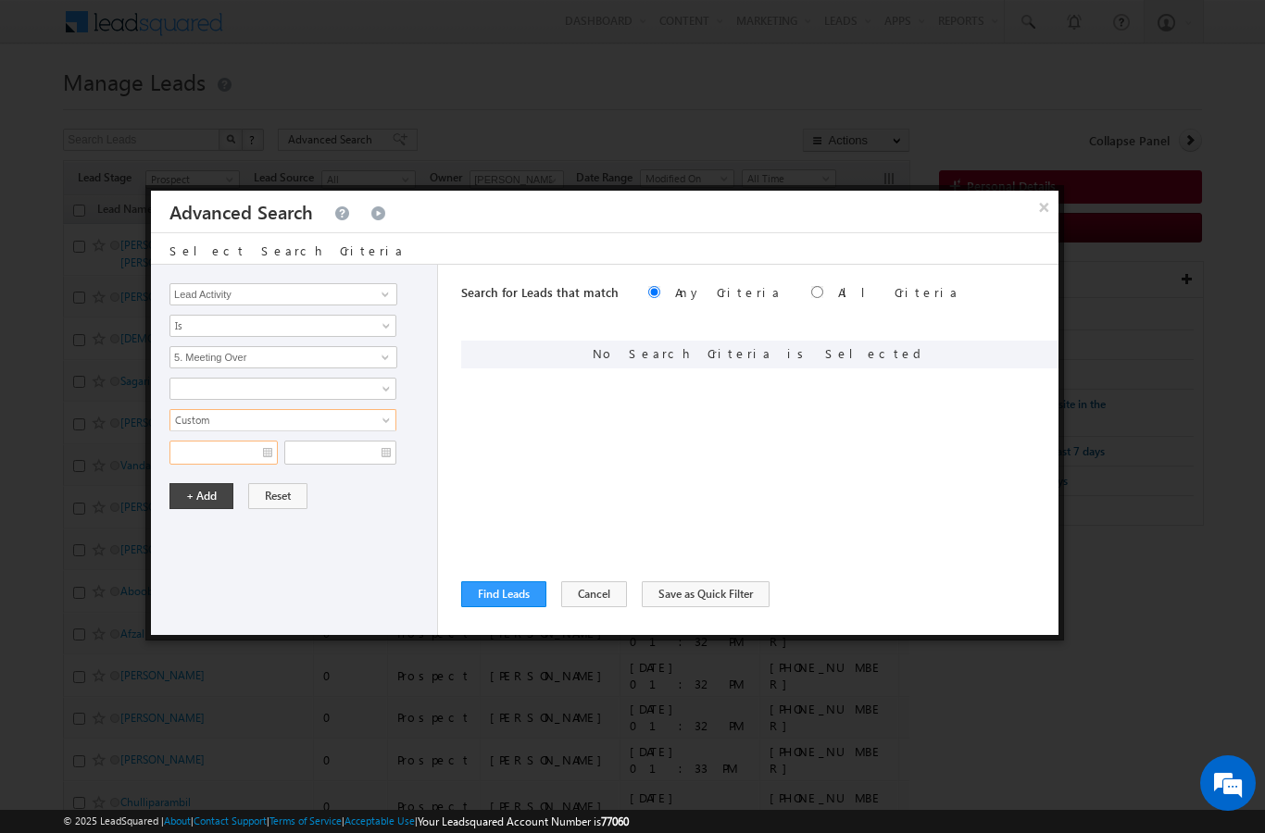
click at [244, 456] on input "text" at bounding box center [223, 453] width 108 height 24
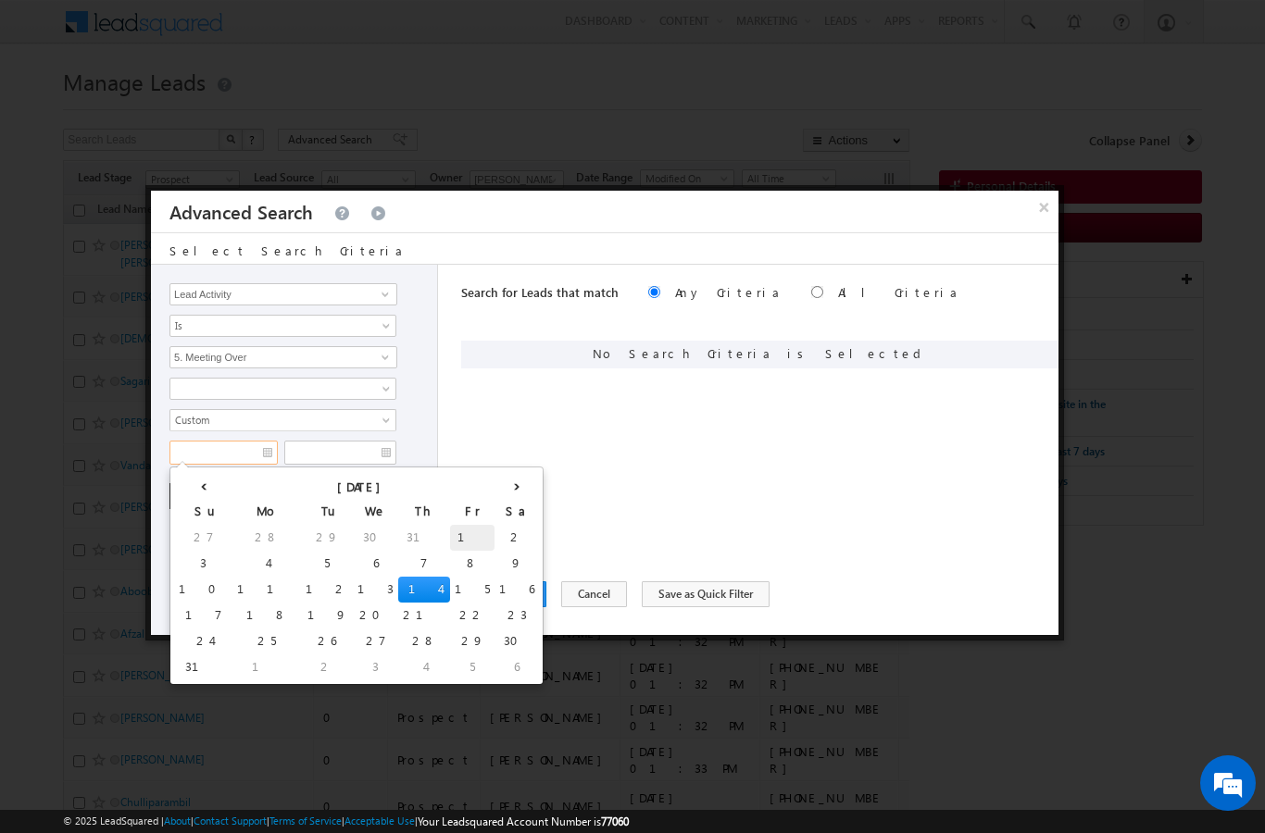
click at [450, 534] on td "1" at bounding box center [472, 538] width 44 height 26
type input "01/08/2025"
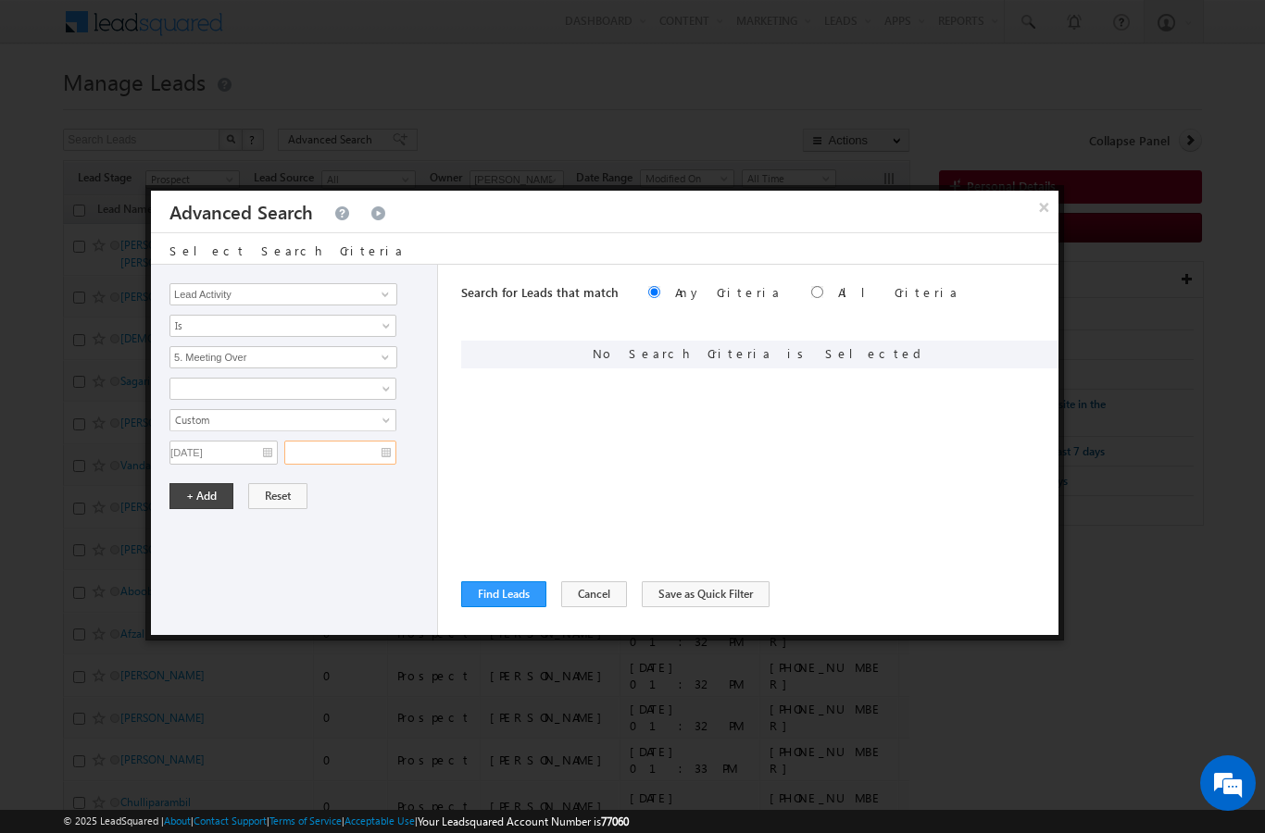
click at [378, 453] on input "text" at bounding box center [340, 453] width 112 height 24
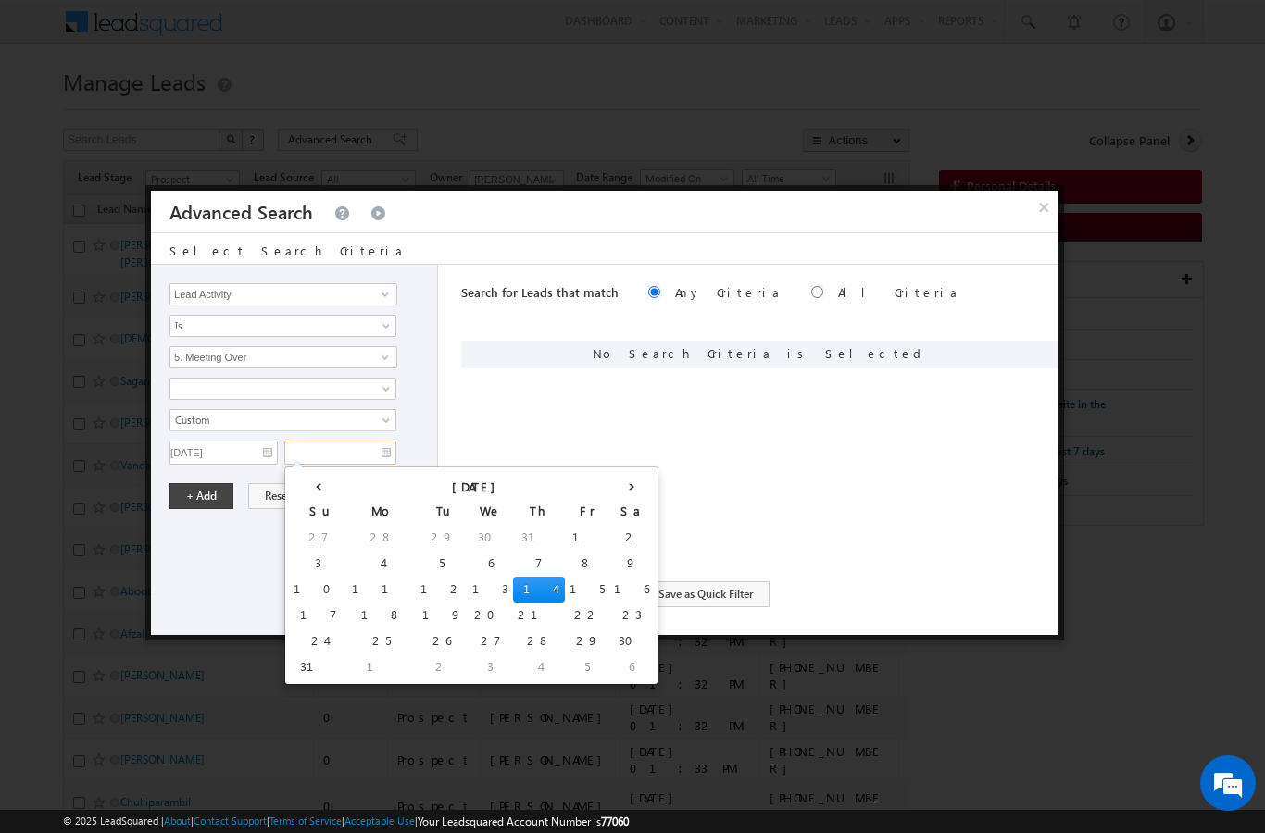
click at [513, 588] on td "14" at bounding box center [539, 590] width 52 height 26
type input "14/08/2025"
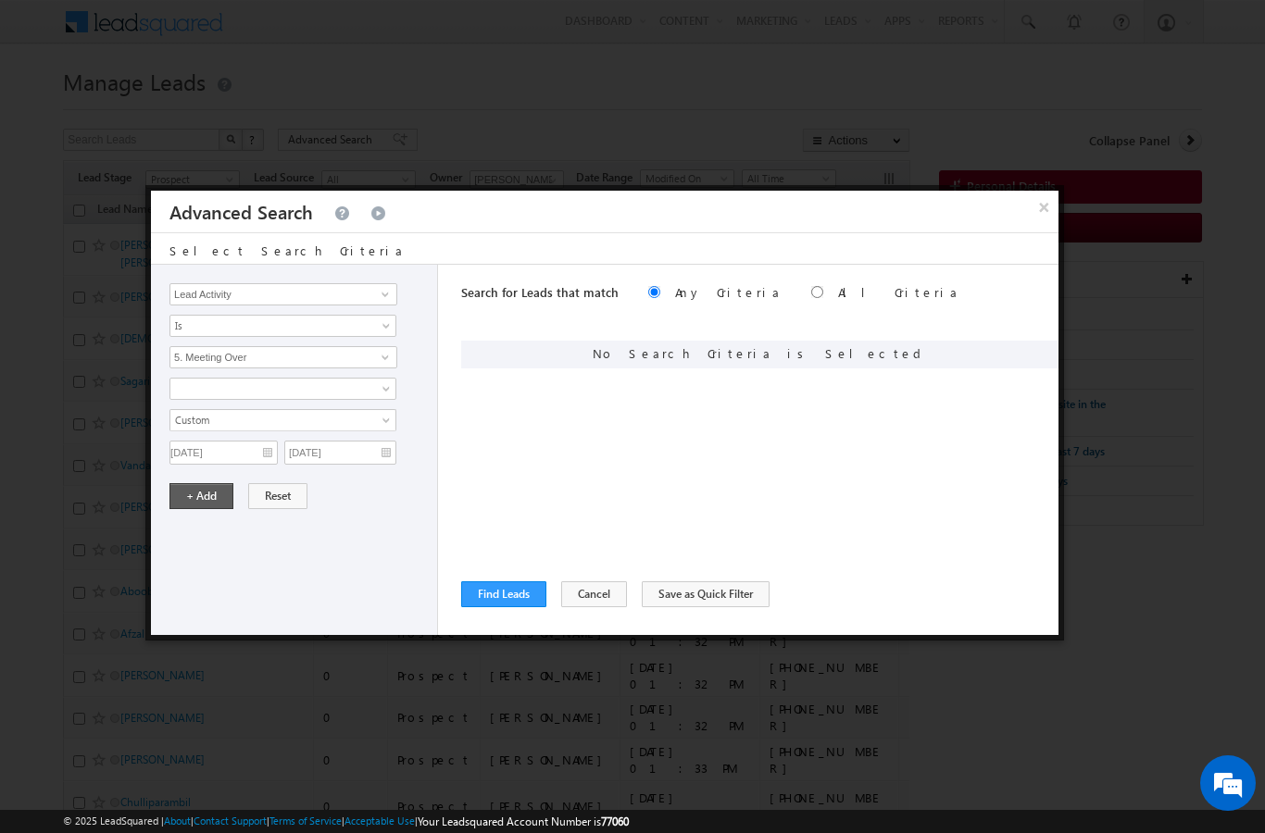
click at [204, 502] on button "+ Add" at bounding box center [201, 496] width 64 height 26
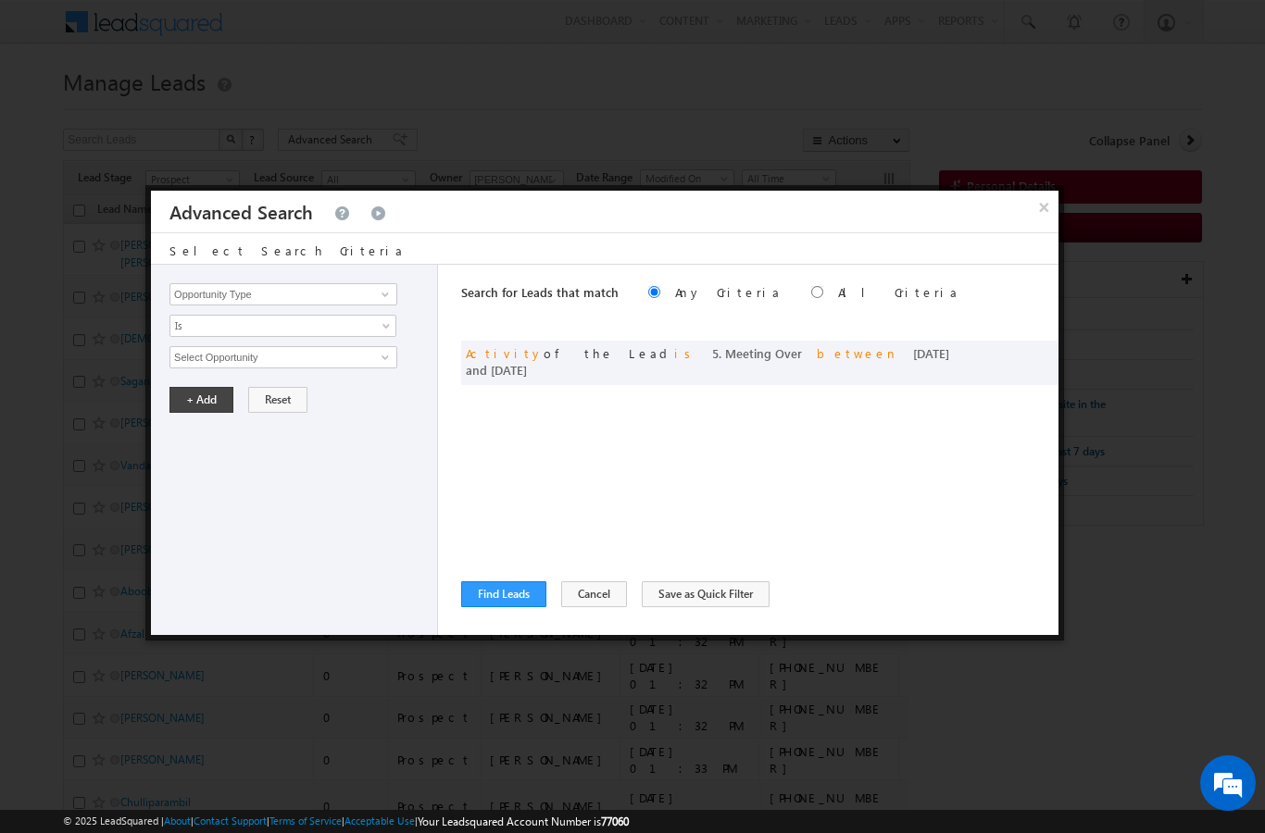
click at [494, 619] on div "Search for Leads that match Any Criteria All Criteria Note that the current tri…" at bounding box center [759, 450] width 597 height 370
click at [503, 591] on button "Find Leads" at bounding box center [503, 594] width 85 height 26
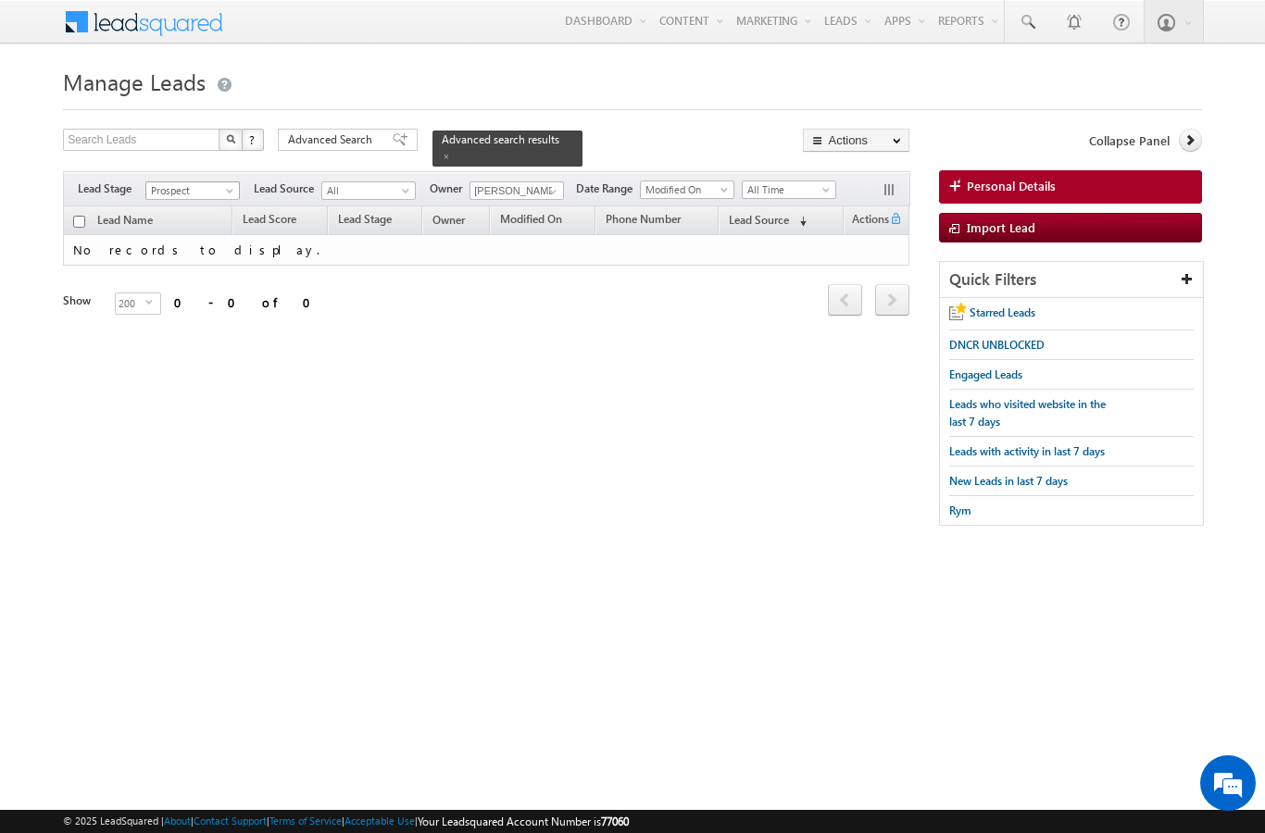
click at [226, 187] on span at bounding box center [231, 194] width 15 height 15
click at [193, 201] on link "All" at bounding box center [193, 200] width 94 height 17
click at [106, 591] on html "Menu [PERSON_NAME] [PERSON_NAME] .upad hyay@ indgl [PERSON_NAME]. [PERSON_NAME]." at bounding box center [632, 295] width 1265 height 591
click at [533, 181] on input "Aswathi Ezhunamannil" at bounding box center [516, 190] width 94 height 19
click at [528, 189] on input "Aswathi Ezhunamannil" at bounding box center [516, 190] width 94 height 19
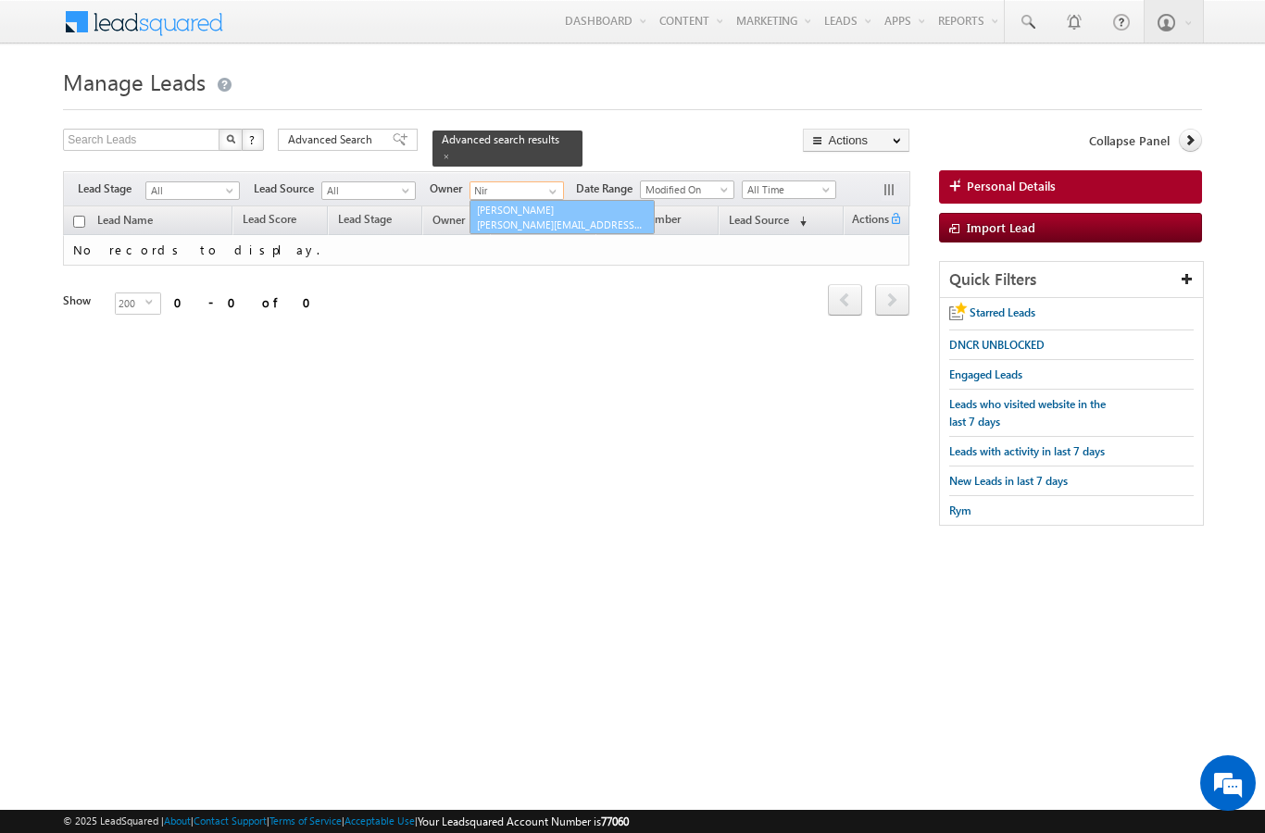
click at [543, 206] on link "Niraj Upadhyay niraj.upadhyay@indglobal.ae" at bounding box center [561, 217] width 185 height 35
type input "[PERSON_NAME]"
click at [362, 143] on span "Advanced Search" at bounding box center [333, 139] width 90 height 17
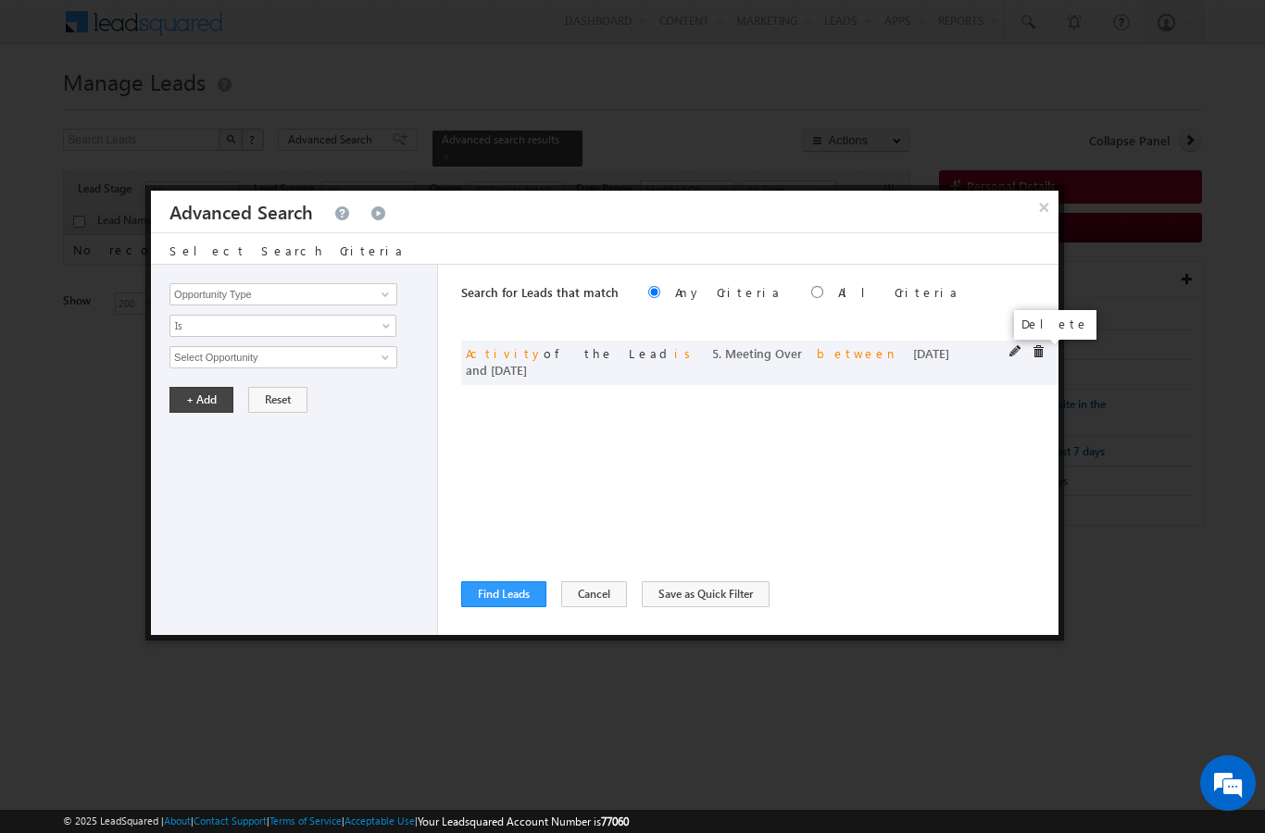
click at [1044, 358] on span at bounding box center [1037, 351] width 13 height 13
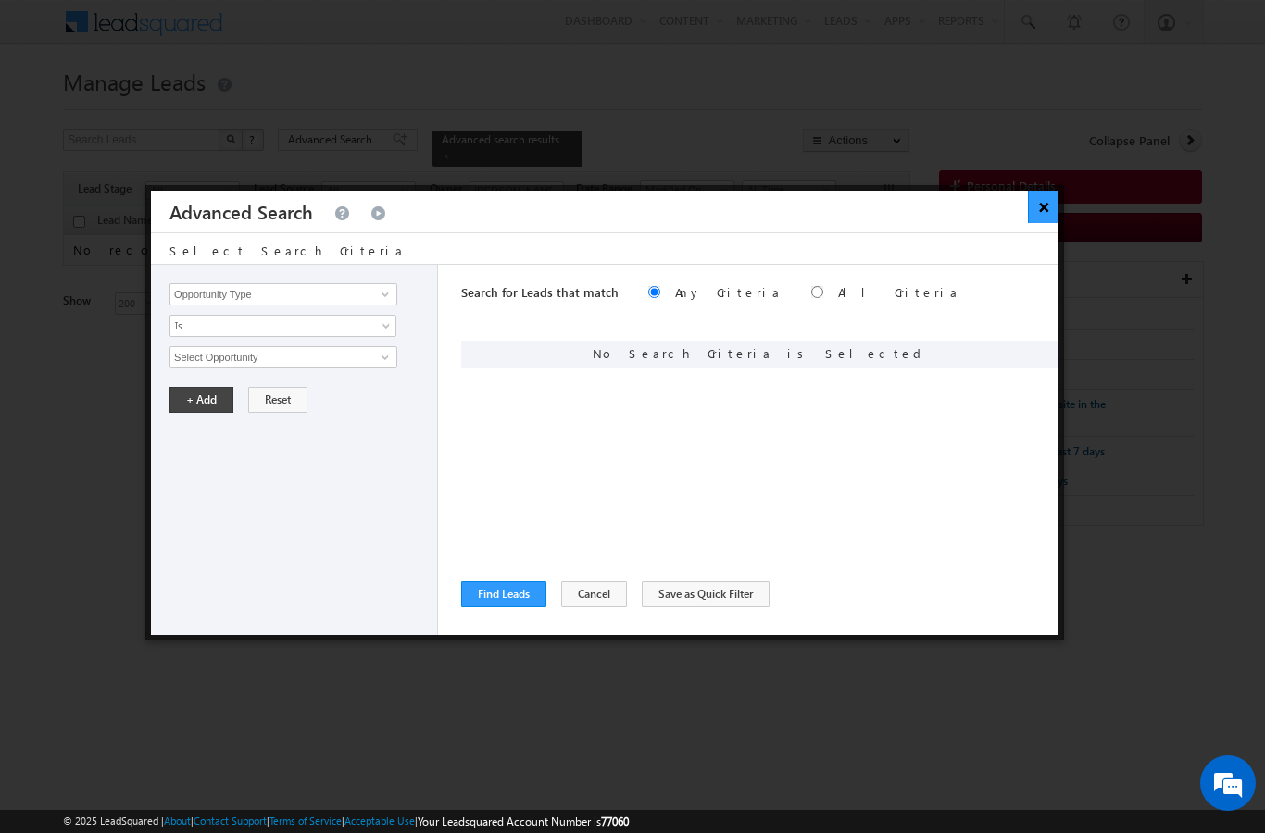
click at [1047, 199] on button "×" at bounding box center [1043, 207] width 31 height 32
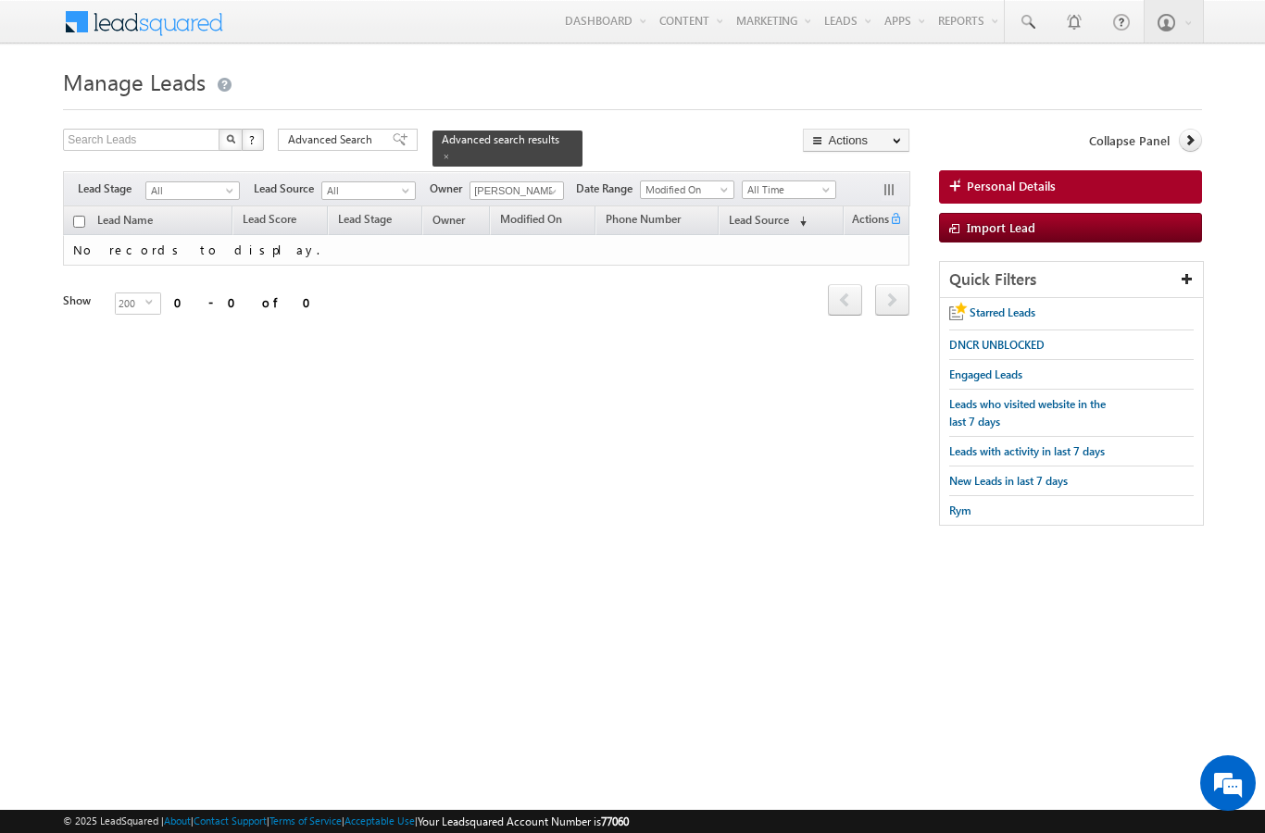
click at [228, 187] on span at bounding box center [231, 194] width 15 height 15
click at [181, 223] on link "Contact" at bounding box center [193, 218] width 94 height 17
click at [338, 139] on span "Advanced Search" at bounding box center [333, 139] width 90 height 17
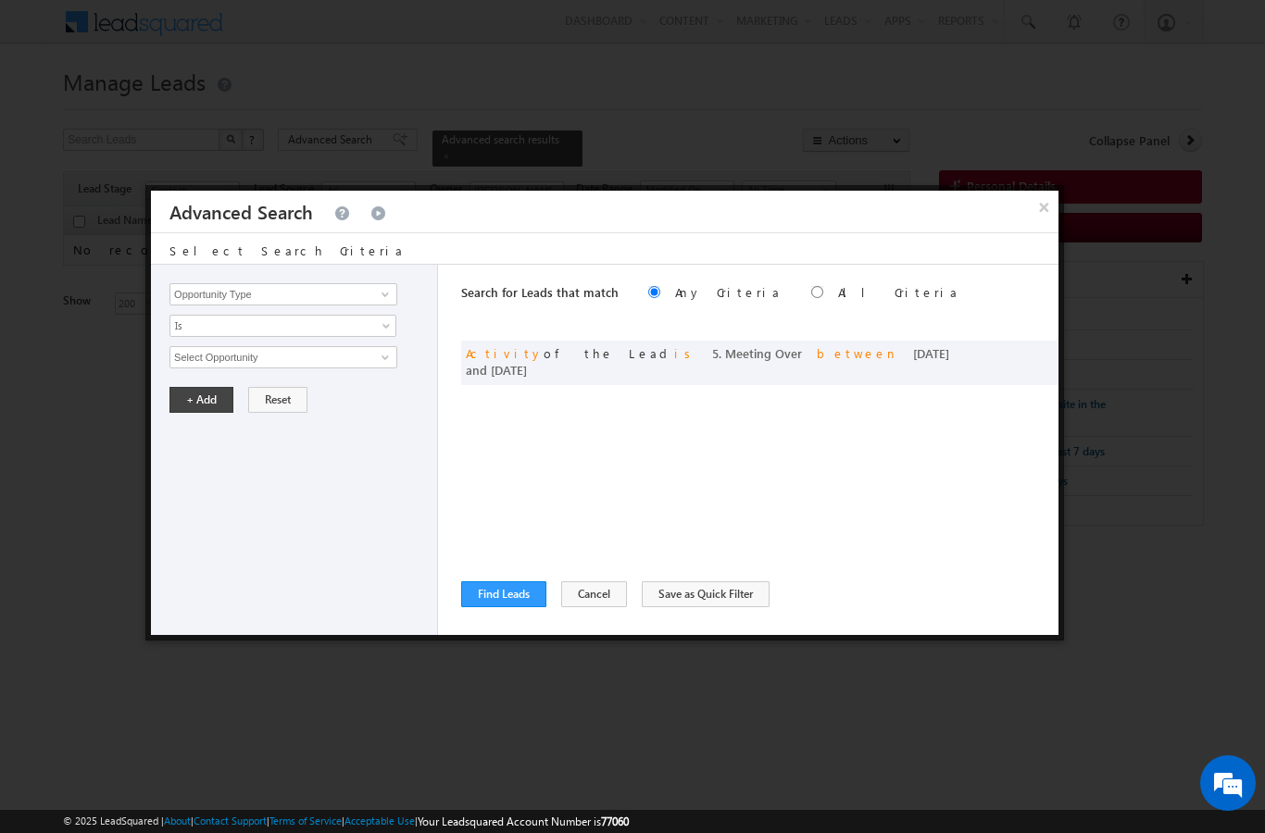
click at [779, 84] on div at bounding box center [632, 416] width 1265 height 833
click at [1055, 205] on button "×" at bounding box center [1043, 207] width 31 height 32
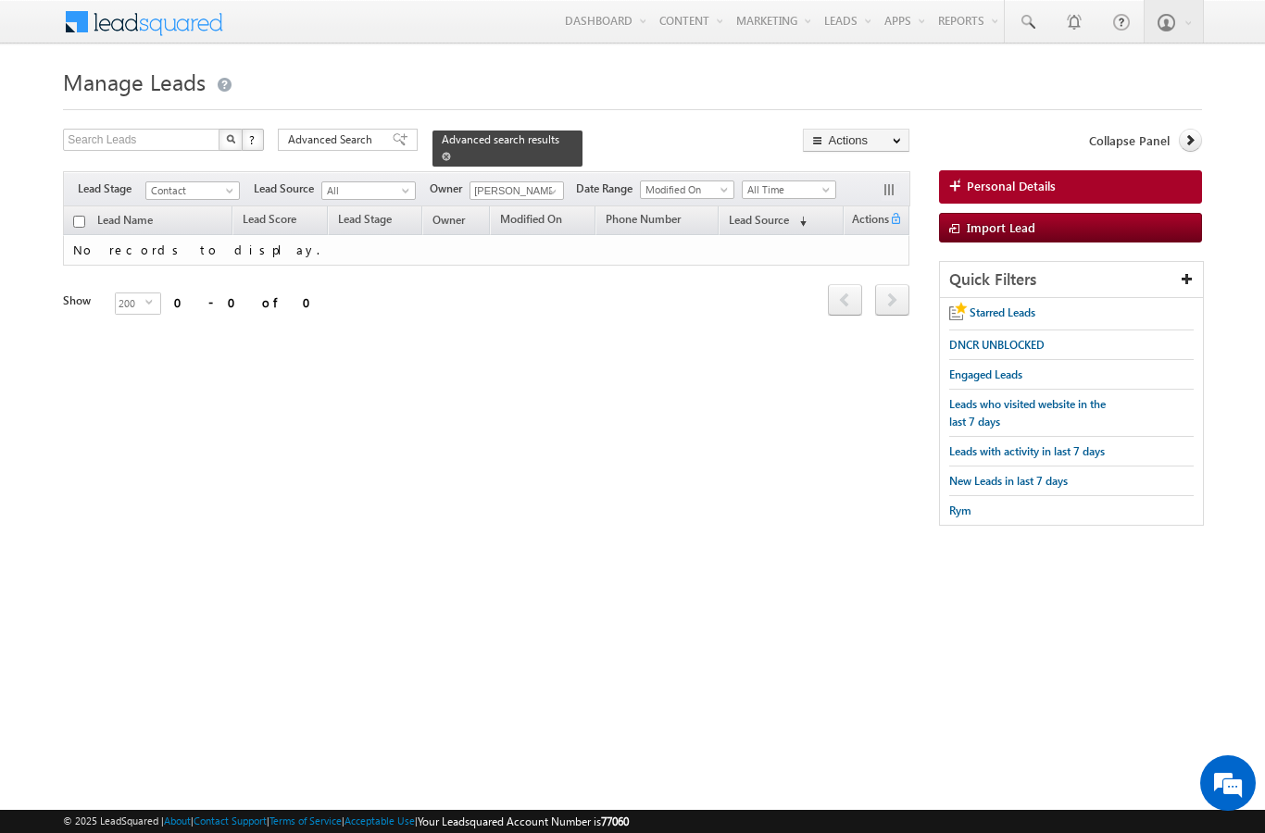
click at [451, 152] on span at bounding box center [446, 156] width 9 height 9
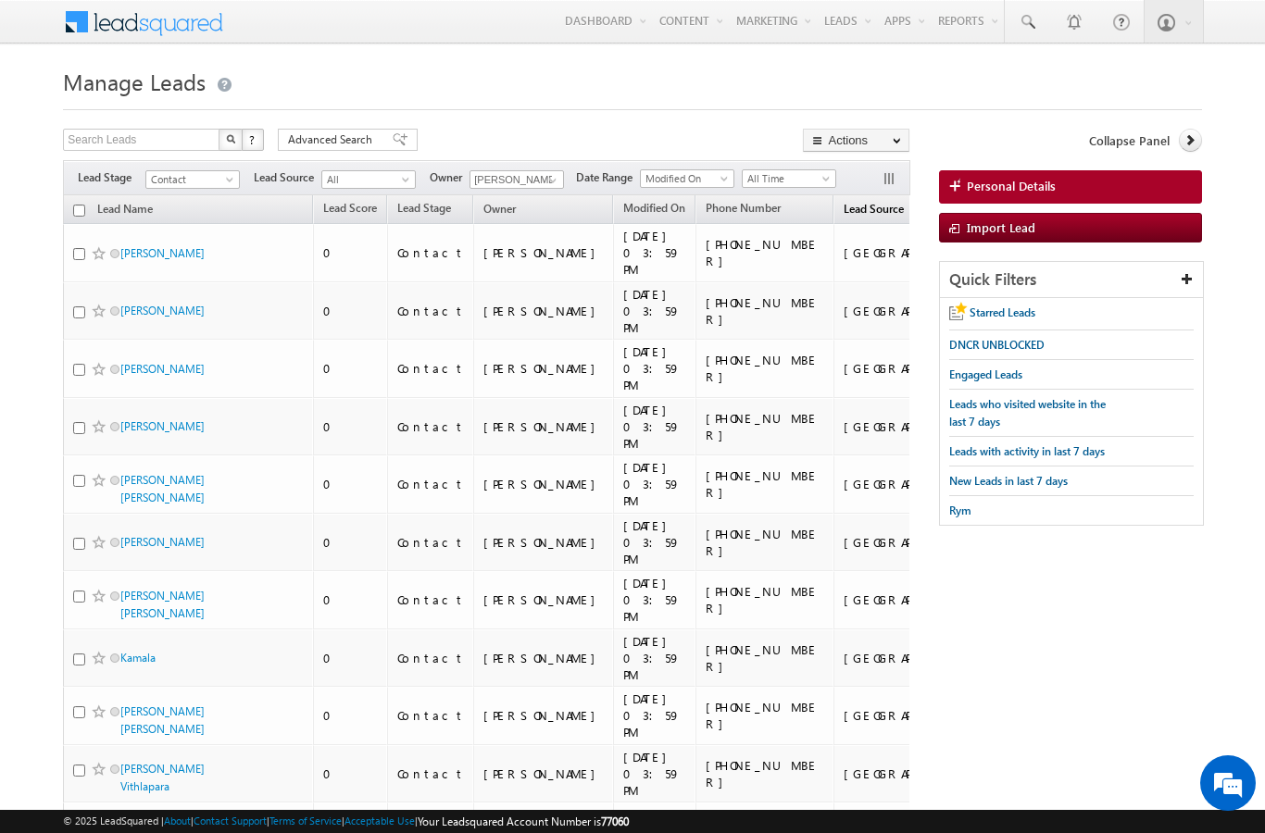
click at [844, 208] on span "Lead Source" at bounding box center [874, 209] width 60 height 14
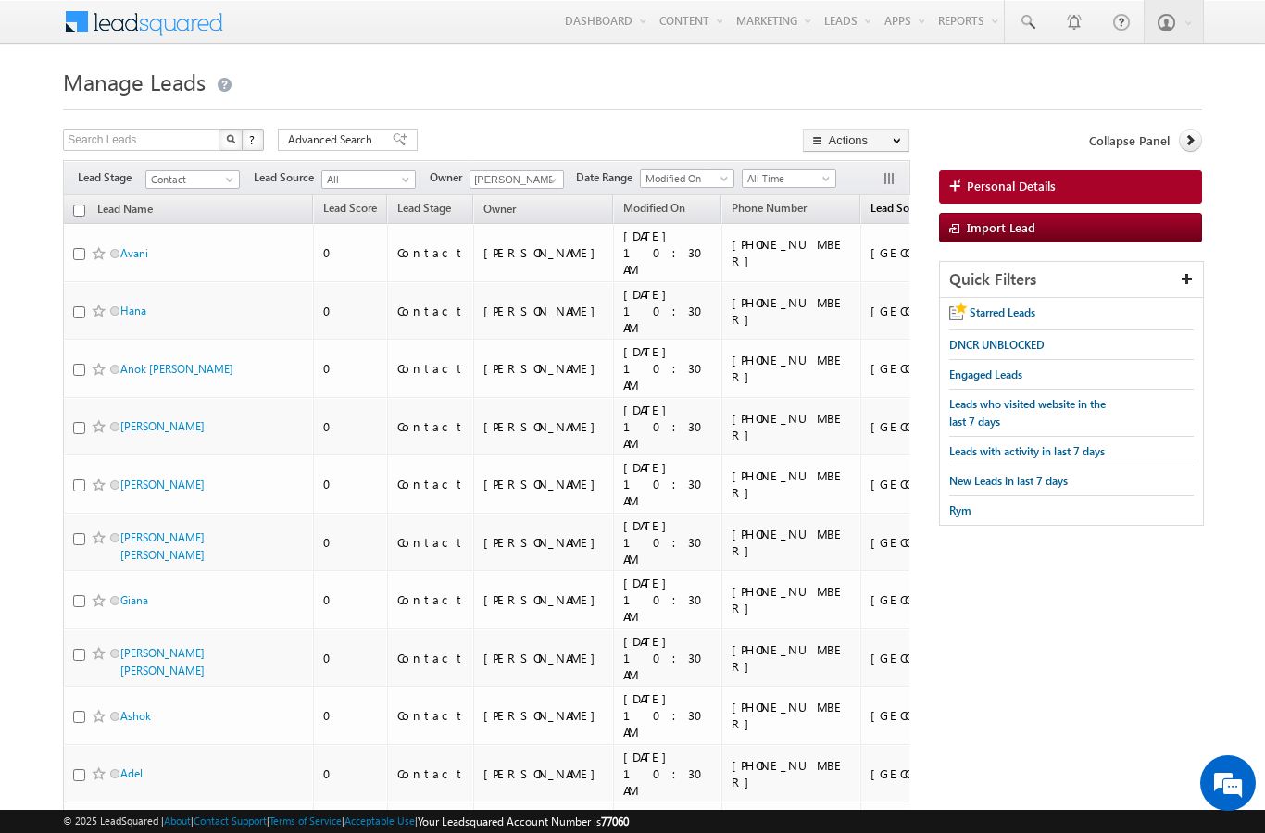
click at [870, 206] on span "Lead Source" at bounding box center [900, 208] width 60 height 14
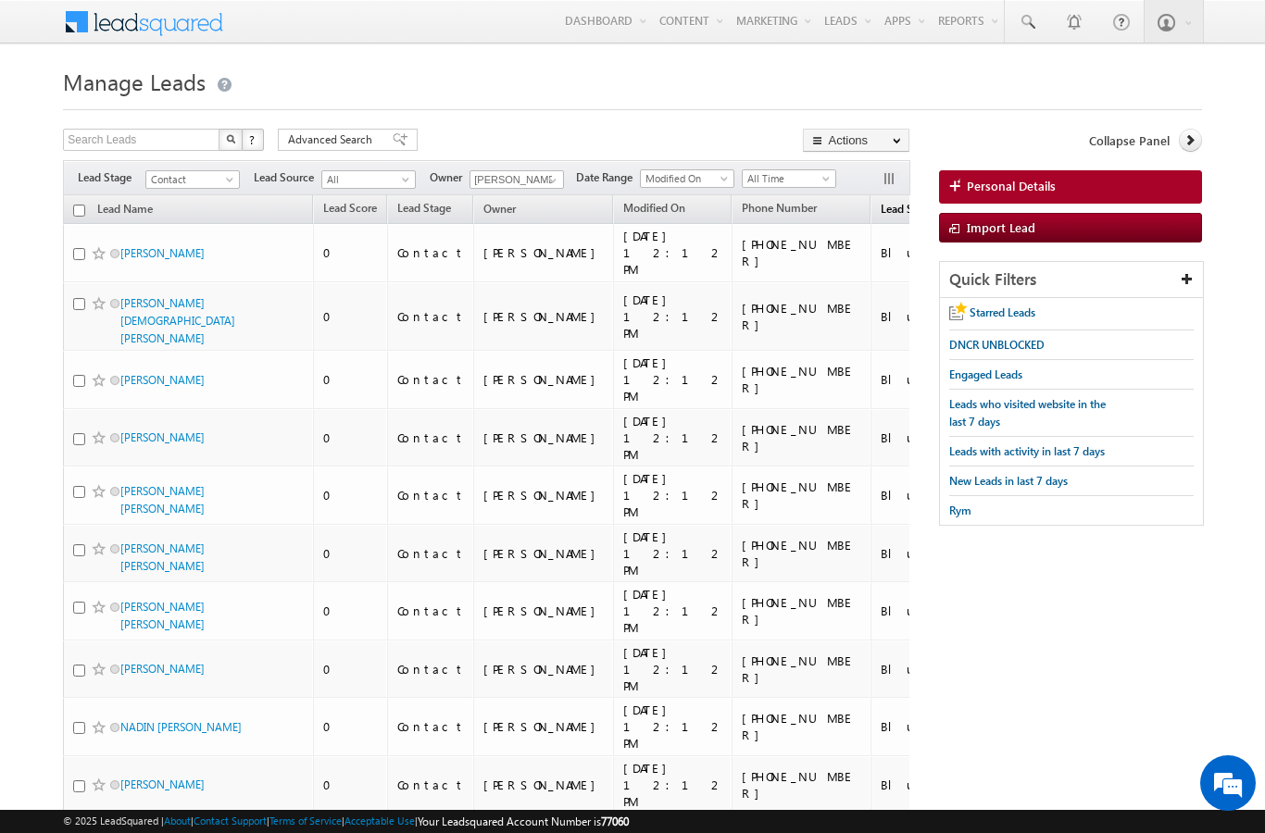
click at [881, 213] on span "Lead Source" at bounding box center [911, 209] width 60 height 14
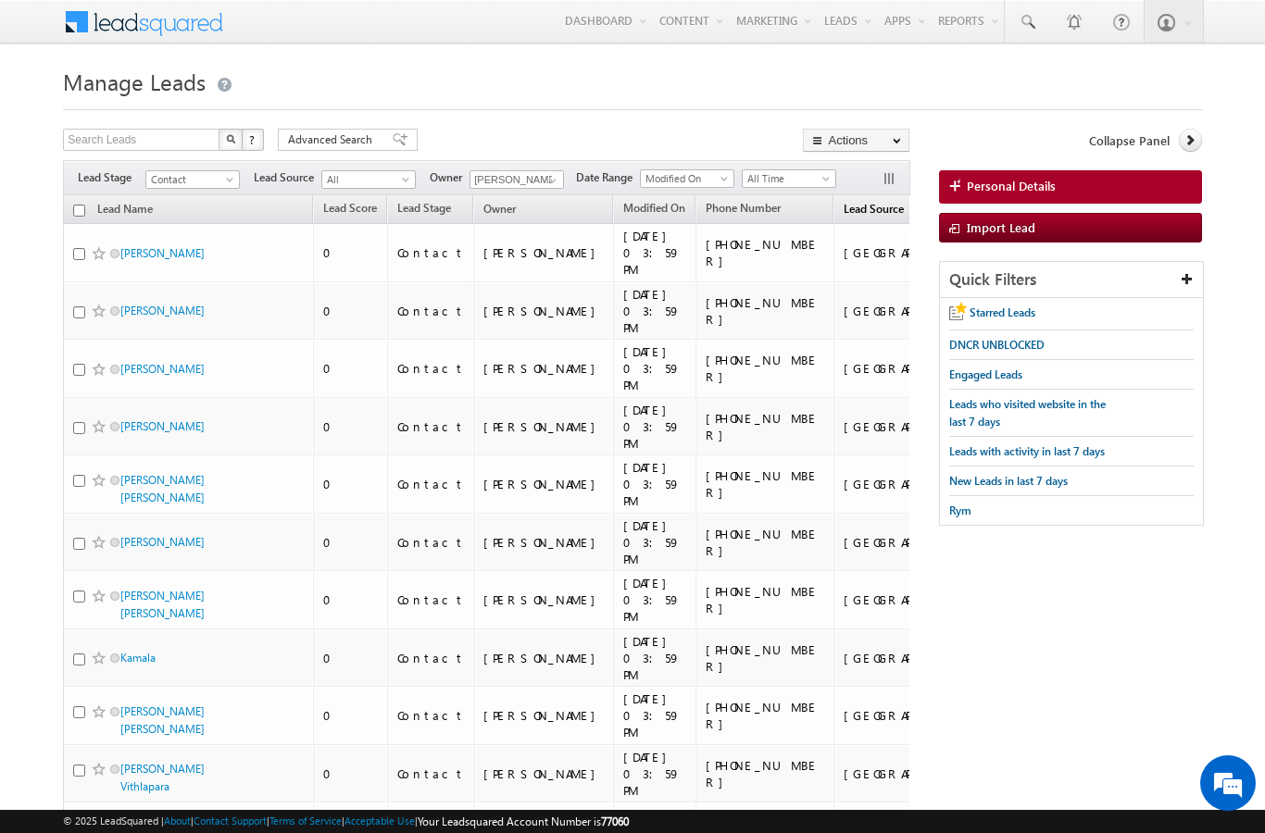
click at [844, 215] on span "Lead Source" at bounding box center [874, 209] width 60 height 14
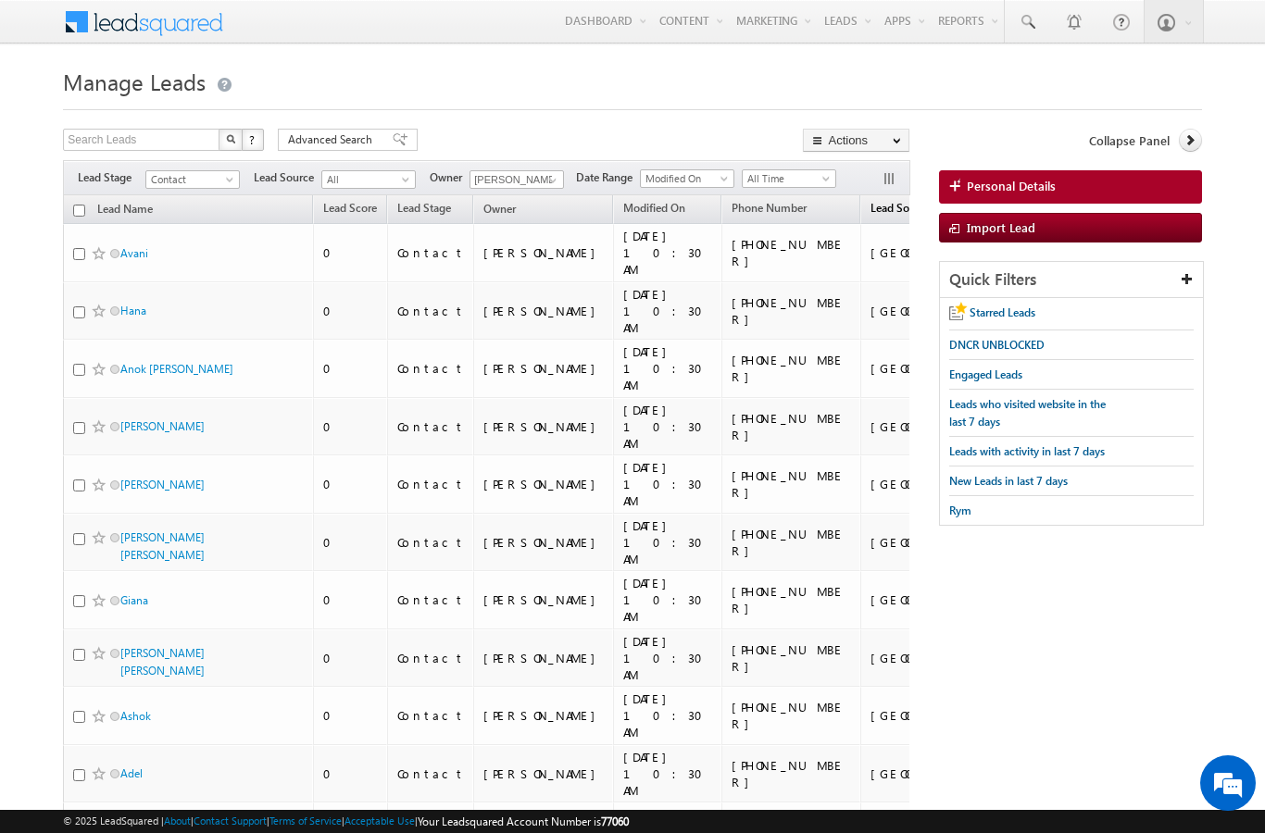
click at [870, 202] on span "Lead Source" at bounding box center [900, 208] width 60 height 14
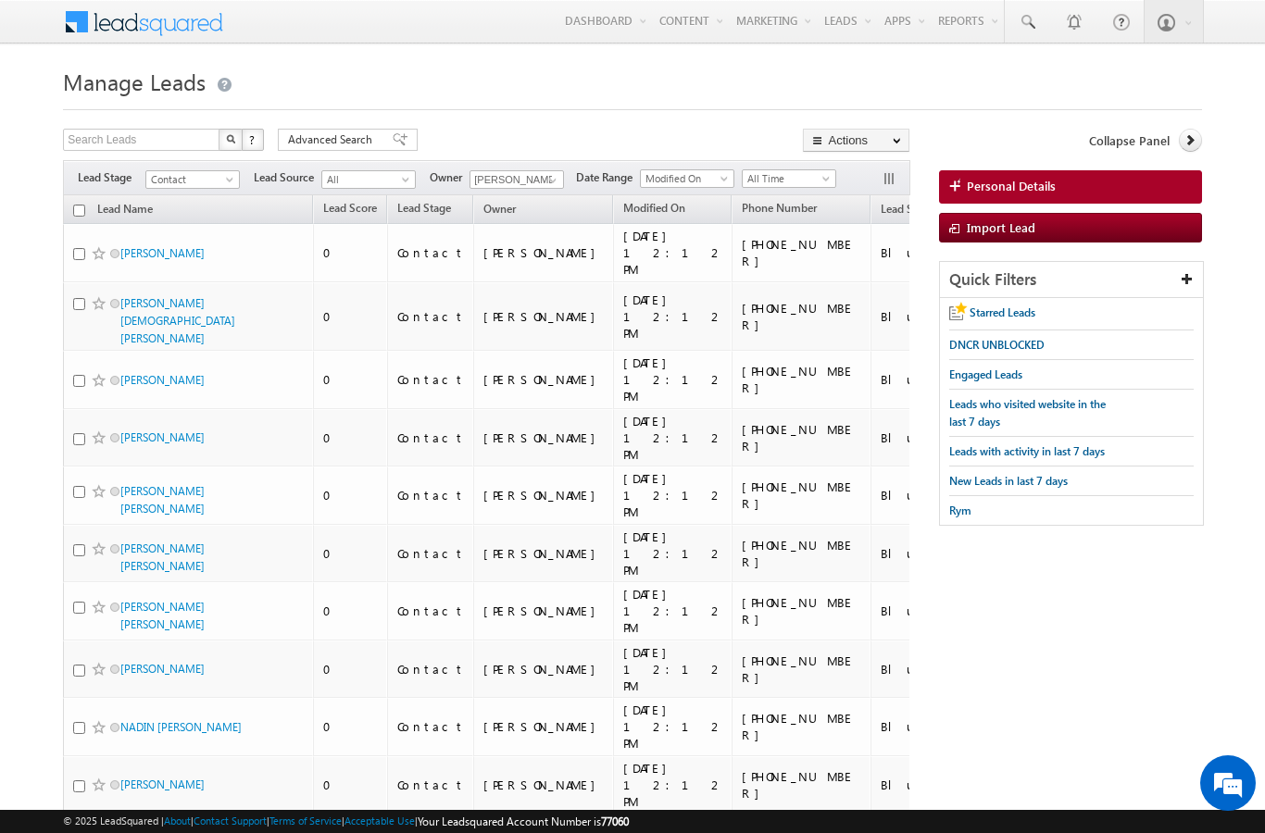
click at [78, 206] on input "checkbox" at bounding box center [79, 211] width 12 height 12
checkbox input "true"
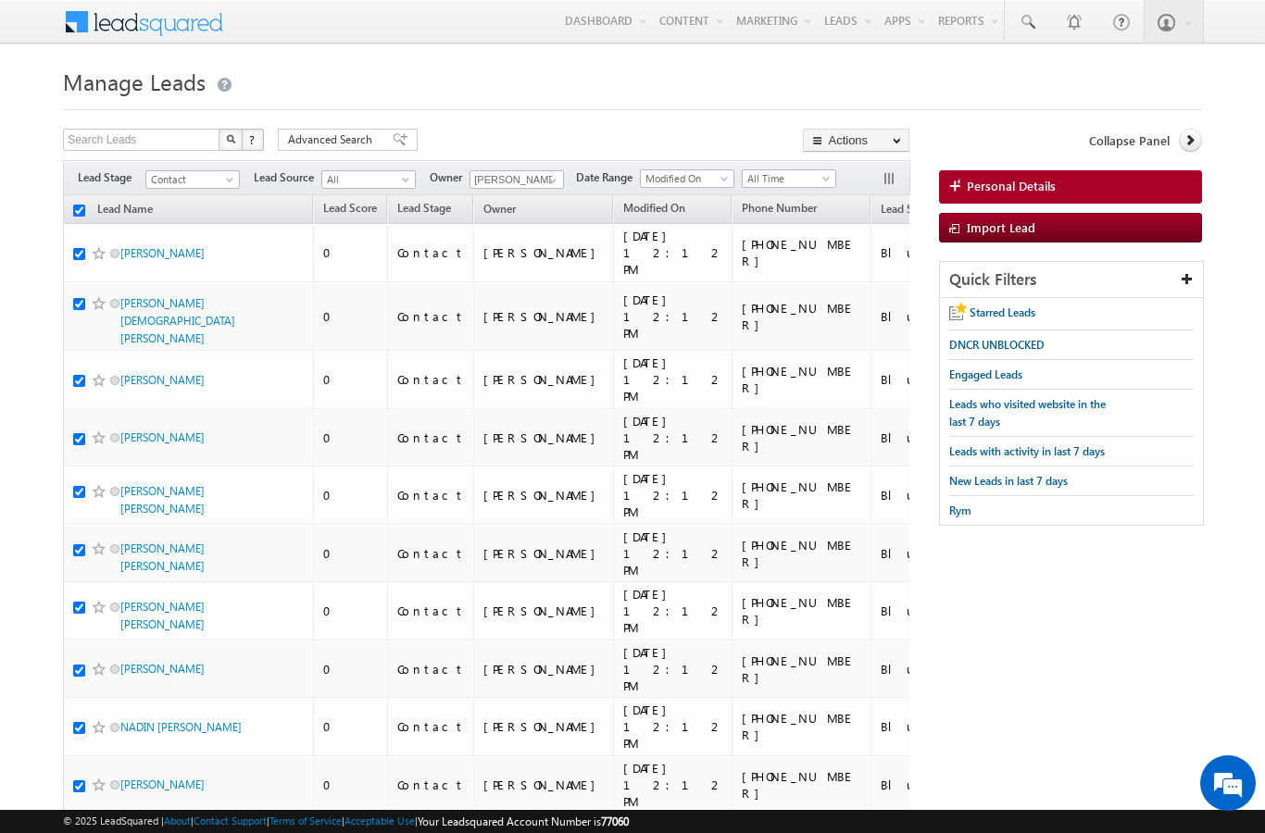
checkbox input "true"
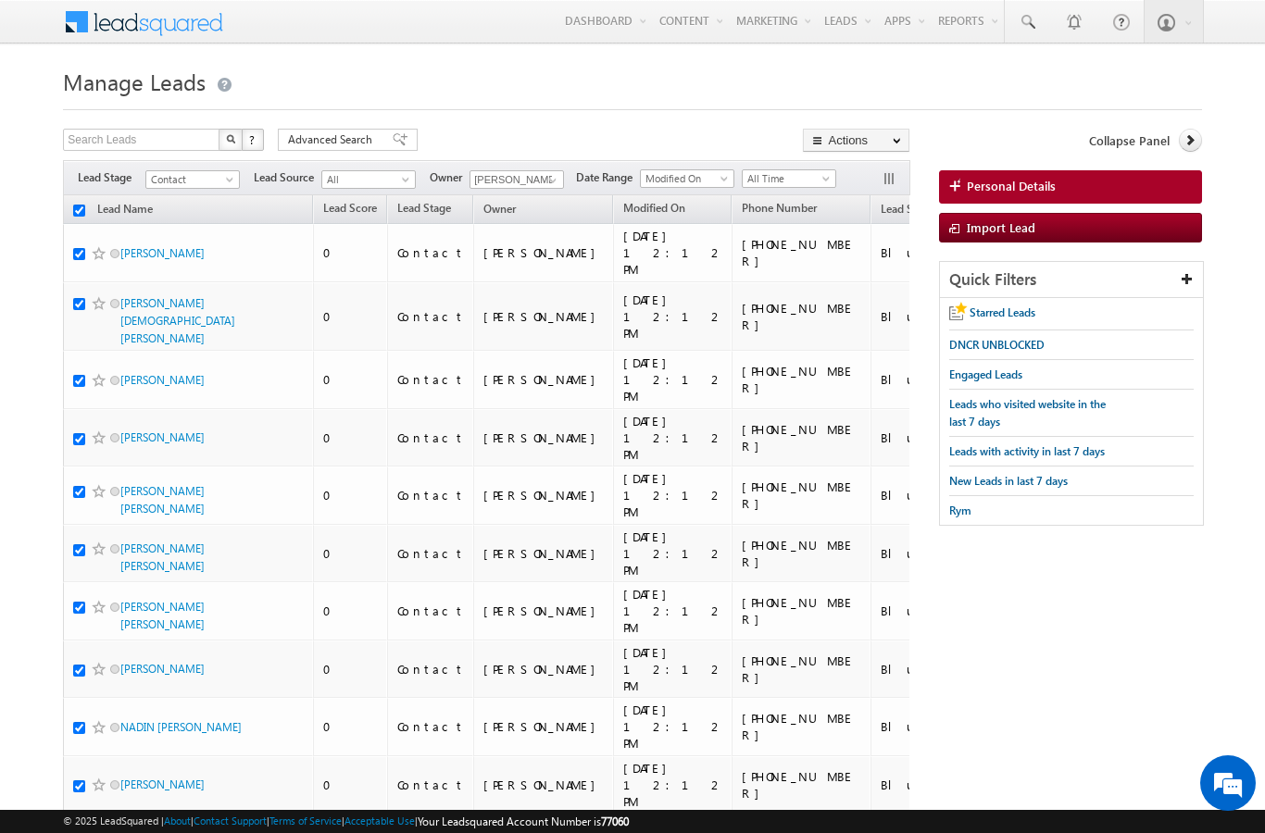
checkbox input "true"
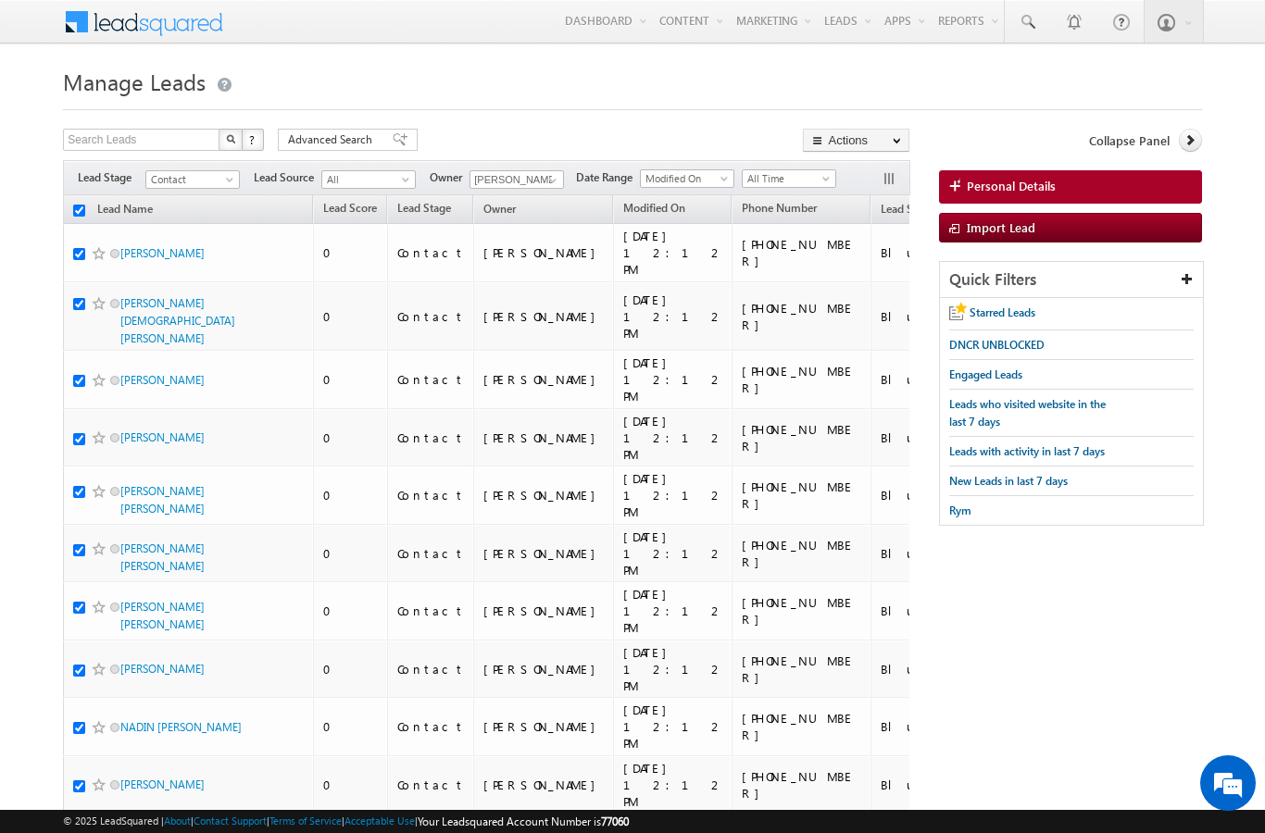
checkbox input "true"
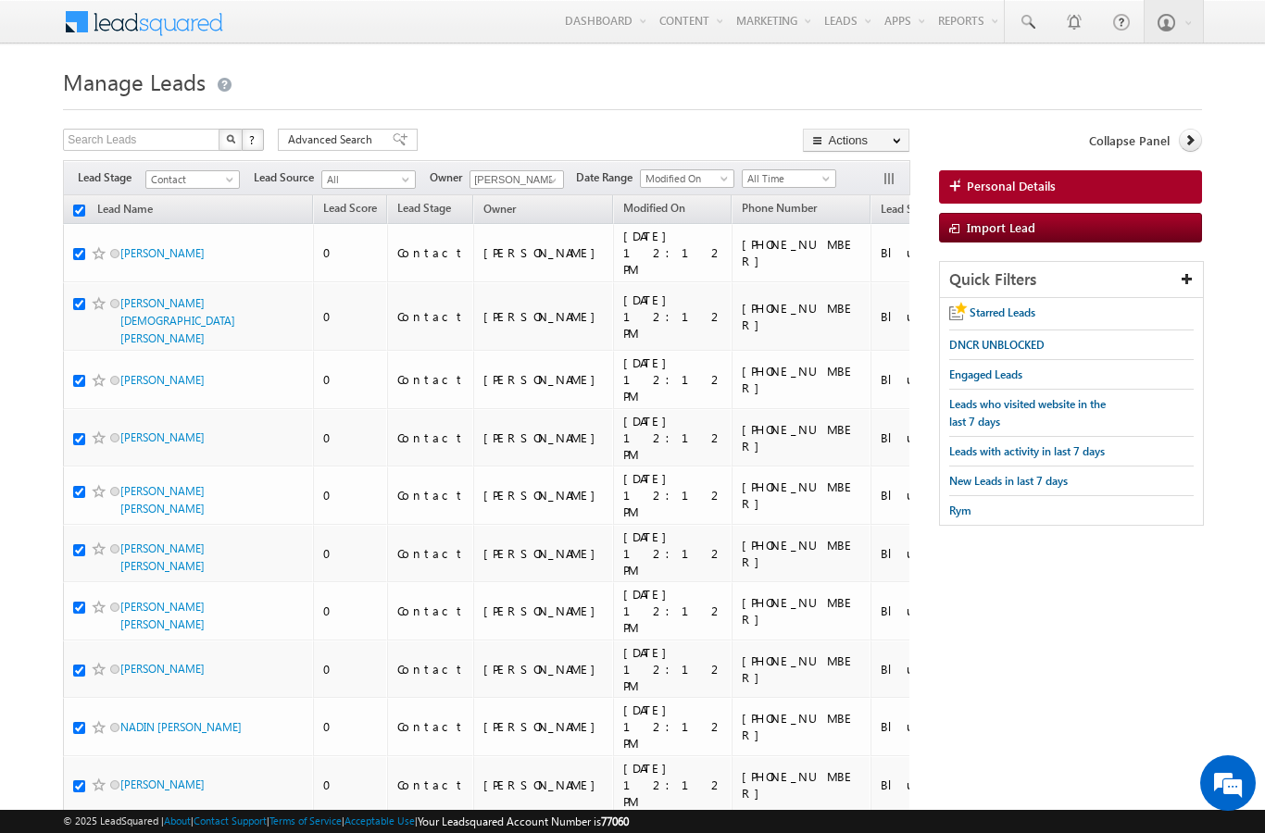
checkbox input "true"
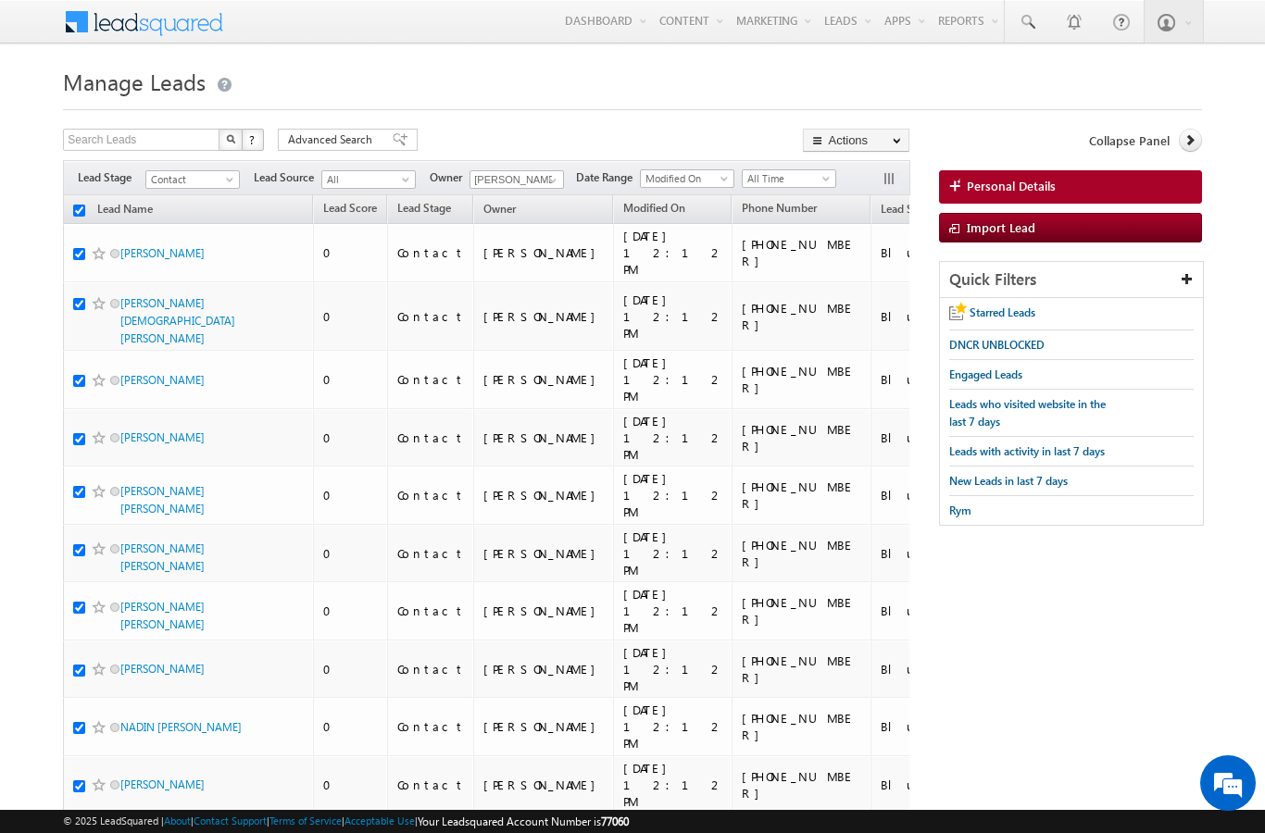
checkbox input "true"
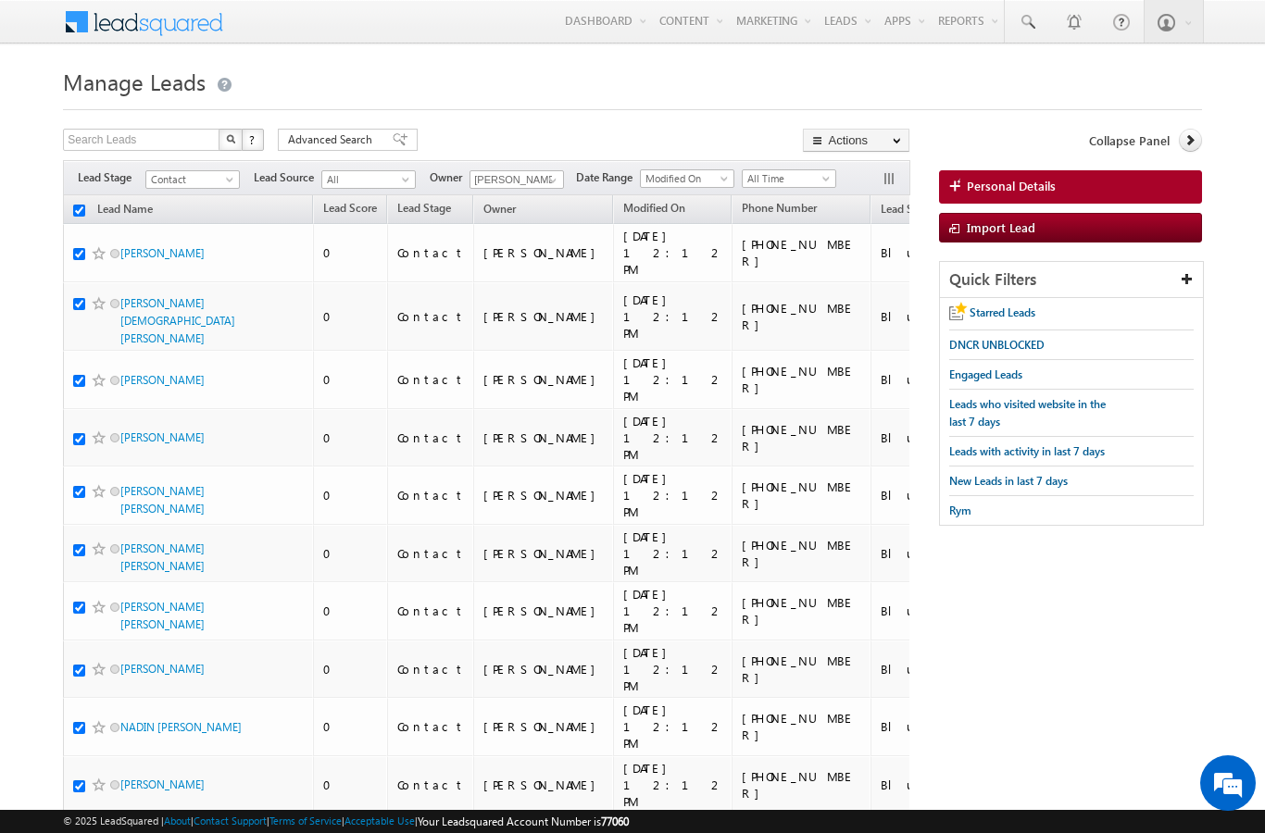
checkbox input "true"
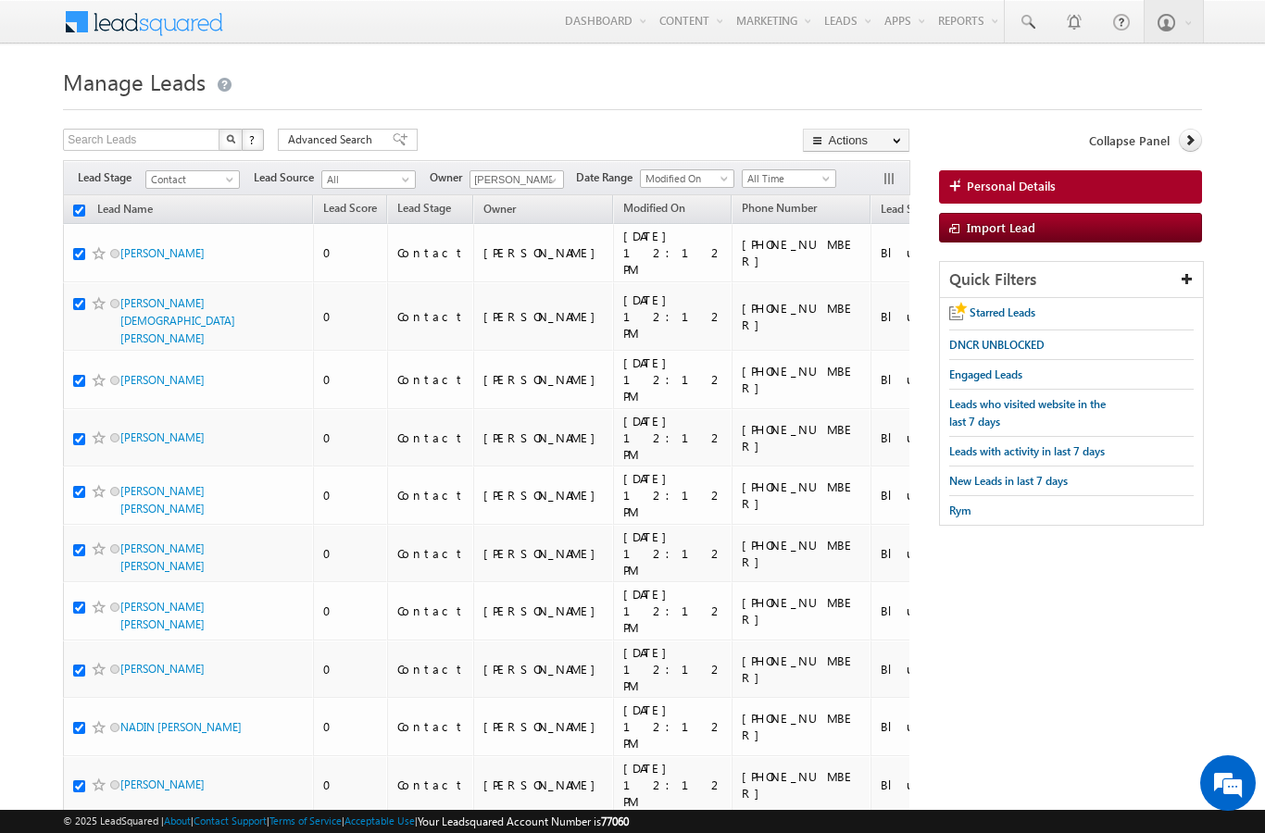
checkbox input "true"
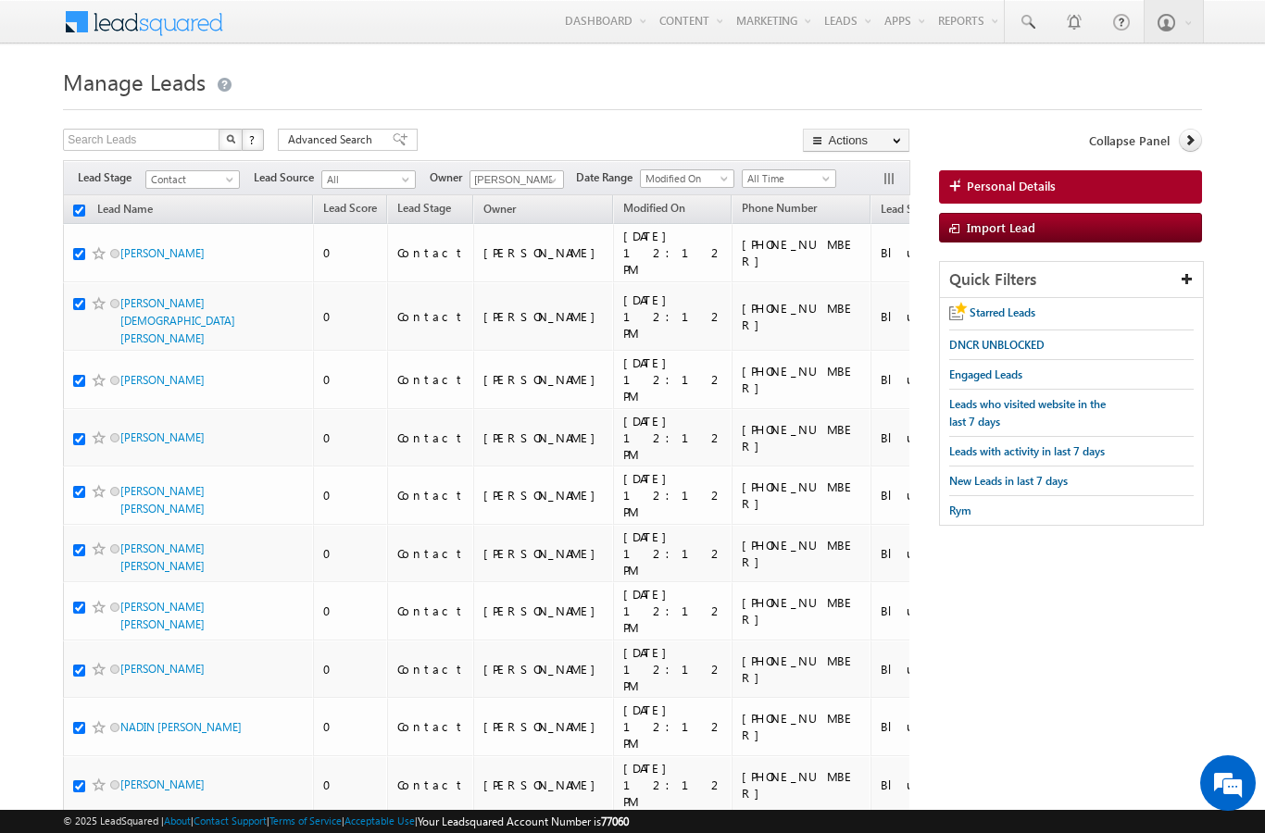
checkbox input "true"
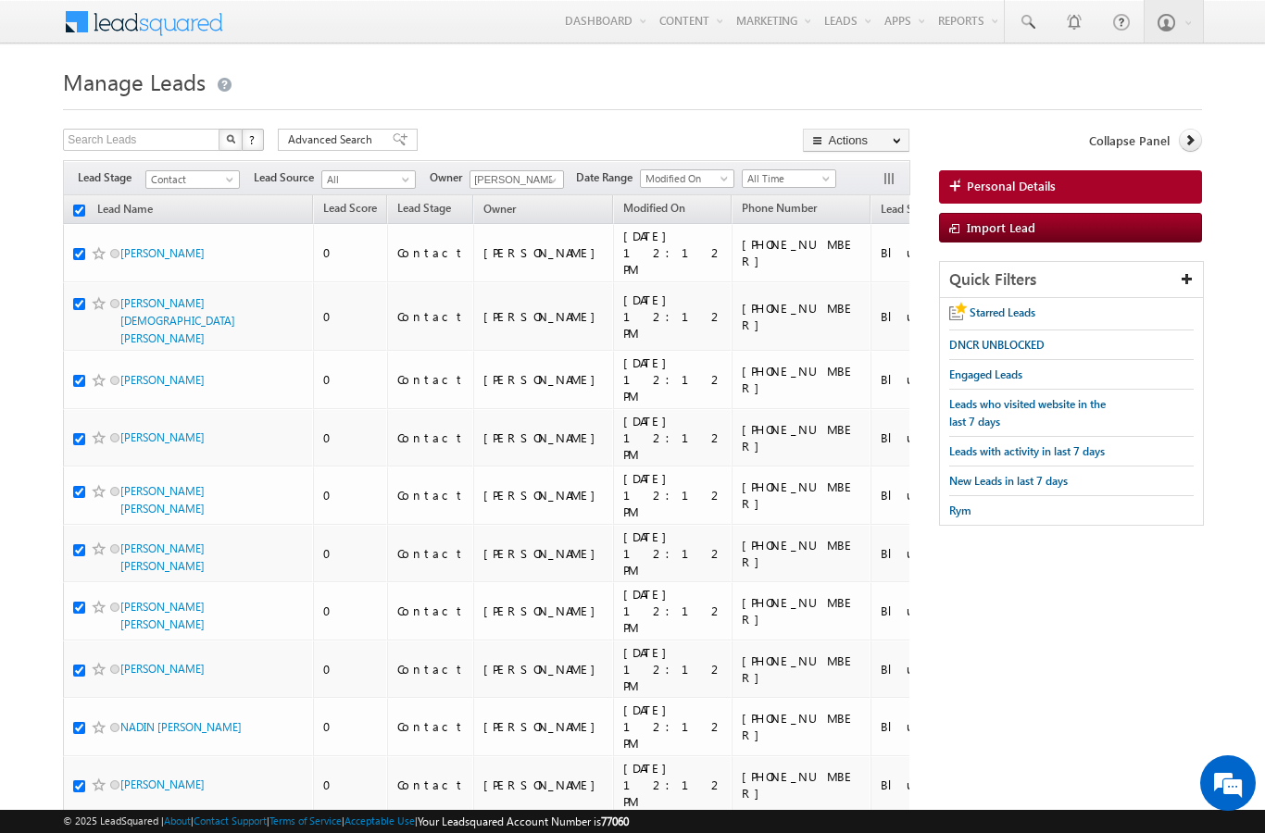
checkbox input "true"
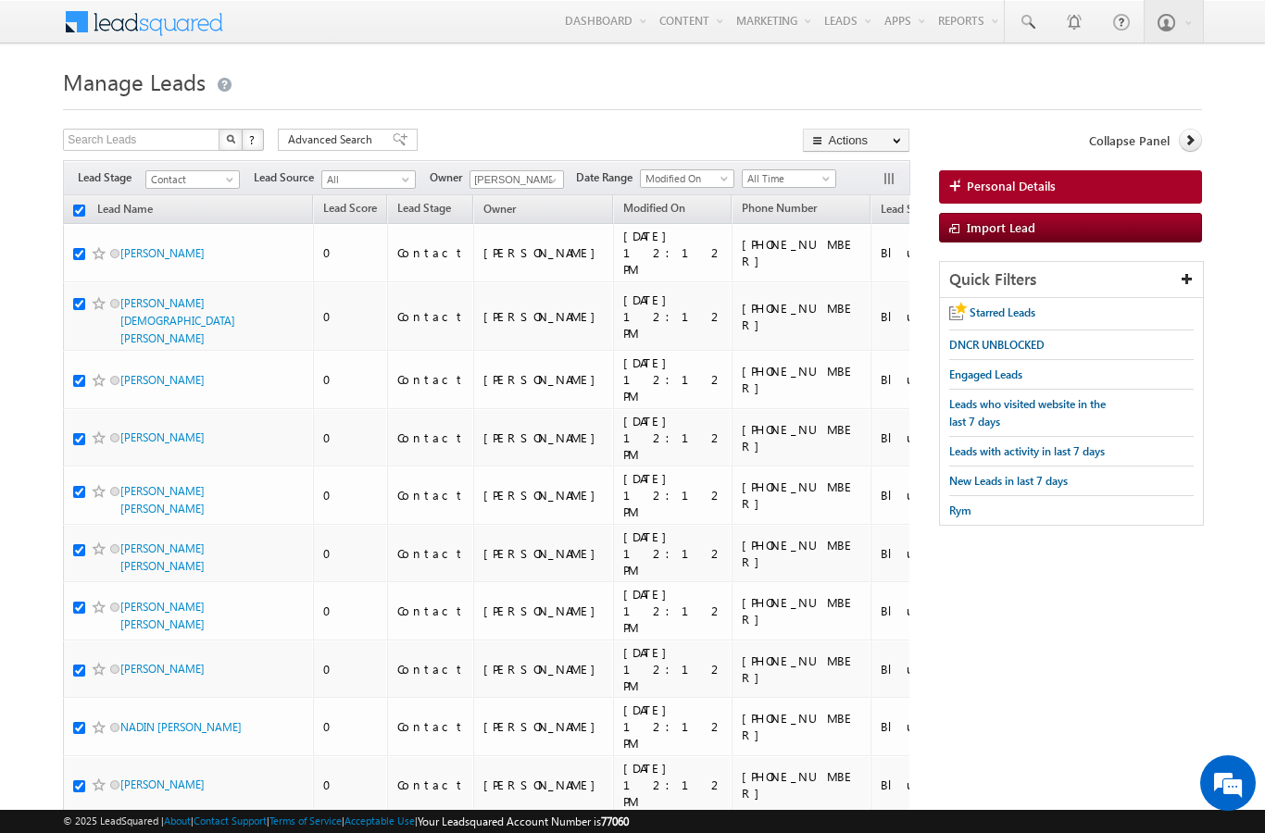
checkbox input "true"
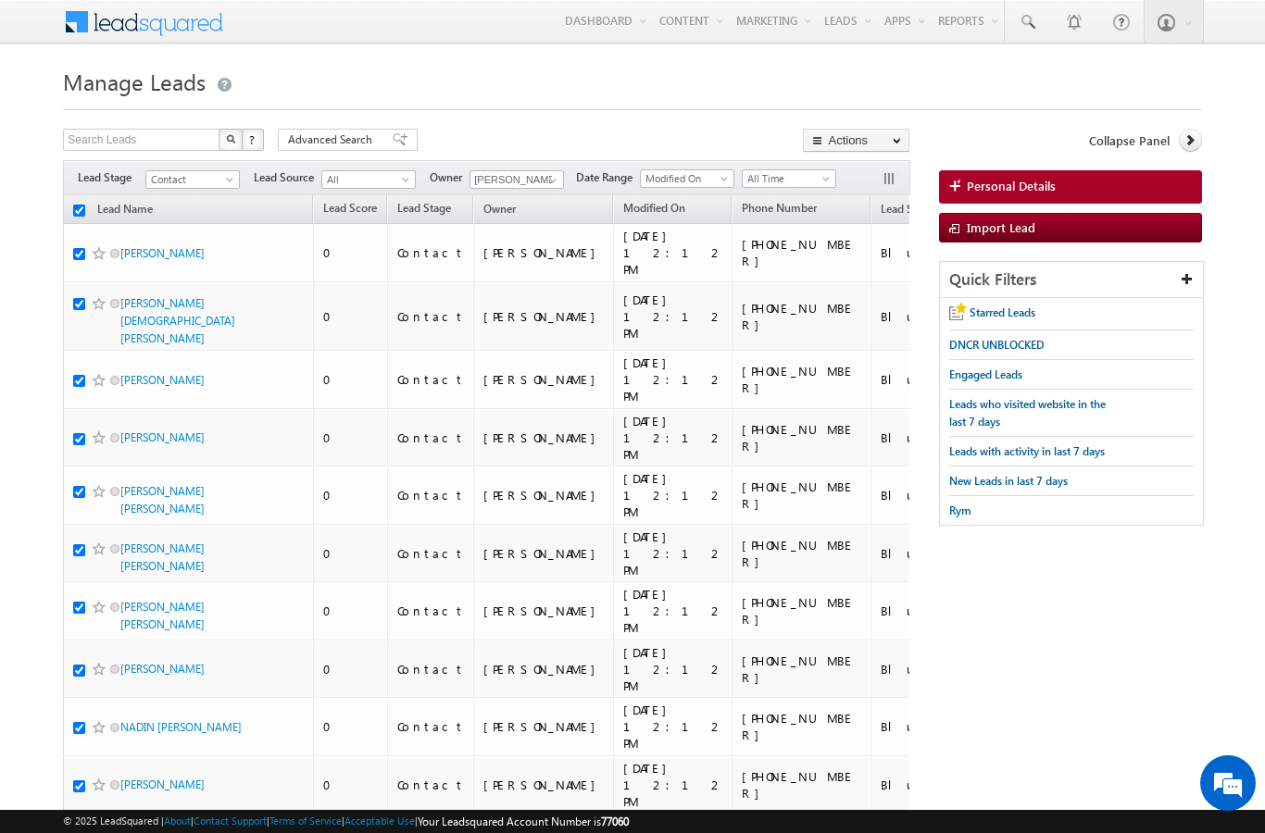
checkbox input "true"
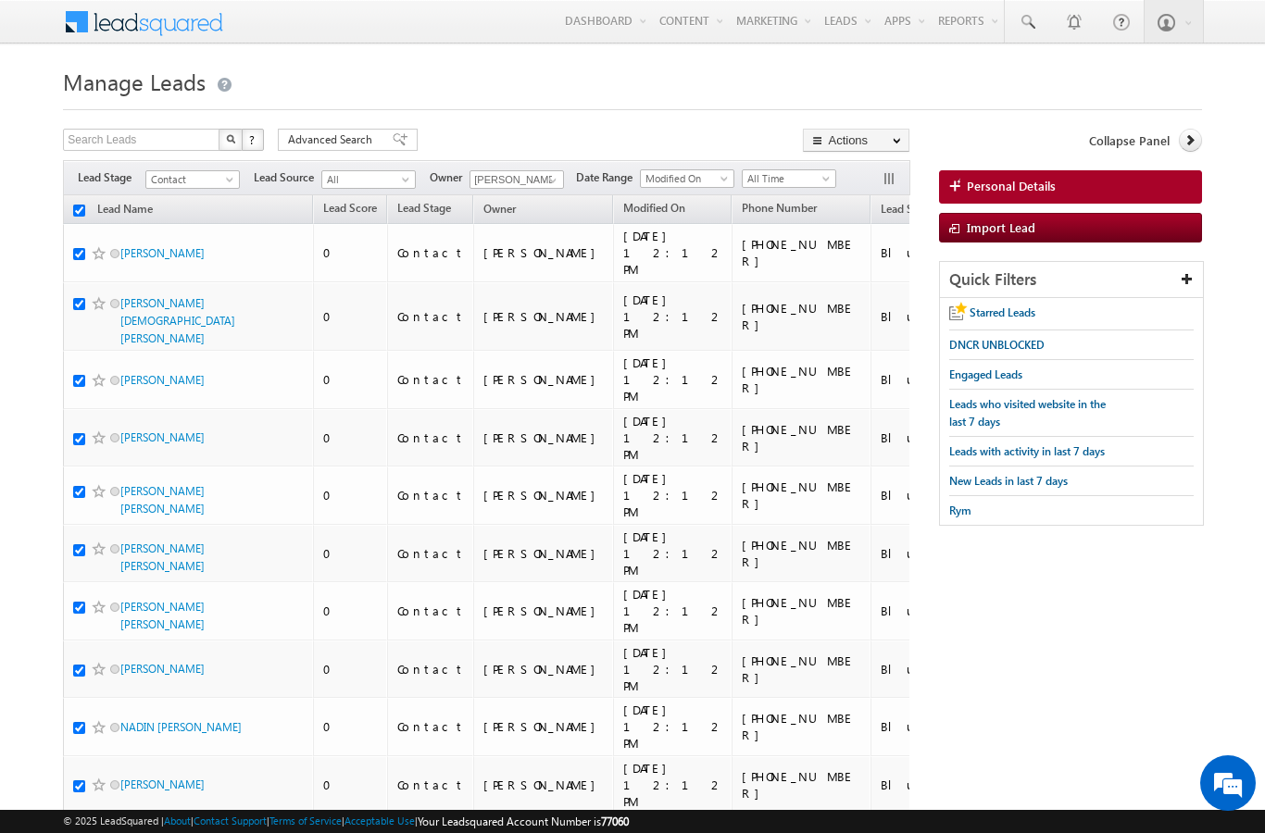
checkbox input "true"
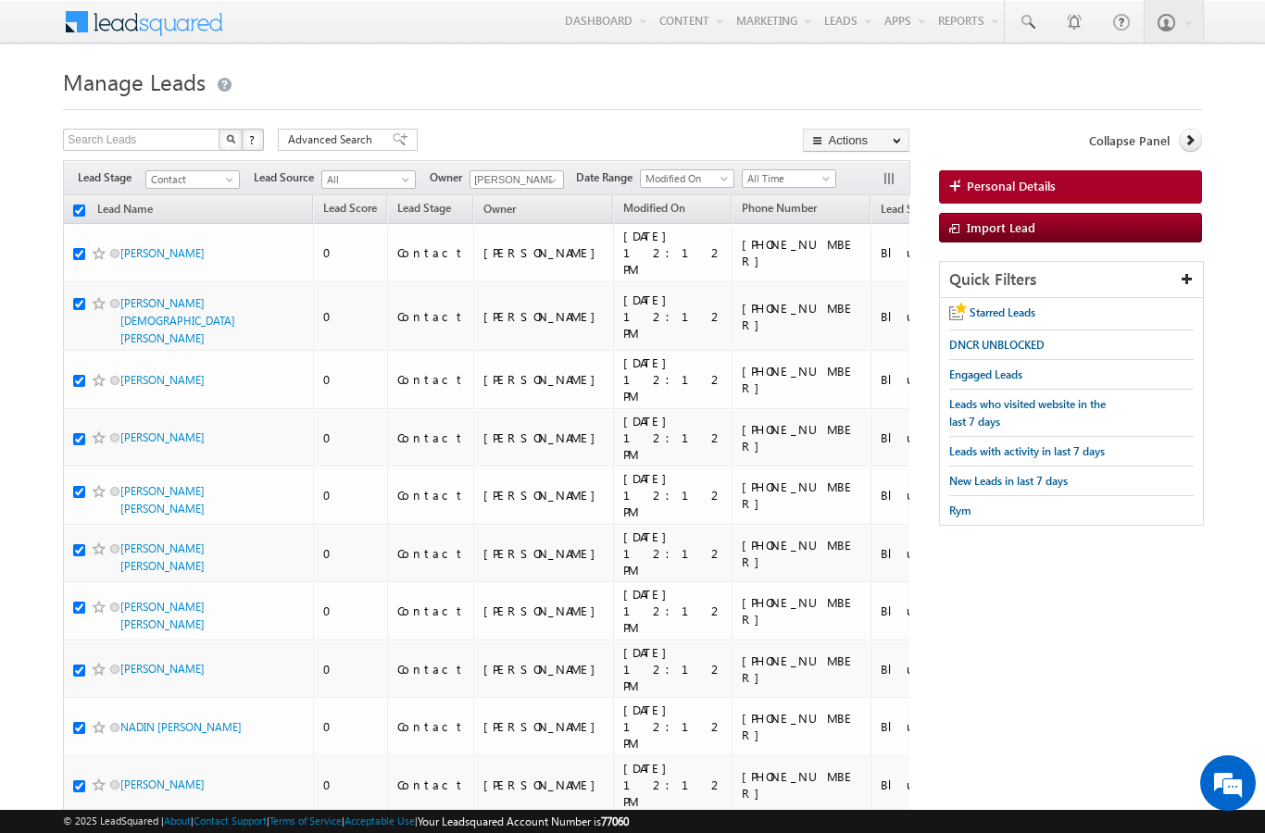
checkbox input "true"
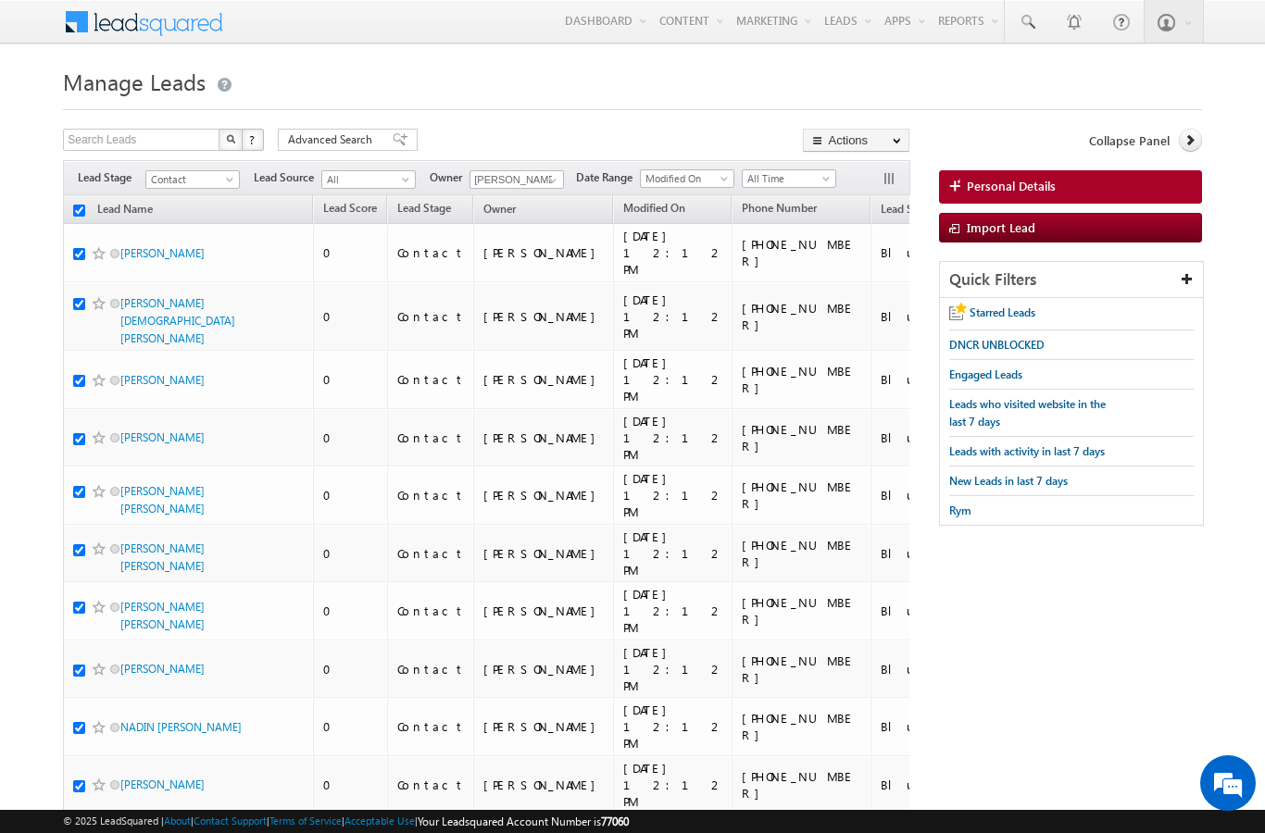
checkbox input "true"
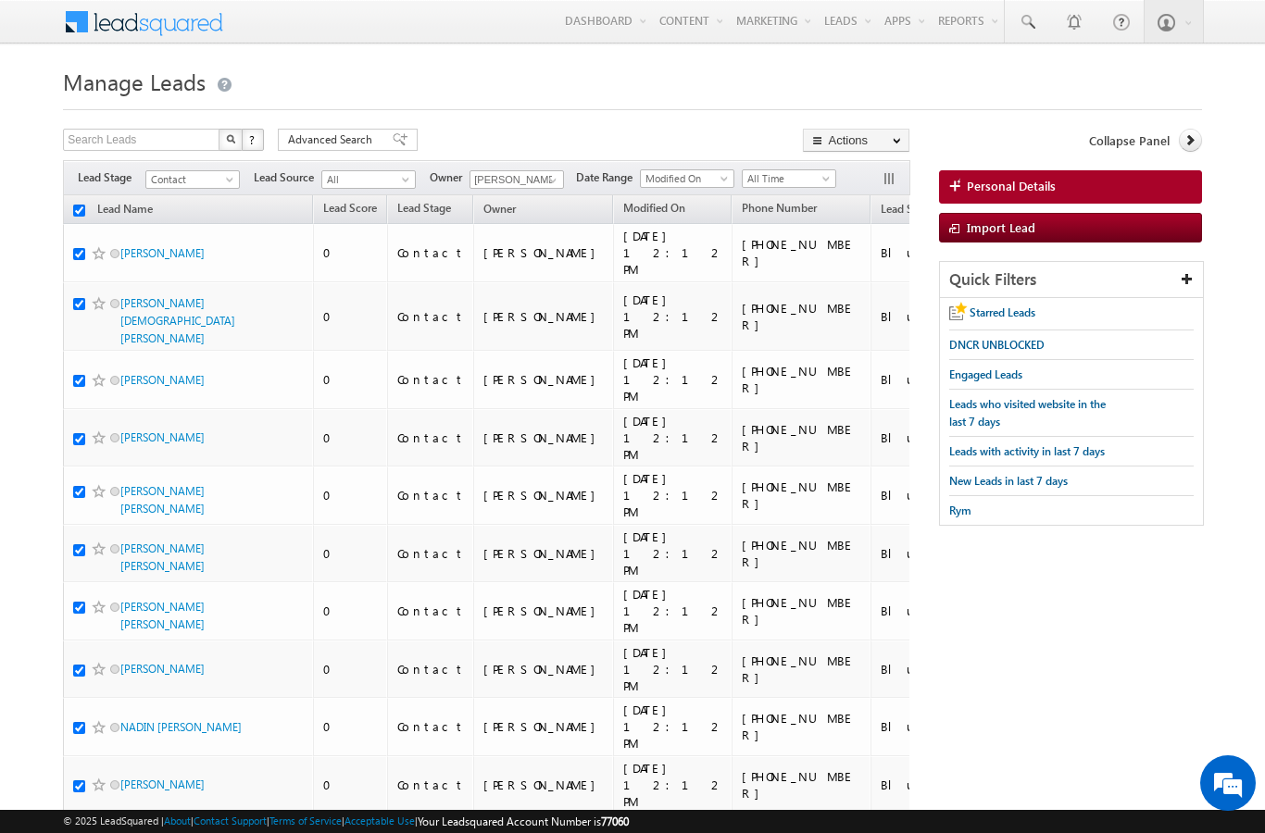
checkbox input "true"
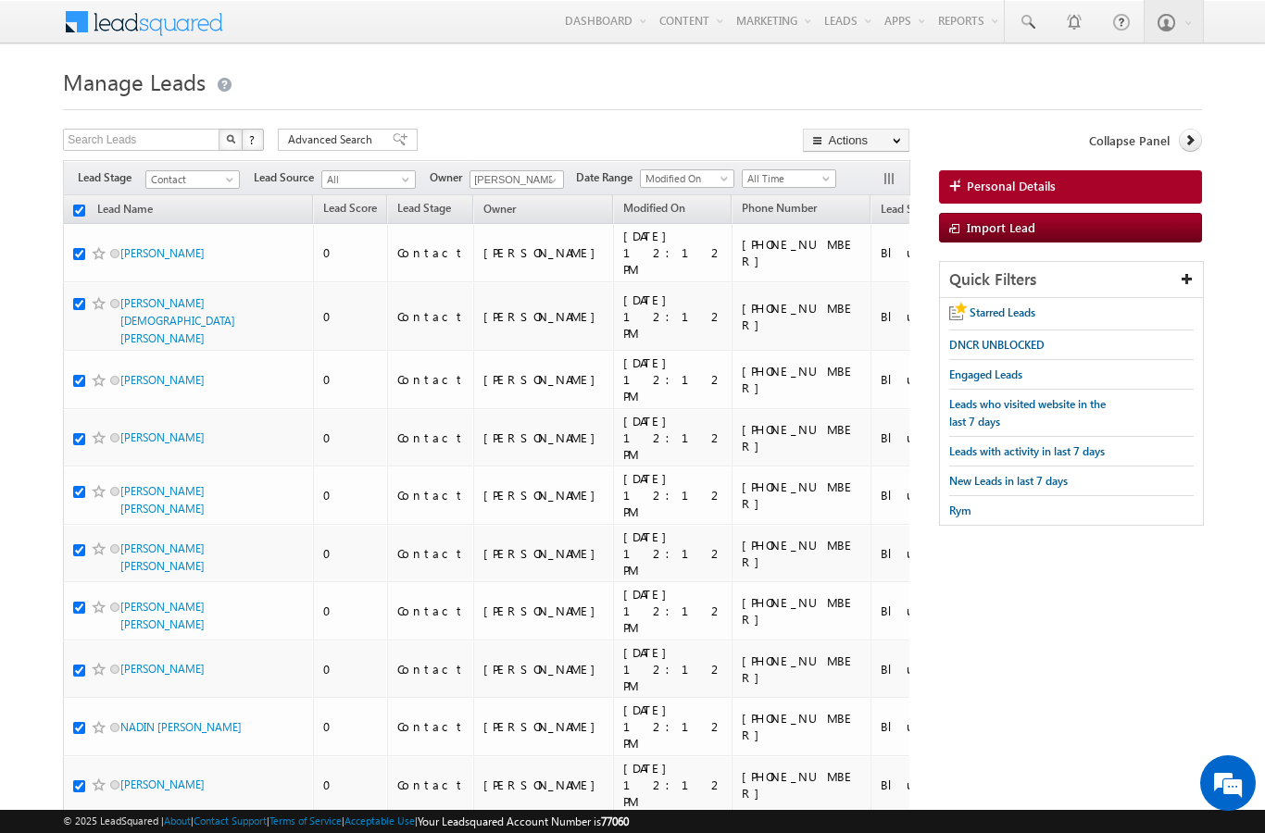
checkbox input "true"
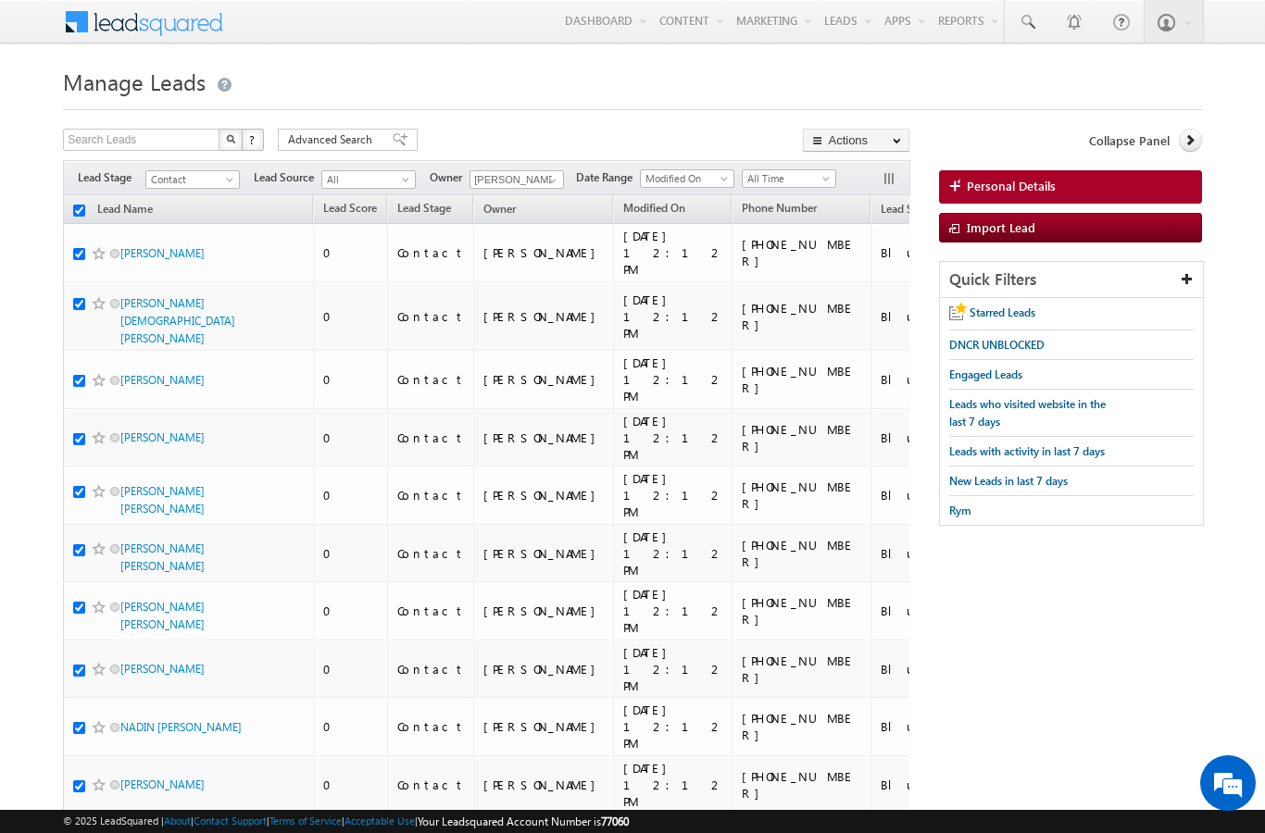
checkbox input "true"
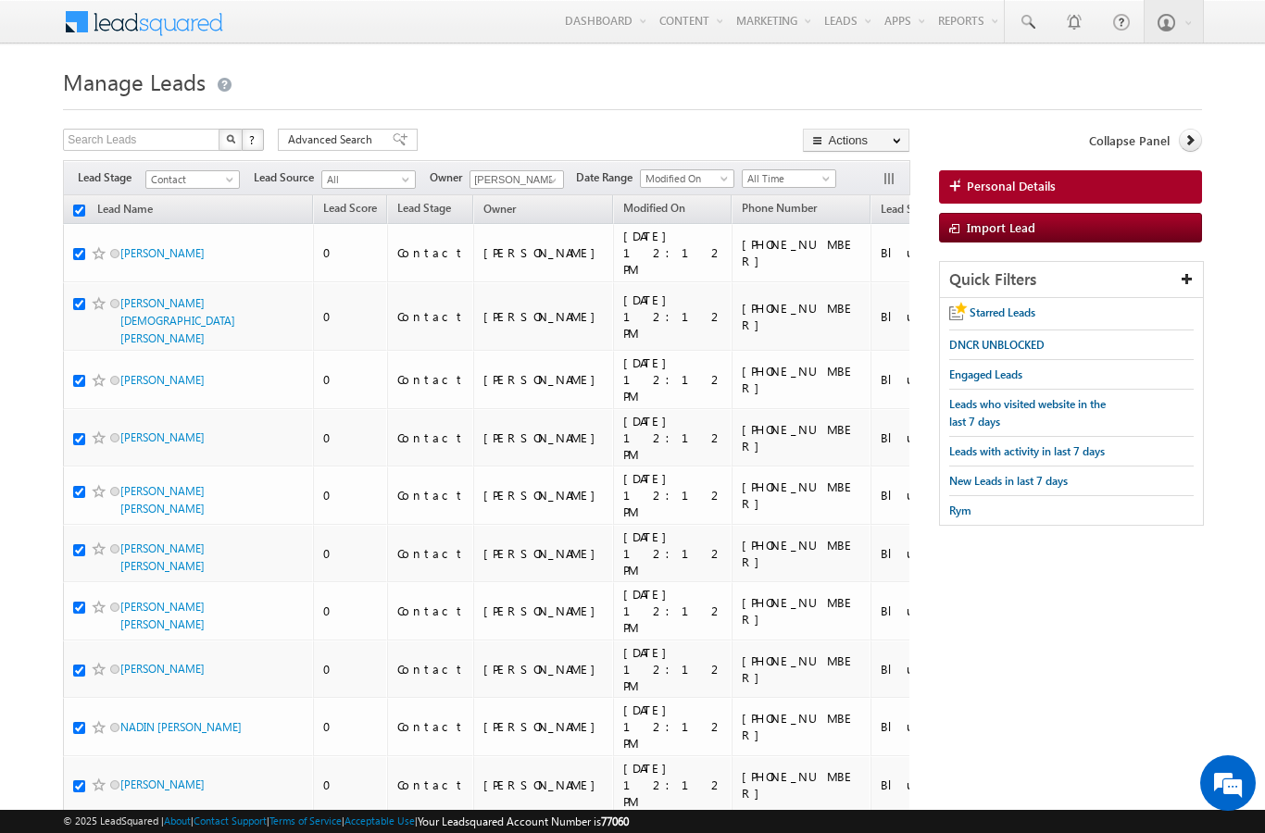
checkbox input "true"
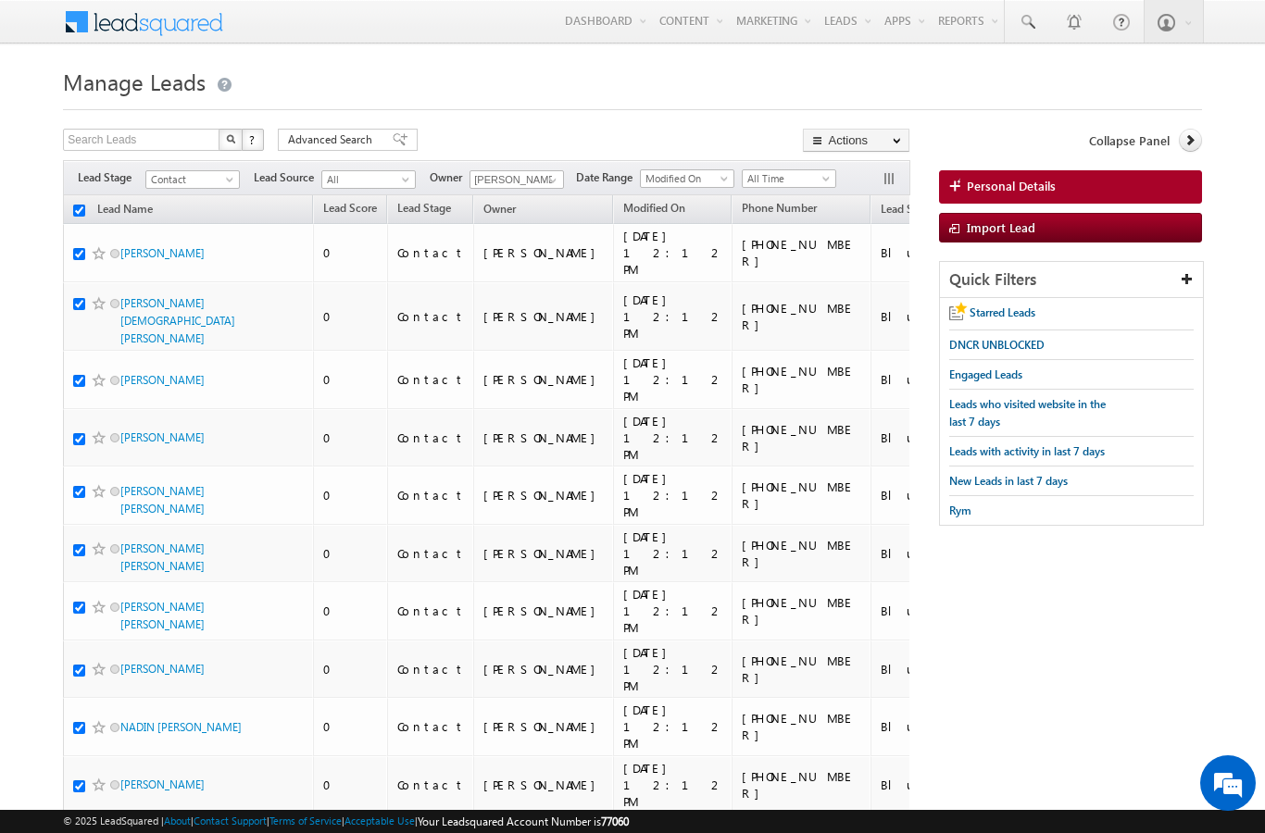
checkbox input "true"
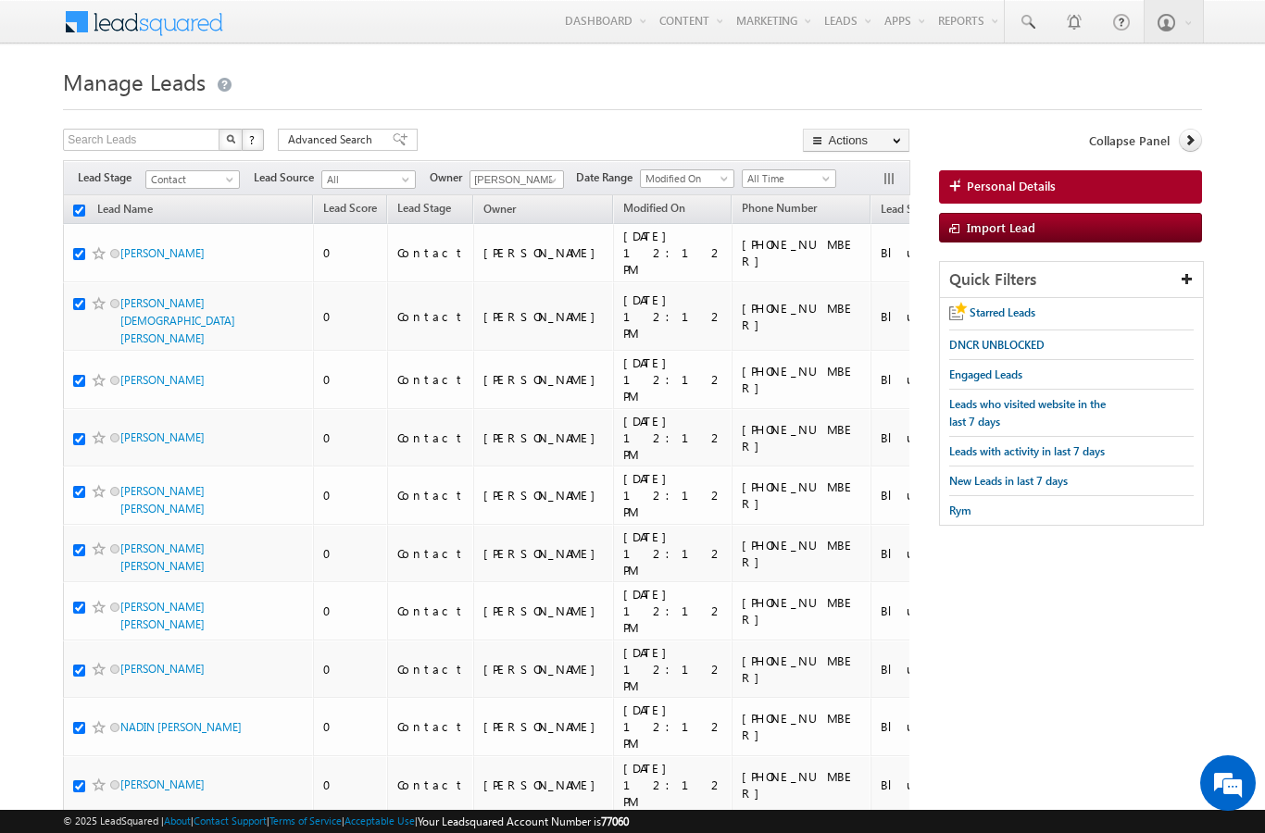
checkbox input "true"
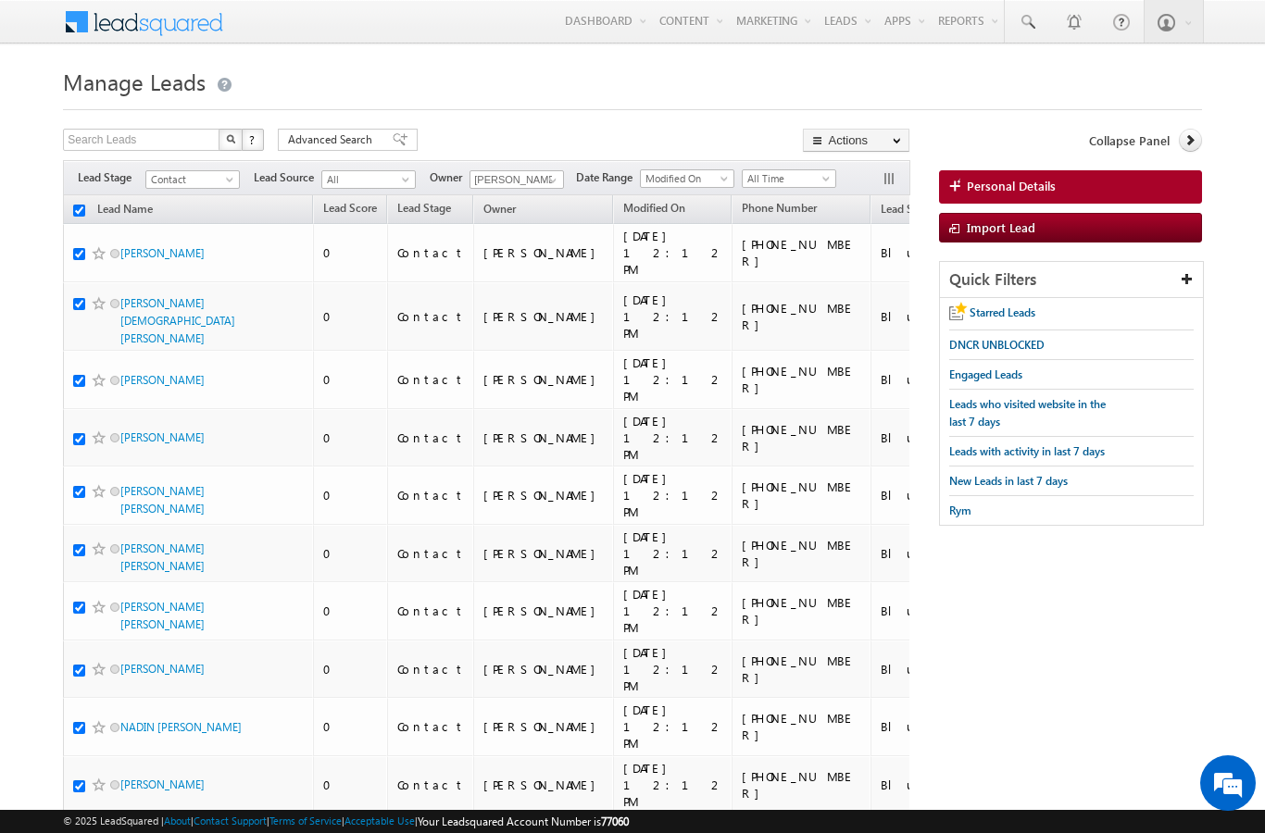
checkbox input "true"
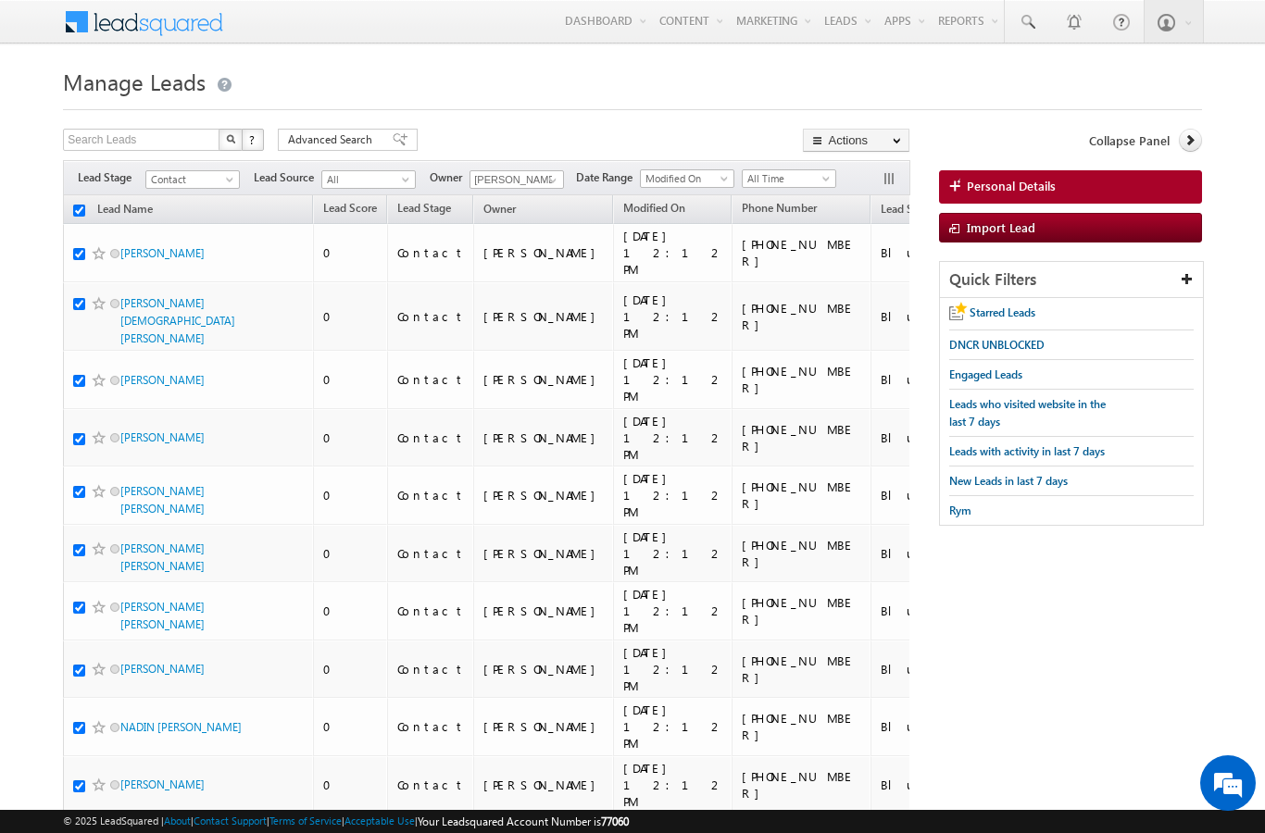
checkbox input "true"
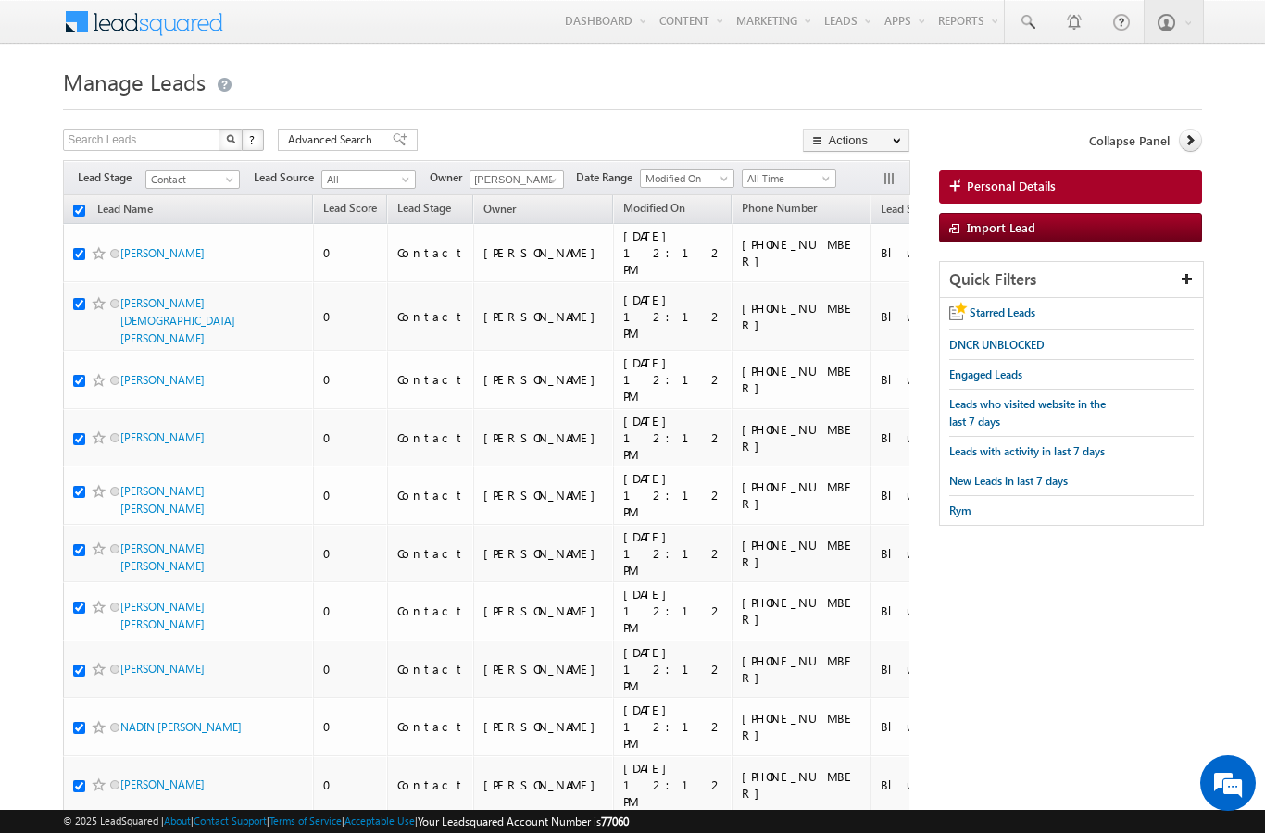
checkbox input "true"
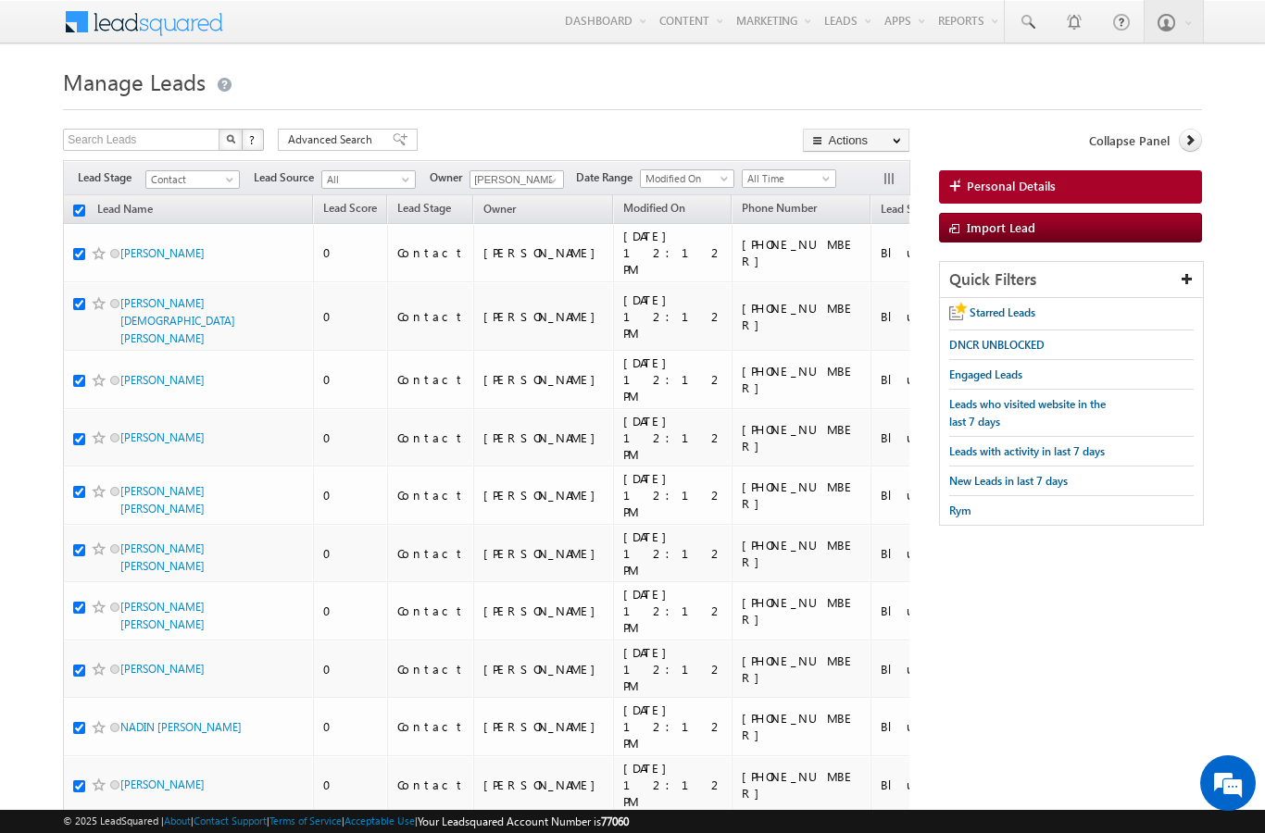
checkbox input "true"
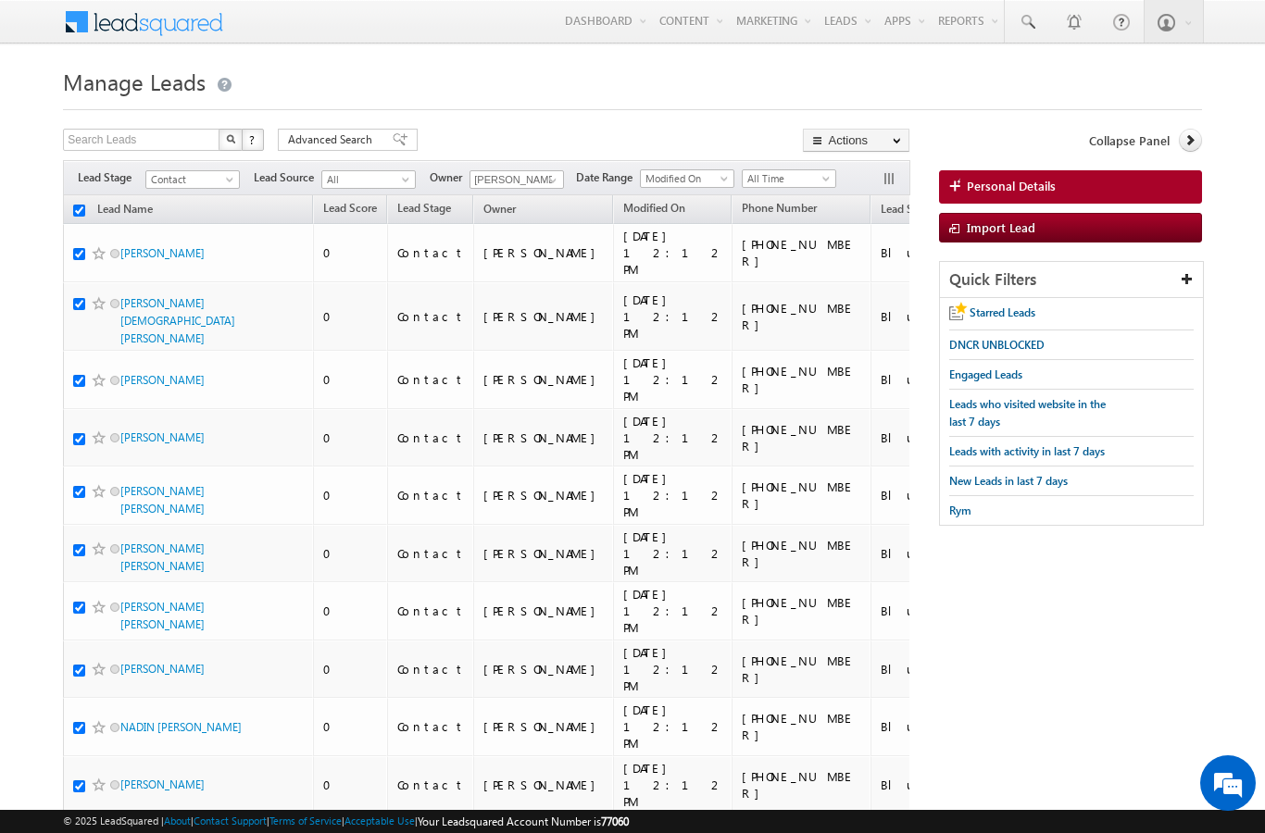
checkbox input "true"
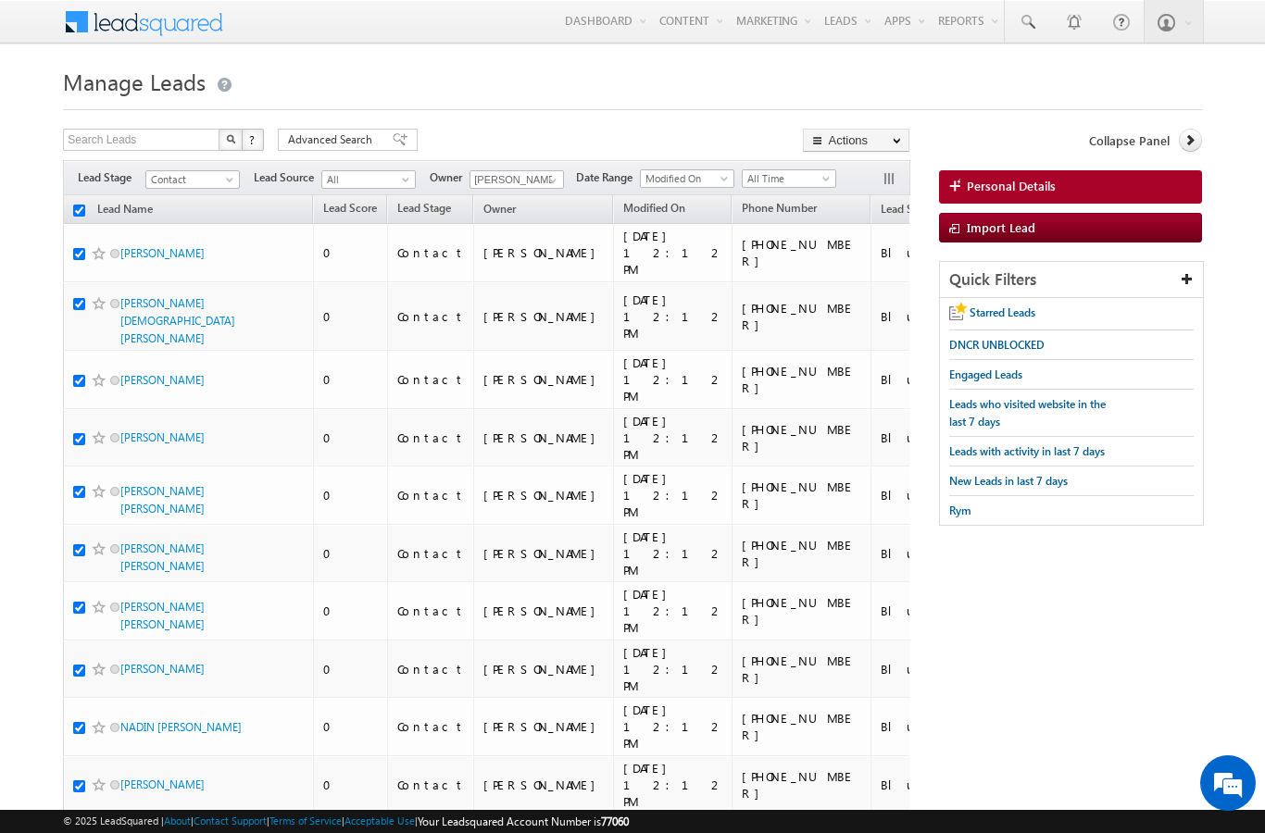
checkbox input "true"
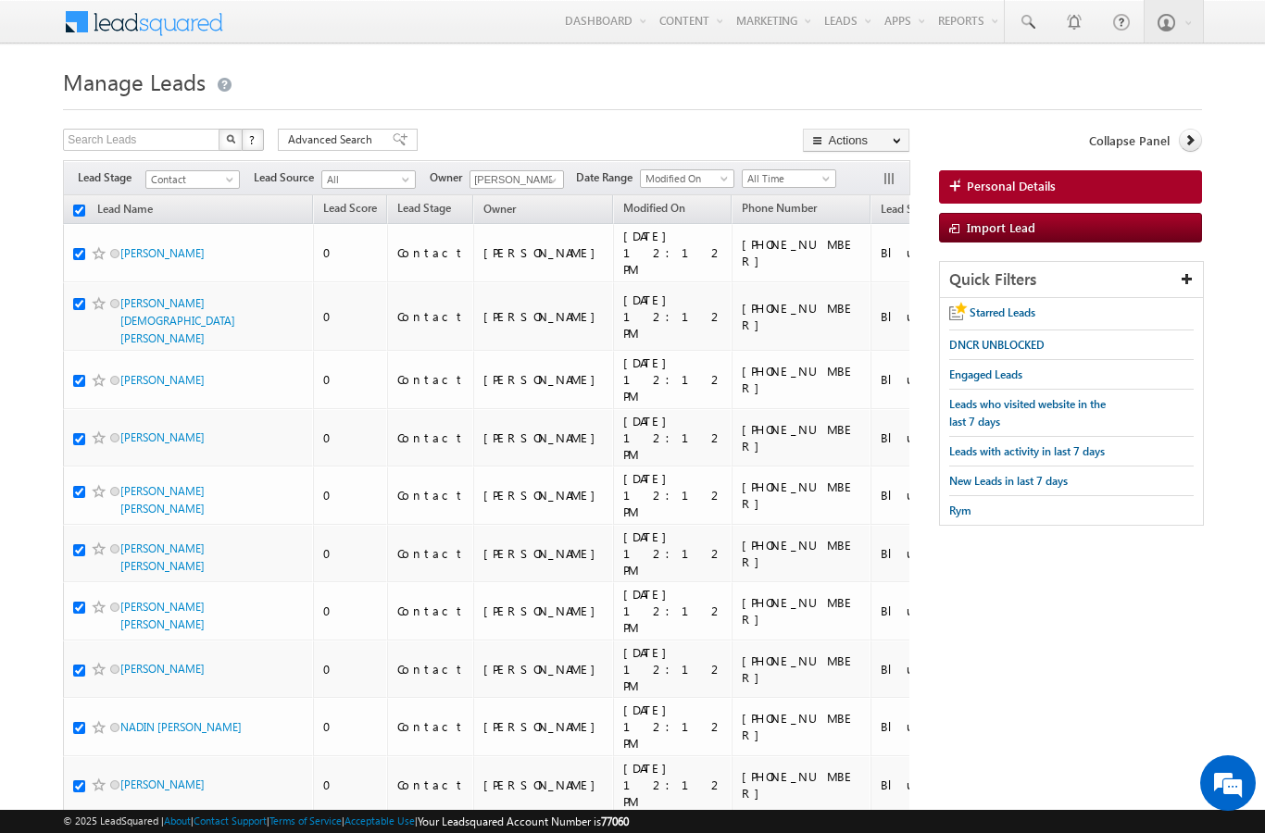
checkbox input "true"
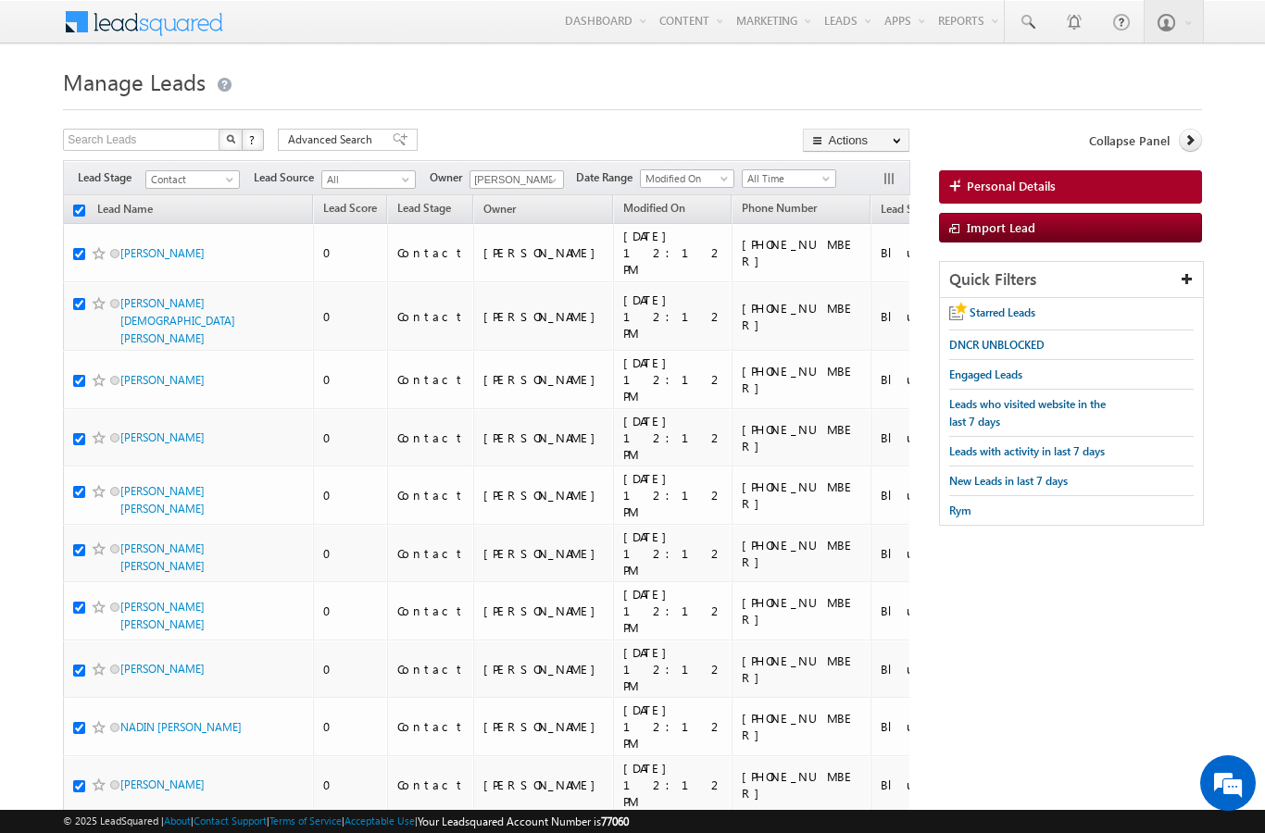
checkbox input "true"
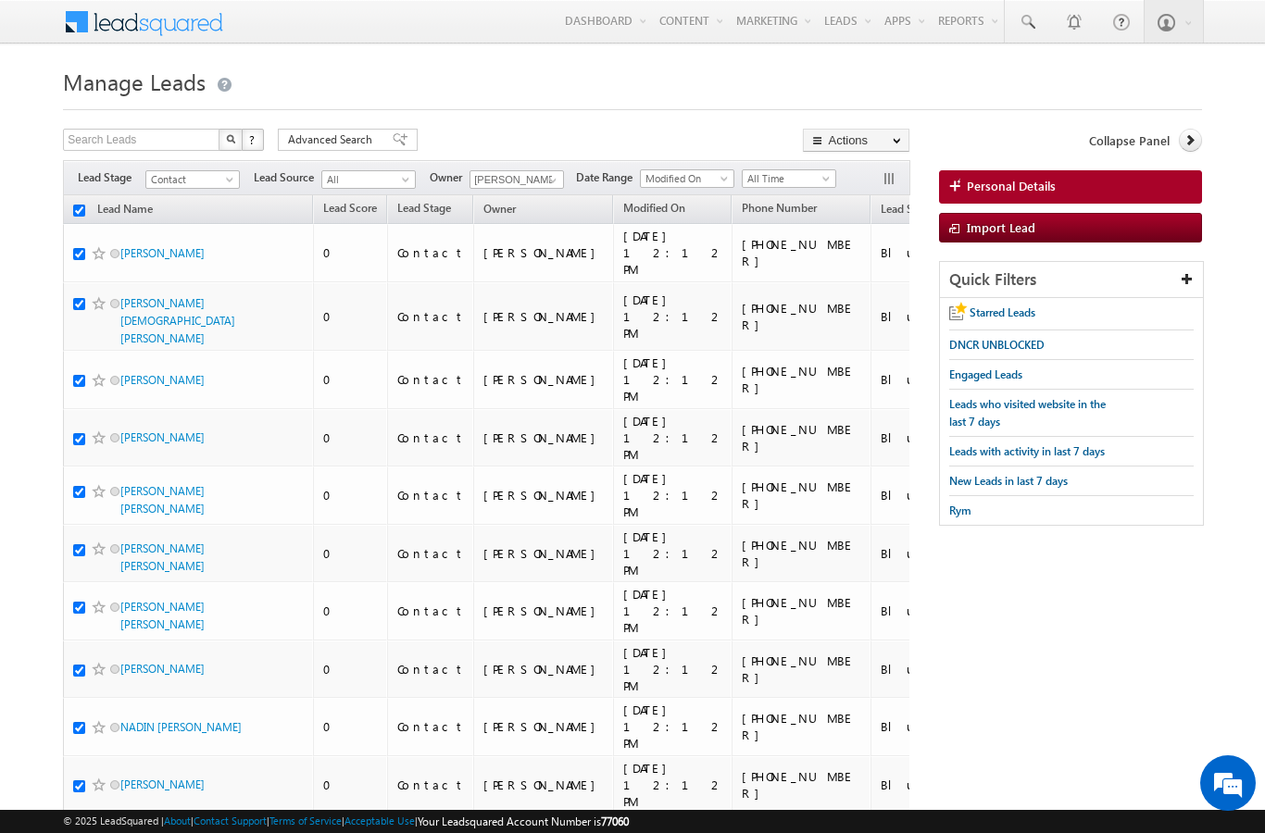
checkbox input "true"
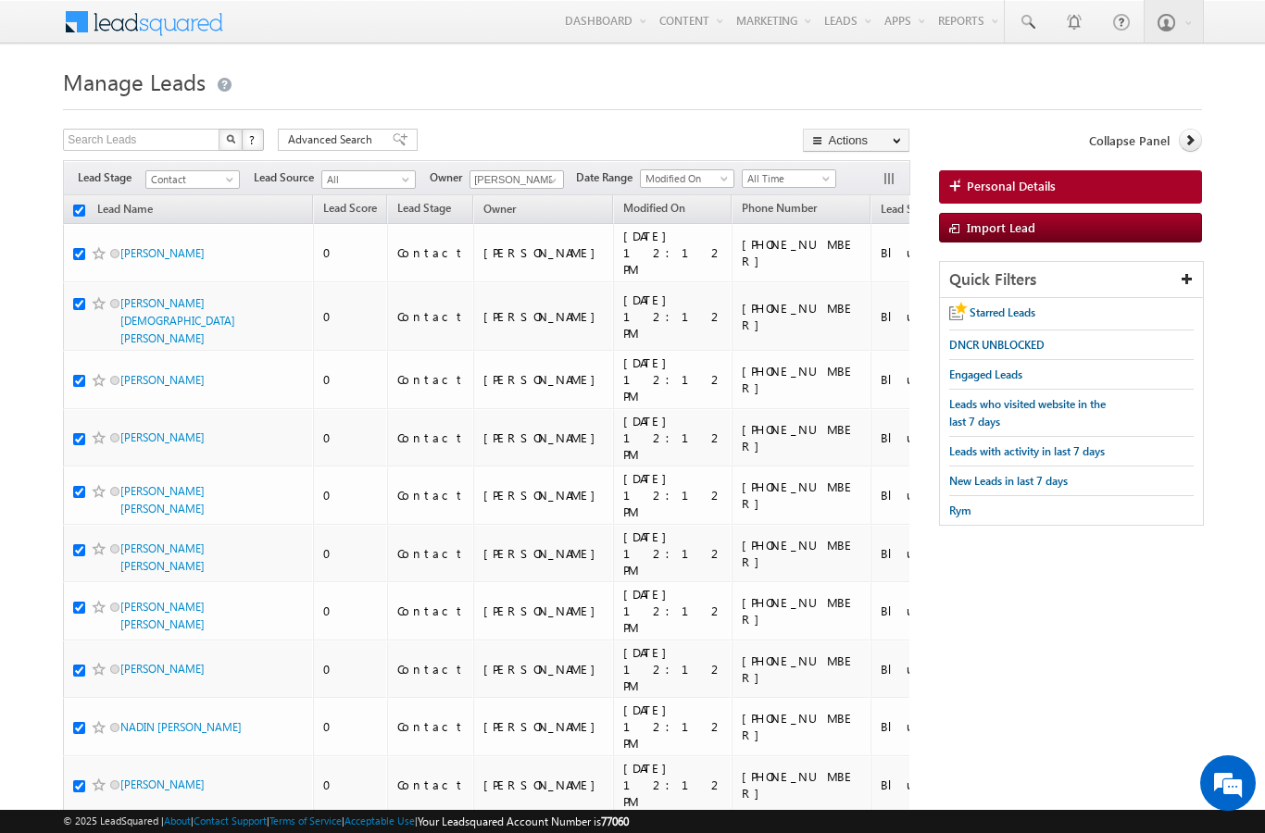
checkbox input "true"
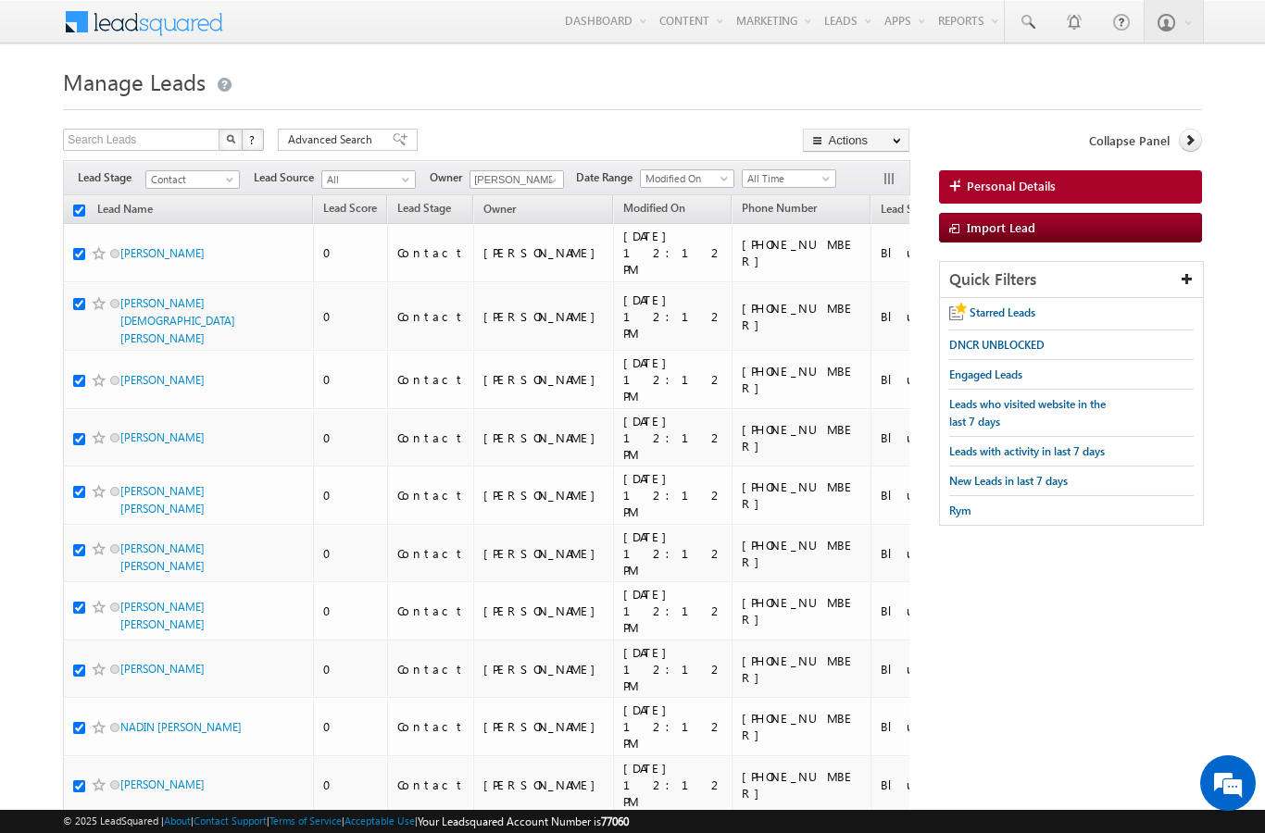
checkbox input "true"
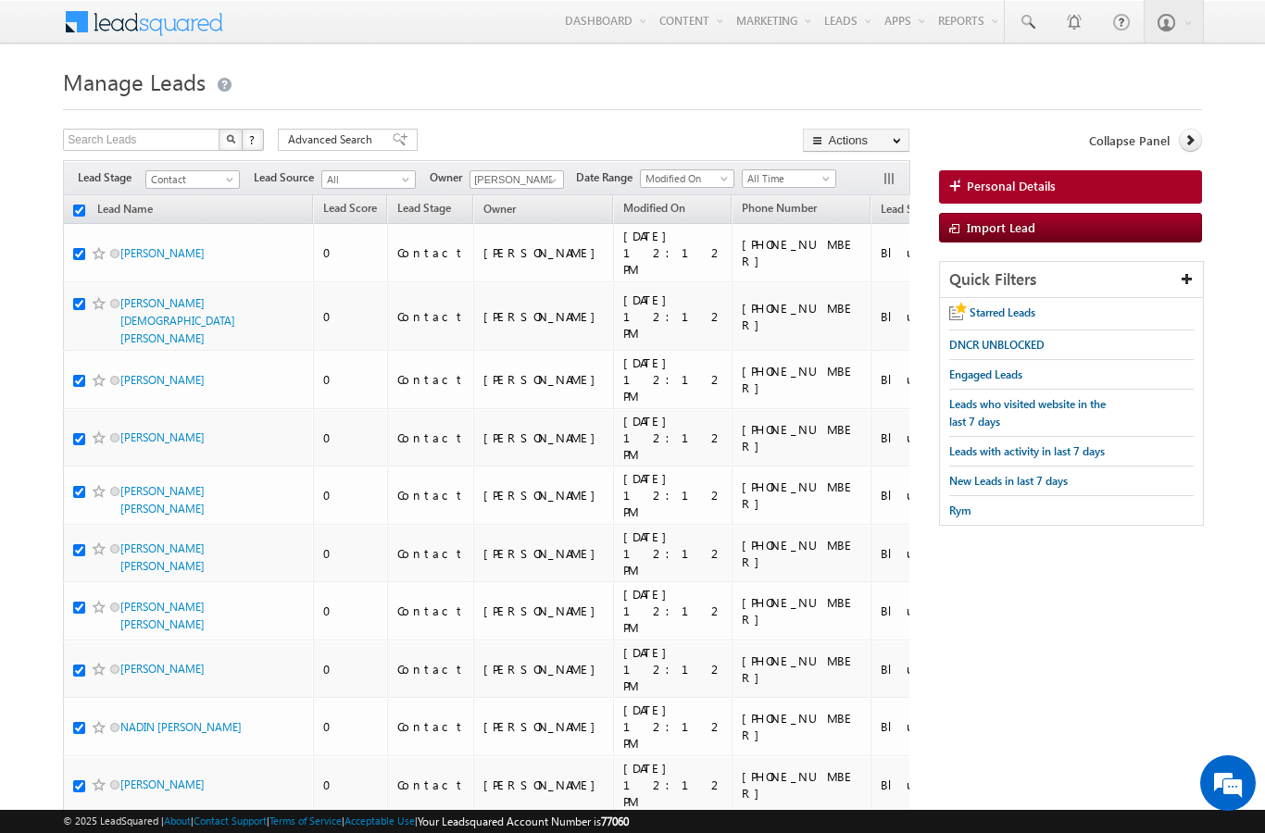
checkbox input "true"
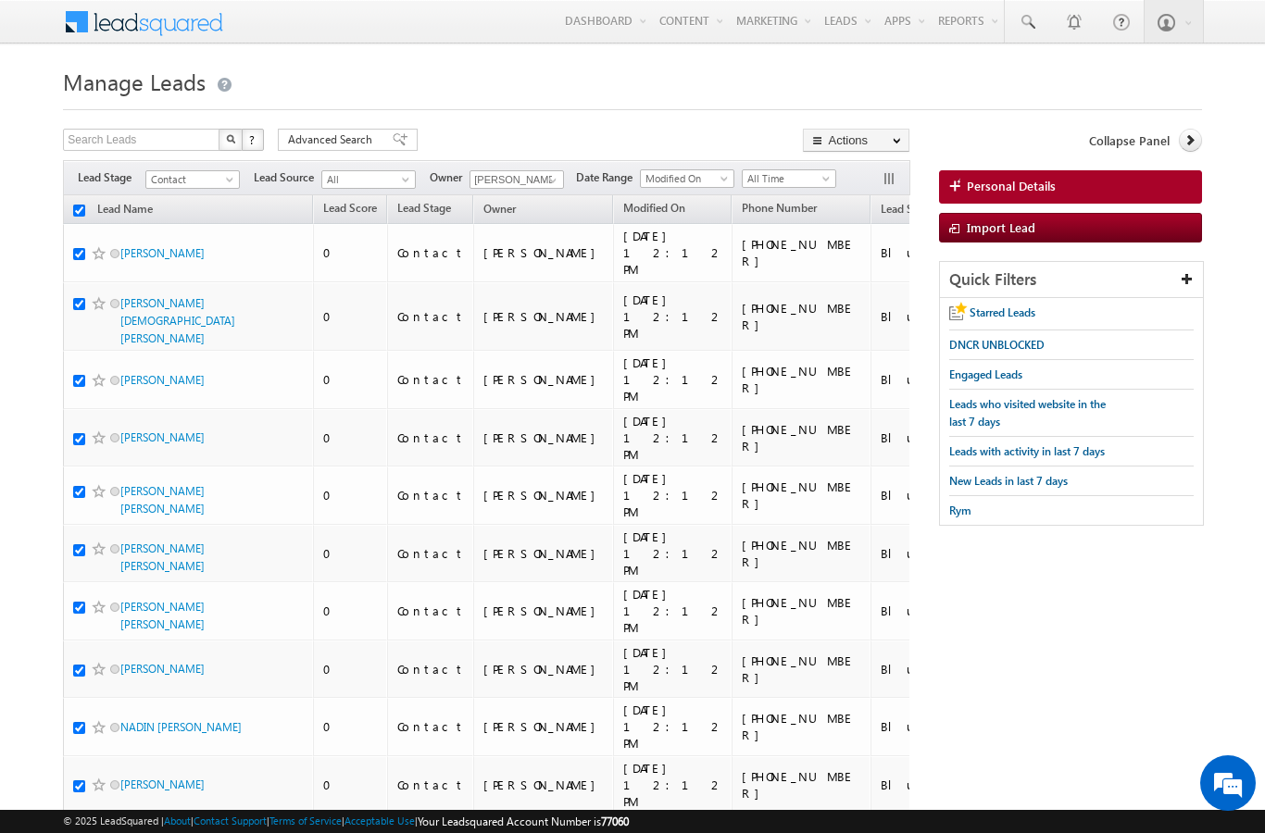
checkbox input "true"
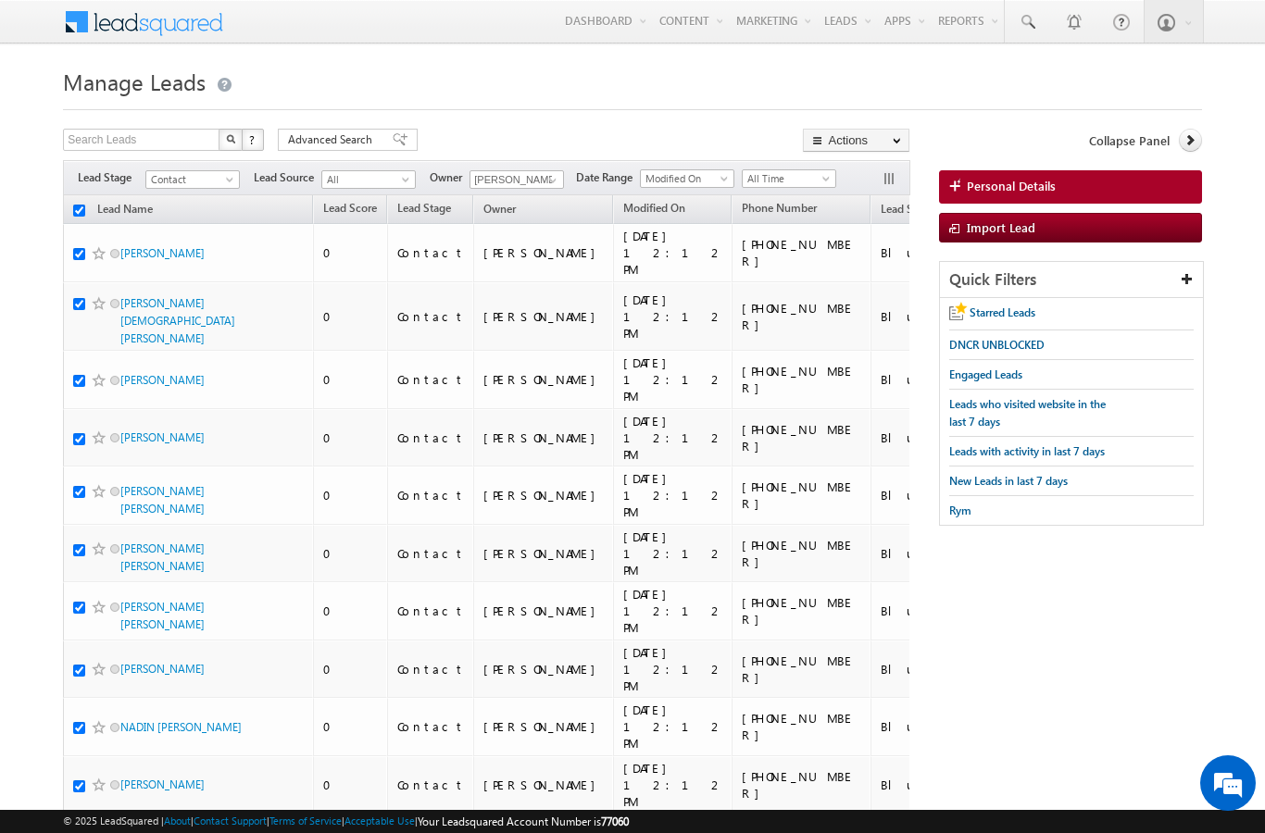
checkbox input "true"
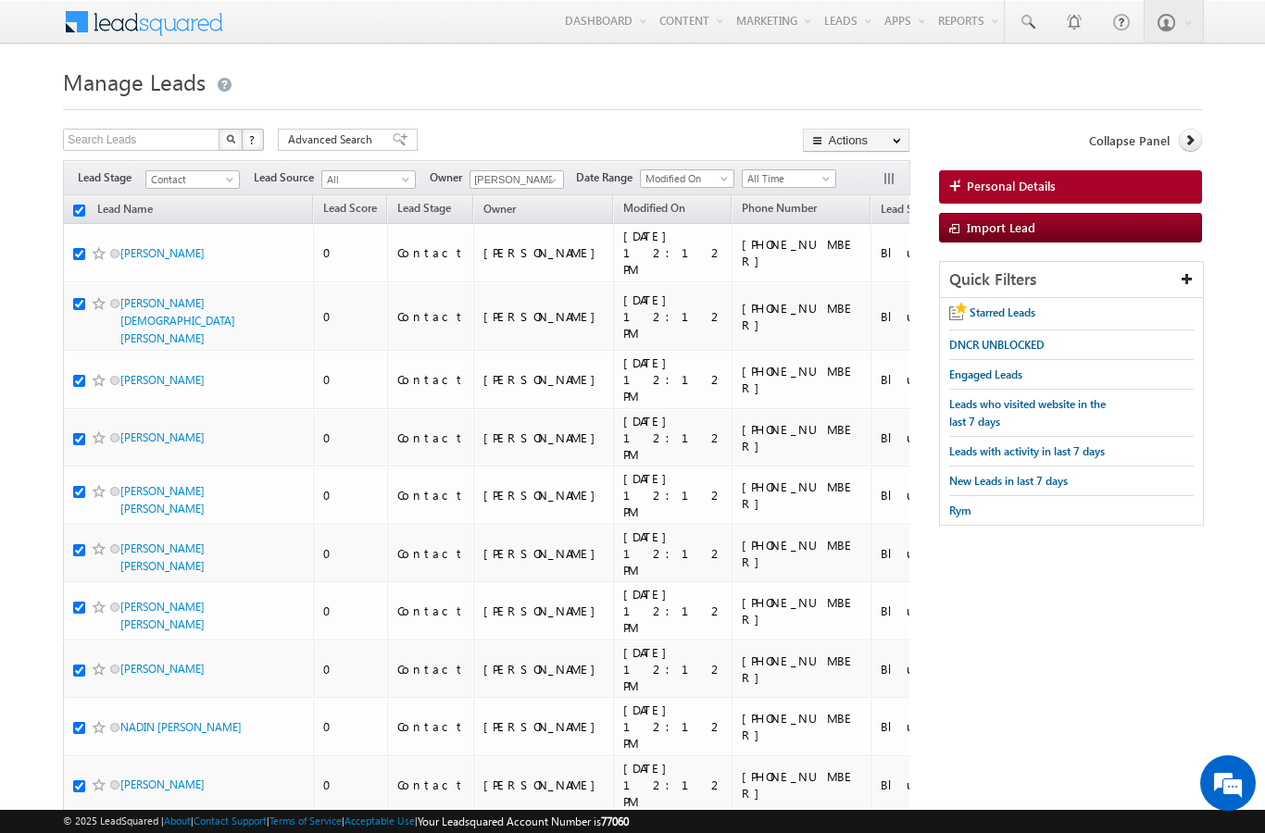
checkbox input "true"
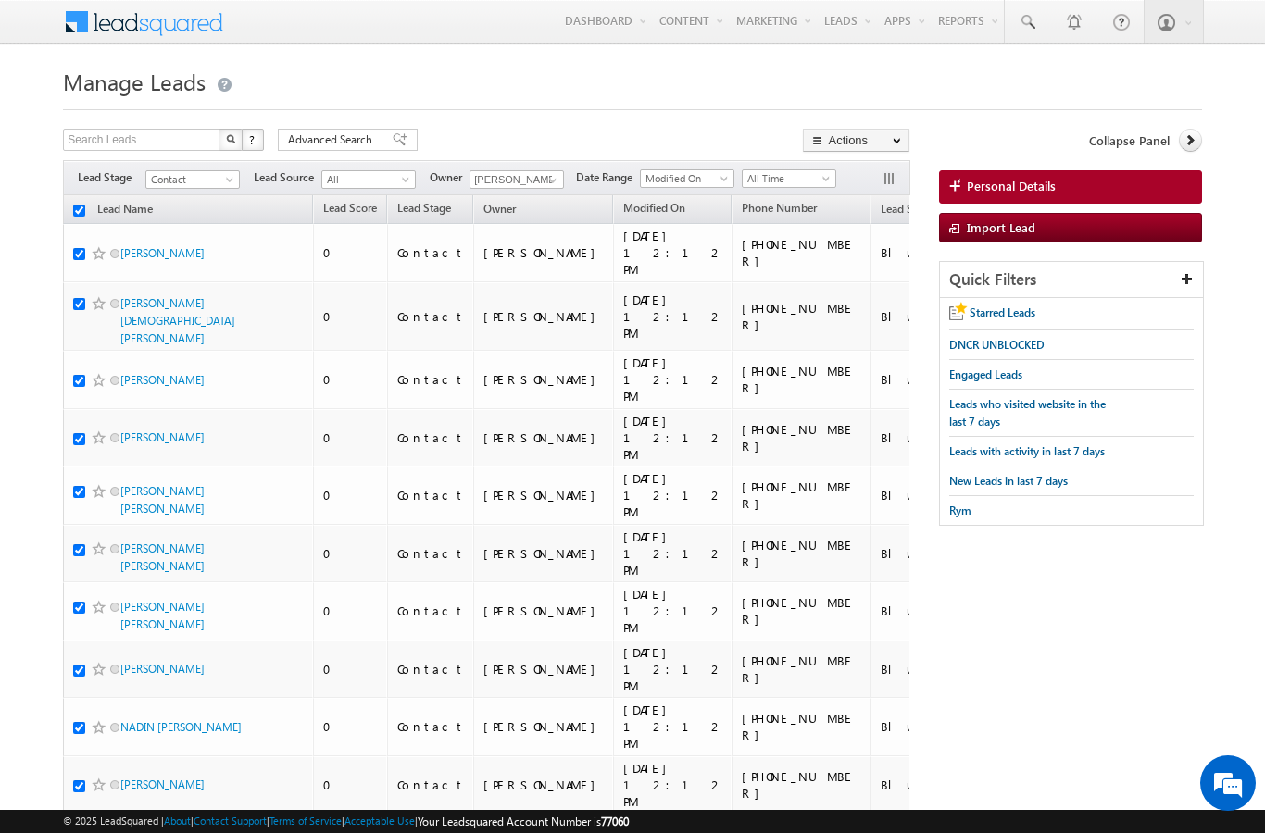
checkbox input "true"
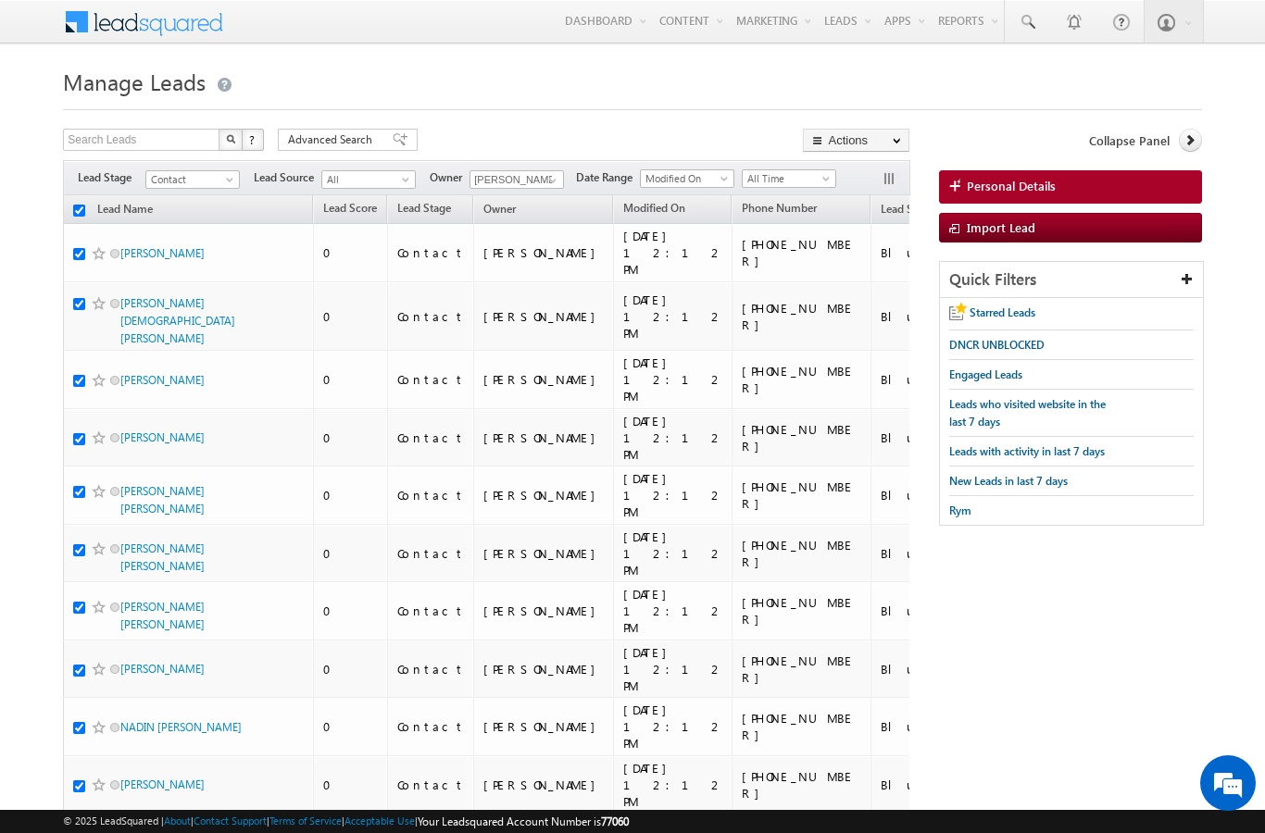
checkbox input "true"
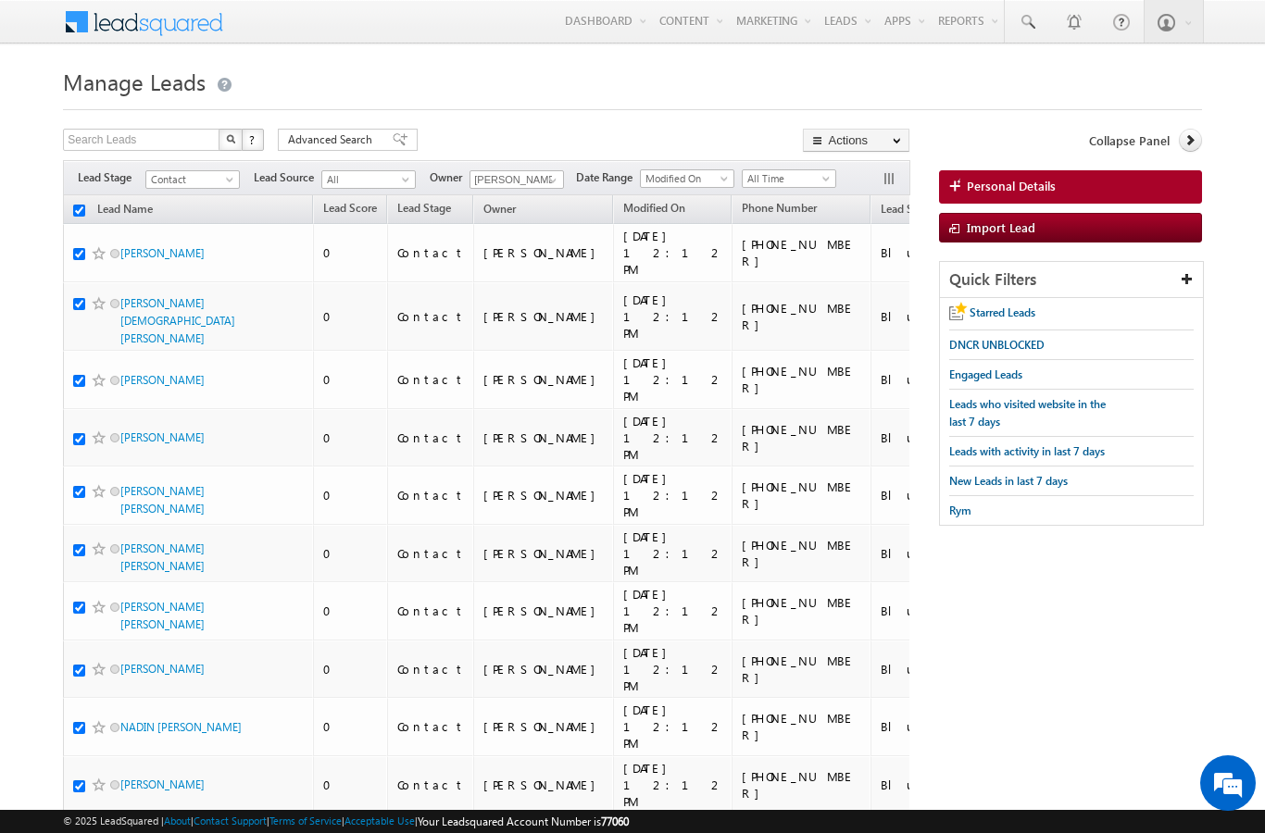
checkbox input "true"
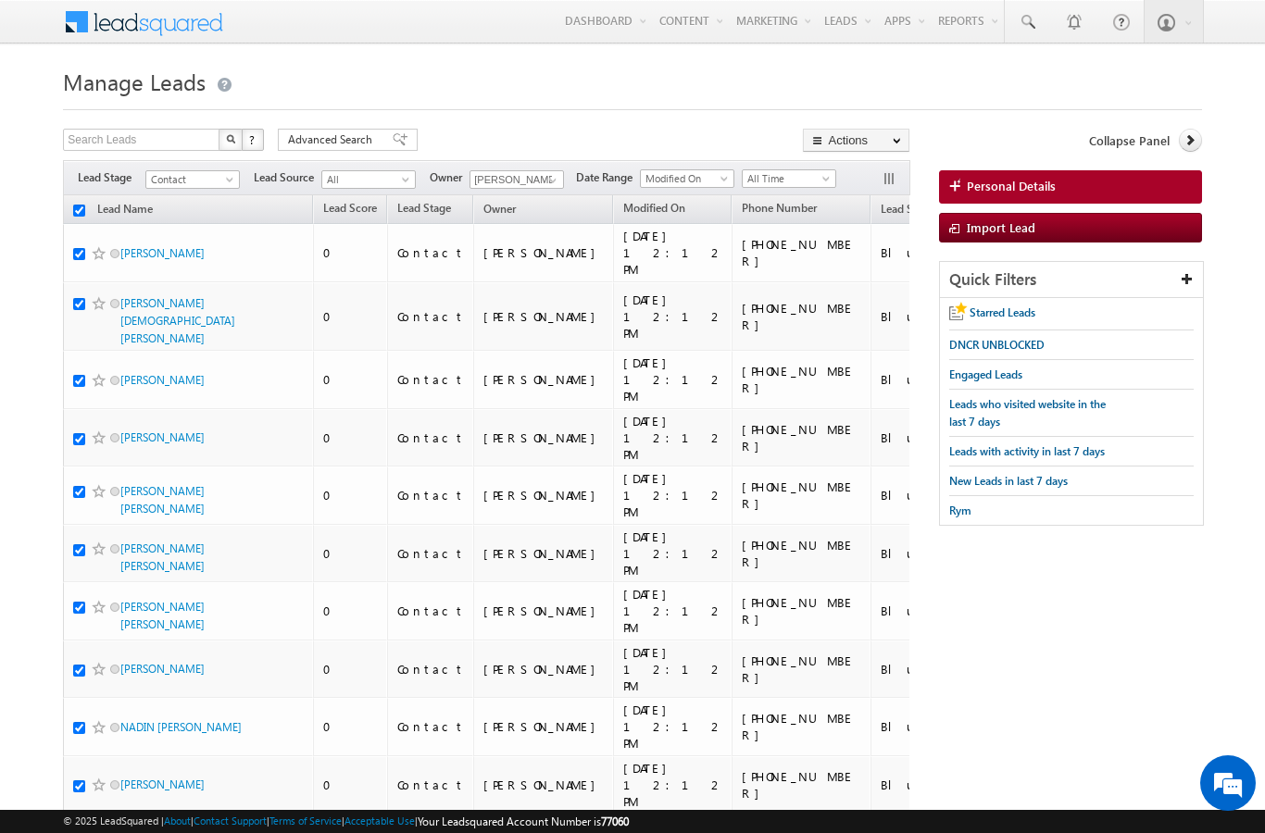
checkbox input "true"
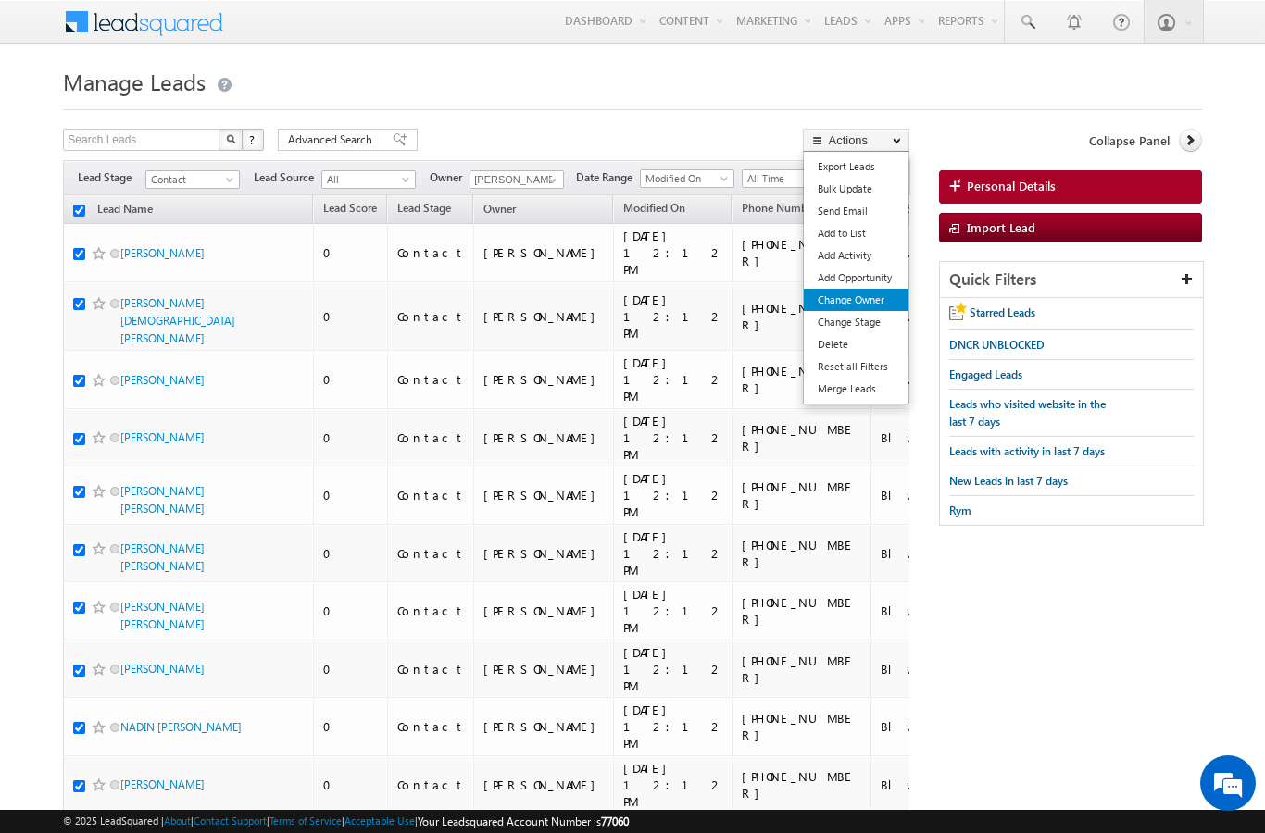
click at [872, 301] on link "Change Owner" at bounding box center [856, 300] width 105 height 22
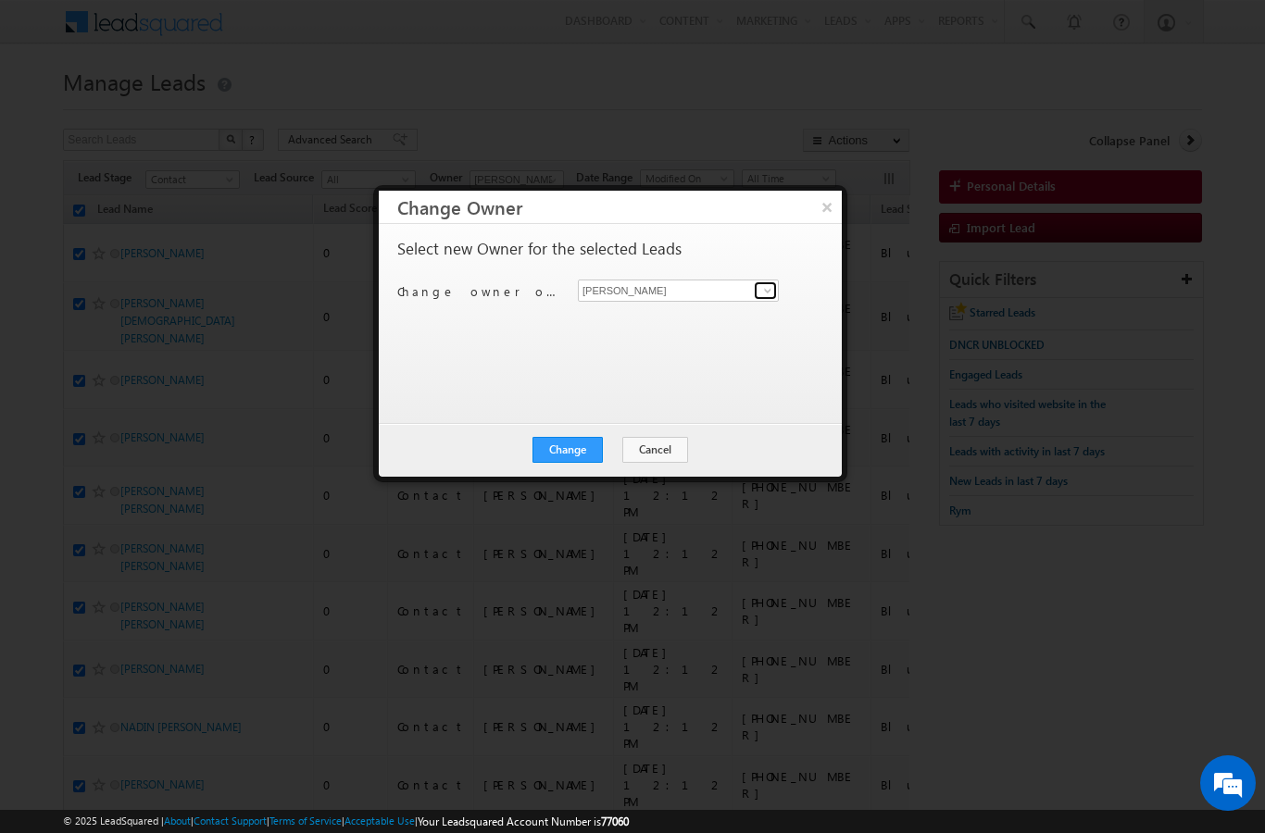
click at [755, 286] on link at bounding box center [765, 290] width 23 height 19
click at [716, 330] on span "sandeep.skumar@indglobal.ae" at bounding box center [668, 327] width 167 height 14
click at [577, 461] on button "Change" at bounding box center [567, 450] width 70 height 26
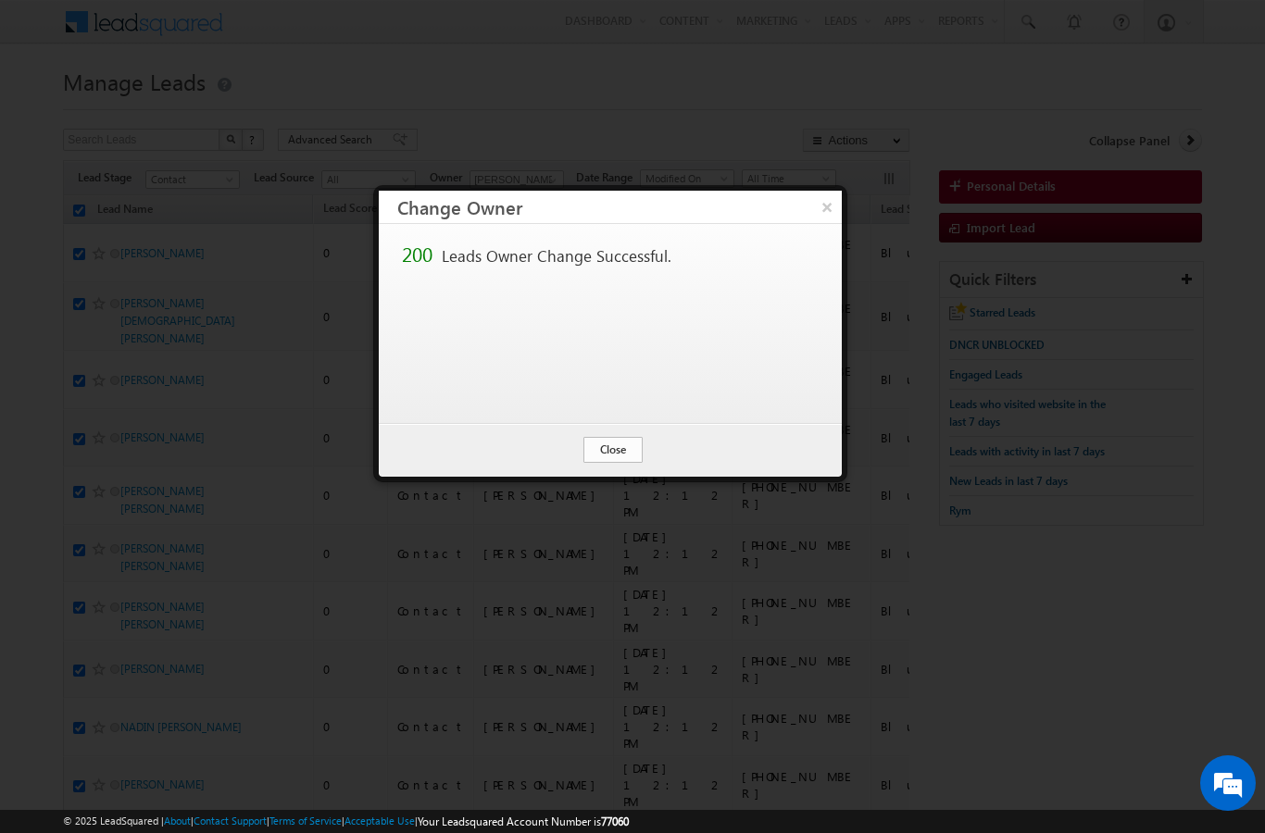
click at [613, 455] on button "Close" at bounding box center [612, 450] width 59 height 26
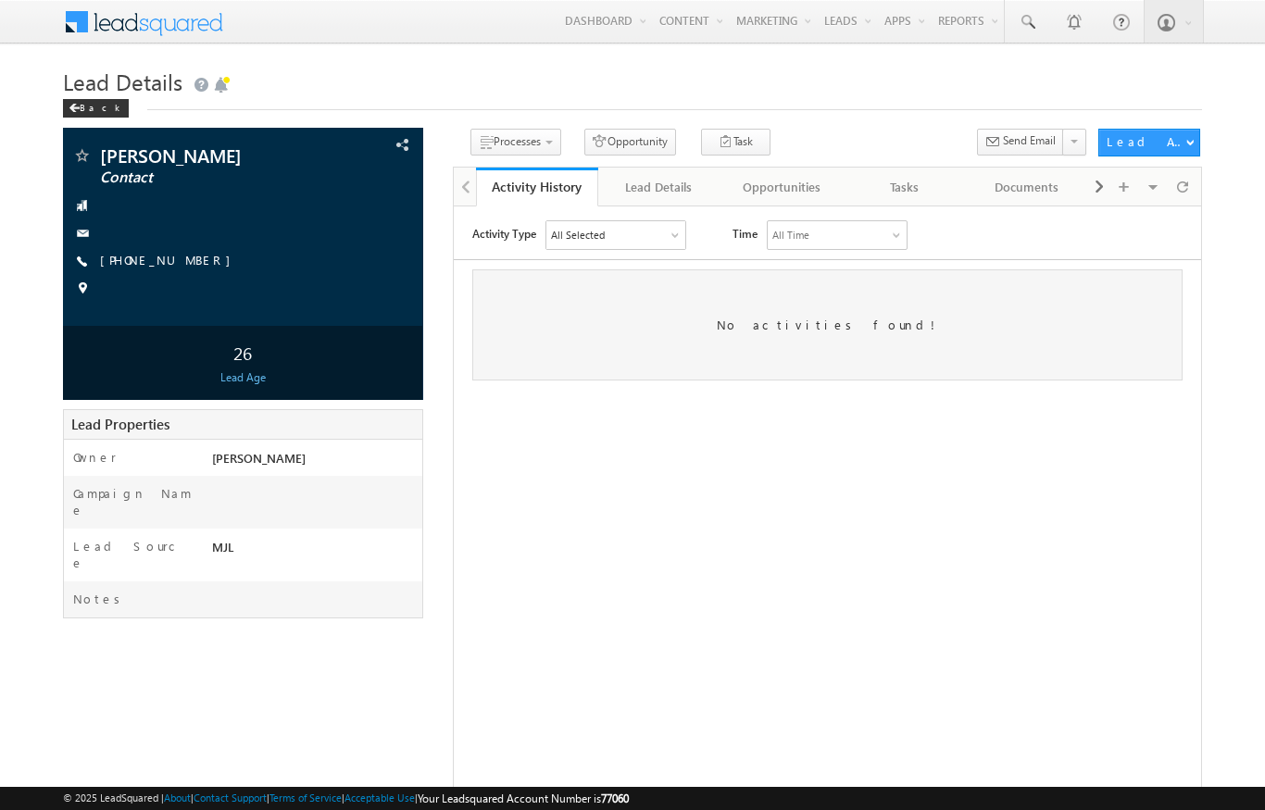
drag, startPoint x: 880, startPoint y: 674, endPoint x: 465, endPoint y: 548, distance: 433.5
drag, startPoint x: 465, startPoint y: 548, endPoint x: 499, endPoint y: 550, distance: 34.3
click at [499, 394] on html "Activity Type All Selected Select All Sales Activities 1 Sales Activity Opportu…" at bounding box center [826, 300] width 747 height 188
click at [94, 113] on div "Back" at bounding box center [96, 108] width 66 height 19
